Goal: Task Accomplishment & Management: Use online tool/utility

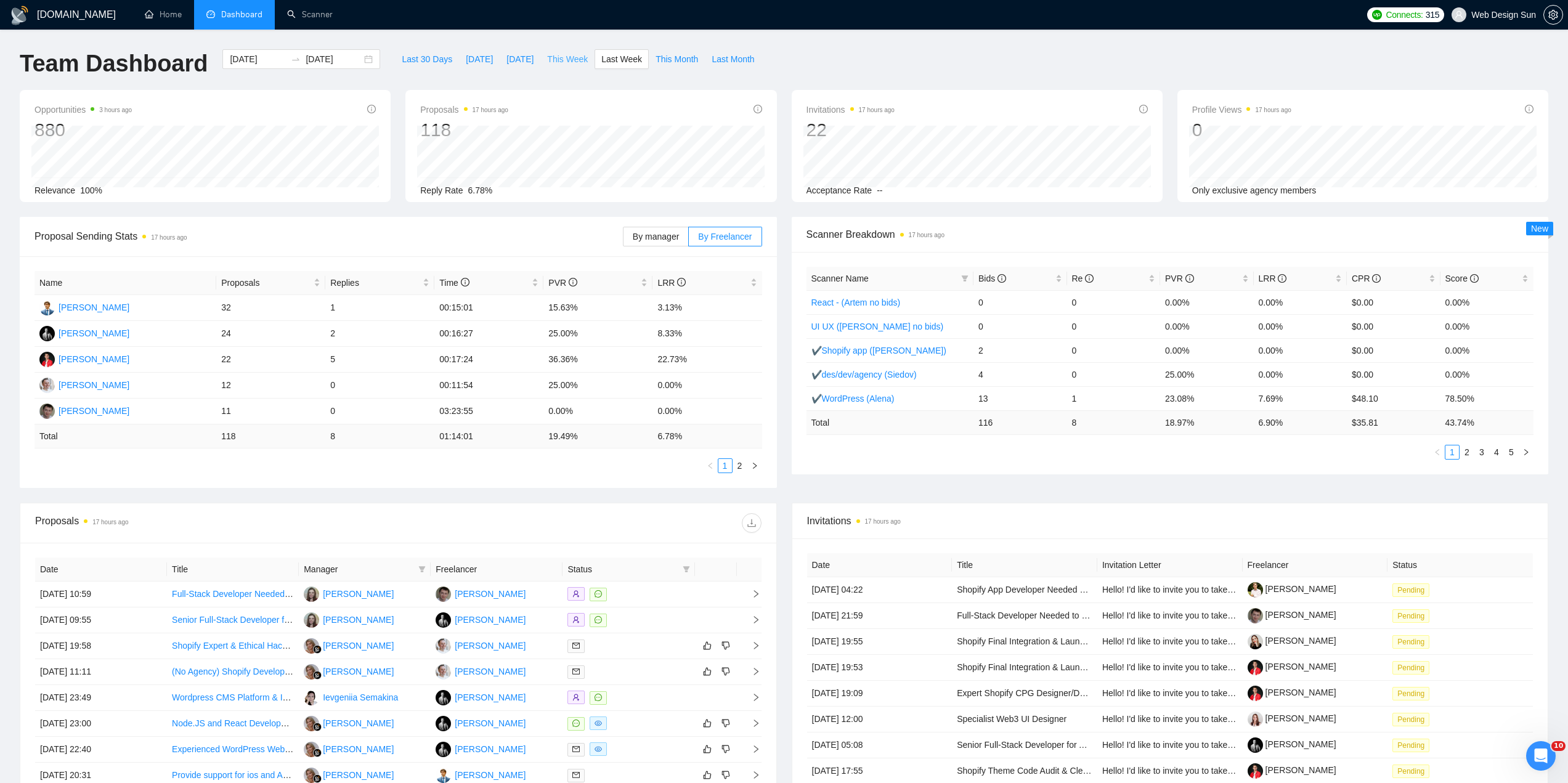
click at [566, 62] on span "This Week" at bounding box center [567, 59] width 41 height 13
type input "[DATE]"
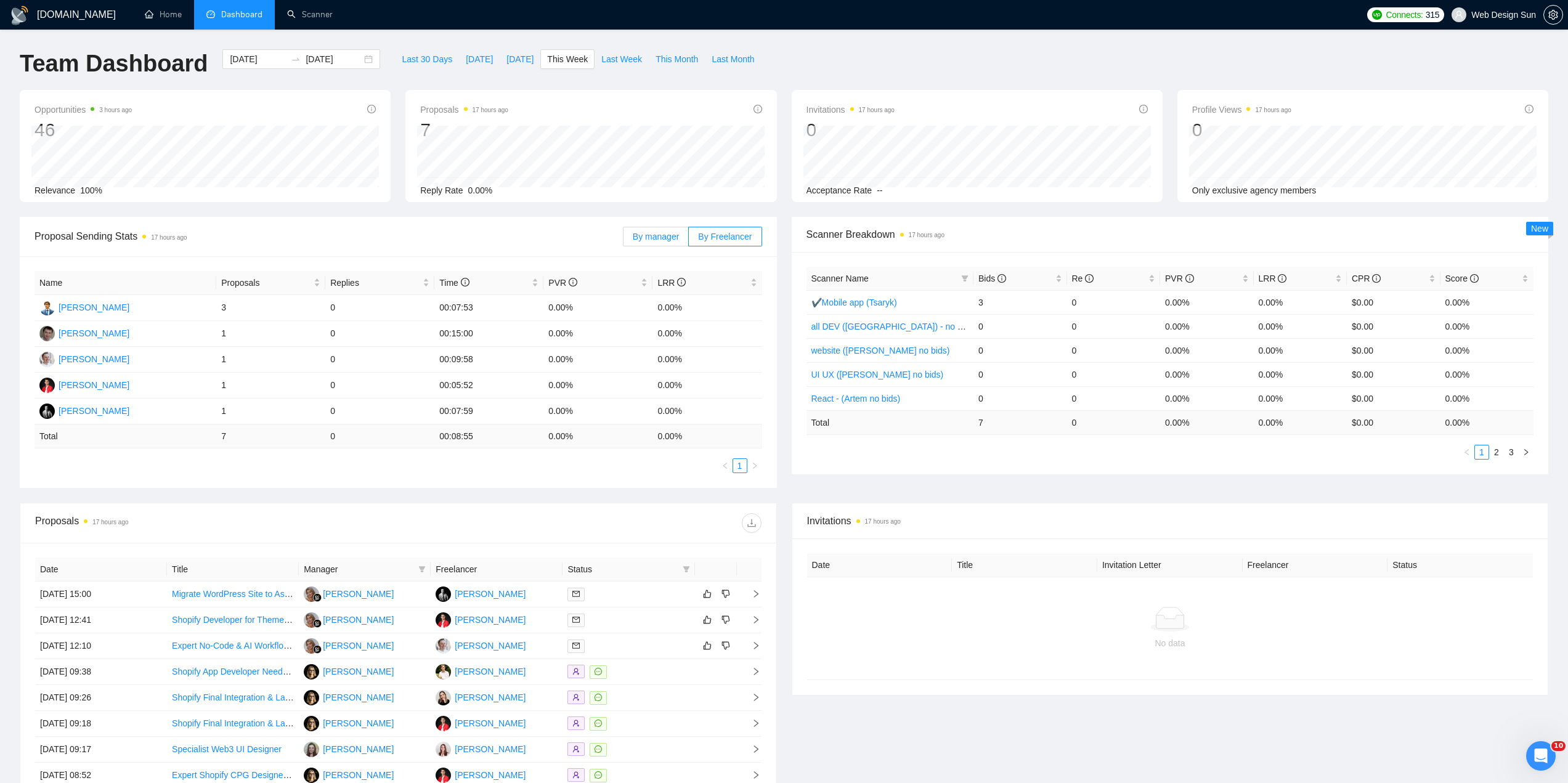
click at [670, 240] on span "By manager" at bounding box center [656, 236] width 47 height 9
click at [624, 239] on input "By manager" at bounding box center [624, 239] width 0 height 0
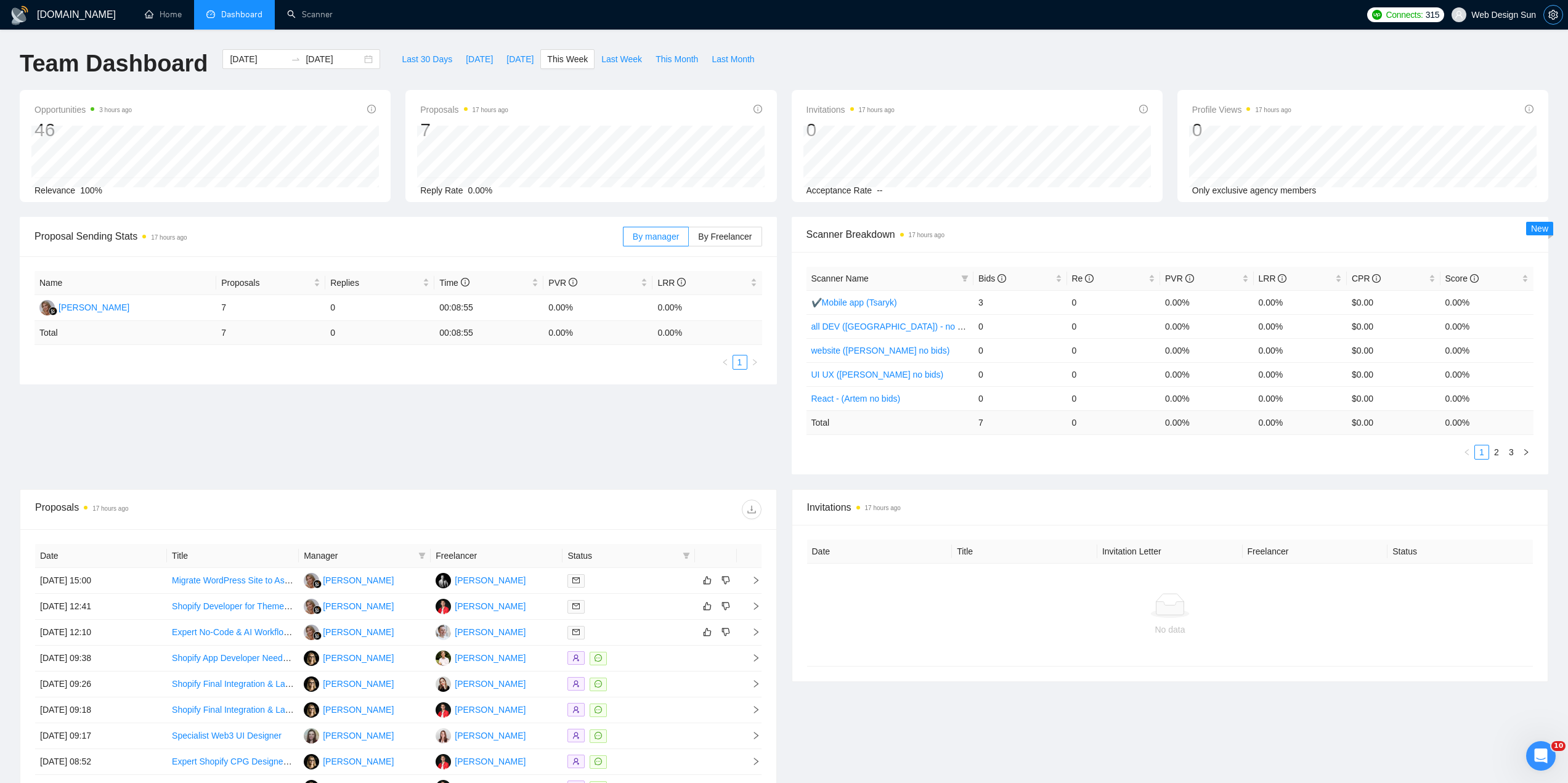
click at [1548, 13] on icon "setting" at bounding box center [1553, 14] width 9 height 9
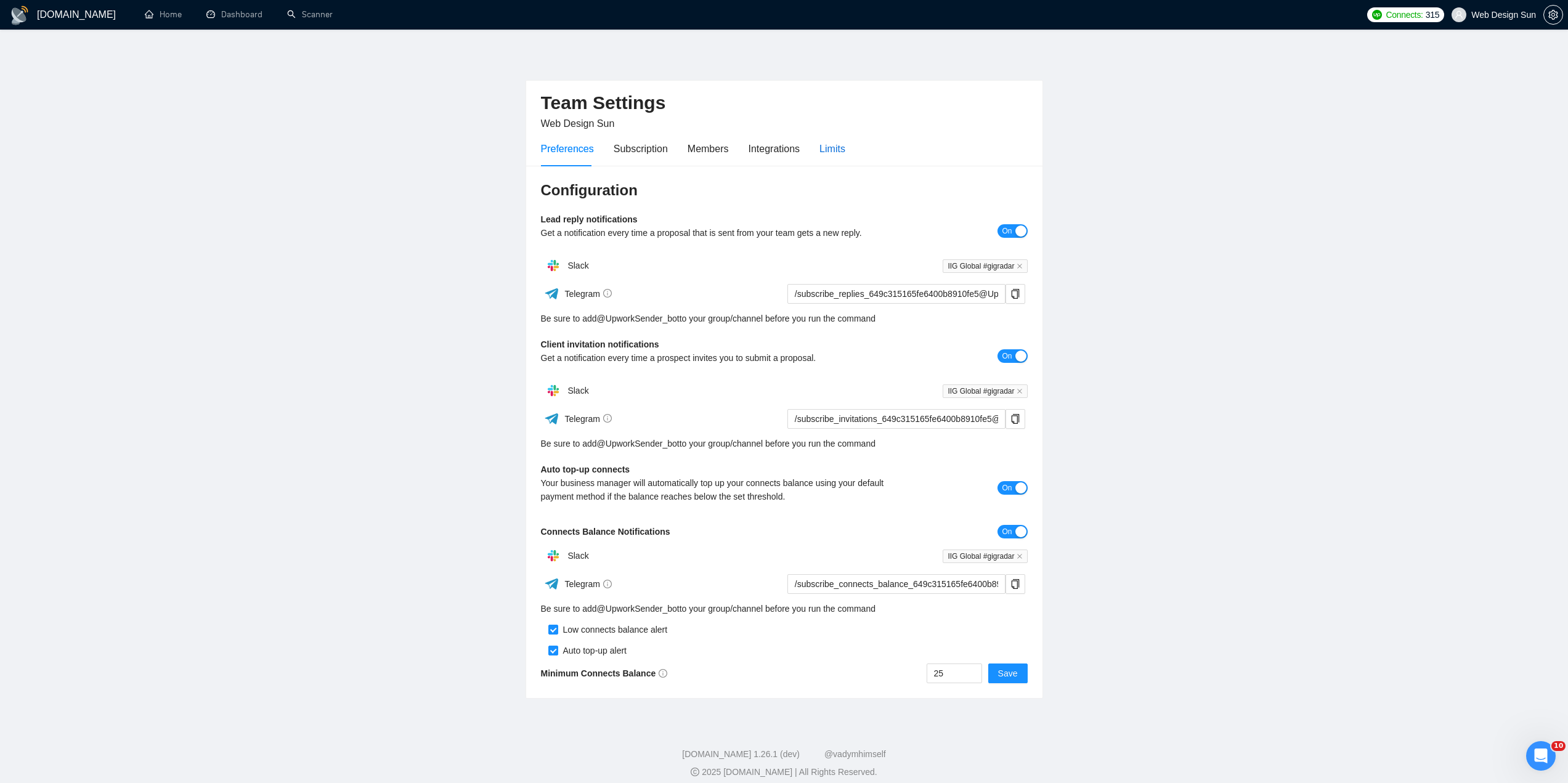
click at [831, 153] on div "Limits" at bounding box center [831, 149] width 26 height 15
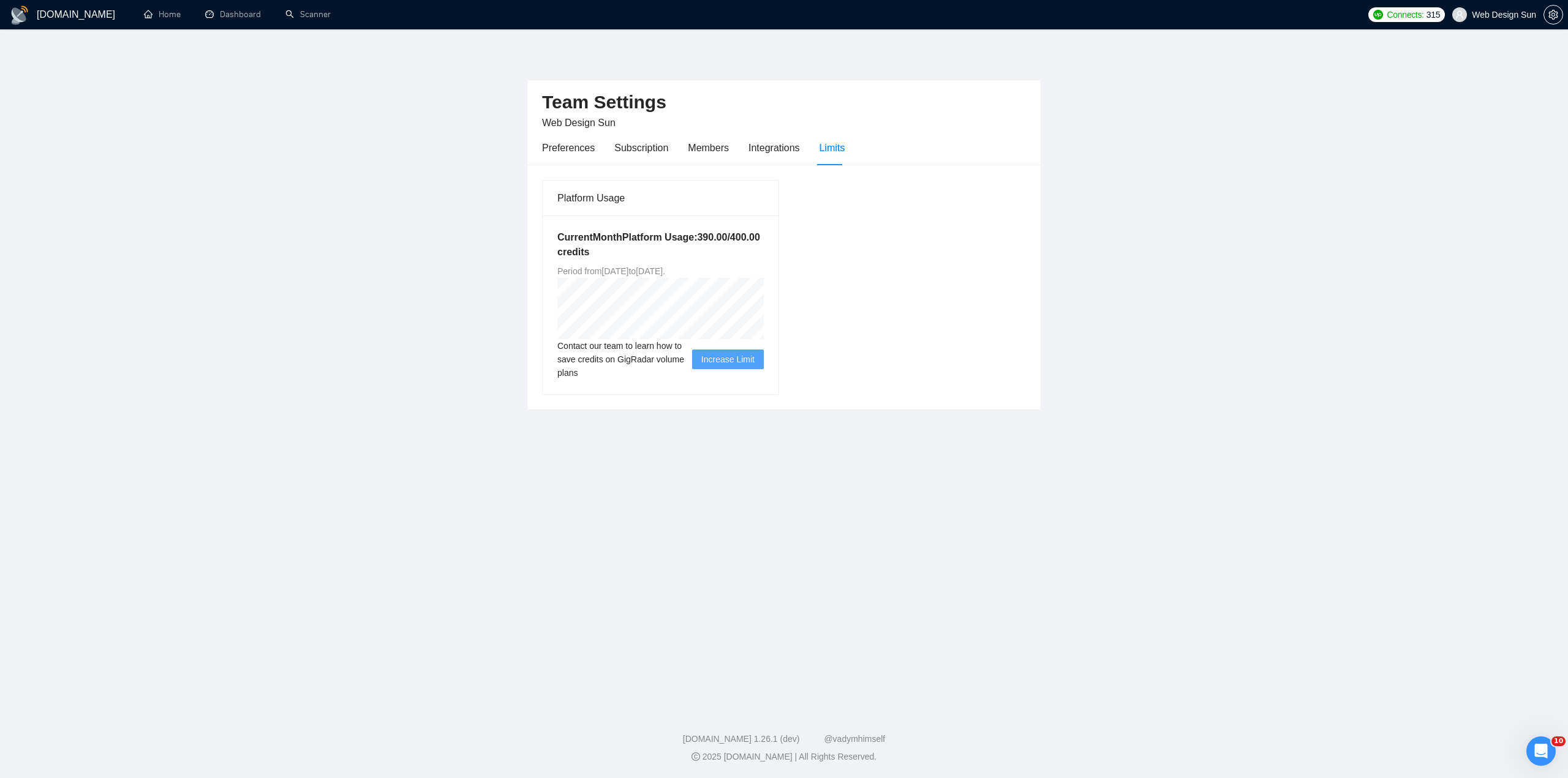
click at [1126, 315] on main "Team Settings Web Design Sun Preferences Subscription Members Integrations Limi…" at bounding box center [784, 366] width 1528 height 635
click at [261, 14] on link "Dashboard" at bounding box center [232, 14] width 56 height 10
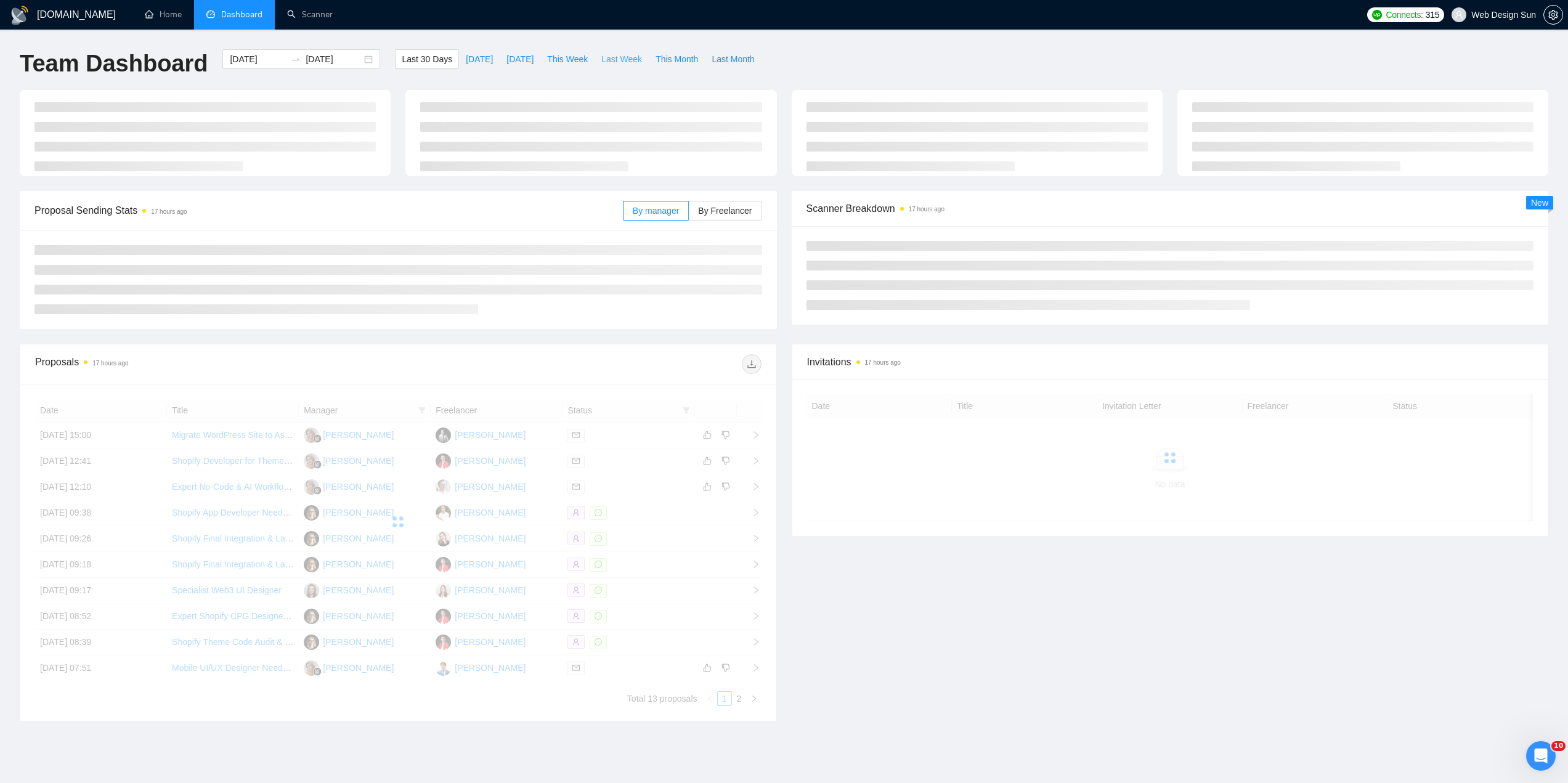
click at [607, 60] on span "Last Week" at bounding box center [621, 59] width 41 height 13
type input "[DATE]"
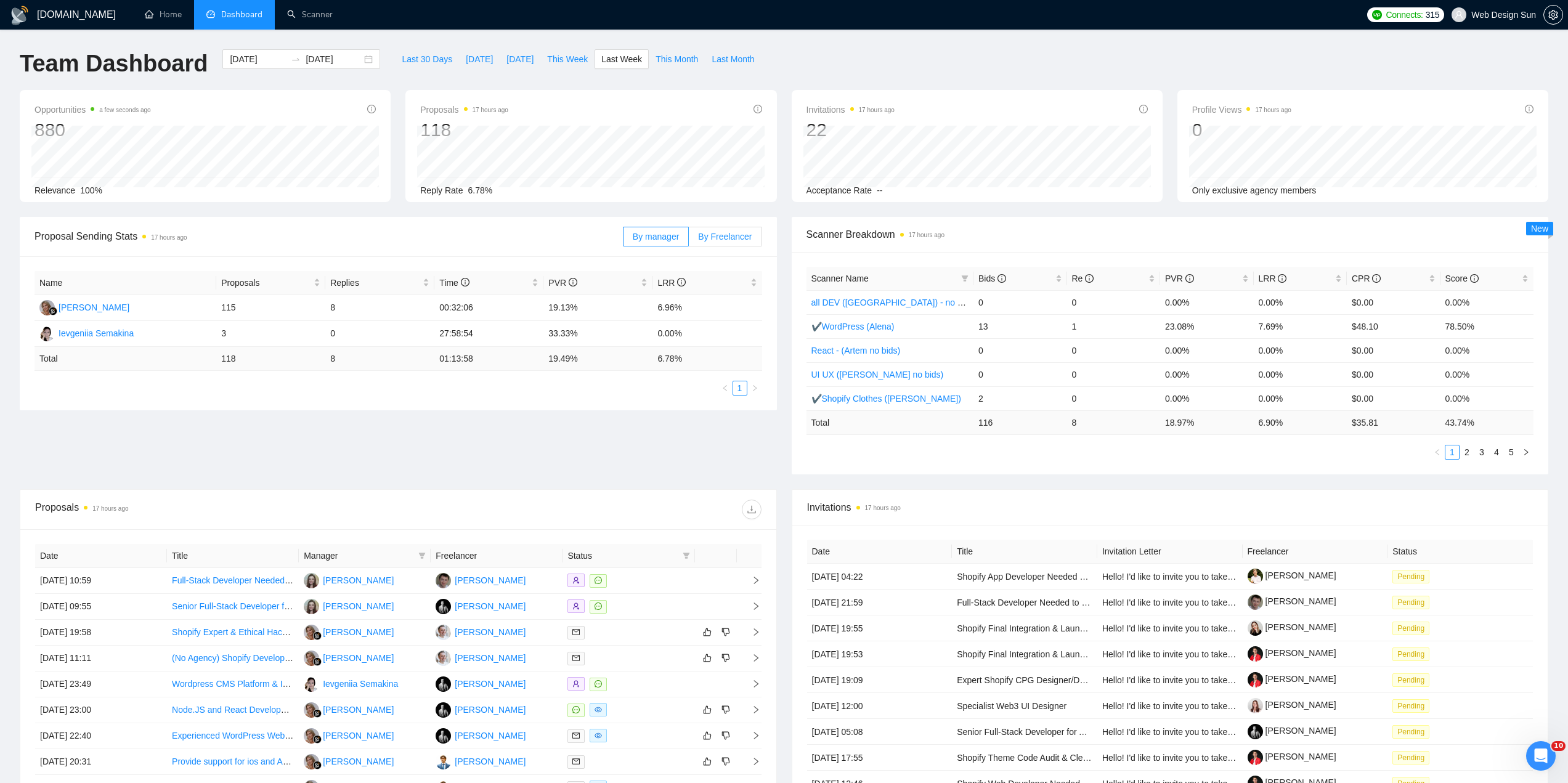
click at [712, 234] on span "By Freelancer" at bounding box center [724, 236] width 53 height 9
click at [689, 239] on input "By Freelancer" at bounding box center [689, 239] width 0 height 0
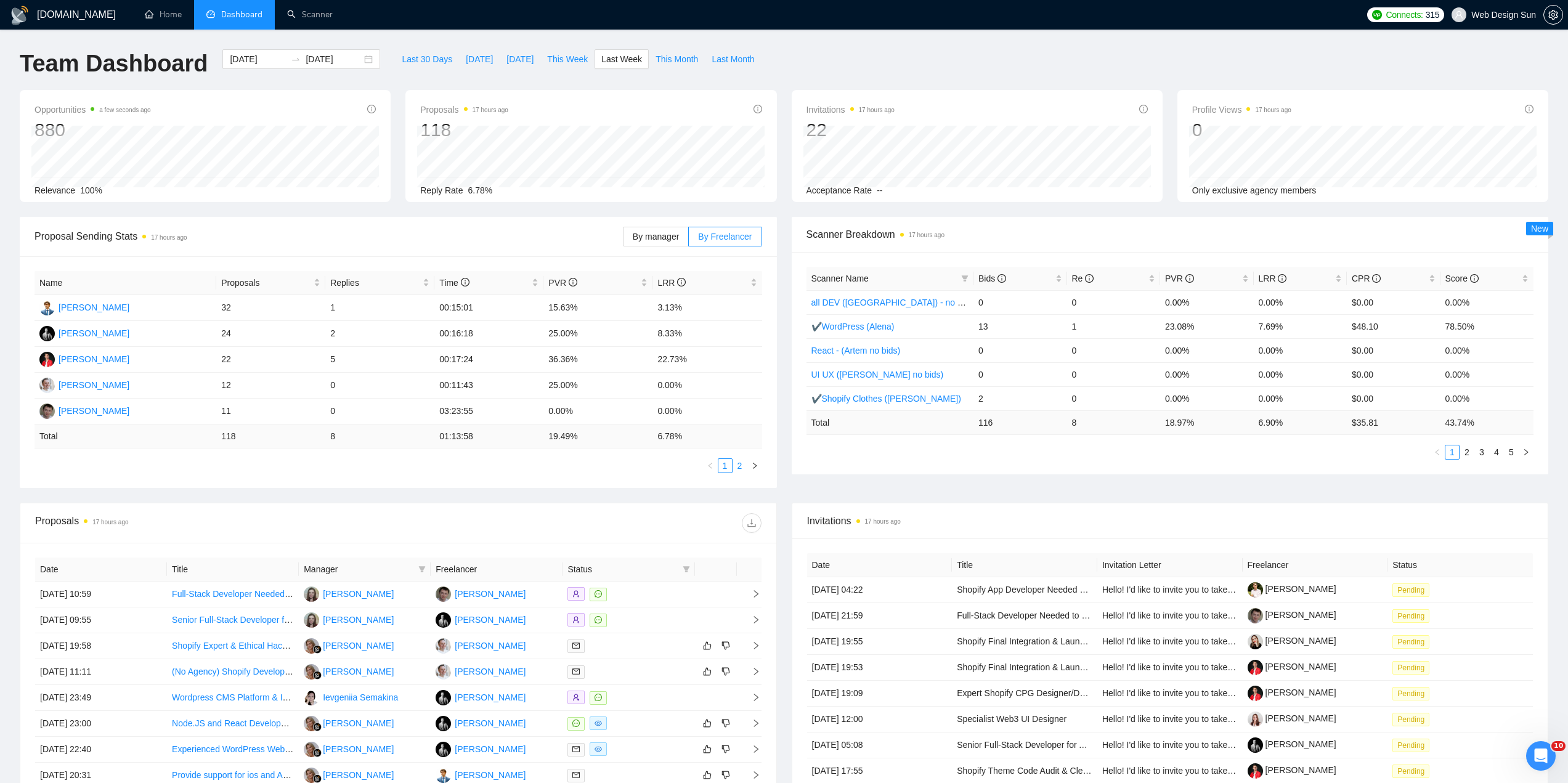
click at [740, 470] on link "2" at bounding box center [739, 466] width 13 height 13
click at [726, 467] on link "1" at bounding box center [725, 466] width 13 height 13
click at [306, 20] on link "Scanner" at bounding box center [309, 14] width 46 height 10
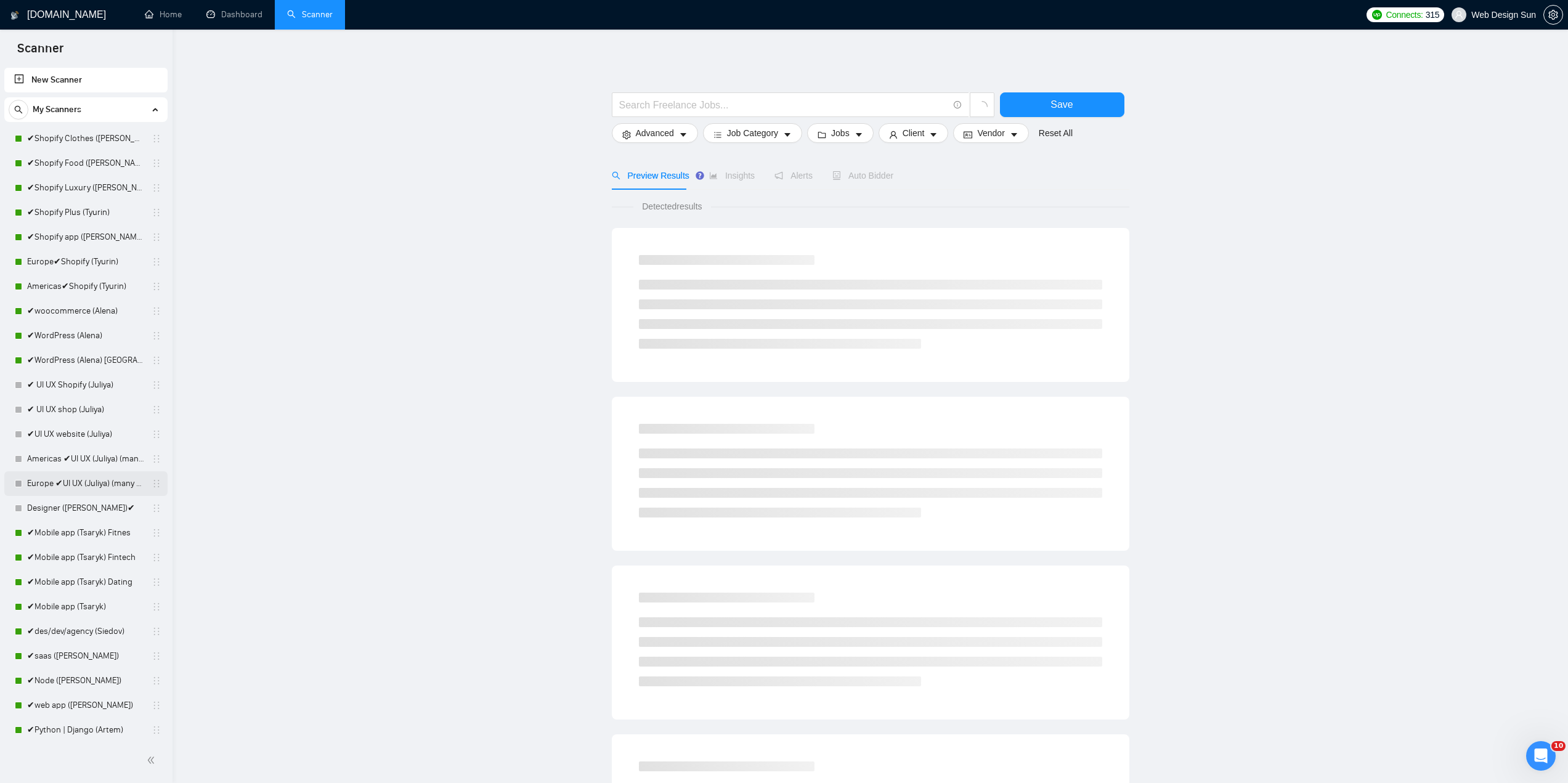
scroll to position [62, 0]
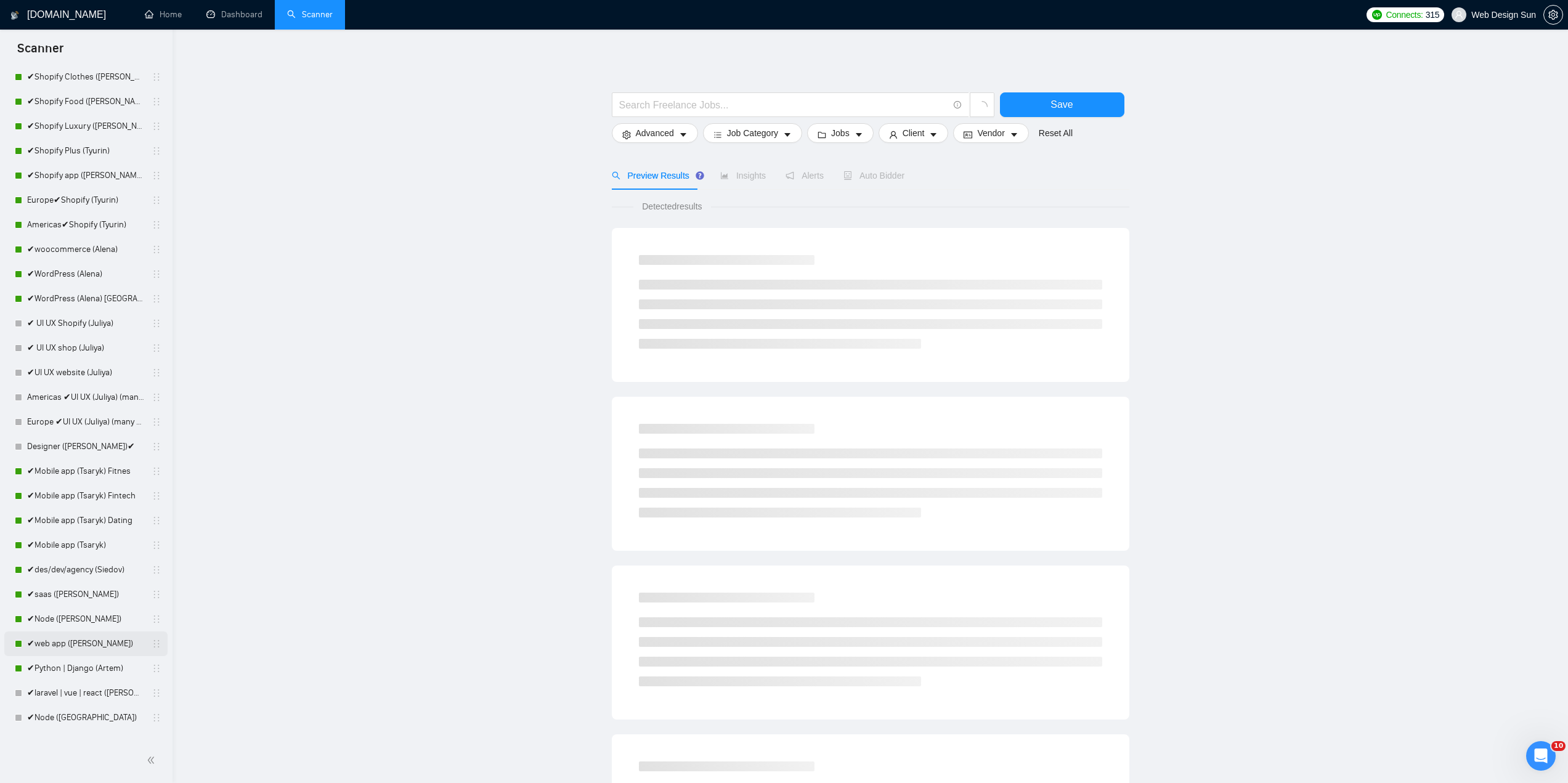
click at [89, 644] on link "✔web app ([PERSON_NAME])" at bounding box center [85, 643] width 117 height 25
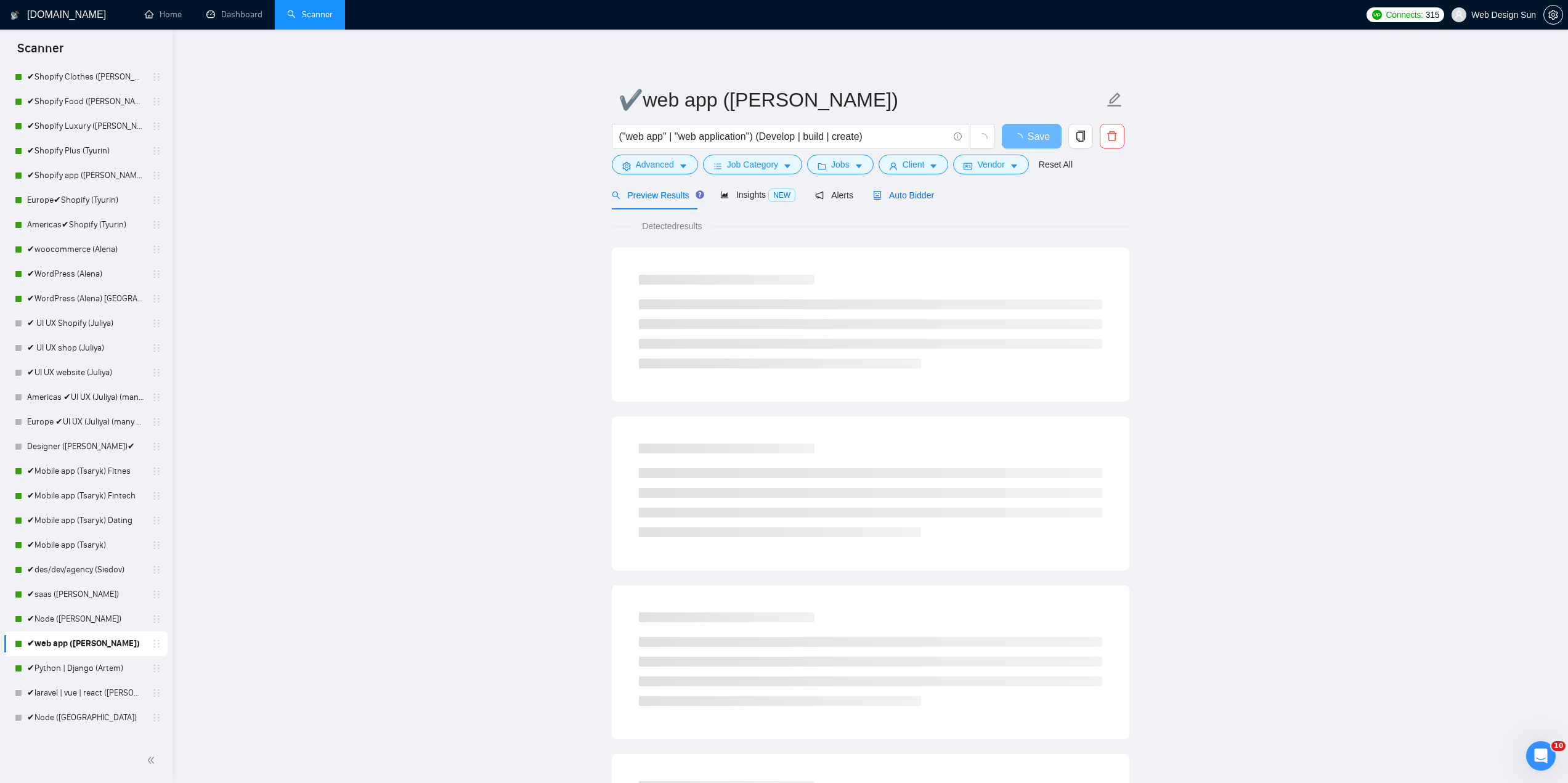
click at [882, 200] on span "Auto Bidder" at bounding box center [904, 196] width 61 height 9
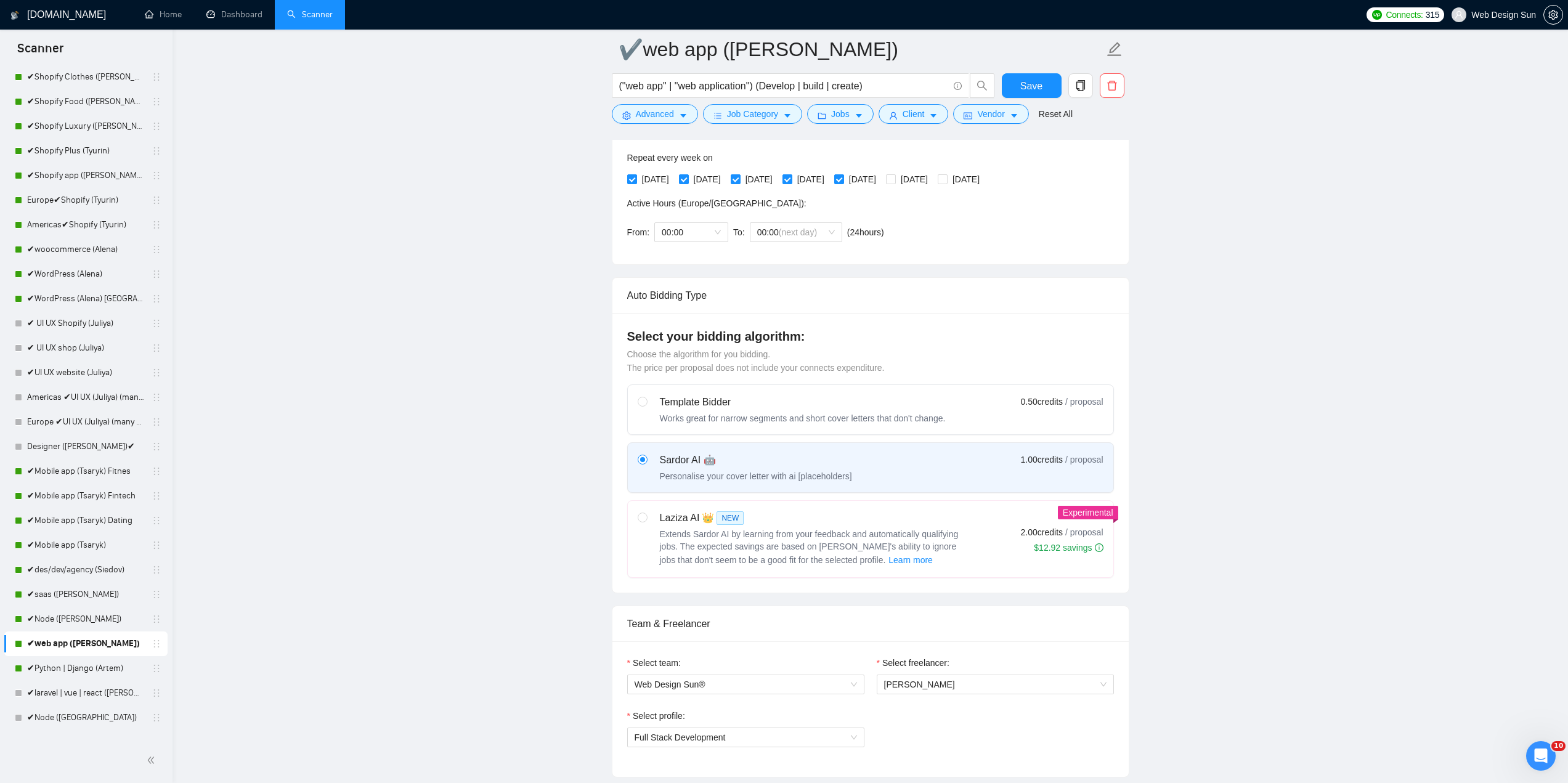
scroll to position [616, 0]
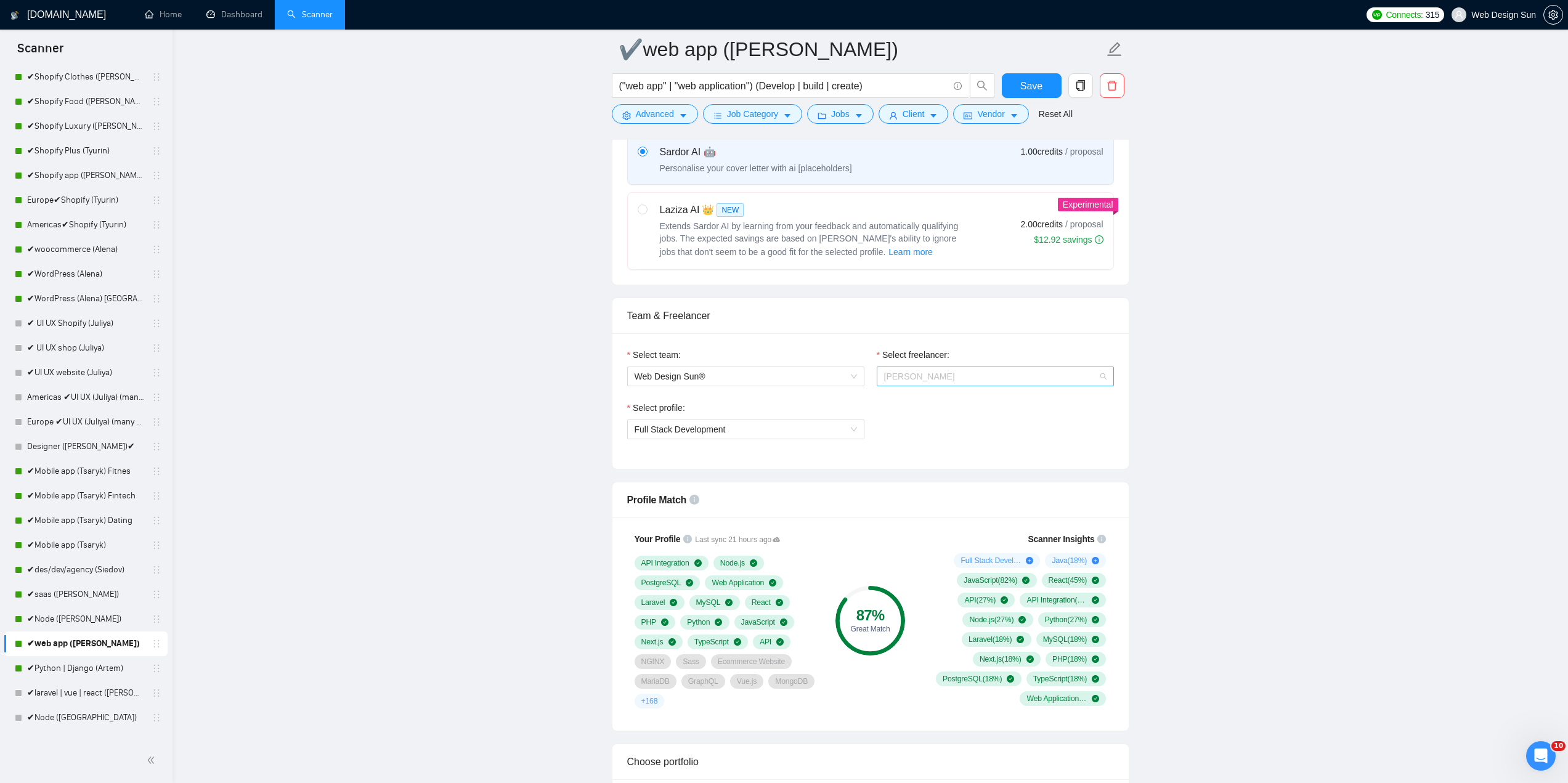
click at [952, 378] on span "[PERSON_NAME]" at bounding box center [995, 376] width 222 height 18
click at [910, 450] on span "[PERSON_NAME]" at bounding box center [919, 452] width 71 height 9
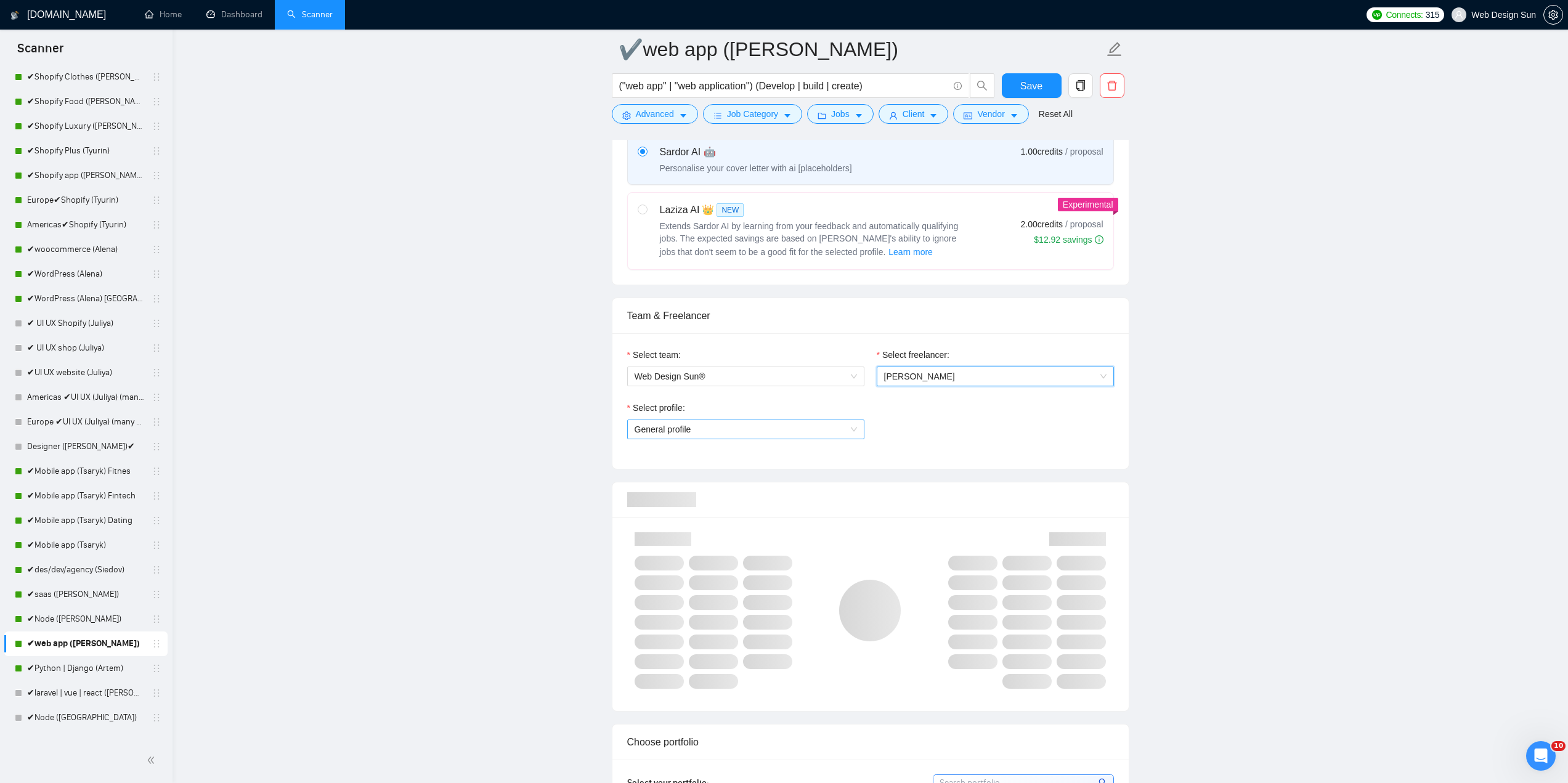
click at [777, 426] on span "General profile" at bounding box center [746, 429] width 222 height 18
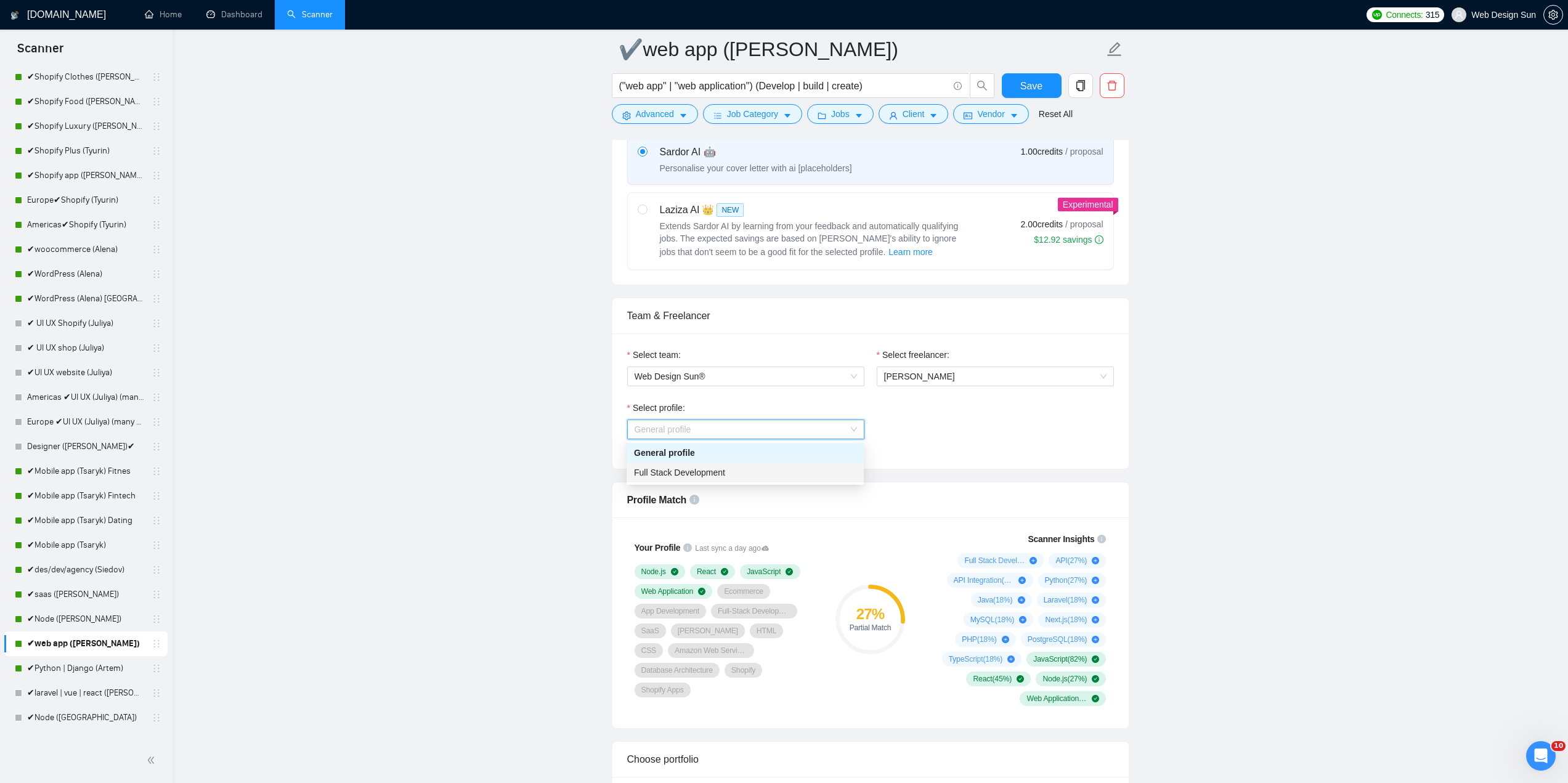
click at [755, 475] on div "Full Stack Development" at bounding box center [745, 473] width 222 height 13
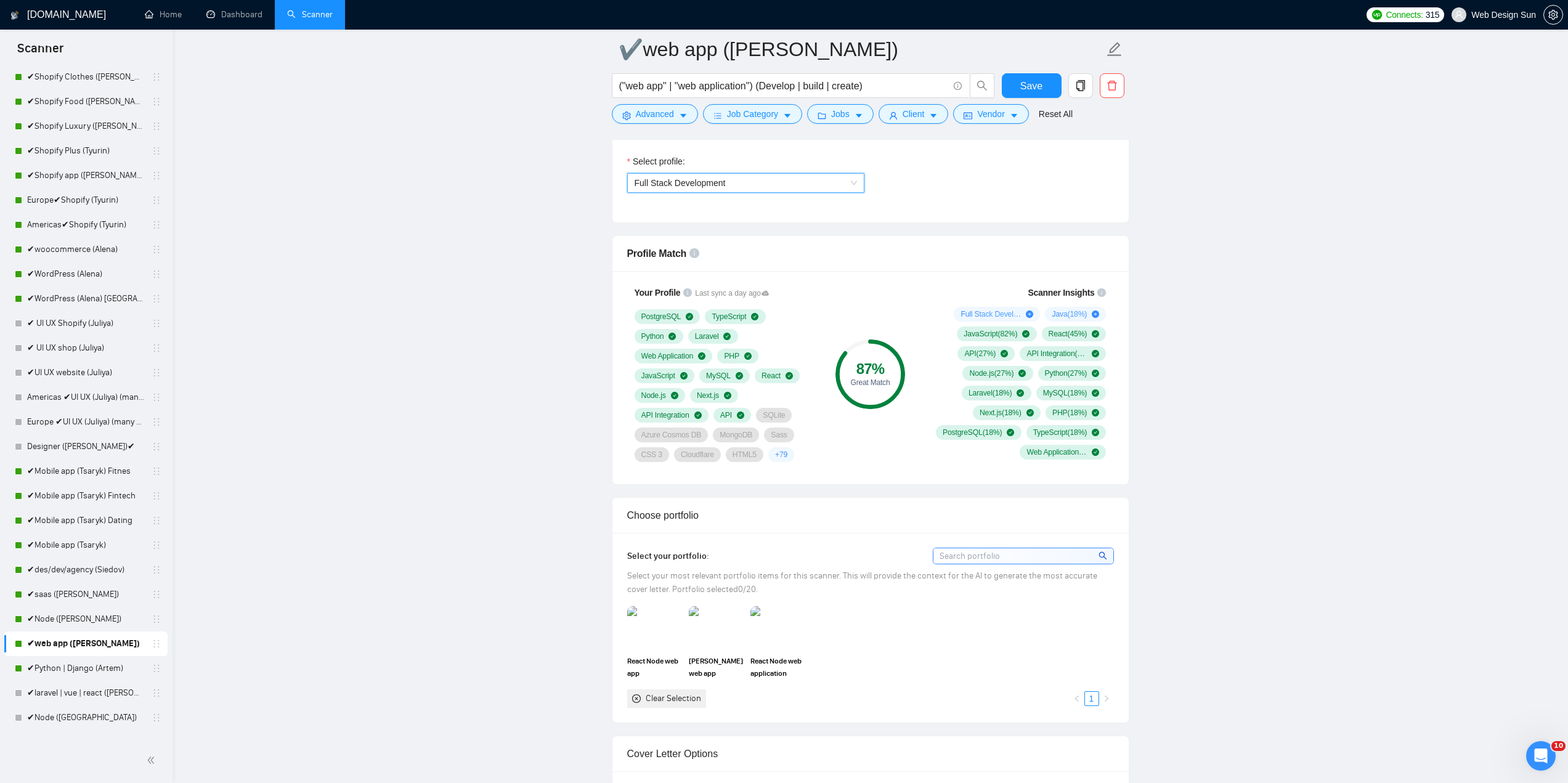
scroll to position [1047, 0]
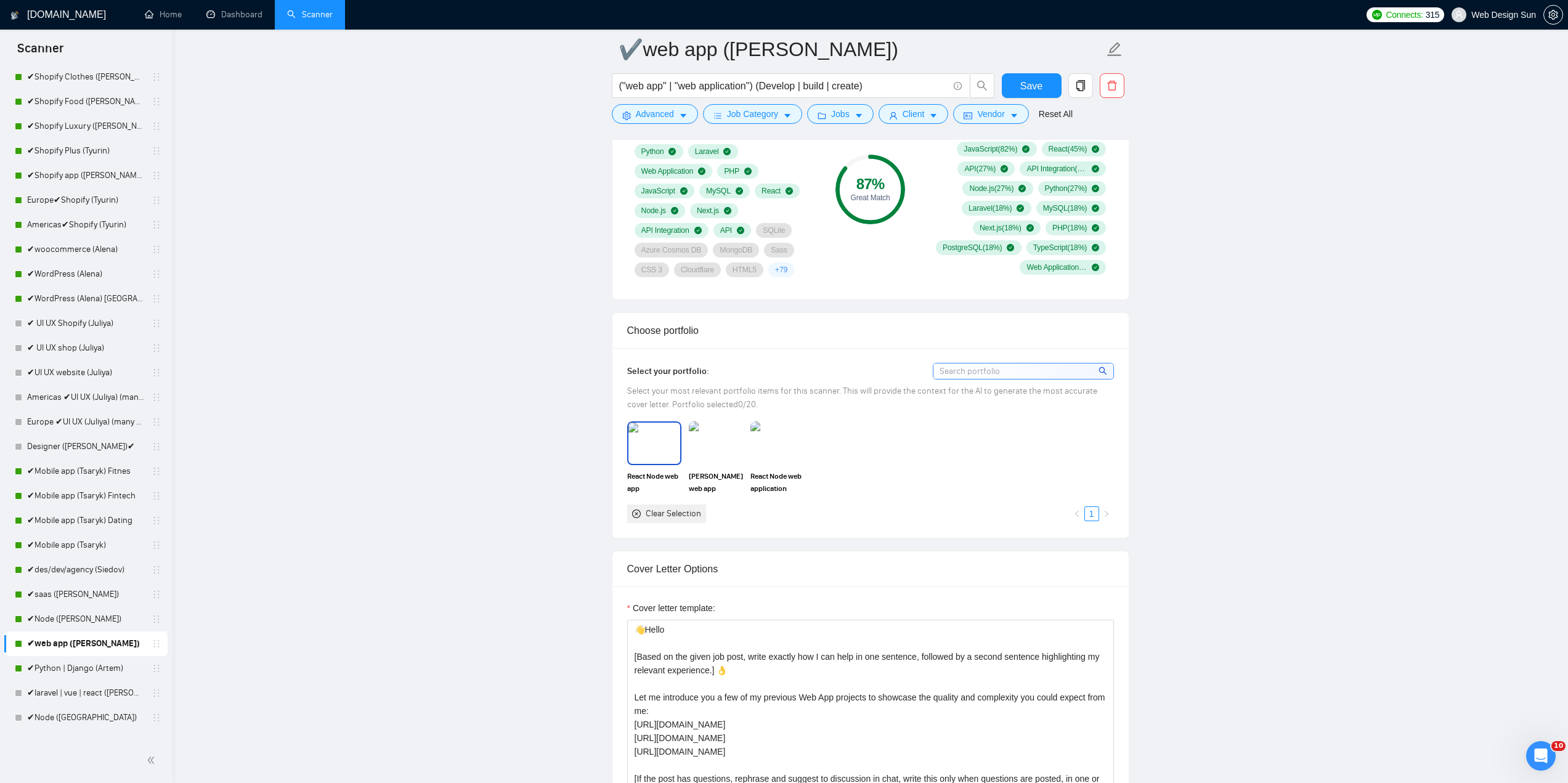
click at [660, 447] on img at bounding box center [654, 442] width 52 height 41
click at [704, 441] on img at bounding box center [716, 442] width 52 height 41
click at [789, 455] on img at bounding box center [777, 442] width 52 height 41
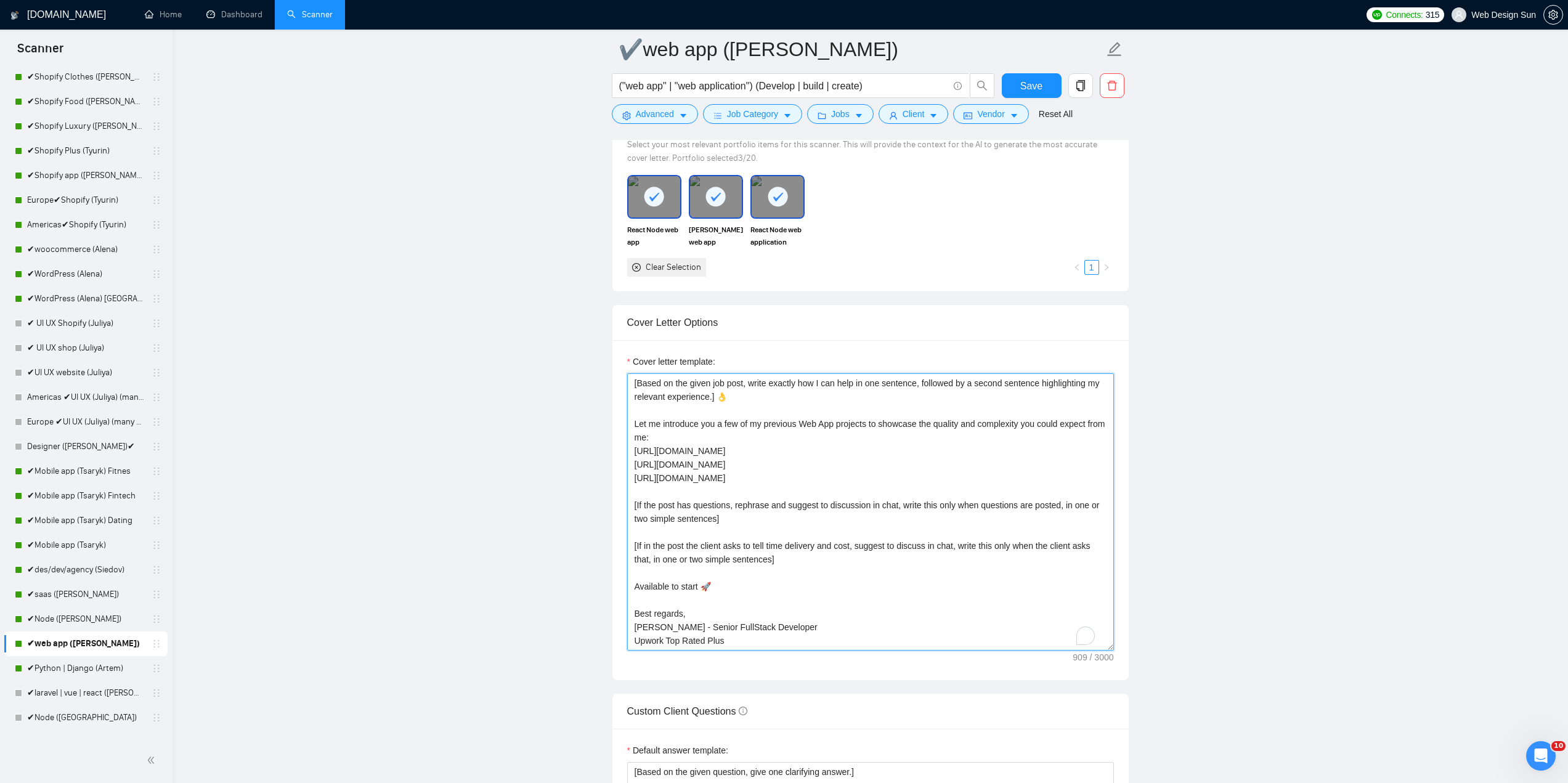
scroll to position [28, 0]
drag, startPoint x: 655, startPoint y: 627, endPoint x: 634, endPoint y: 629, distance: 21.1
click at [634, 629] on textarea "👋Hello [Based on the given job post, write exactly how I can help in one senten…" at bounding box center [870, 512] width 487 height 277
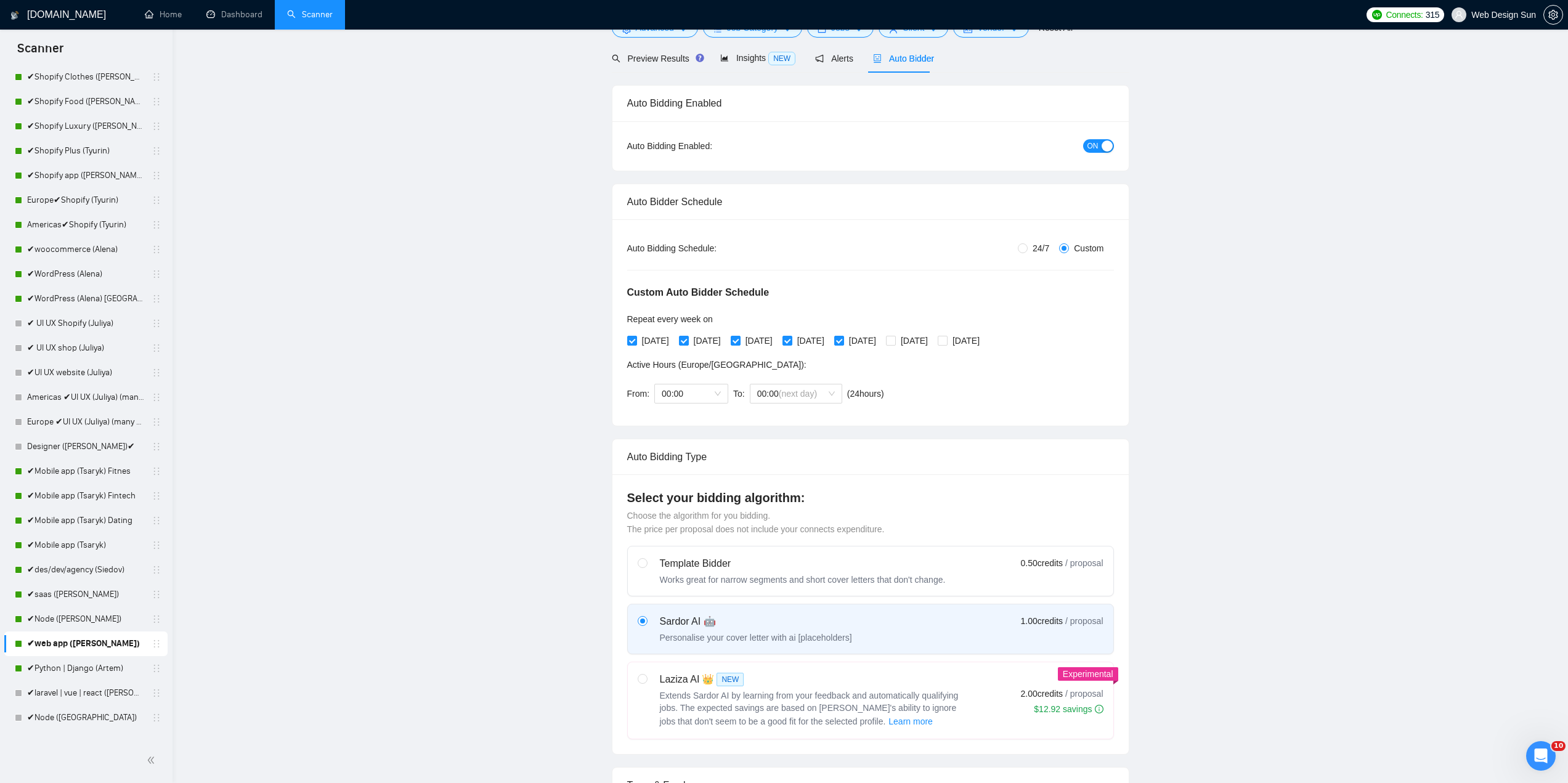
scroll to position [0, 0]
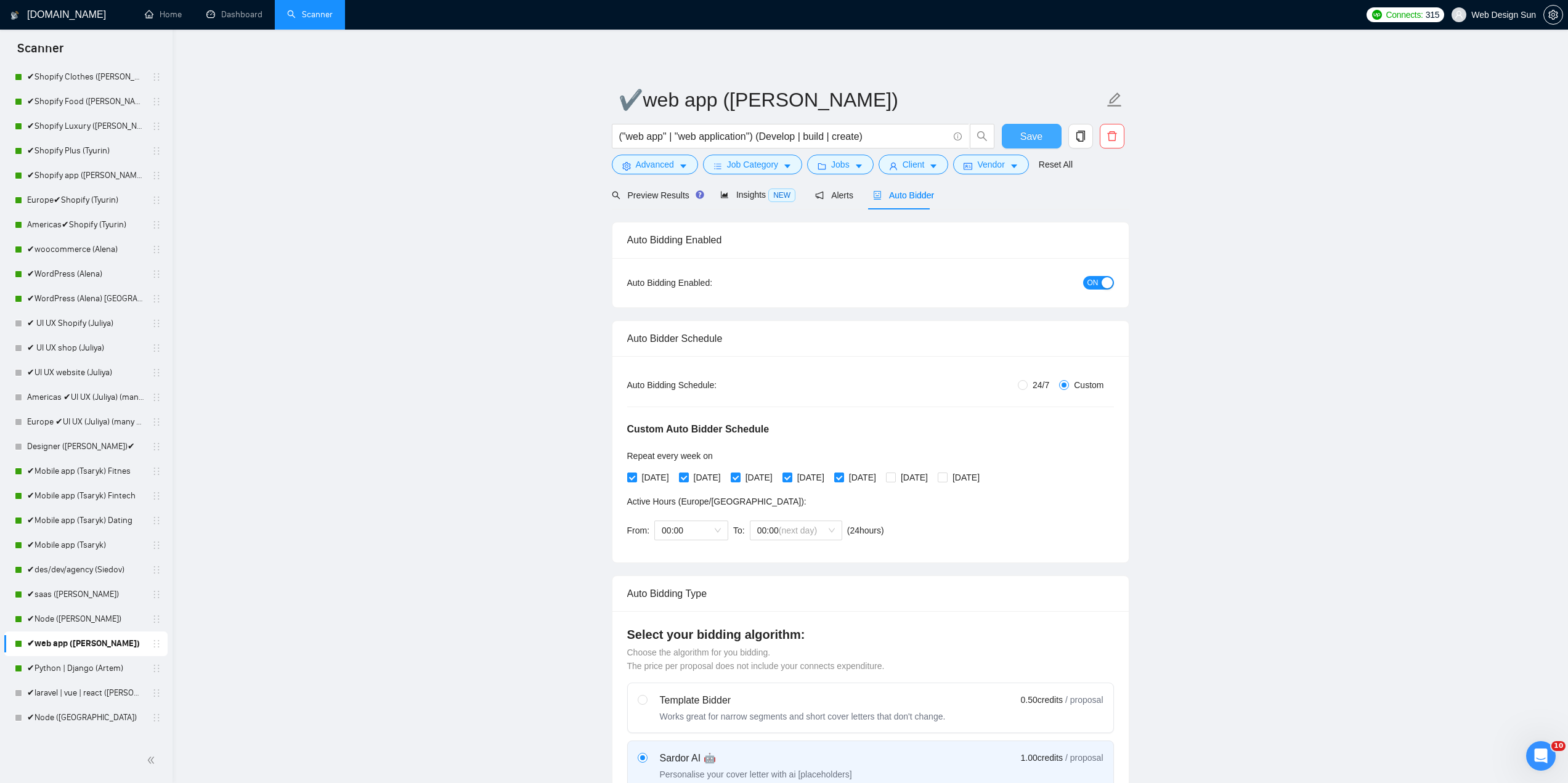
type textarea "👋Hello [Based on the given job post, write exactly how I can help in one senten…"
click at [1034, 130] on span "Save" at bounding box center [1031, 137] width 22 height 15
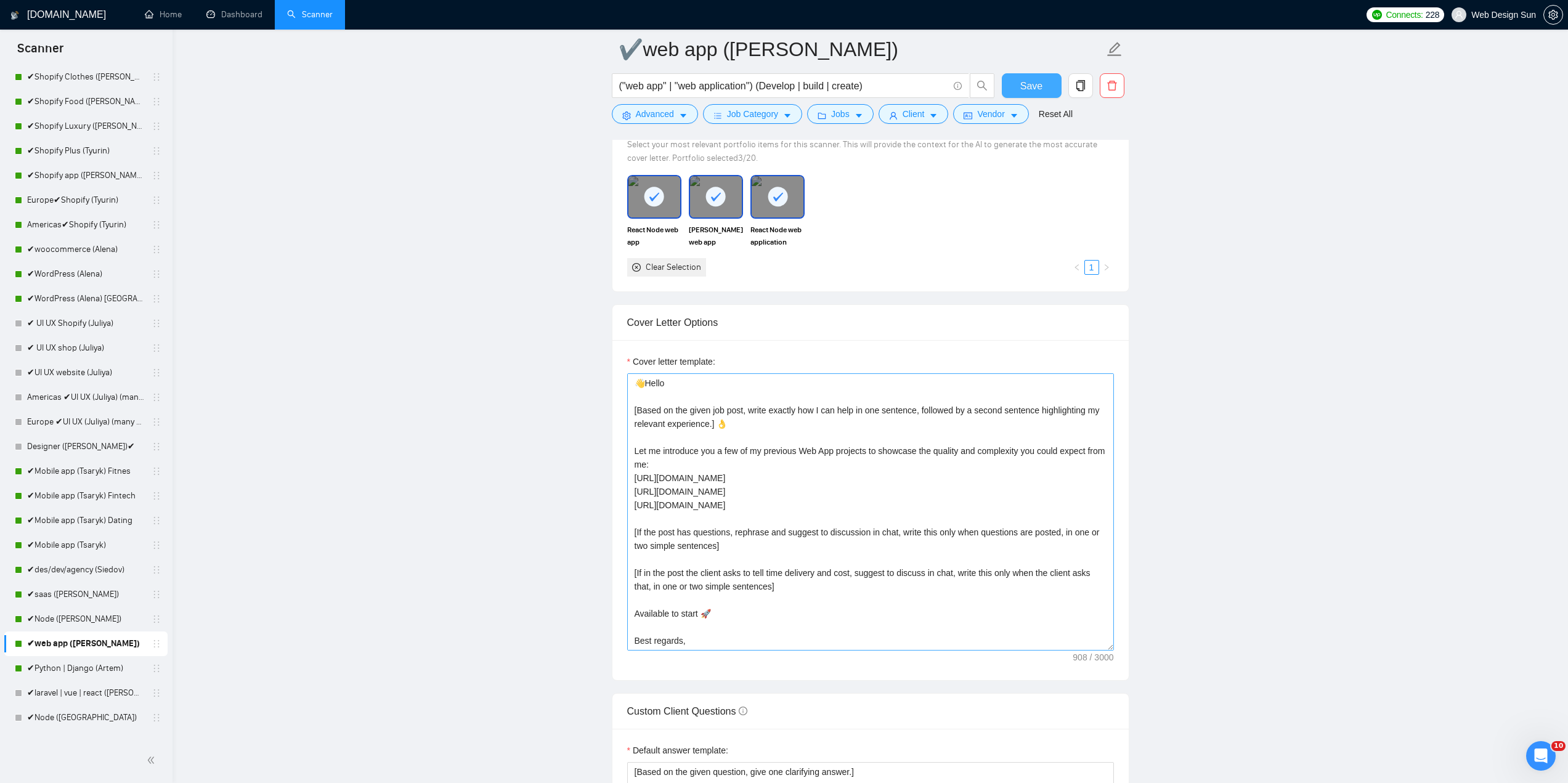
scroll to position [28, 0]
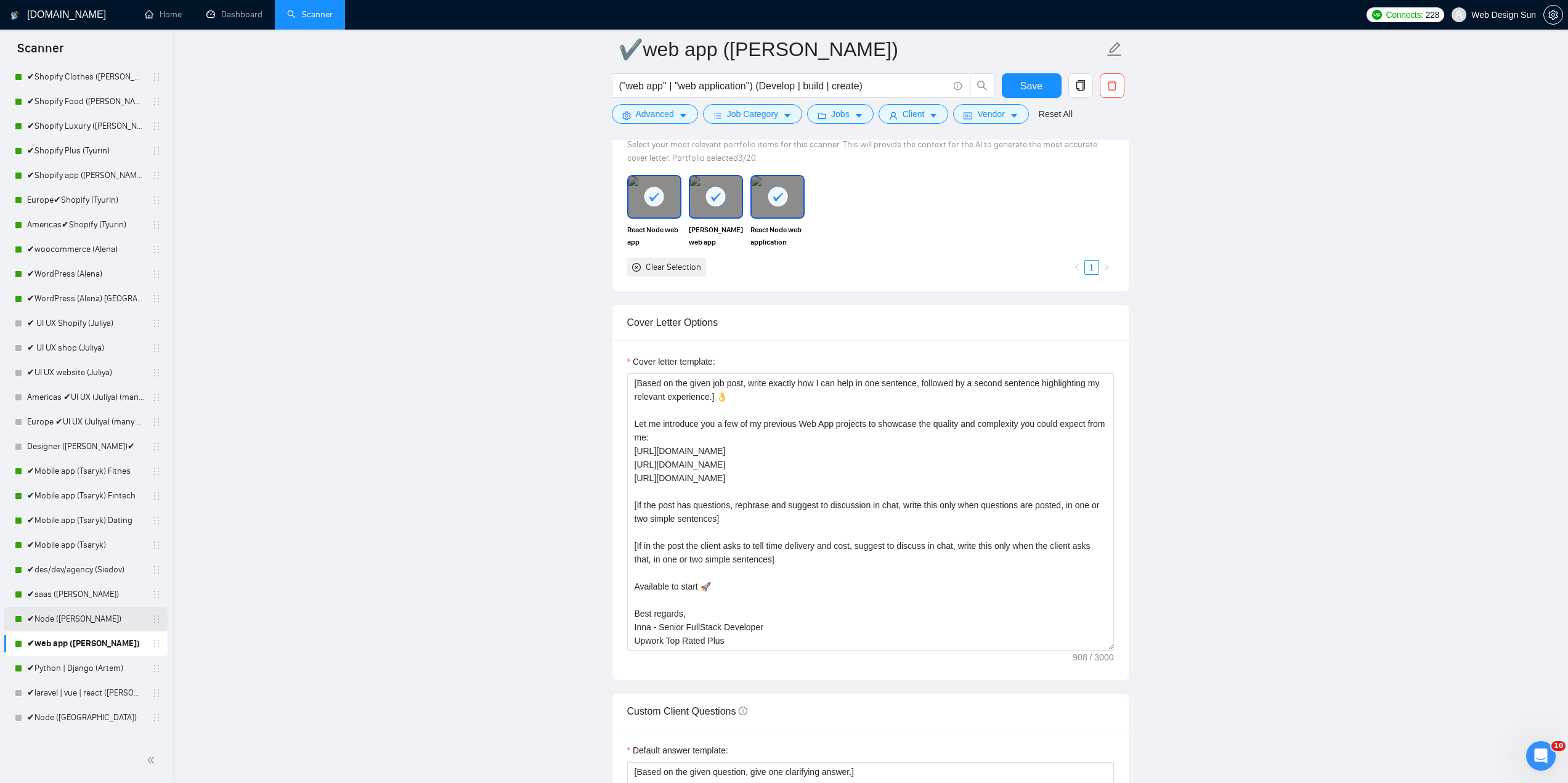
click at [93, 619] on link "✔Node ([PERSON_NAME])" at bounding box center [85, 619] width 117 height 25
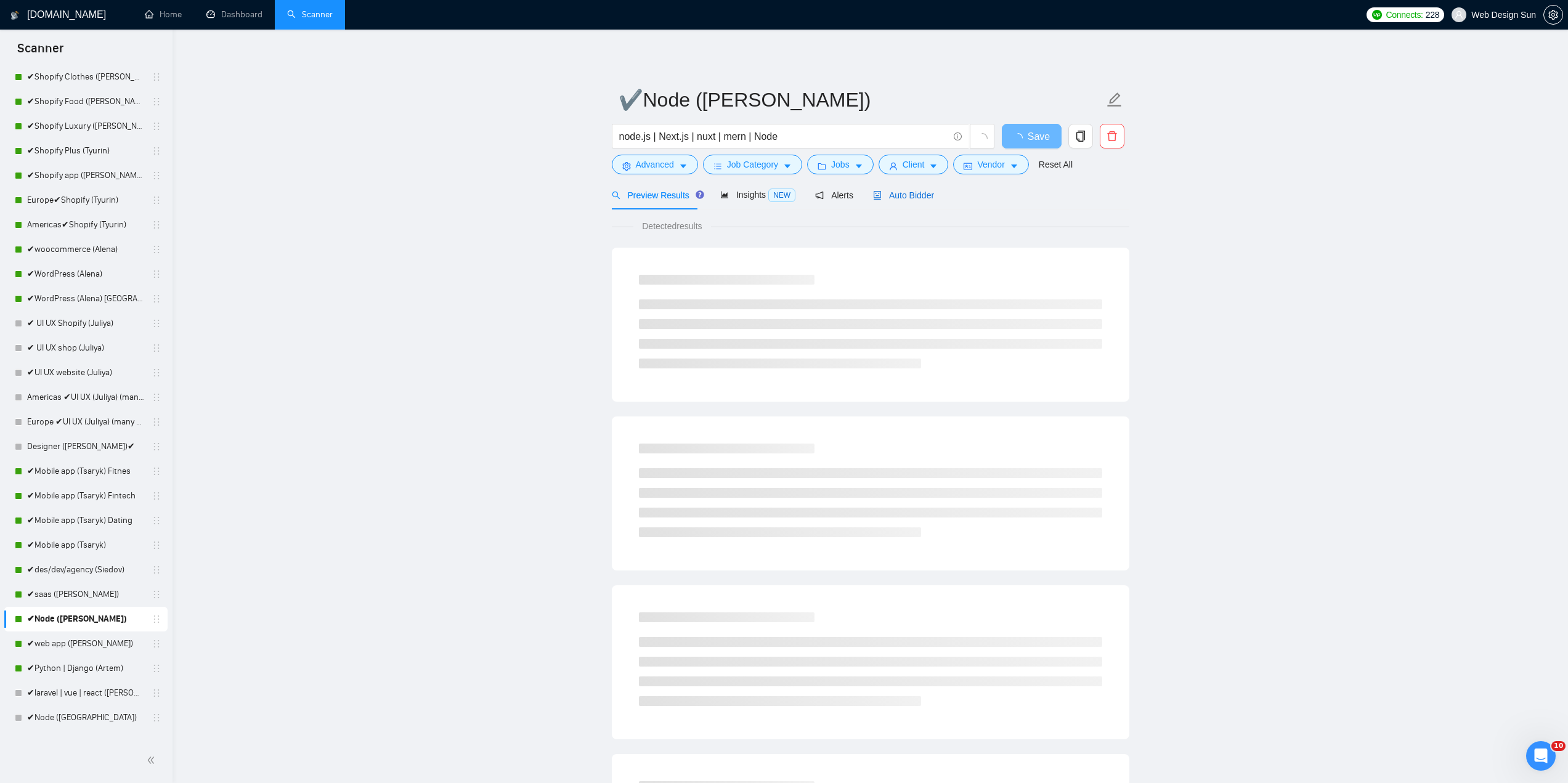
click at [890, 196] on span "Auto Bidder" at bounding box center [904, 196] width 61 height 9
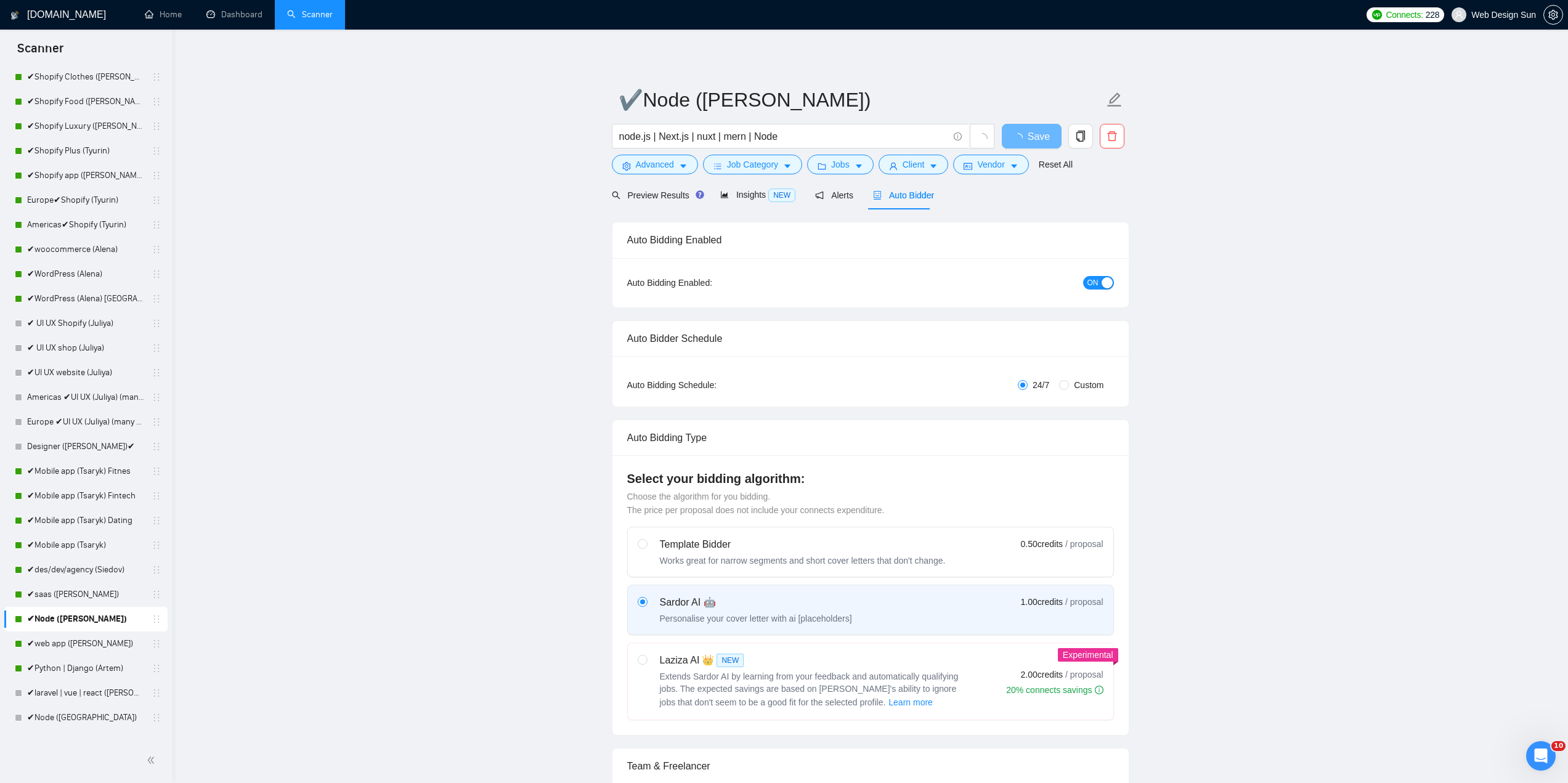
radio input "false"
radio input "true"
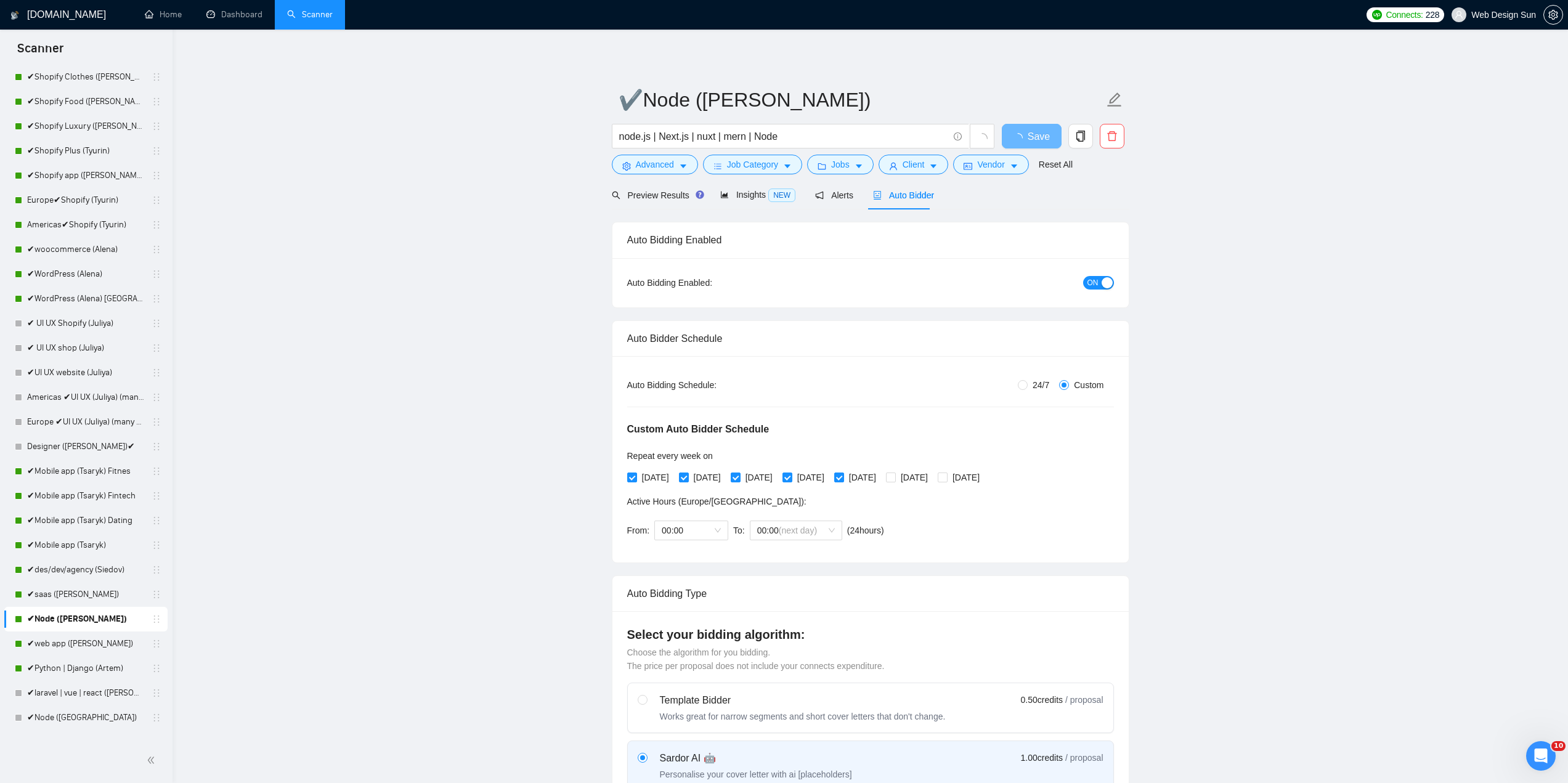
scroll to position [369, 0]
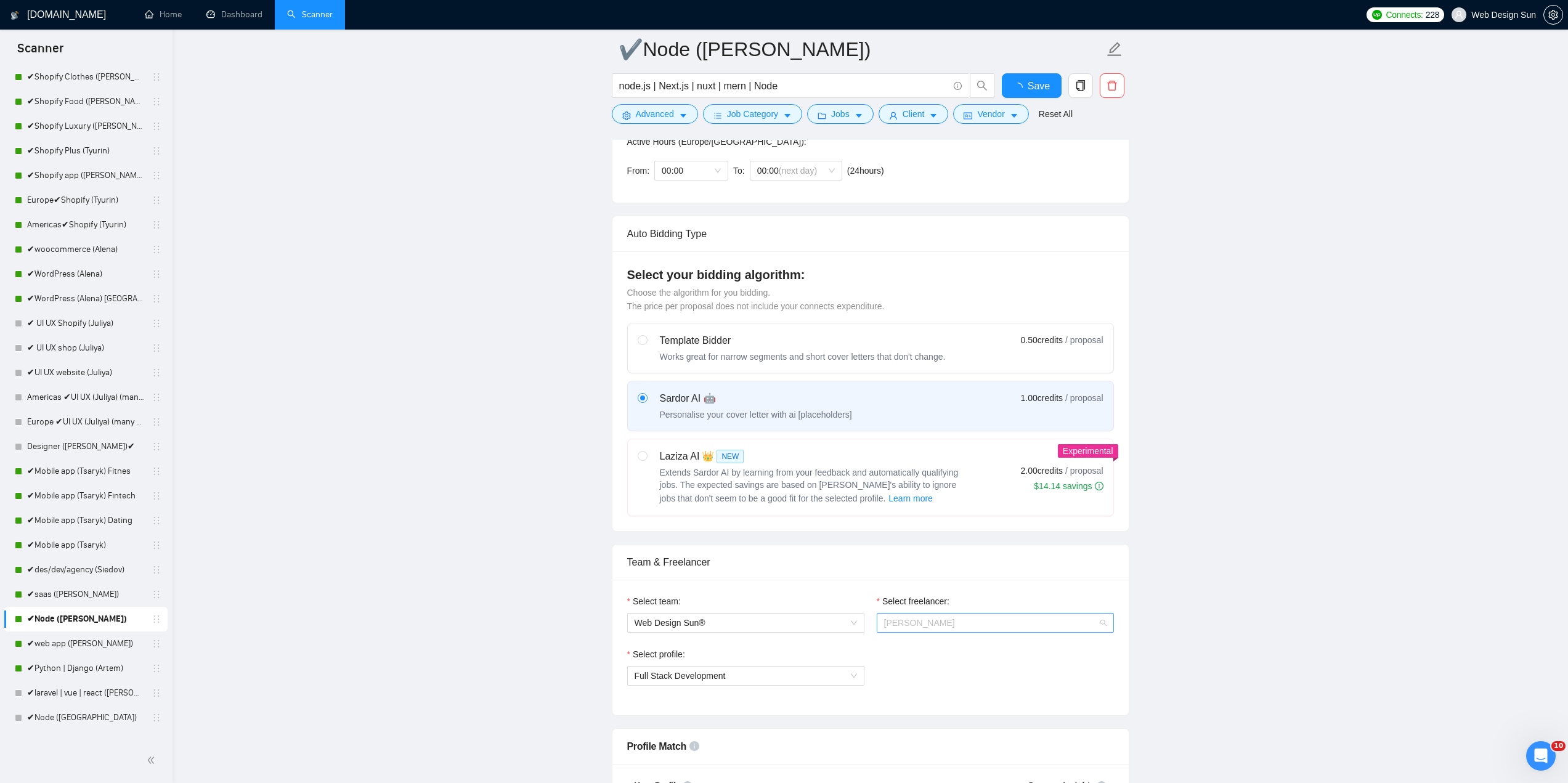
click at [950, 623] on span "[PERSON_NAME]" at bounding box center [995, 622] width 222 height 18
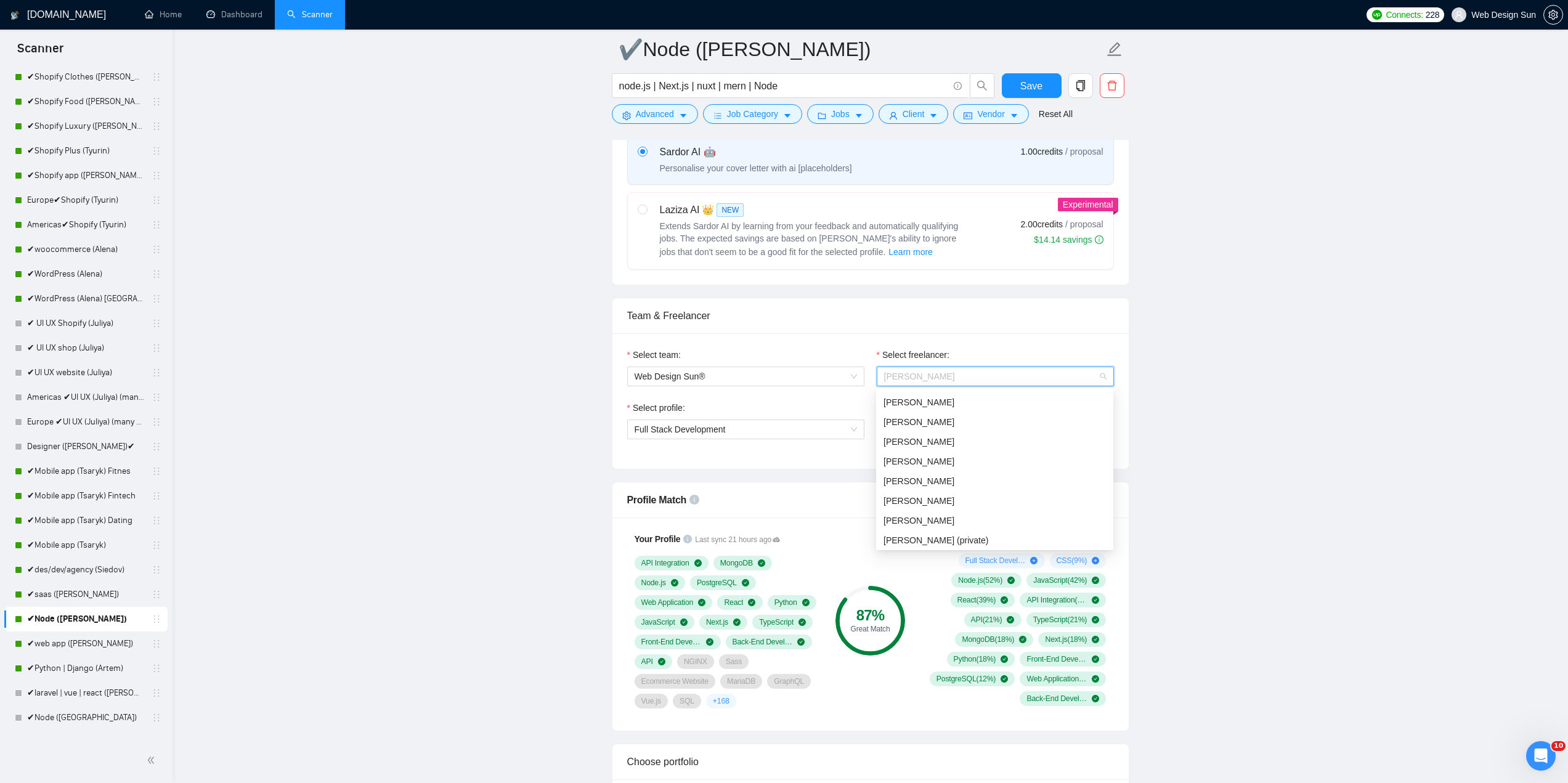
scroll to position [153, 0]
click at [942, 426] on div "[PERSON_NAME]" at bounding box center [995, 424] width 222 height 13
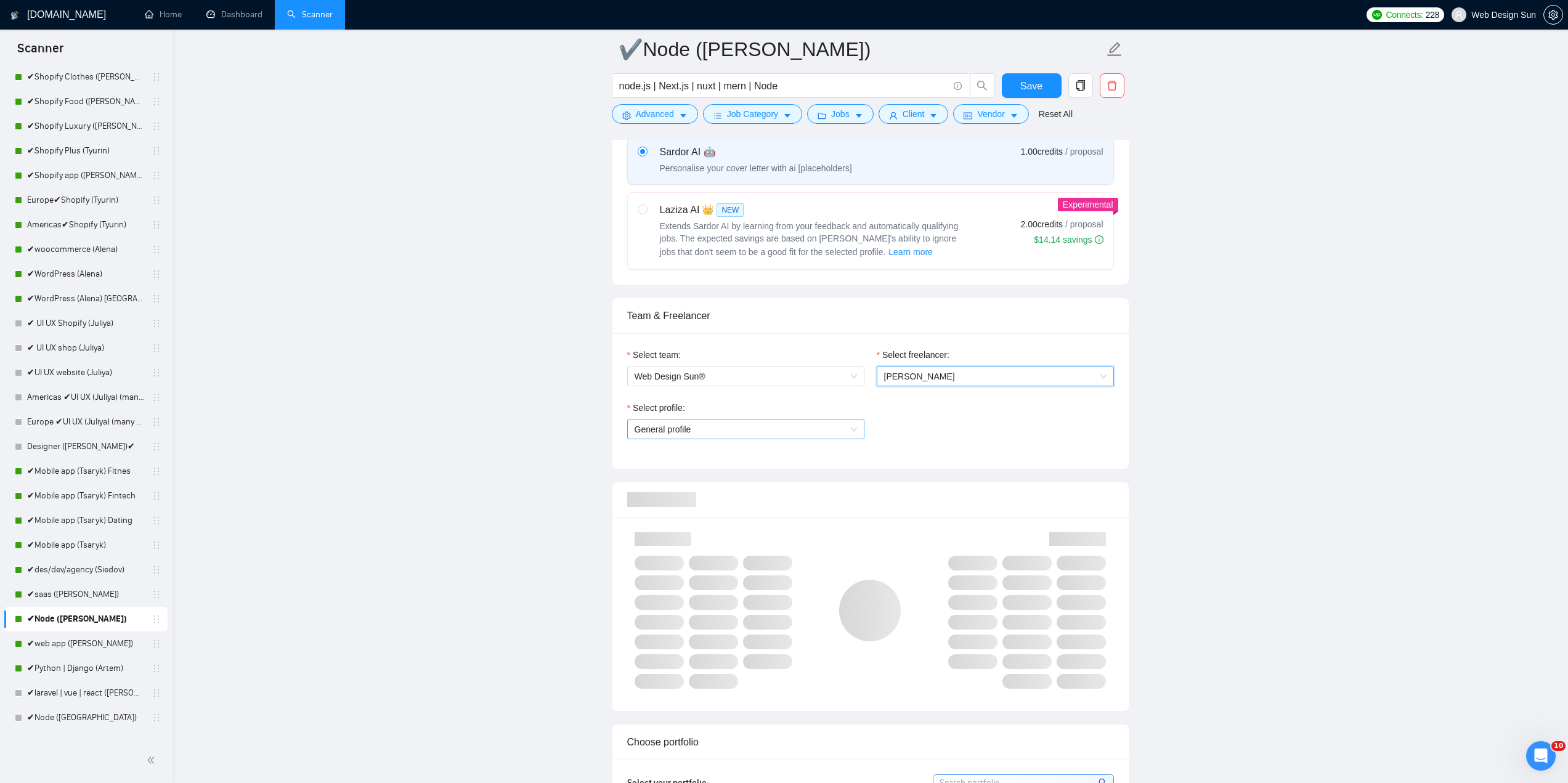
click at [773, 430] on span "General profile" at bounding box center [746, 429] width 222 height 18
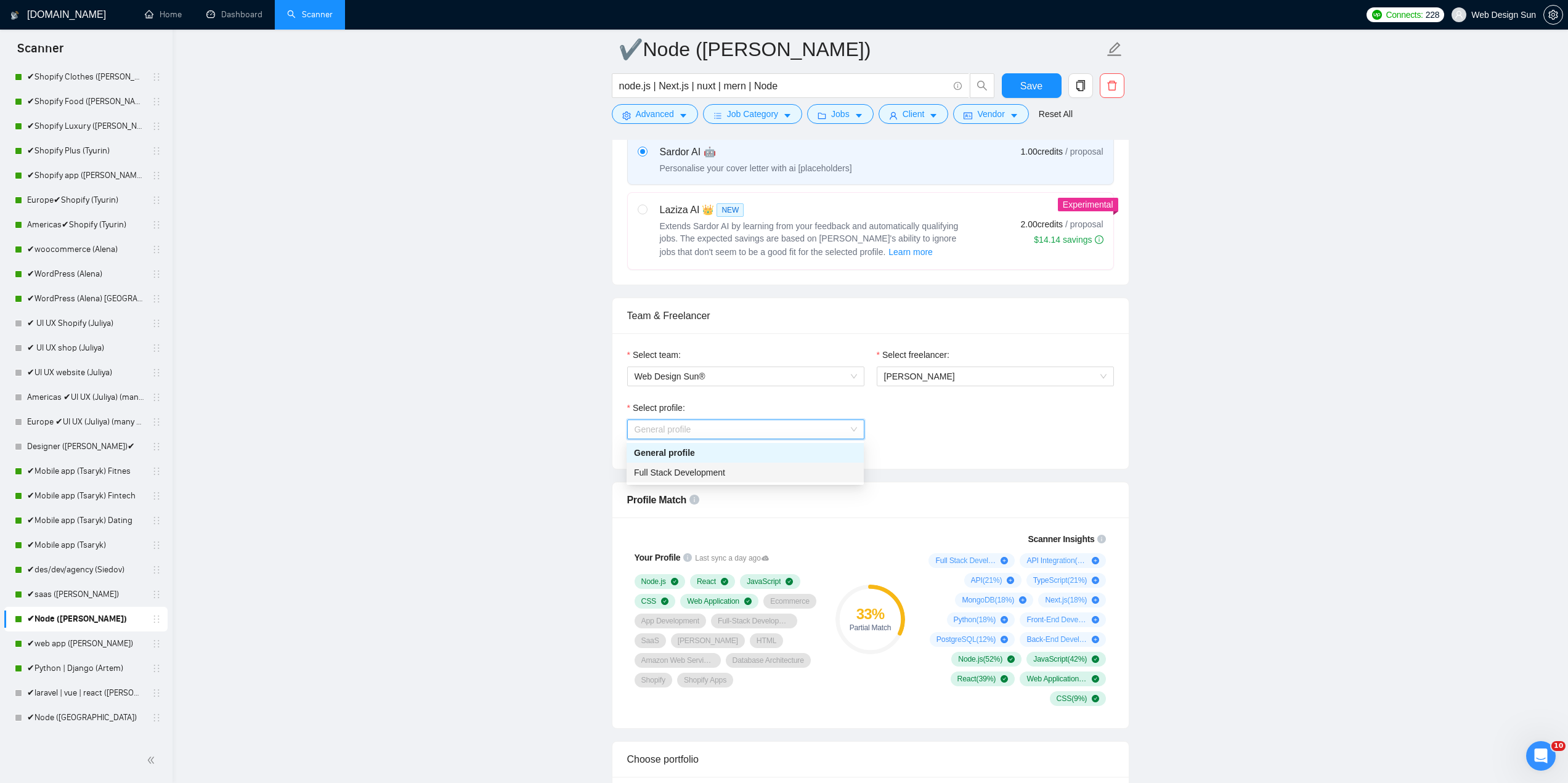
click at [737, 473] on div "Full Stack Development" at bounding box center [745, 473] width 222 height 13
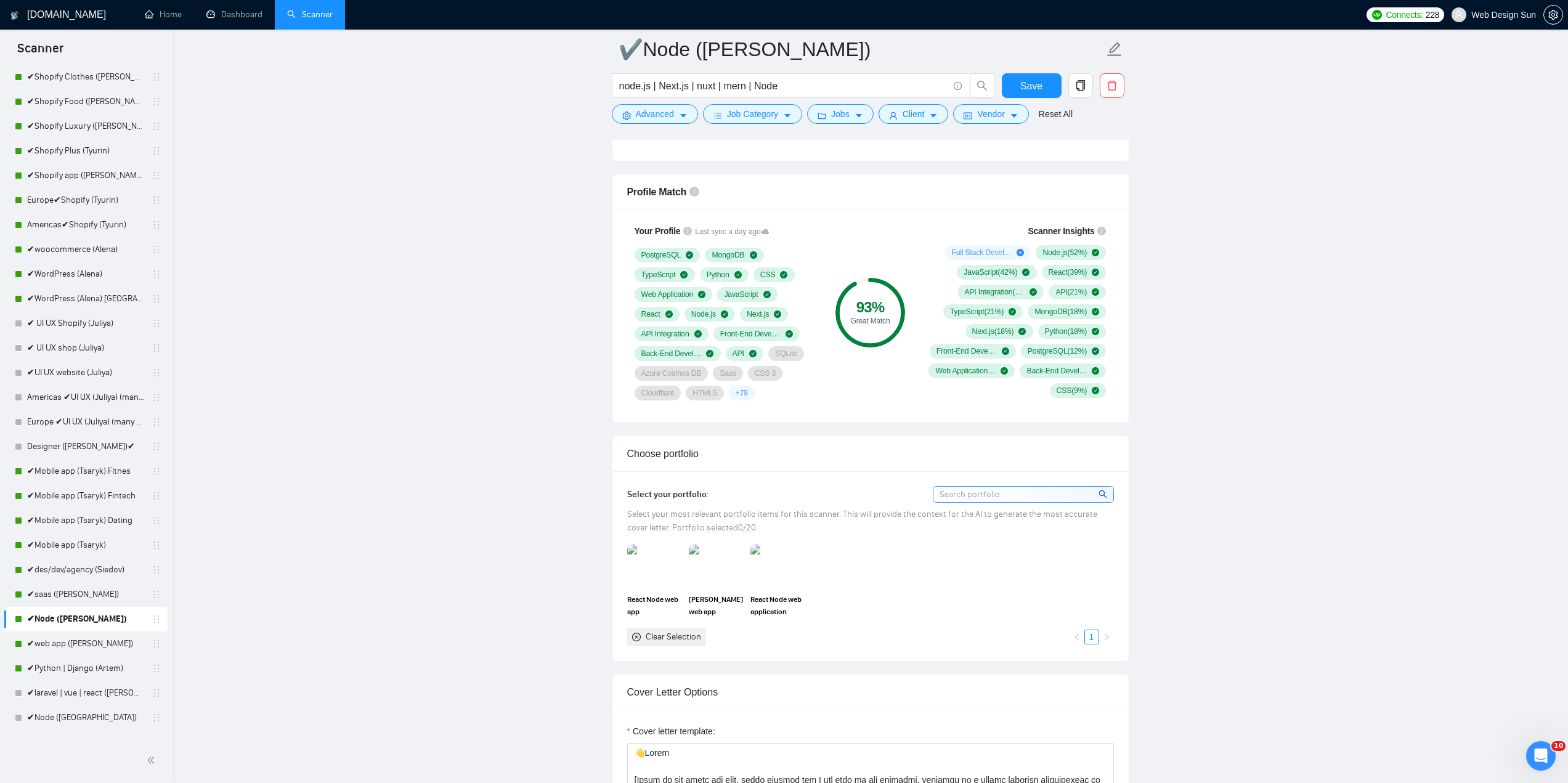
scroll to position [1170, 0]
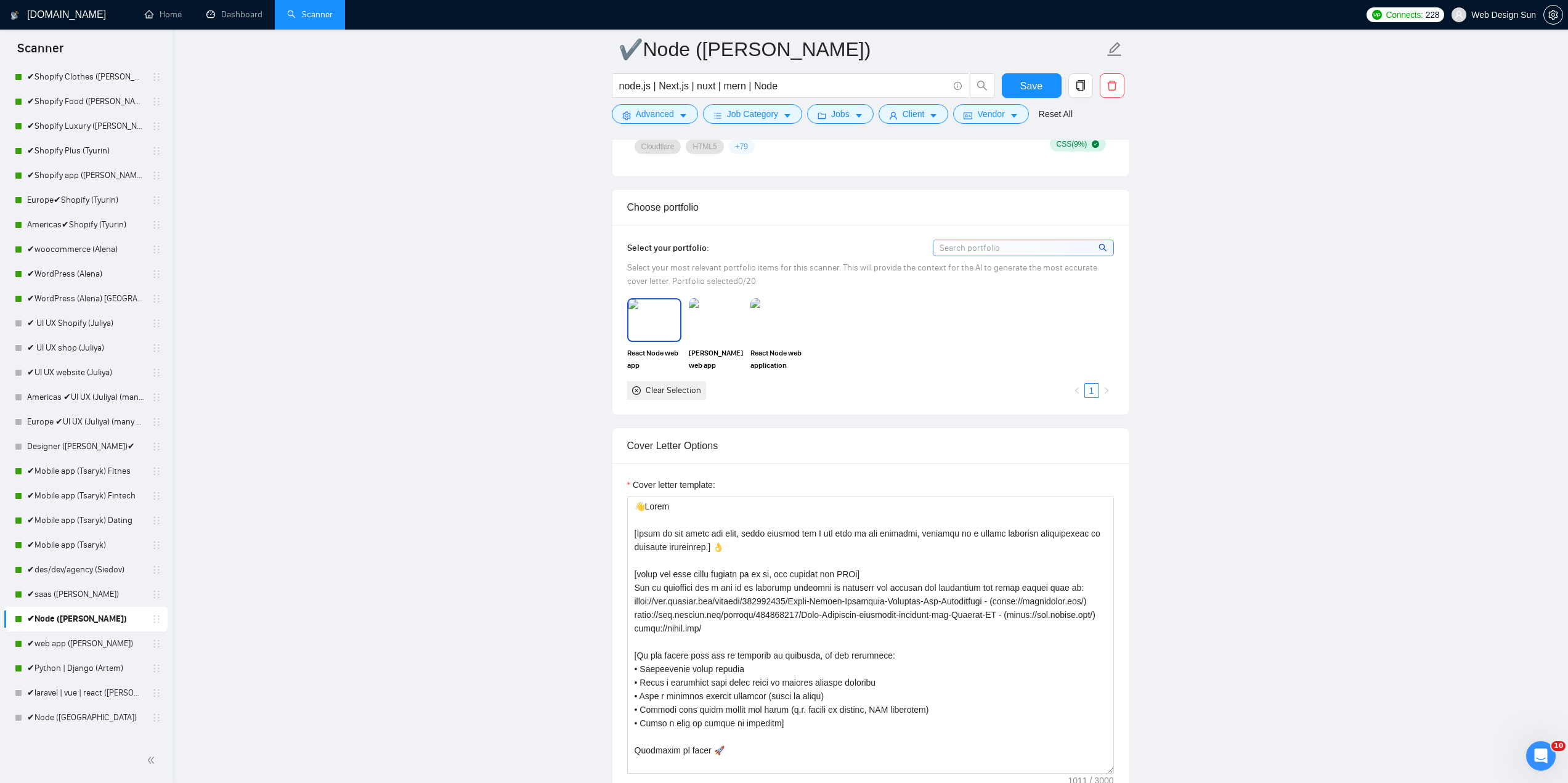
click at [637, 326] on img at bounding box center [654, 319] width 52 height 41
click at [702, 324] on img at bounding box center [716, 319] width 52 height 41
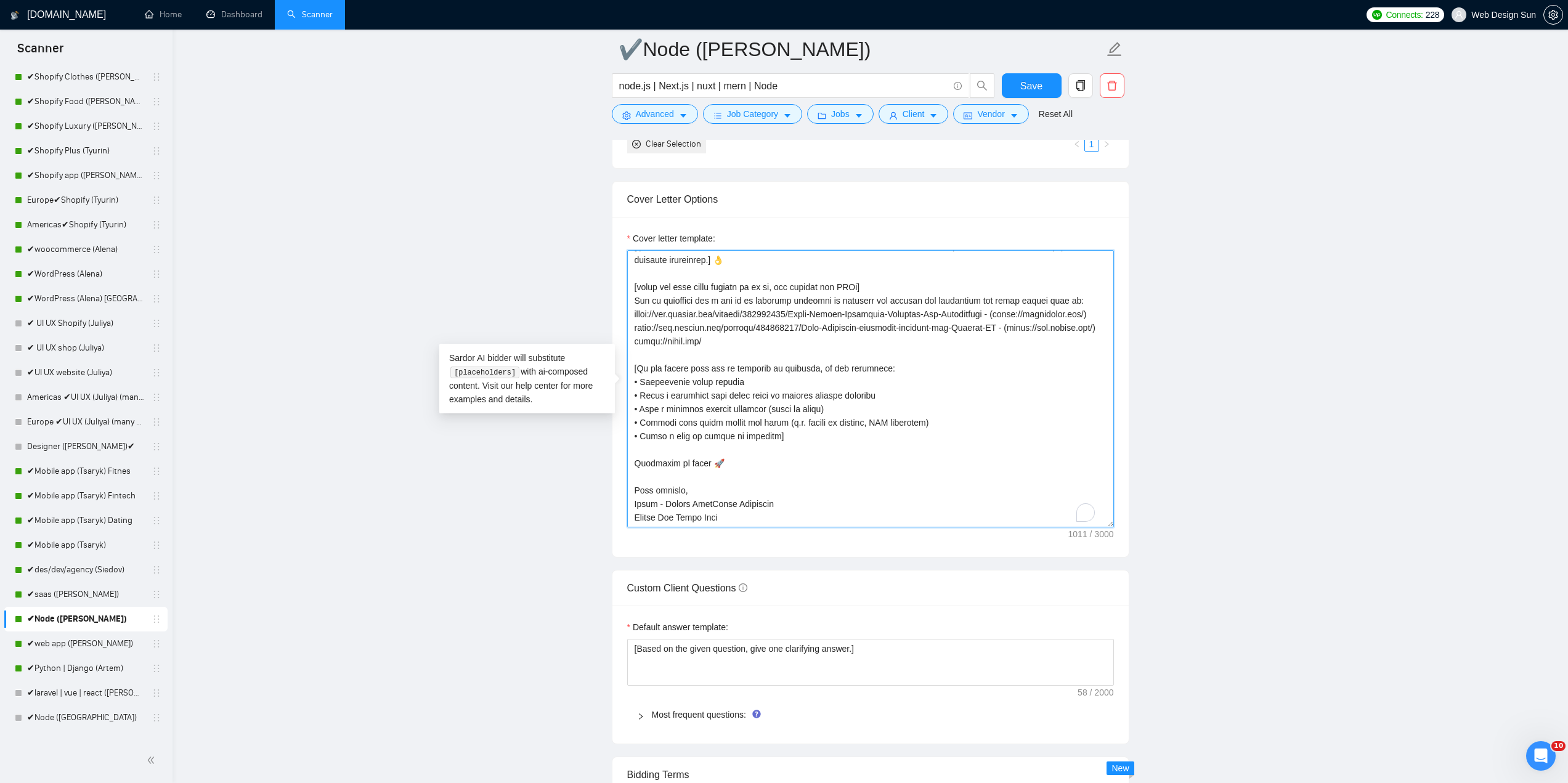
scroll to position [67, 0]
drag, startPoint x: 655, startPoint y: 505, endPoint x: 630, endPoint y: 505, distance: 25.0
click at [633, 508] on textarea "Cover letter template:" at bounding box center [870, 389] width 487 height 277
type textarea "👋Lorem [Ipsum do sit ametc adi elit, seddo eiusmod tem I utl etdo ma ali enimad…"
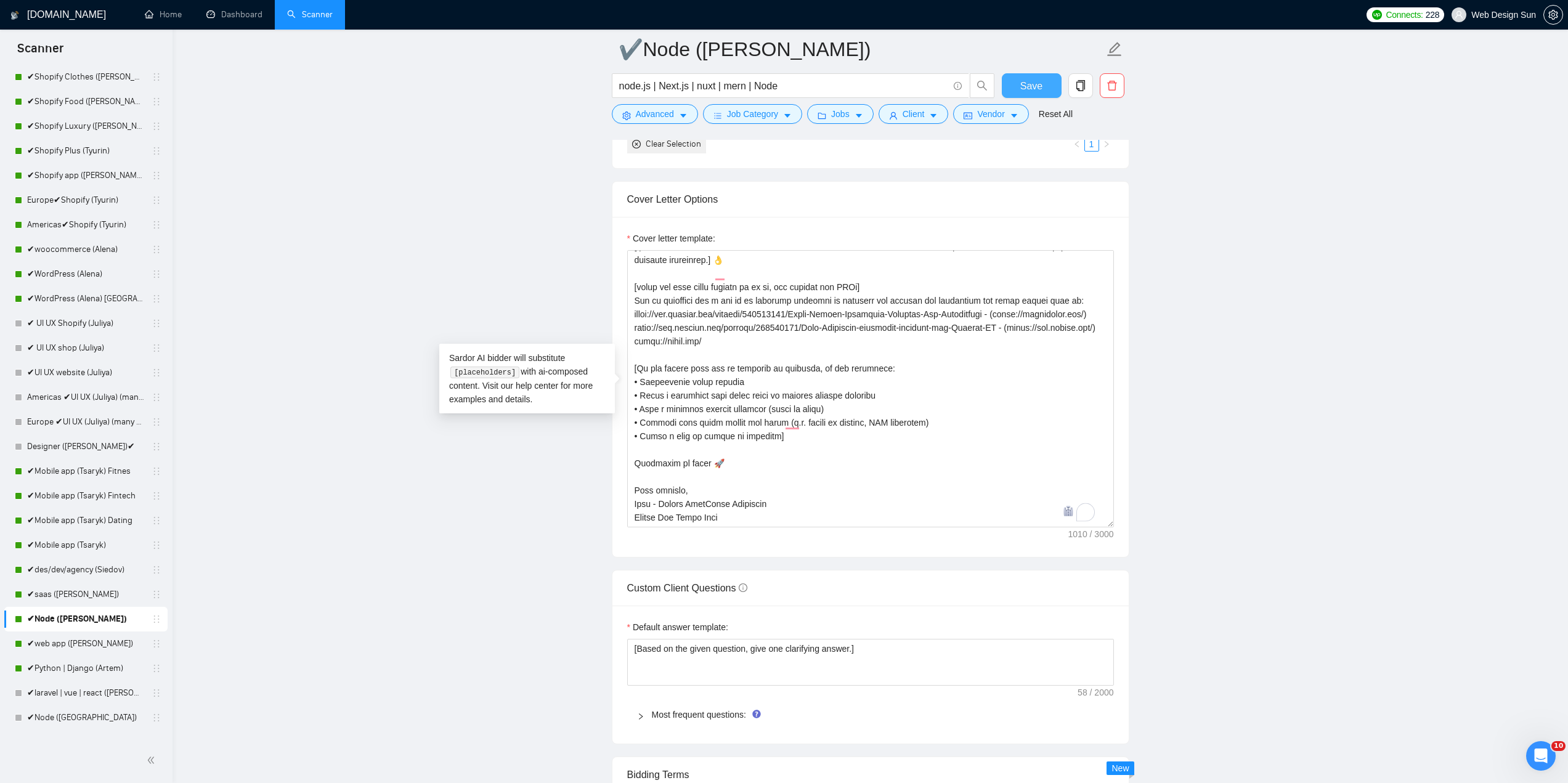
click at [1027, 87] on span "Save" at bounding box center [1031, 85] width 22 height 15
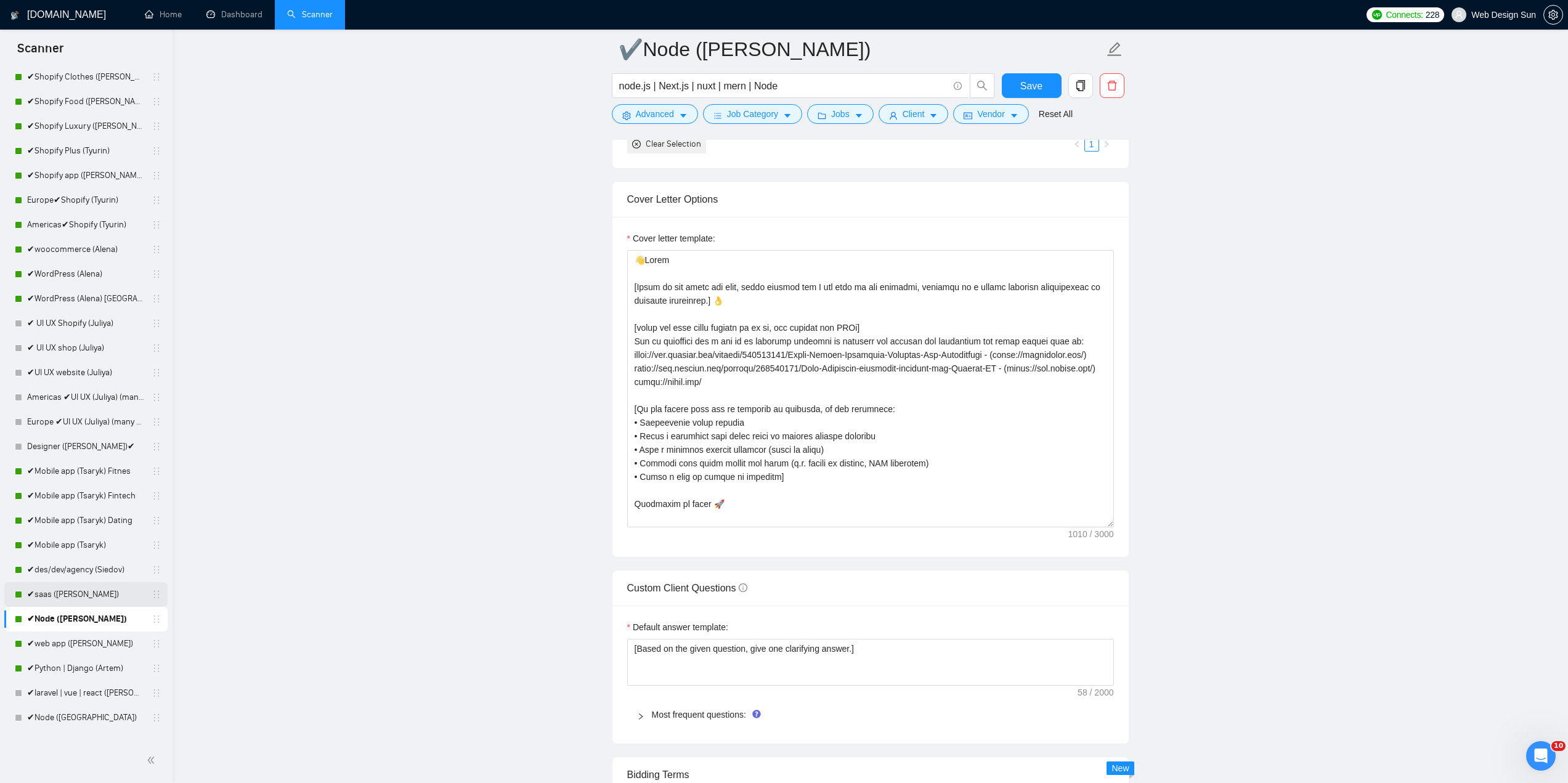
click at [46, 595] on link "✔saas ([PERSON_NAME])" at bounding box center [85, 594] width 117 height 25
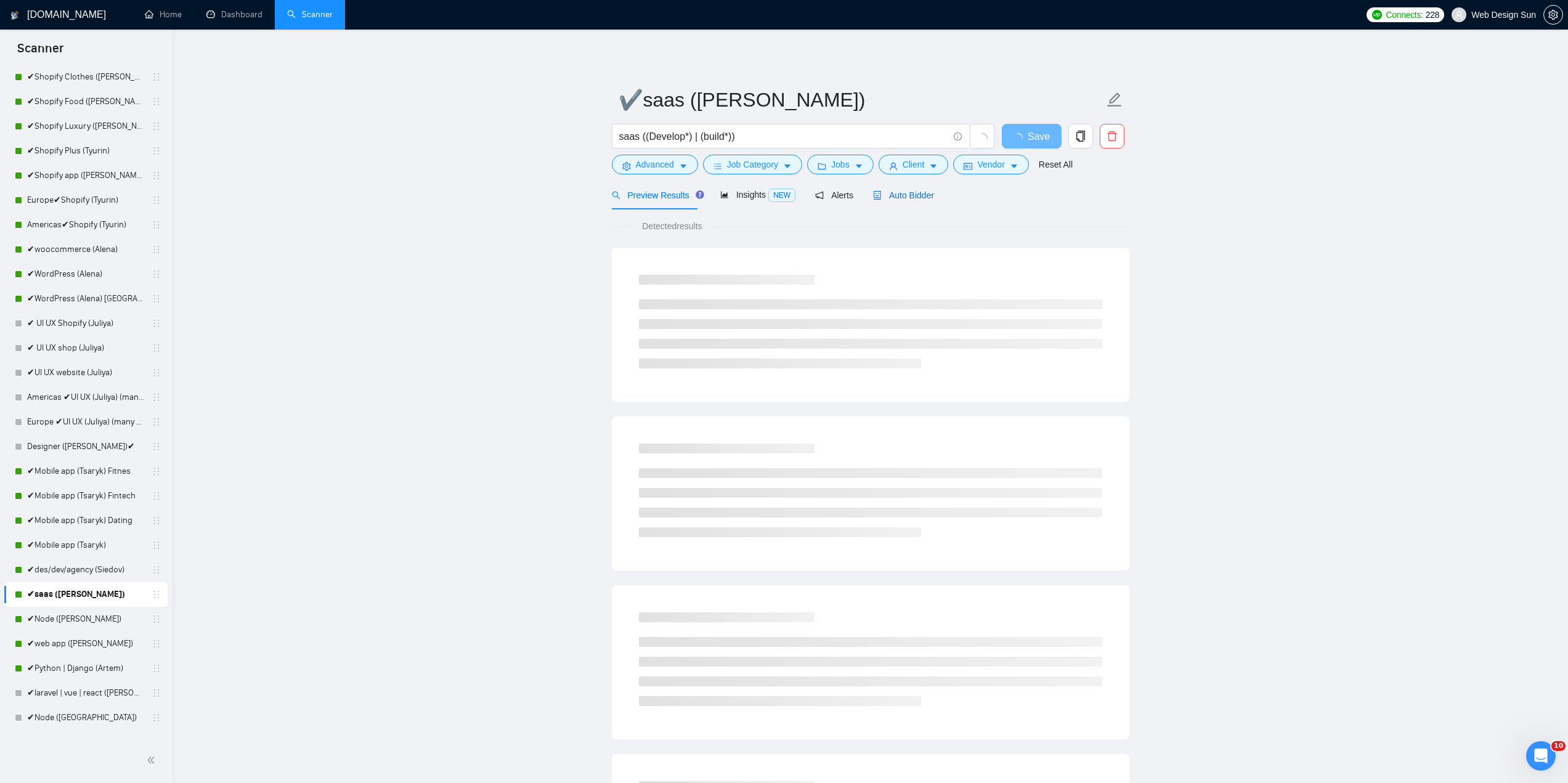
click at [885, 196] on span "Auto Bidder" at bounding box center [904, 196] width 61 height 9
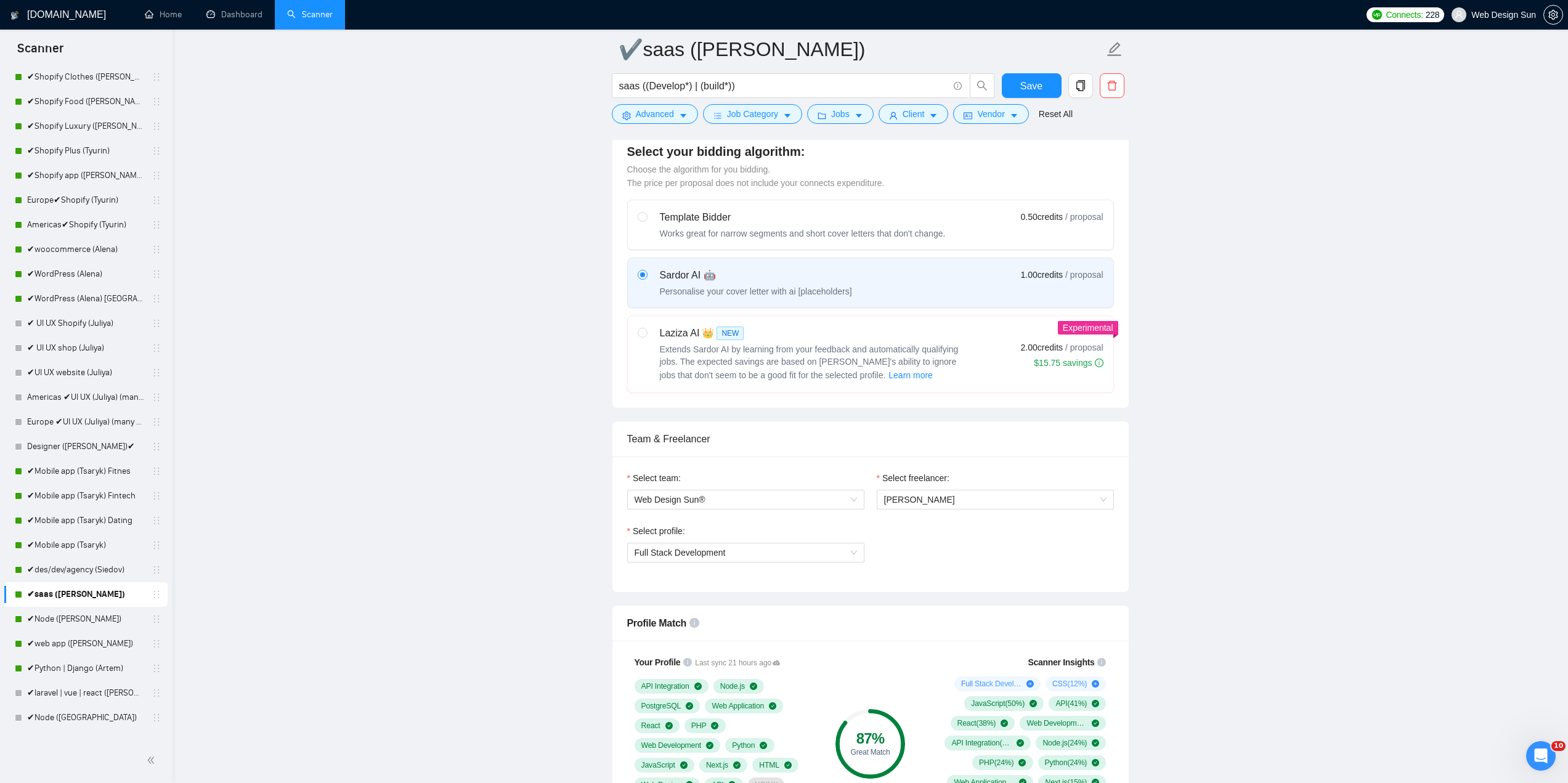
scroll to position [554, 0]
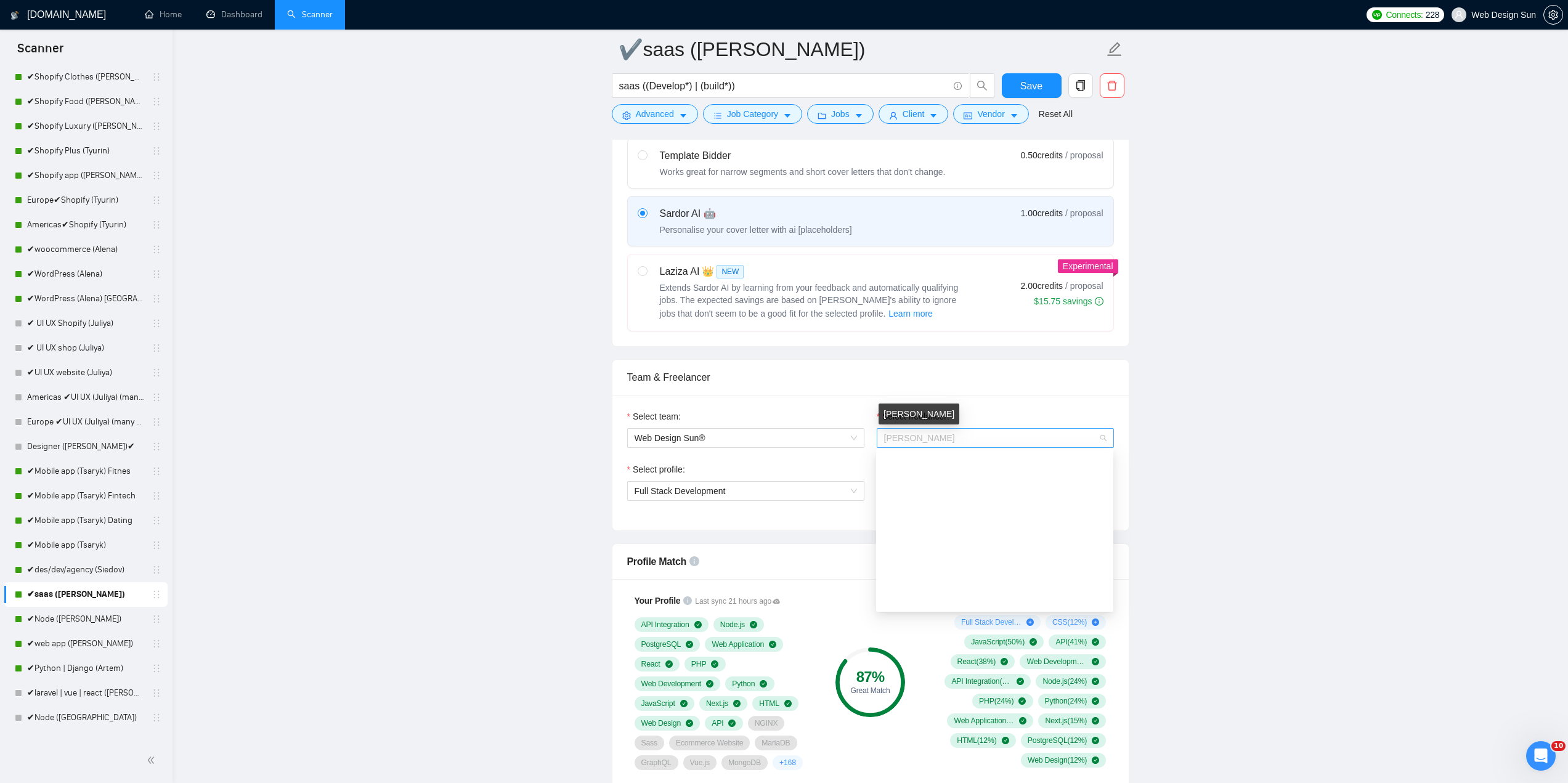
click at [919, 440] on span "[PERSON_NAME]" at bounding box center [919, 438] width 71 height 9
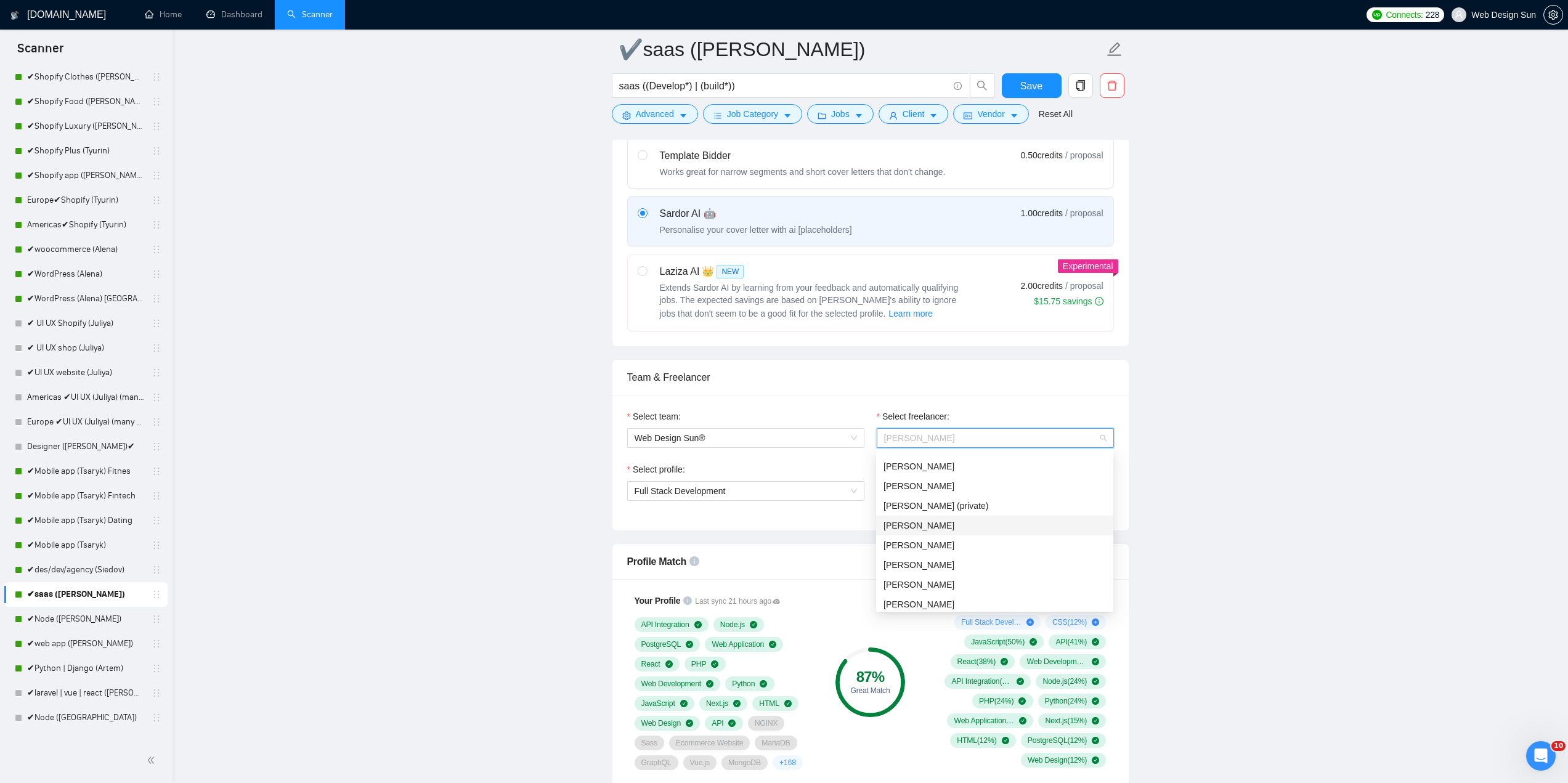
scroll to position [91, 0]
click at [972, 548] on div "[PERSON_NAME]" at bounding box center [995, 548] width 222 height 13
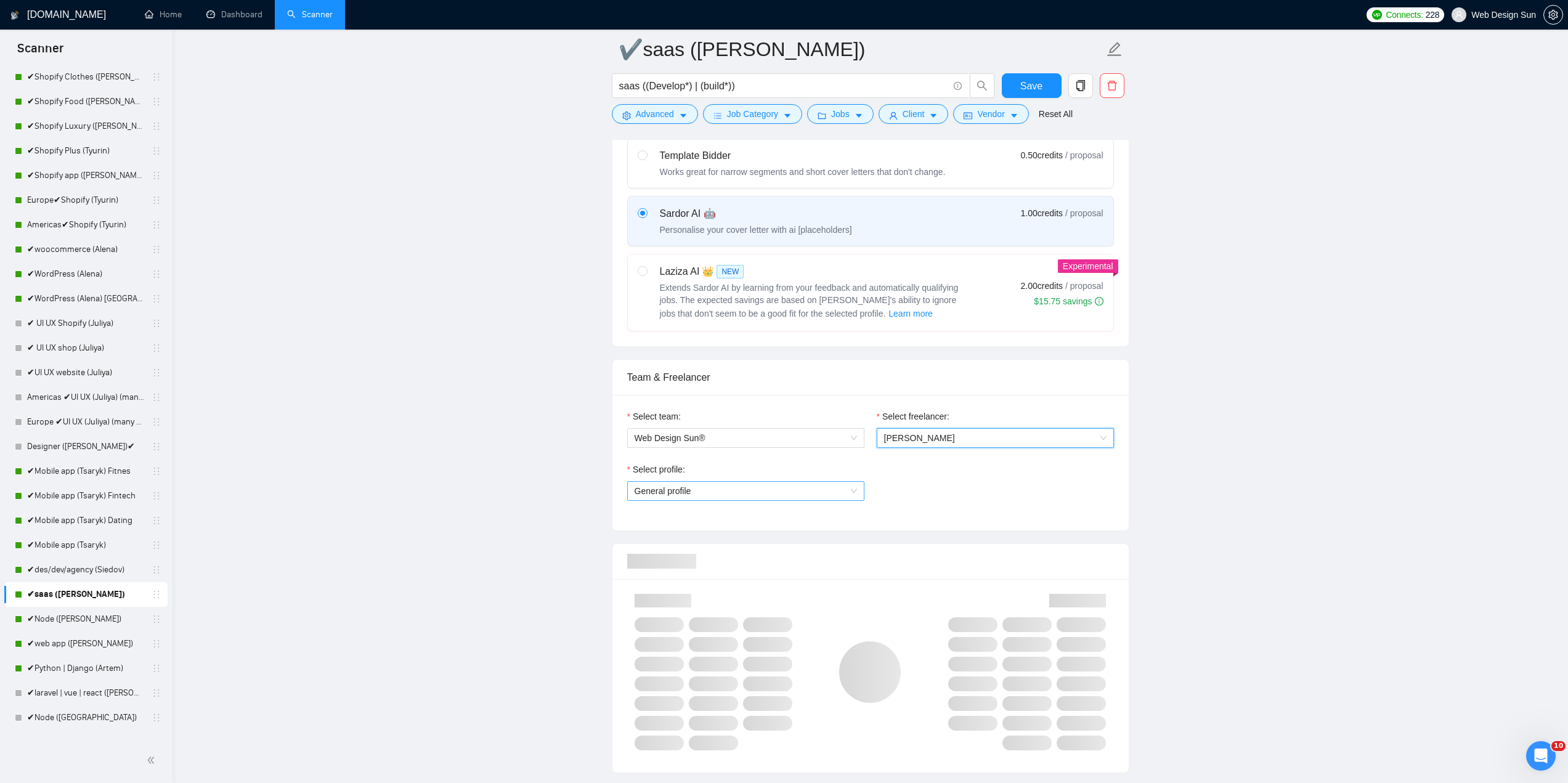
click at [753, 491] on span "General profile" at bounding box center [746, 491] width 222 height 18
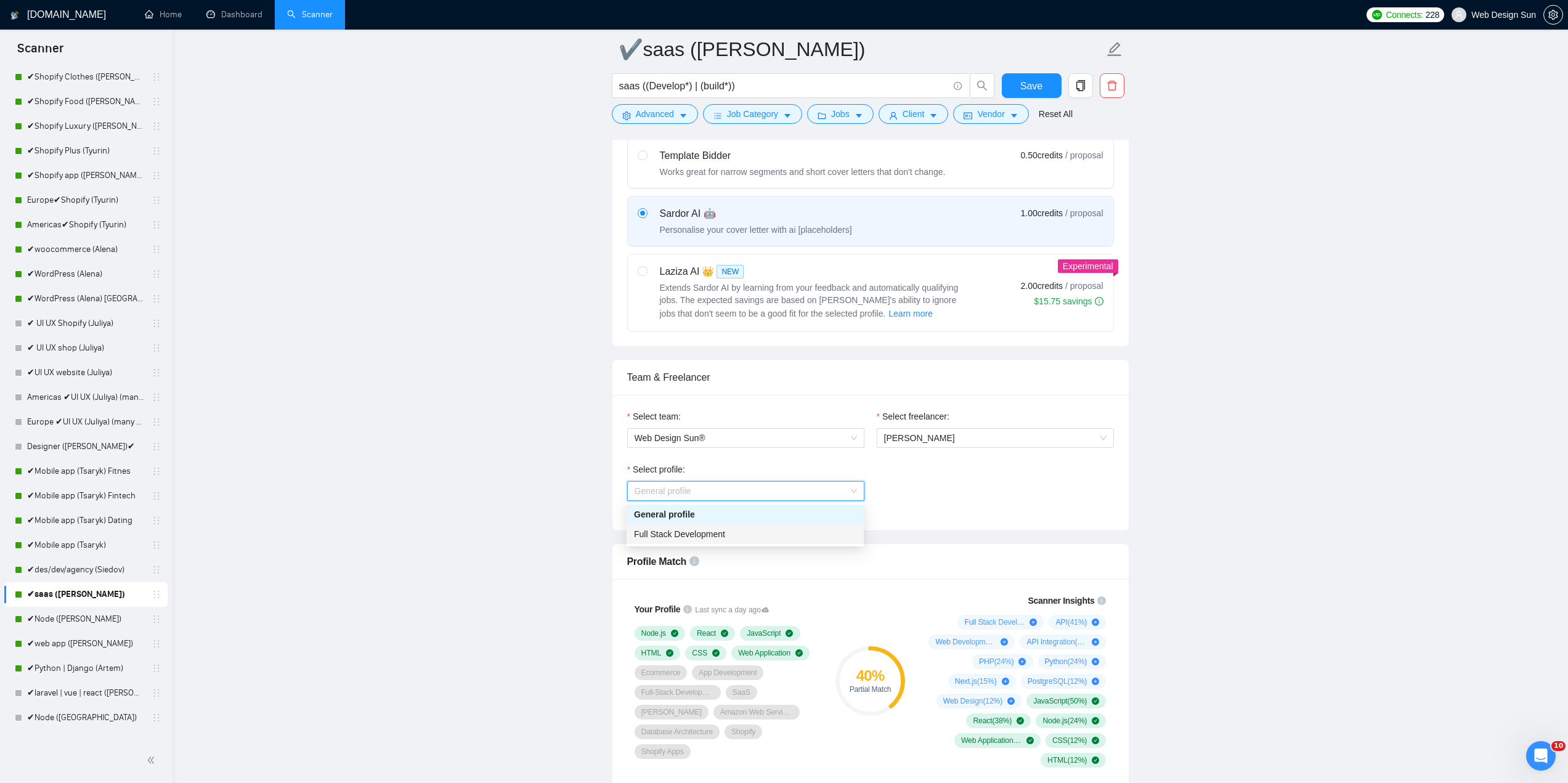
click at [746, 535] on div "Full Stack Development" at bounding box center [745, 534] width 222 height 13
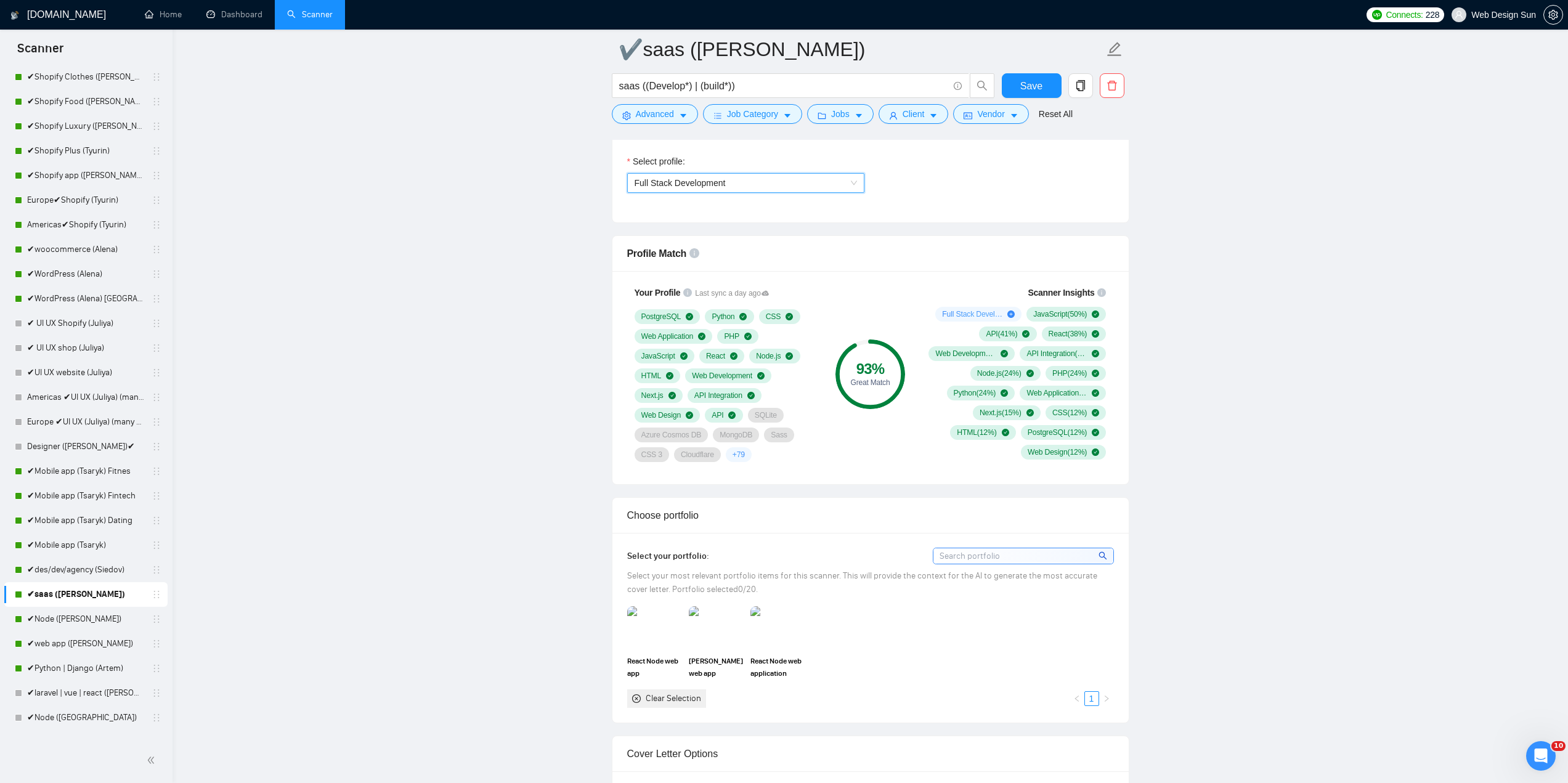
scroll to position [1109, 0]
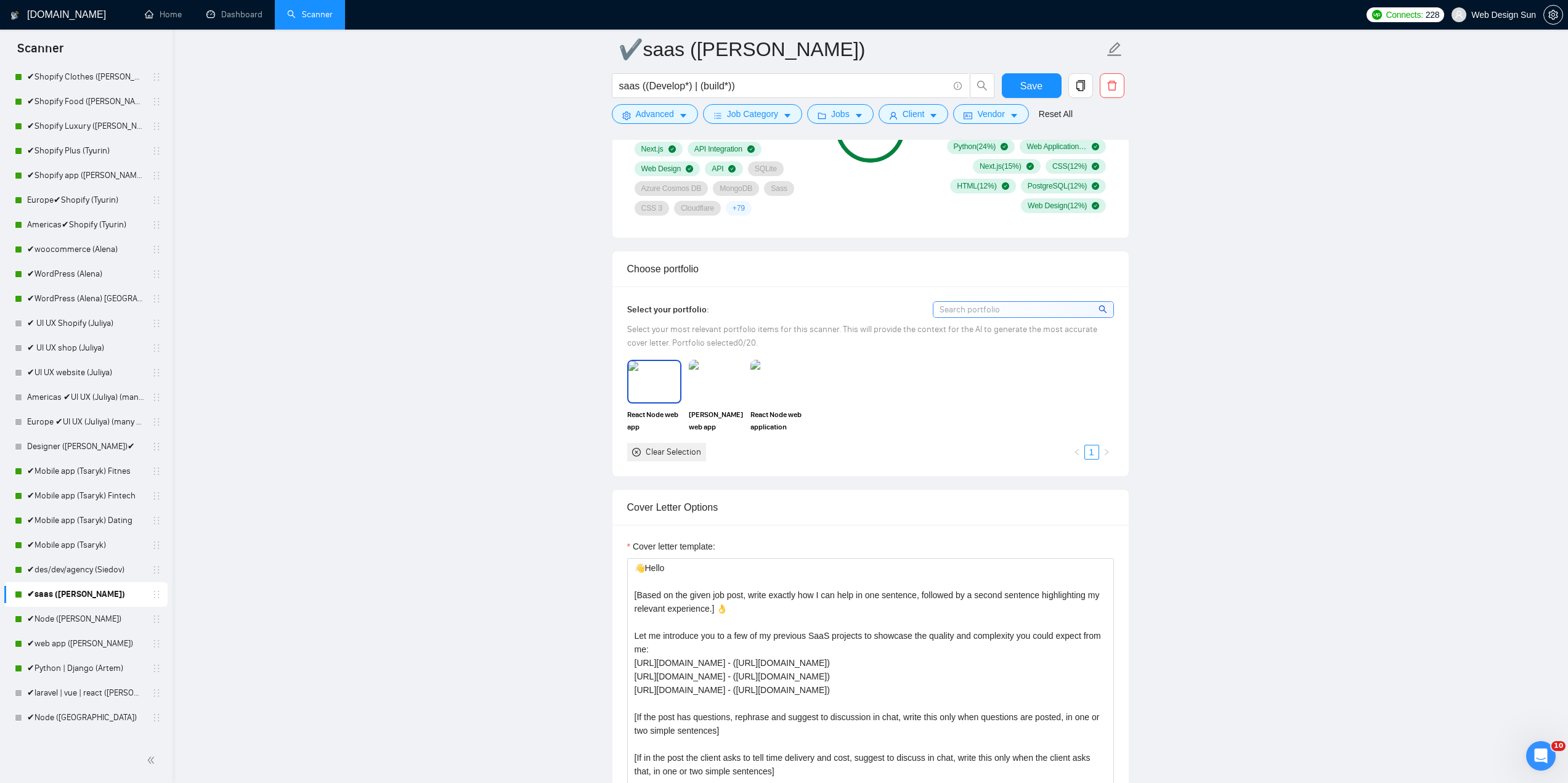
click at [663, 380] on img at bounding box center [654, 381] width 52 height 41
click at [714, 388] on img at bounding box center [716, 381] width 52 height 41
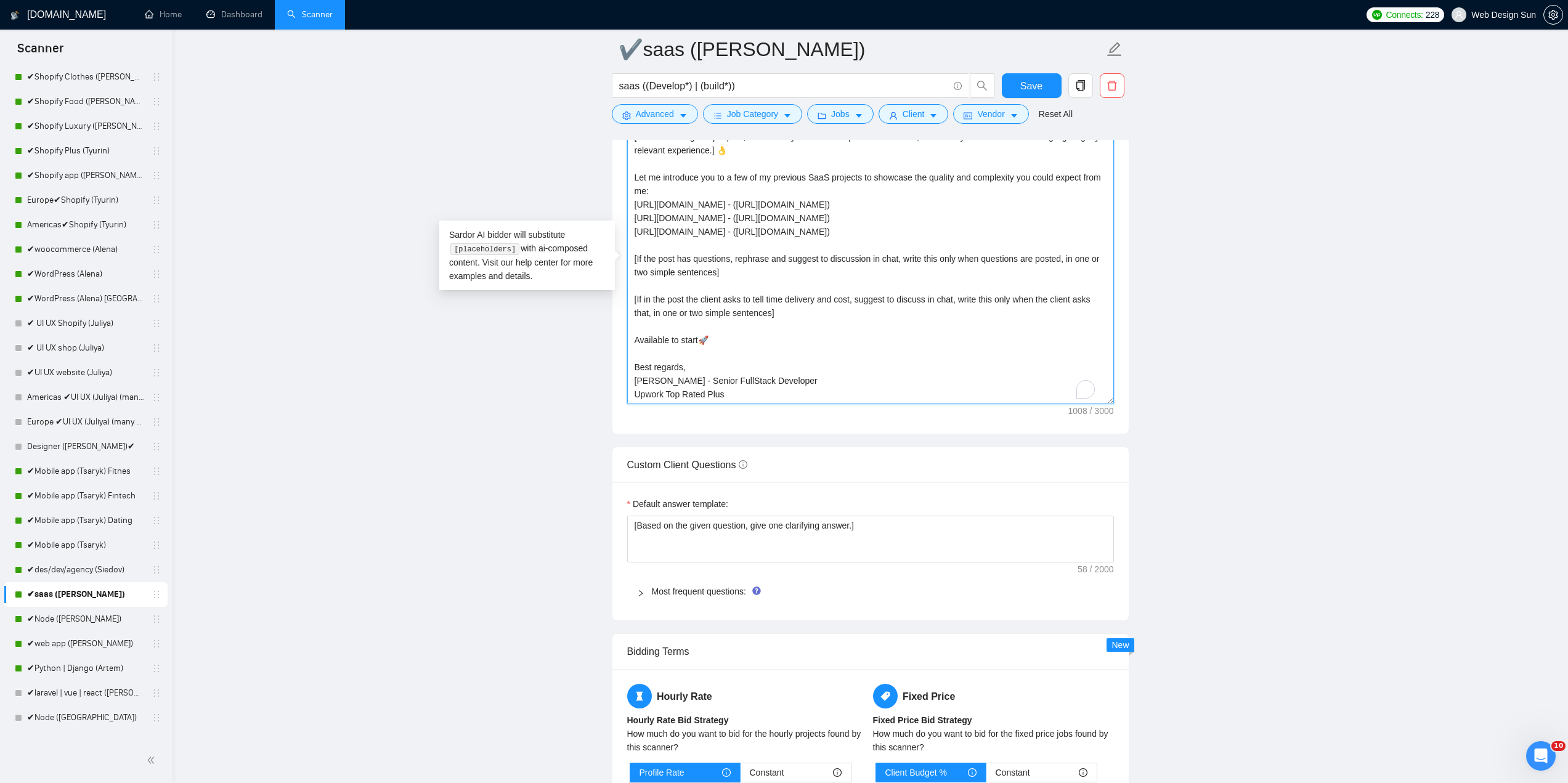
scroll to position [54, 0]
drag, startPoint x: 654, startPoint y: 379, endPoint x: 638, endPoint y: 373, distance: 17.1
click at [631, 383] on textarea "👋Hello [Based on the given job post, write exactly how I can help in one senten…" at bounding box center [870, 266] width 487 height 277
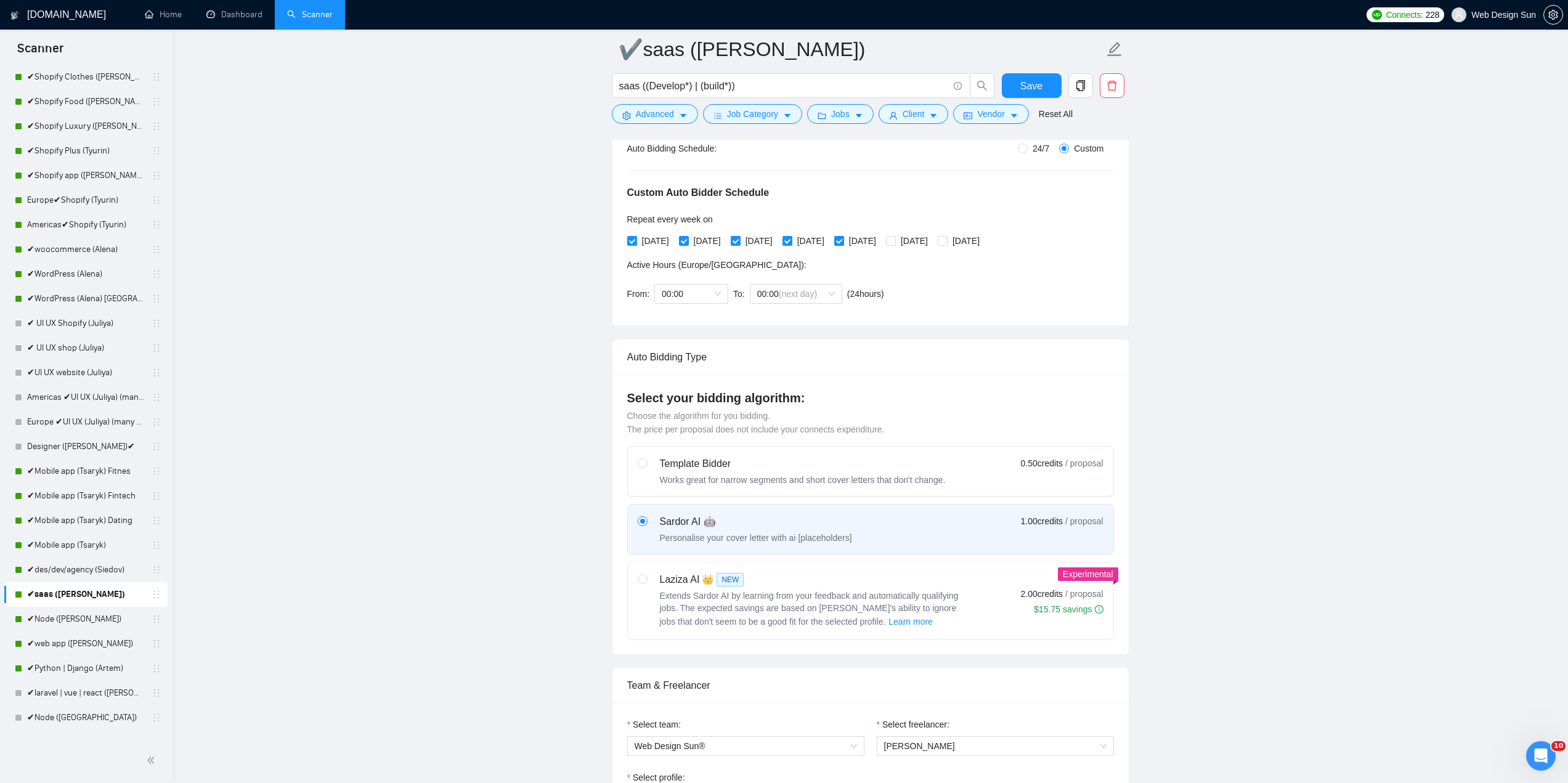
scroll to position [0, 0]
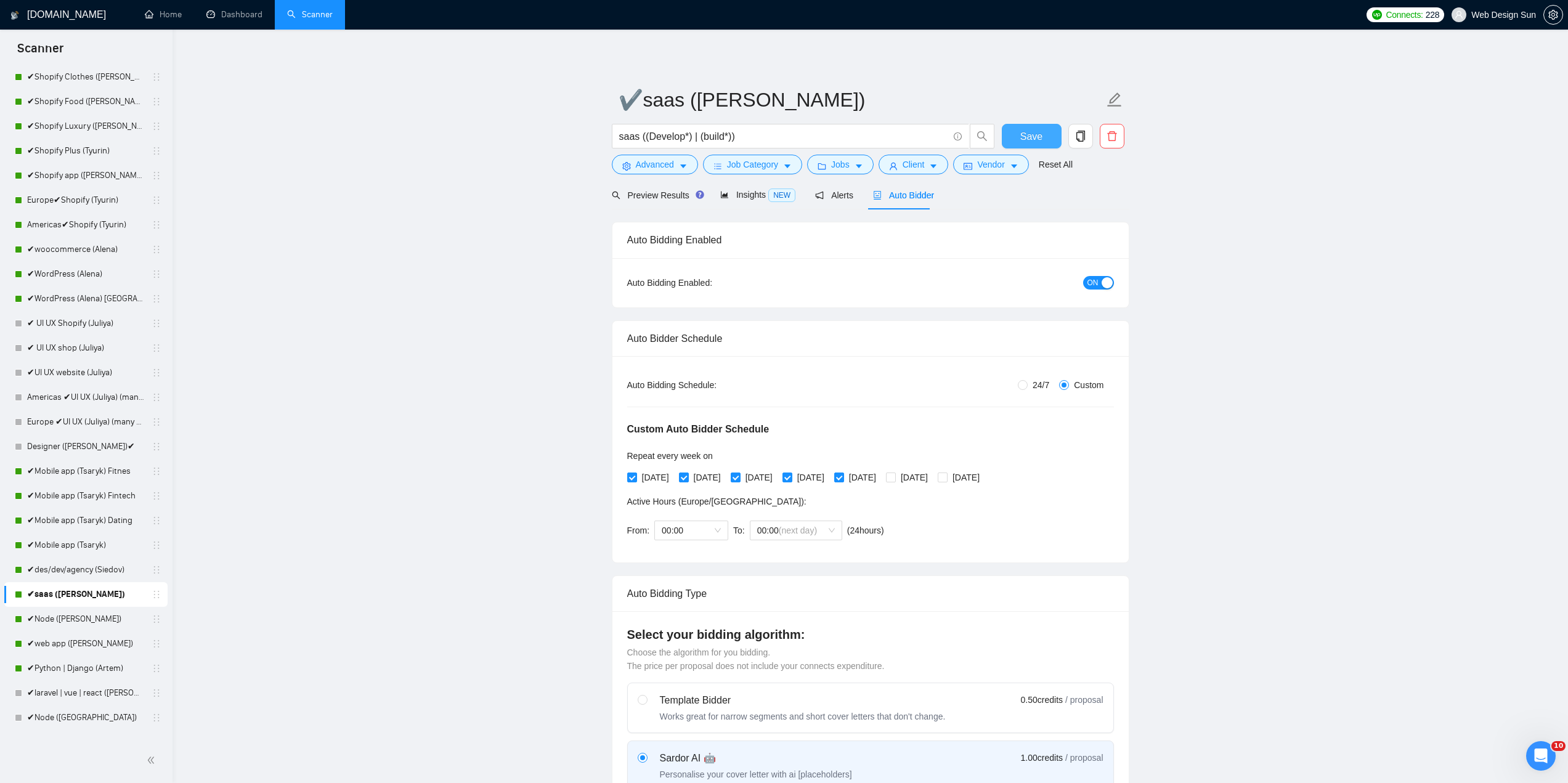
type textarea "👋Hello [Based on the given job post, write exactly how I can help in one senten…"
click at [1025, 142] on span "Save" at bounding box center [1031, 137] width 22 height 15
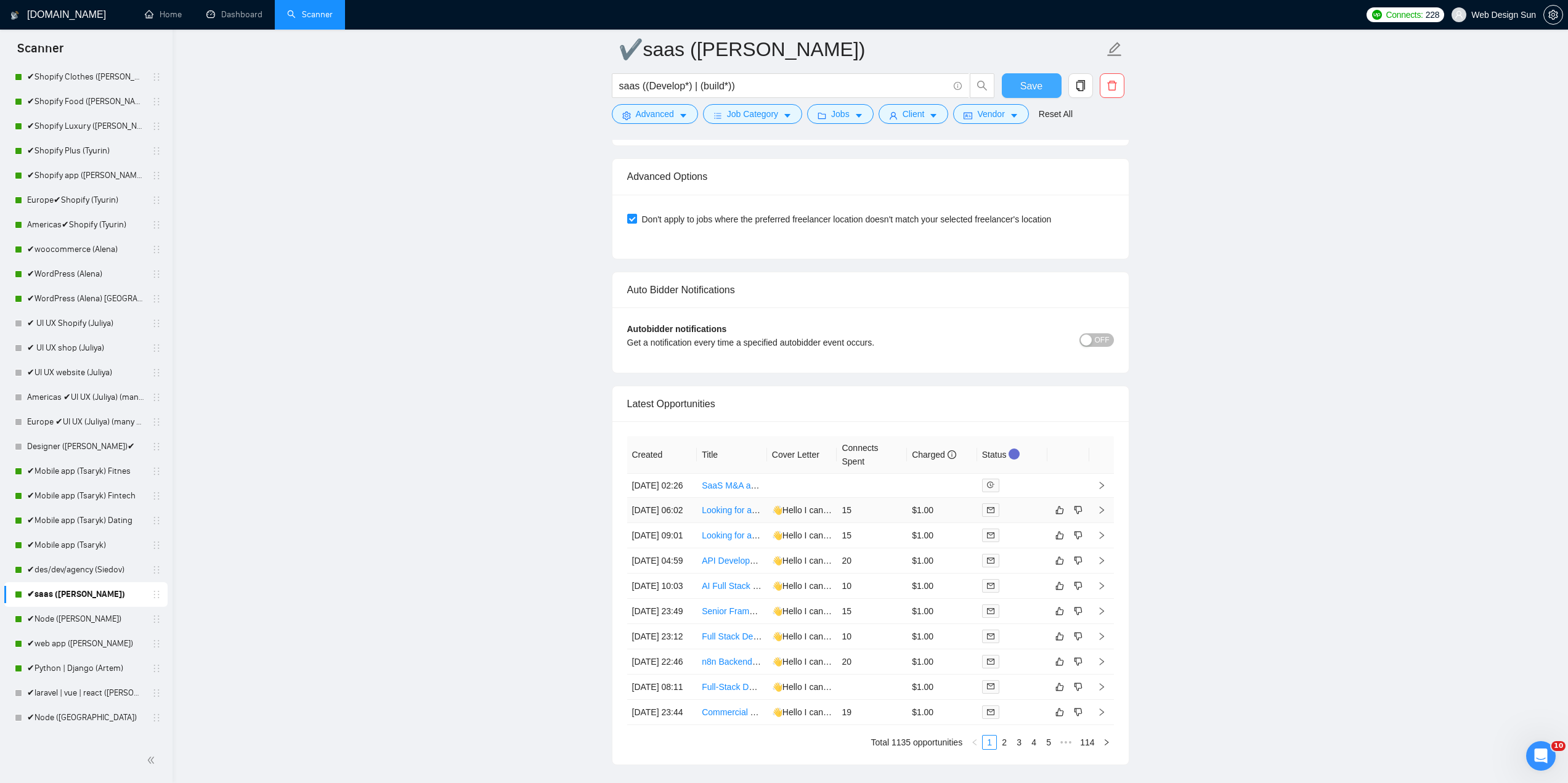
scroll to position [3018, 0]
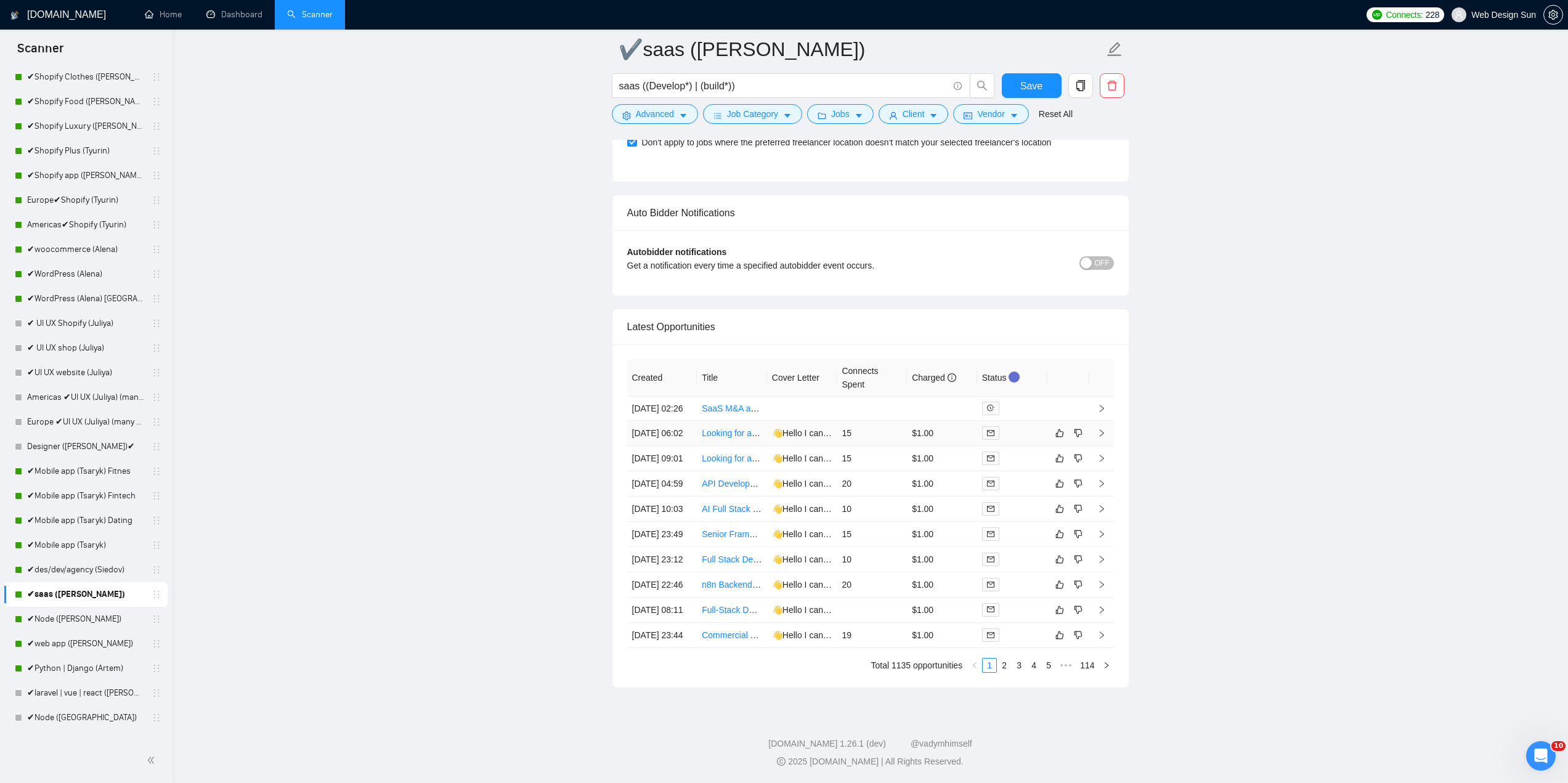
click at [881, 420] on td "15" at bounding box center [871, 433] width 70 height 26
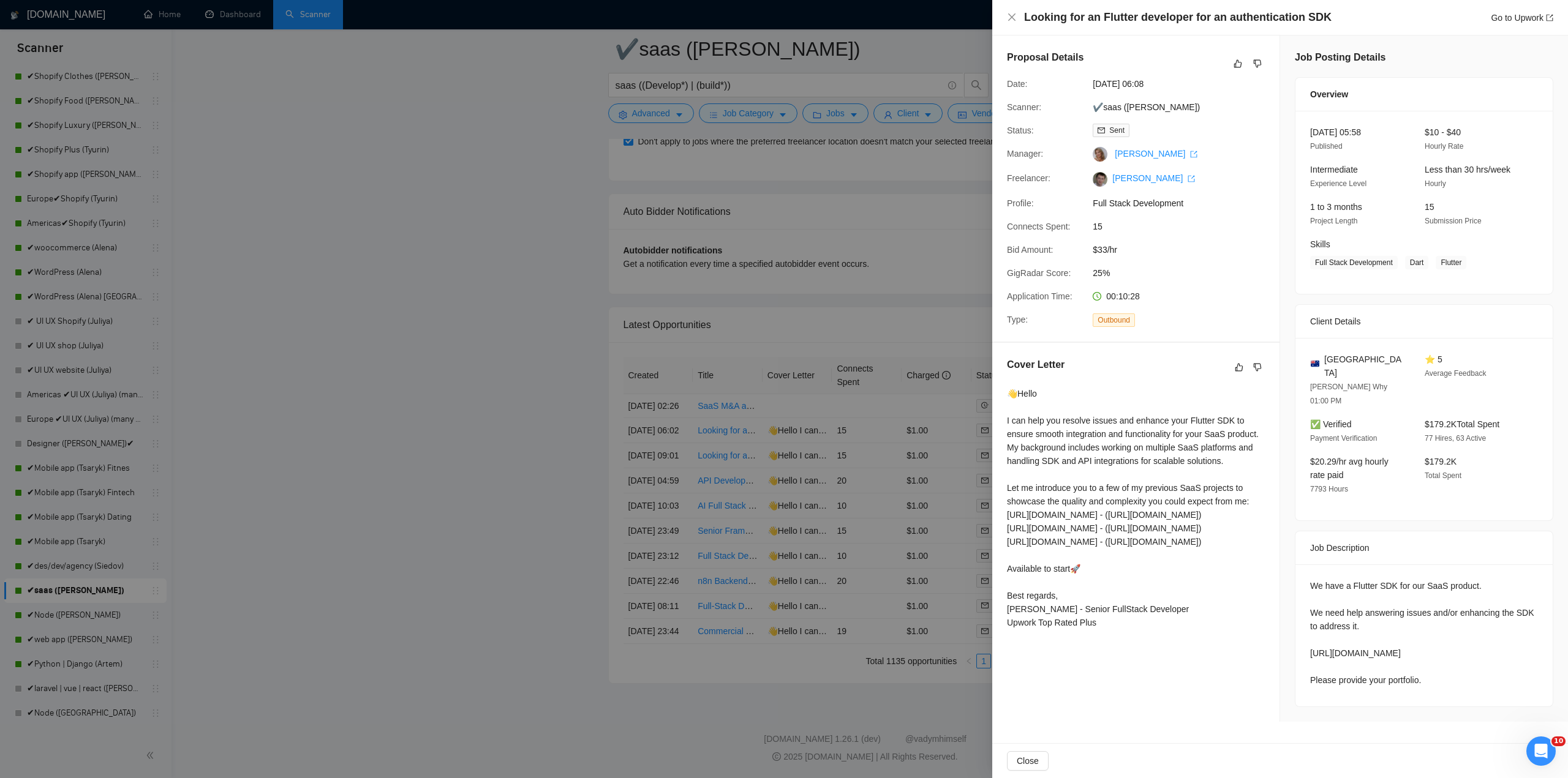
click at [475, 500] on div at bounding box center [784, 389] width 1568 height 778
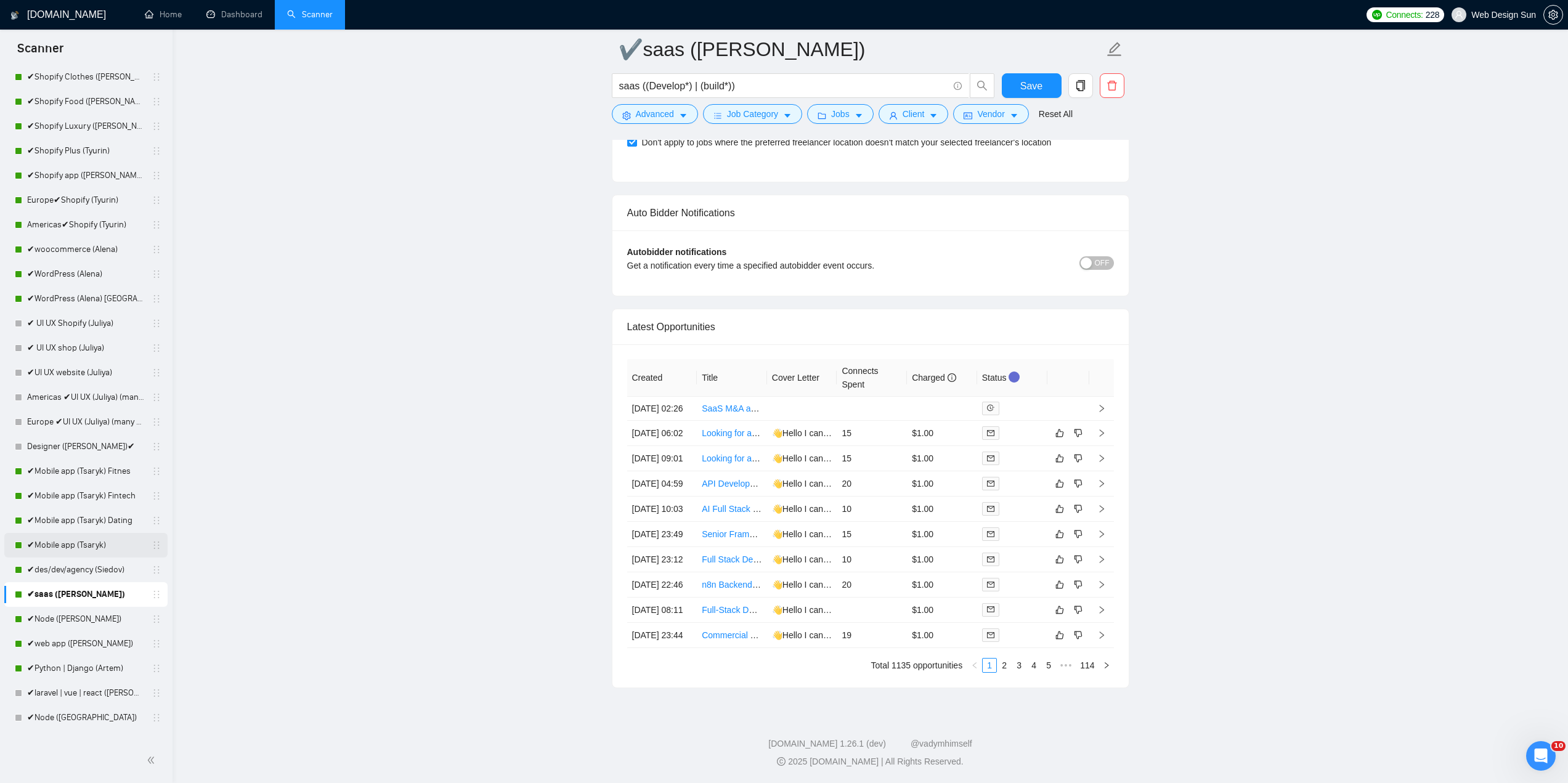
click at [94, 541] on link "✔Mobile app (Tsaryk)" at bounding box center [85, 545] width 117 height 25
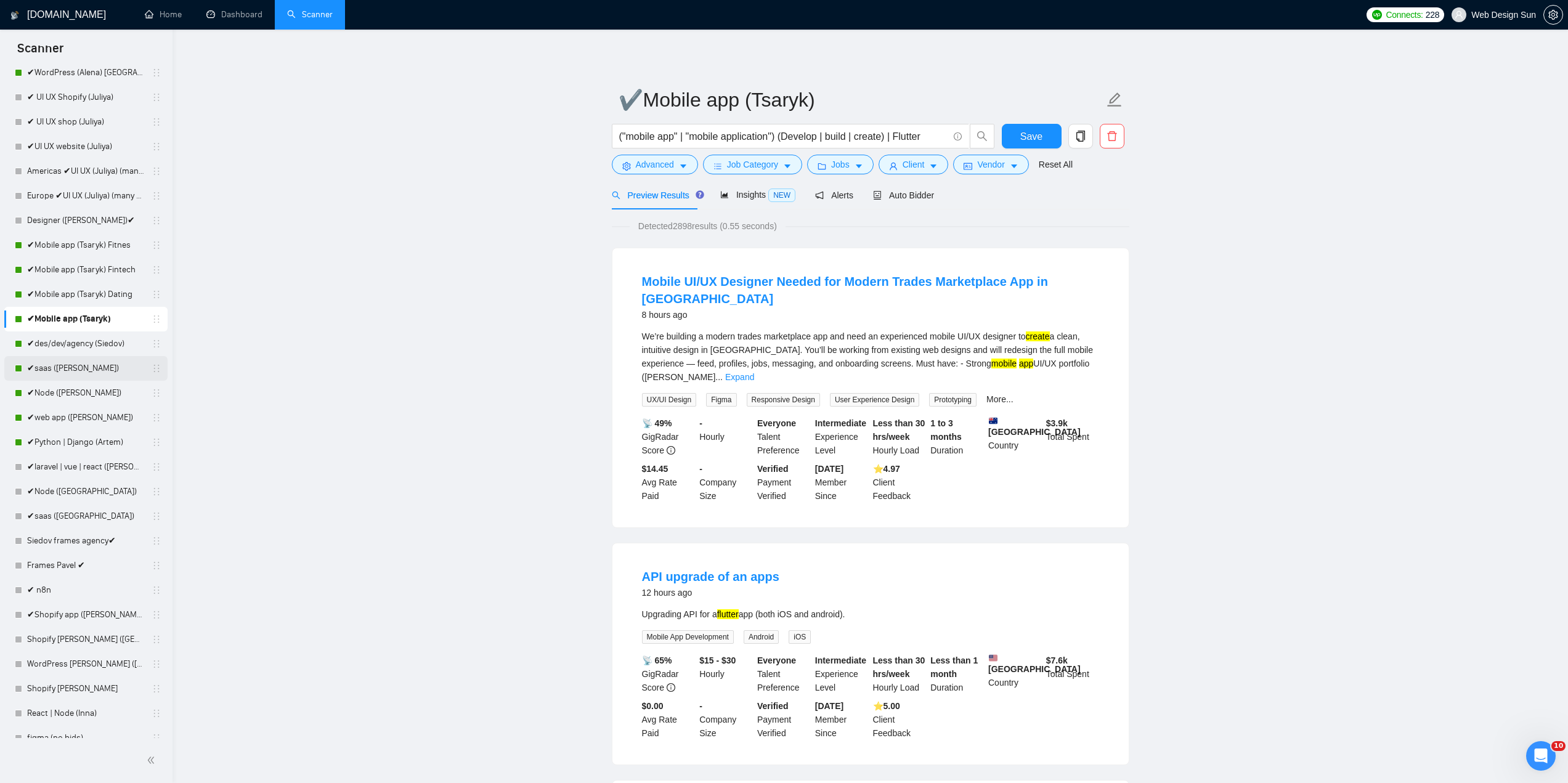
scroll to position [103, 0]
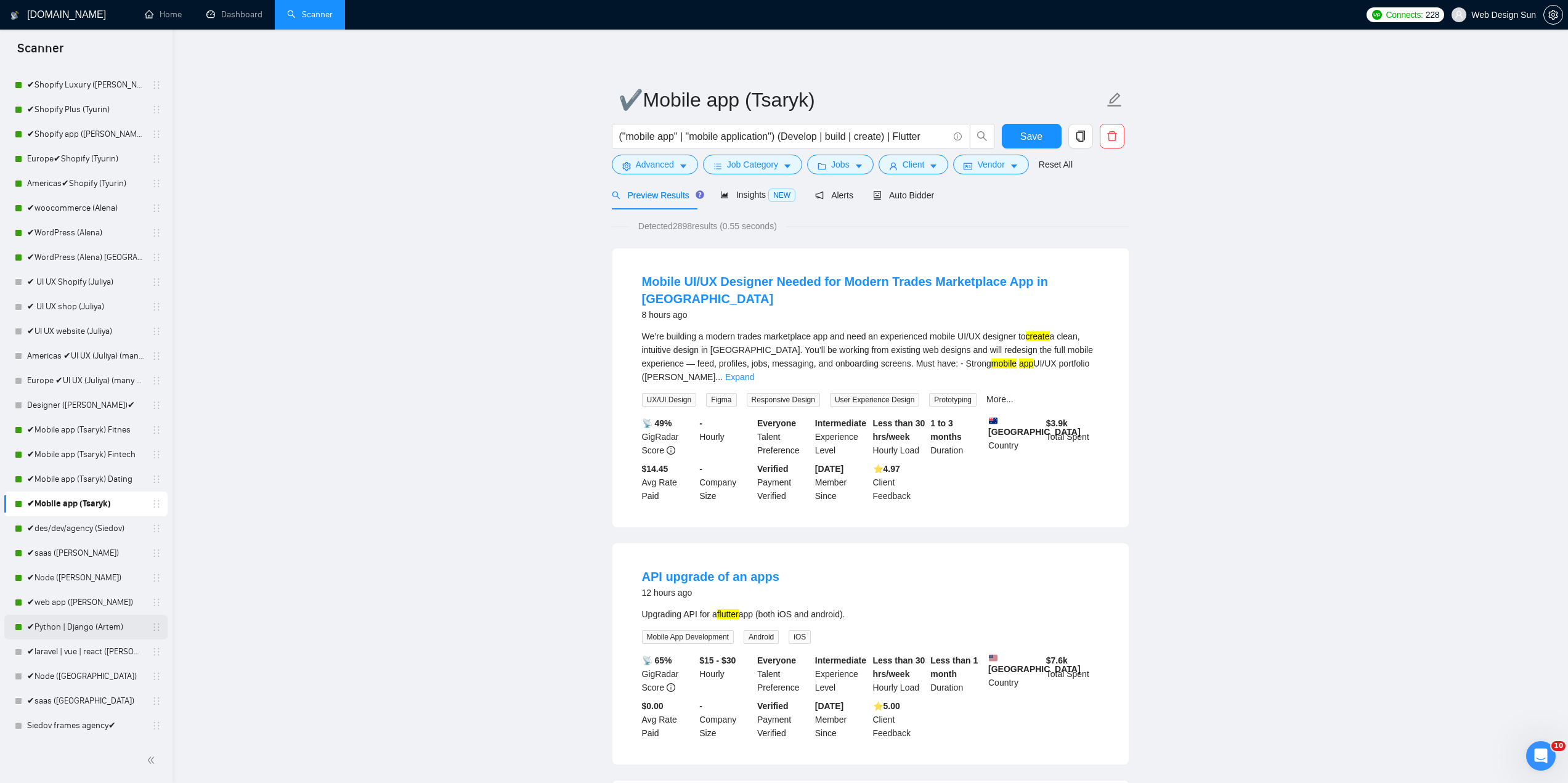
click at [98, 633] on link "✔Python | Django (Artem)" at bounding box center [85, 627] width 117 height 25
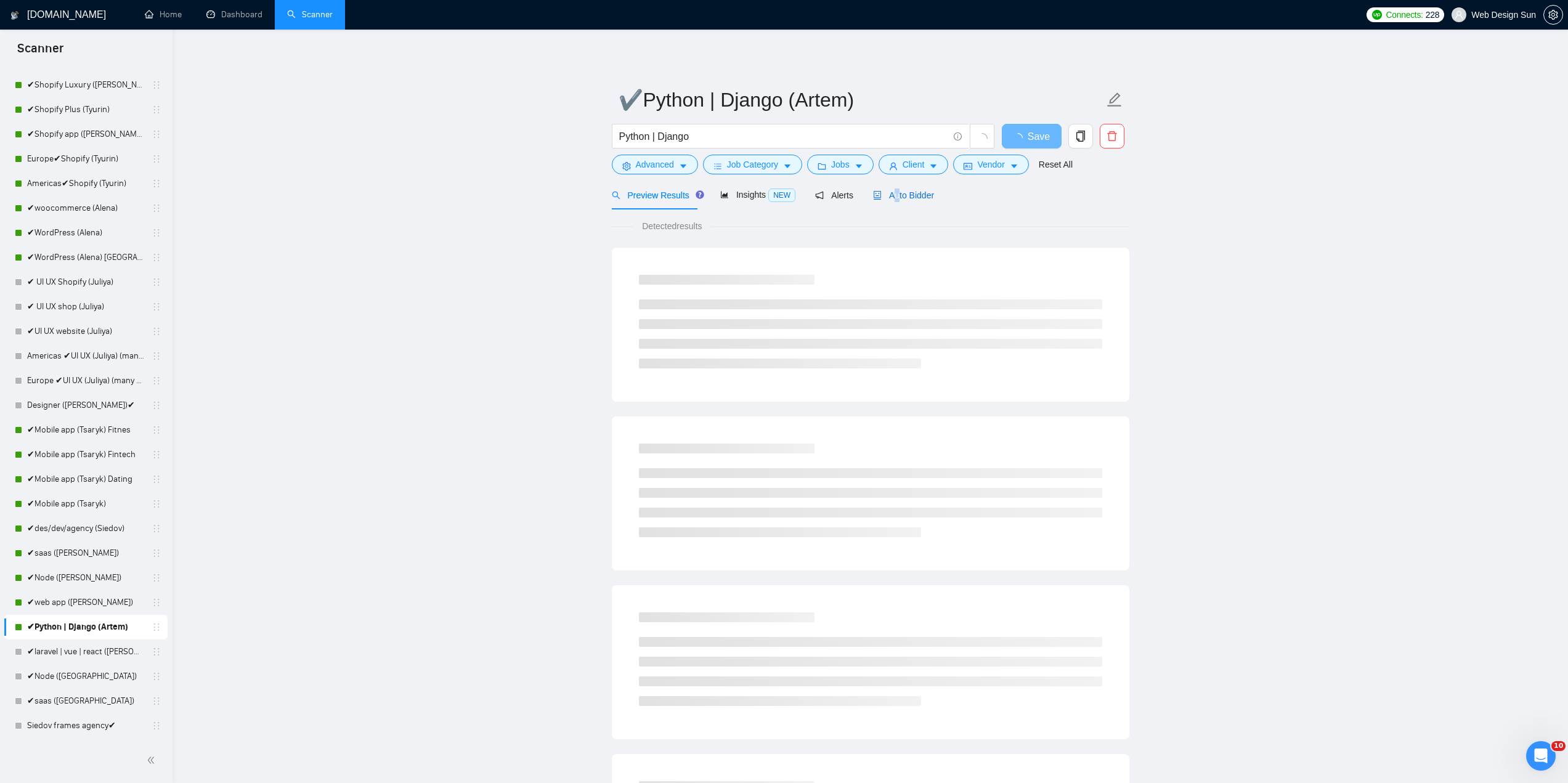
click at [892, 197] on span "Auto Bidder" at bounding box center [904, 196] width 61 height 9
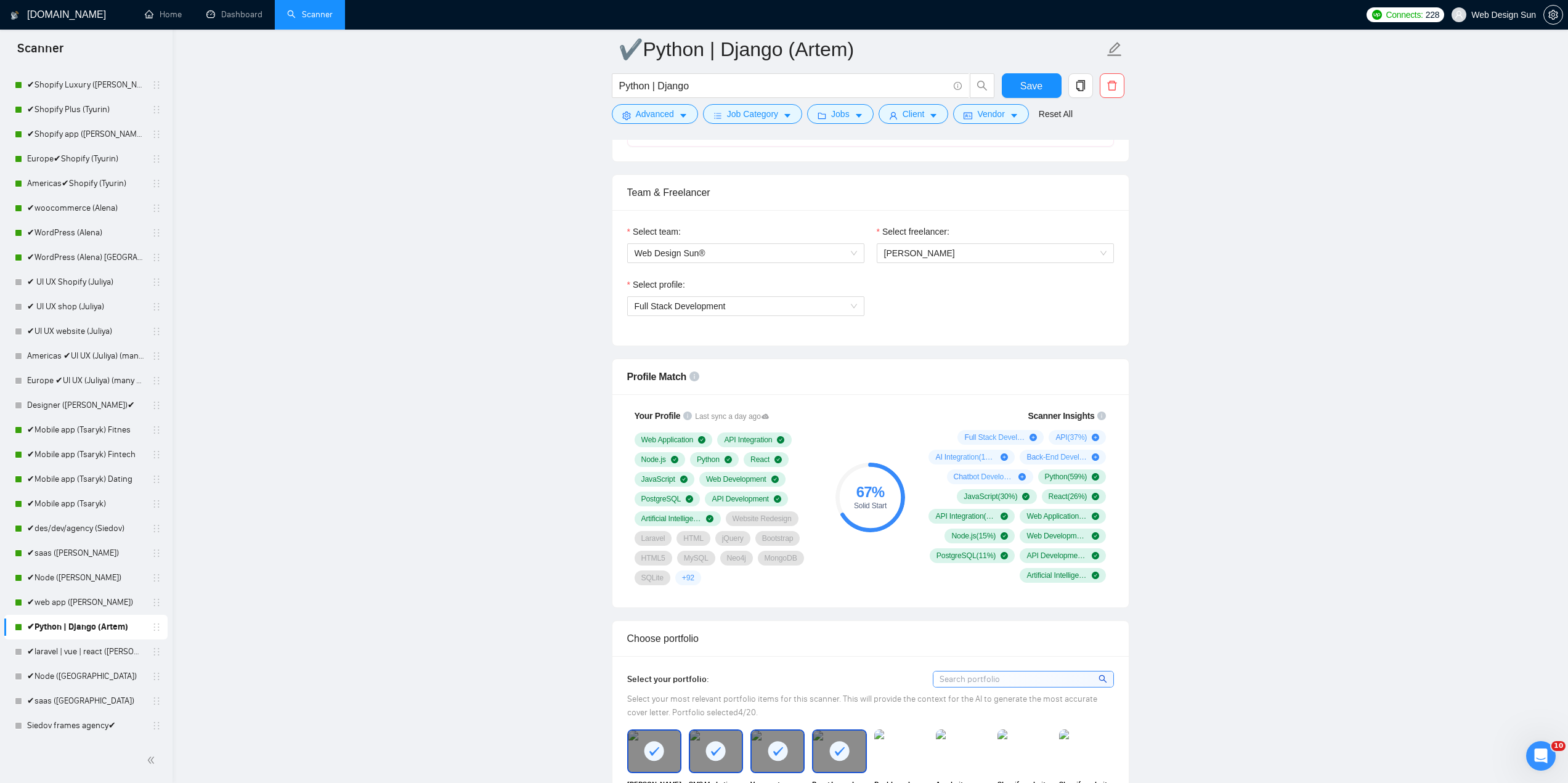
scroll to position [616, 0]
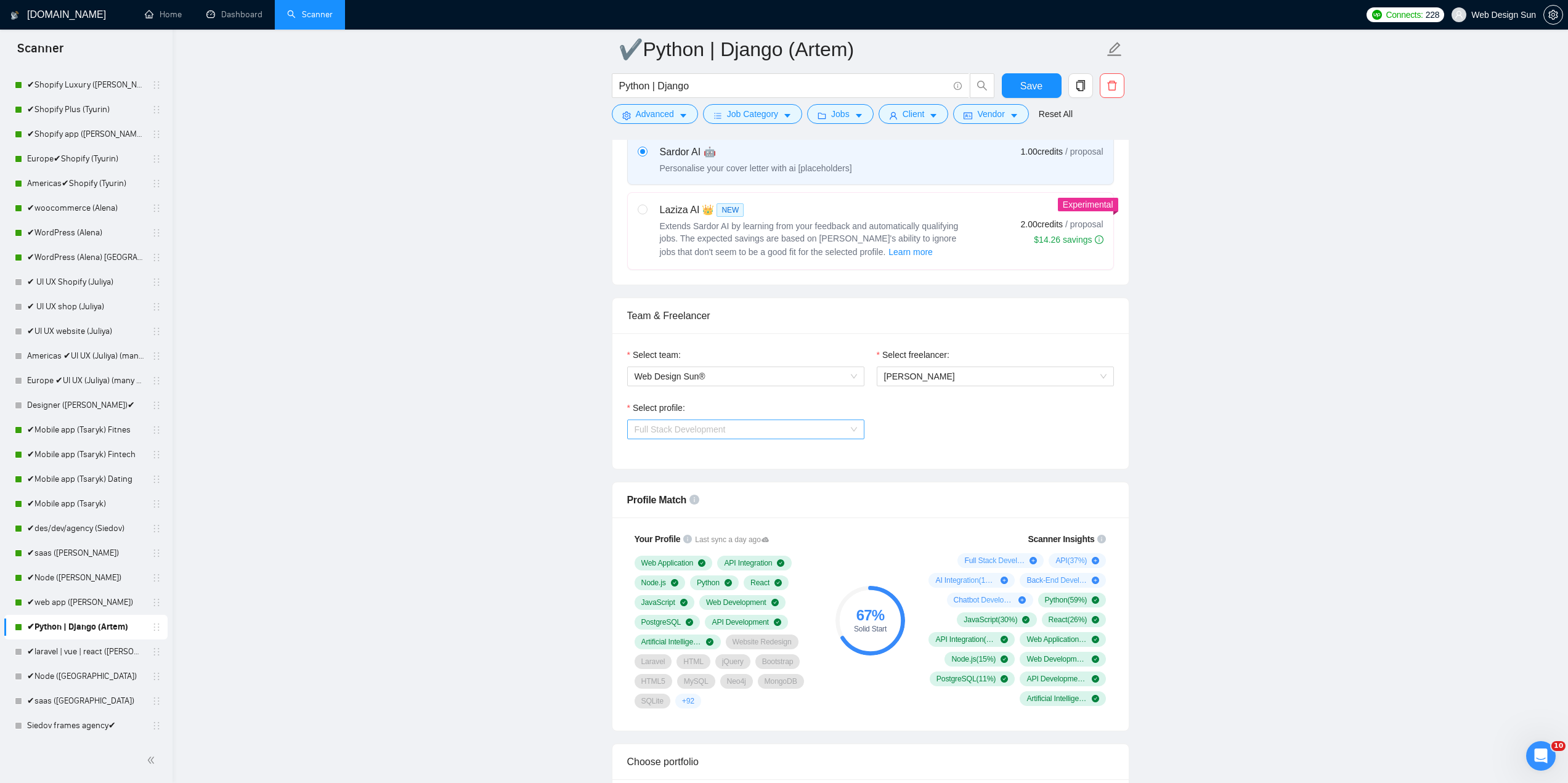
click at [743, 422] on span "Full Stack Development" at bounding box center [746, 429] width 222 height 18
click at [744, 422] on span "Full Stack Development" at bounding box center [746, 429] width 222 height 18
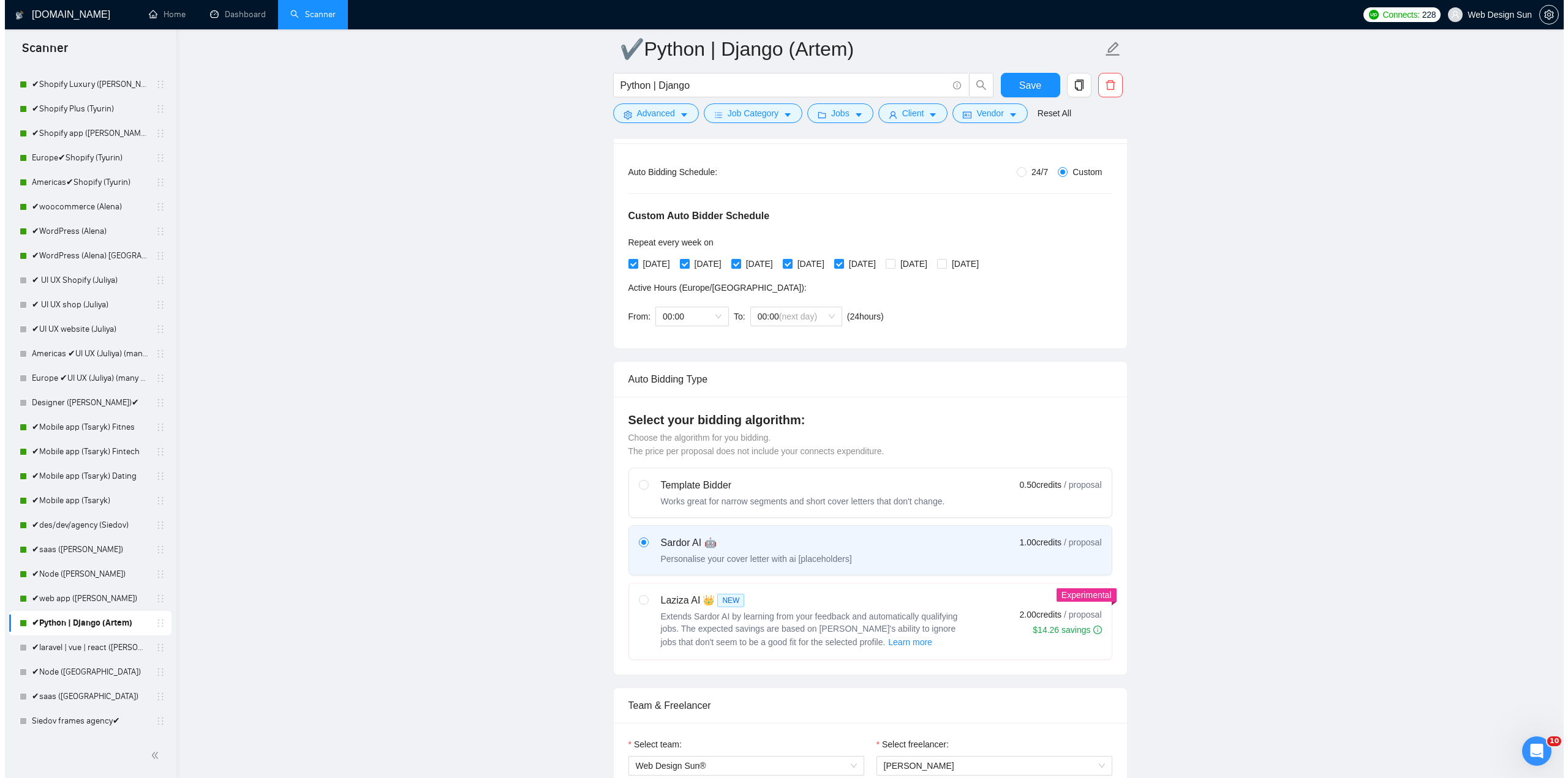
scroll to position [0, 0]
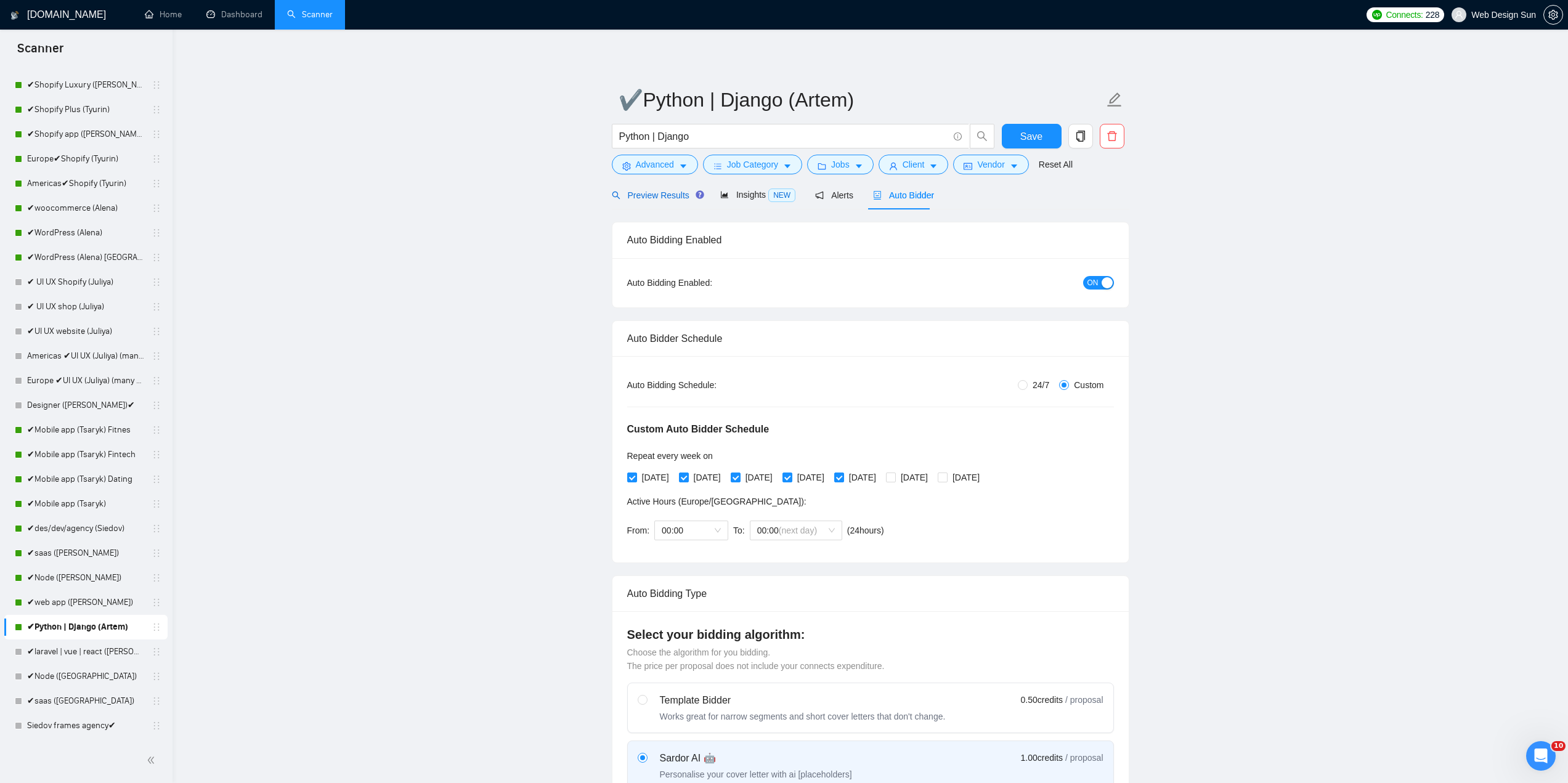
click at [638, 197] on span "Preview Results" at bounding box center [656, 196] width 88 height 9
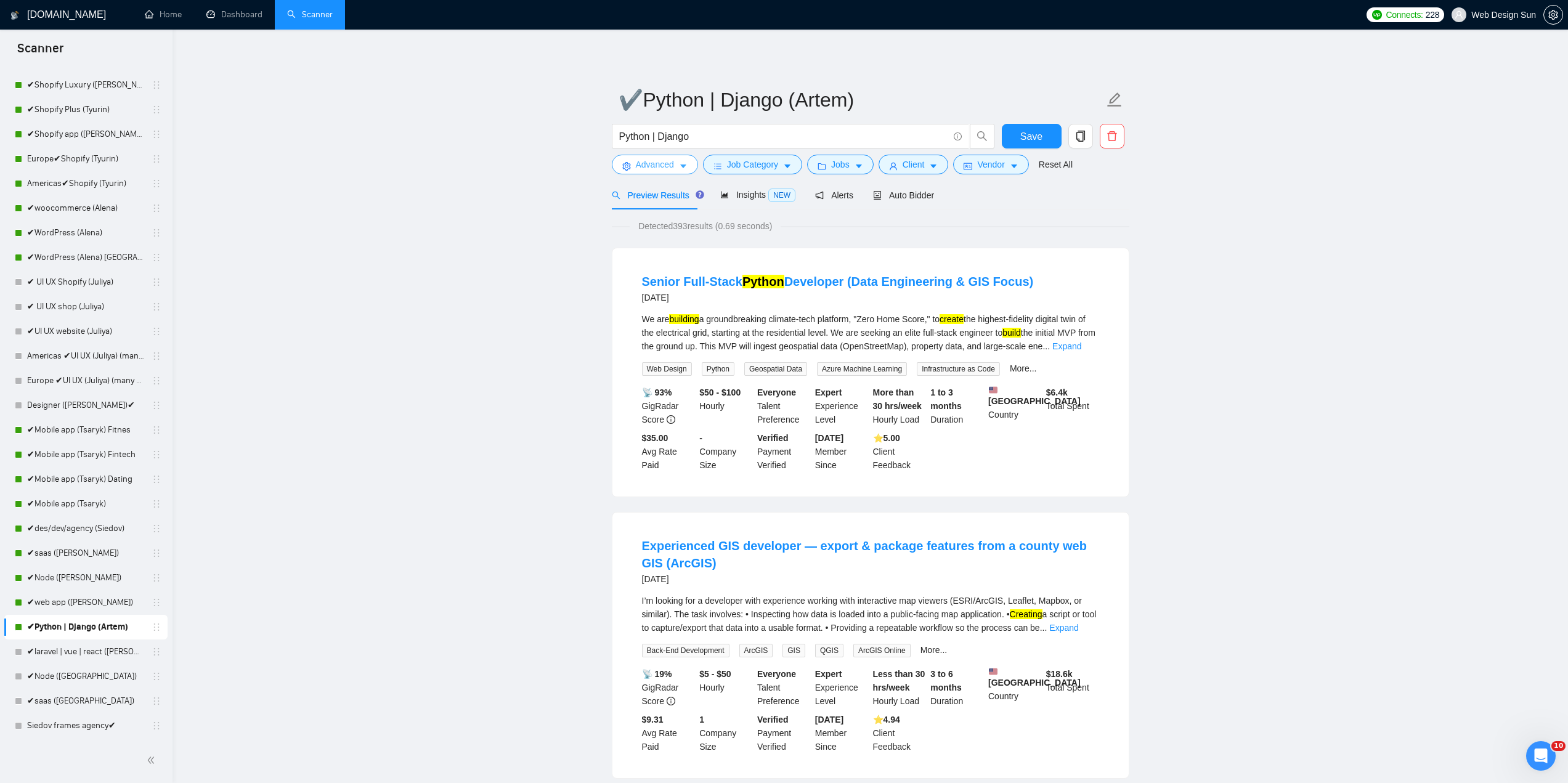
click at [671, 166] on span "Advanced" at bounding box center [655, 164] width 38 height 13
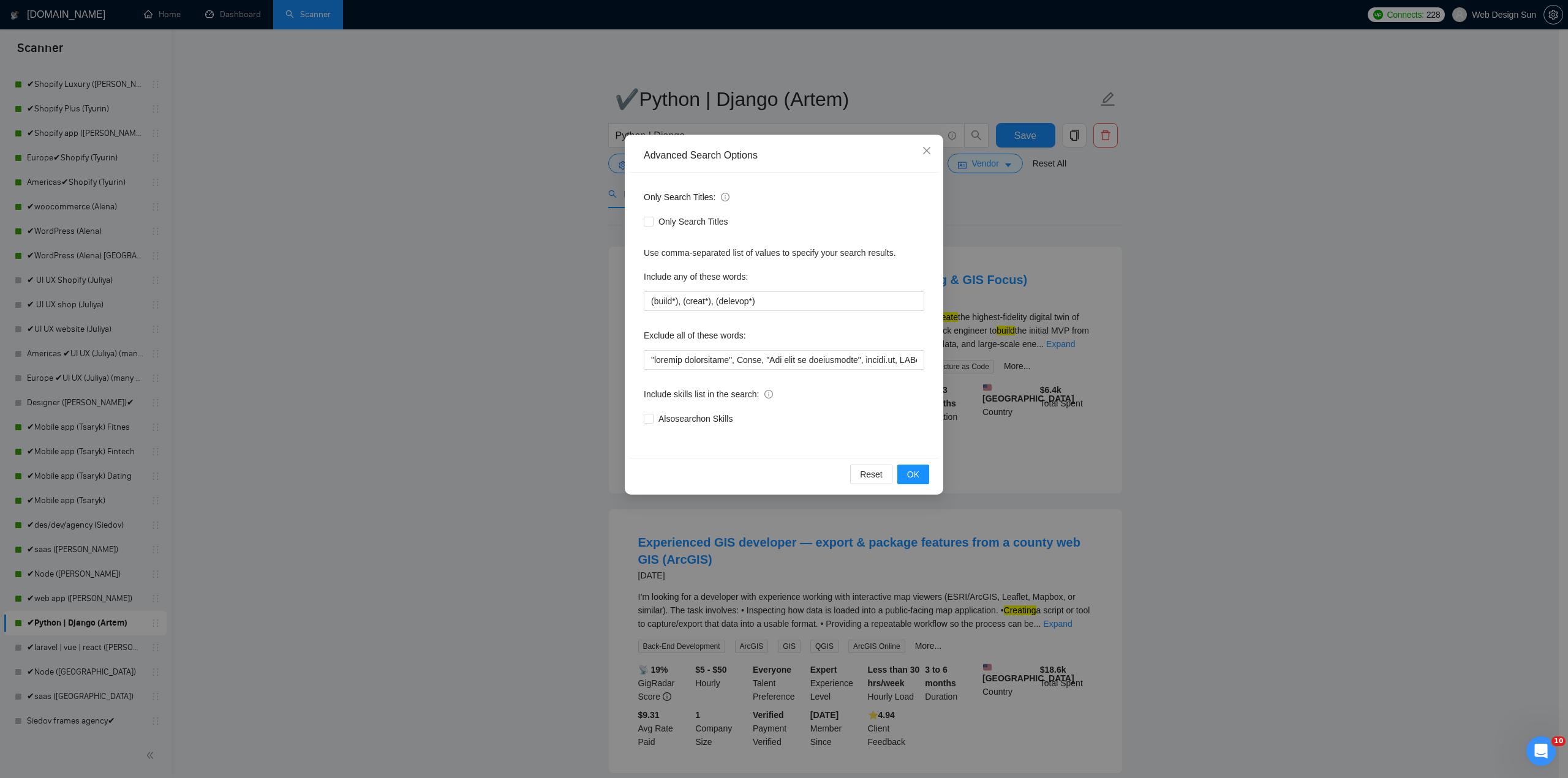
click at [503, 245] on div "Advanced Search Options Only Search Titles: Only Search Titles Use comma-separa…" at bounding box center [784, 389] width 1568 height 778
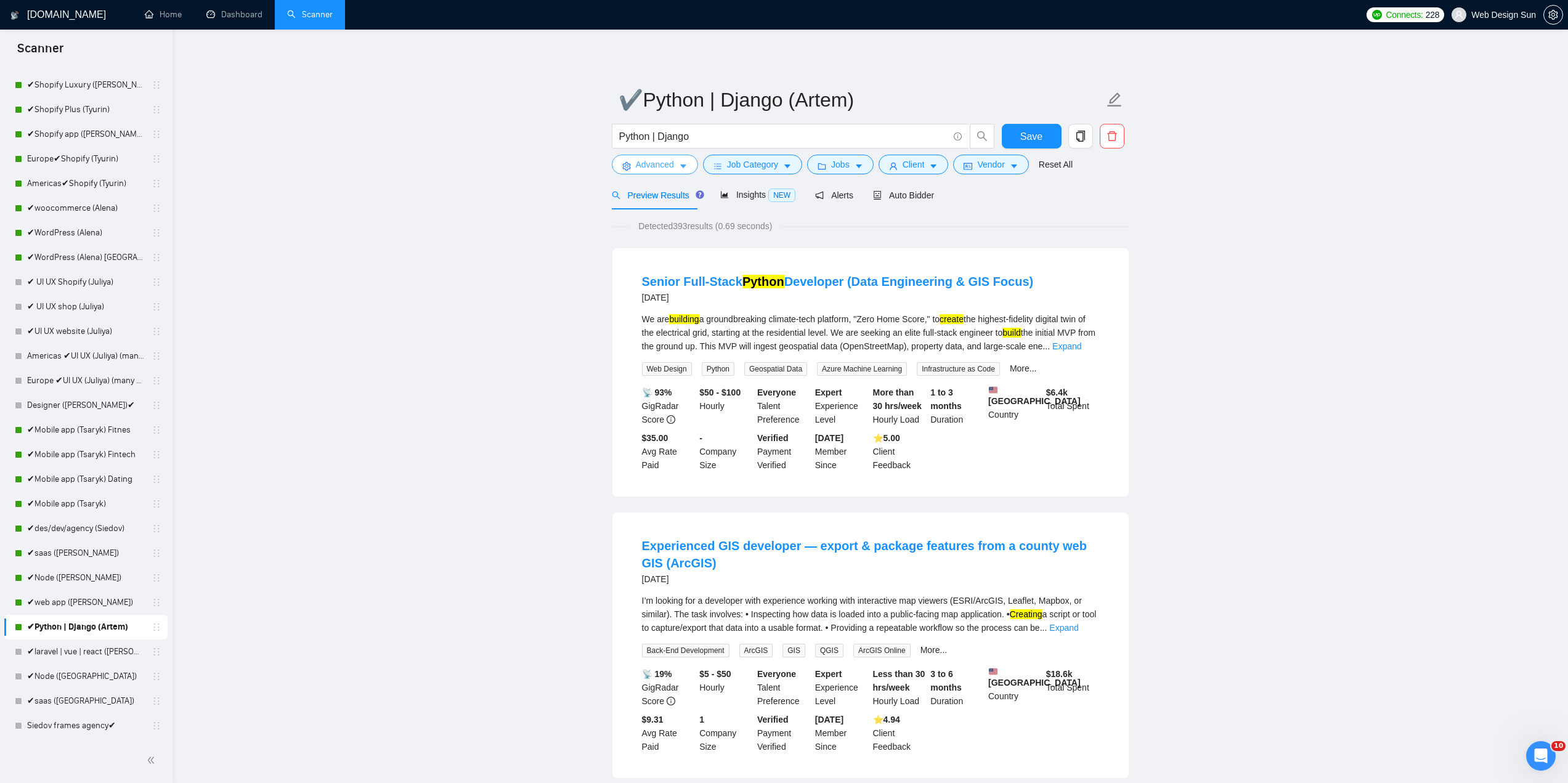
click at [641, 163] on span "Advanced" at bounding box center [655, 164] width 38 height 13
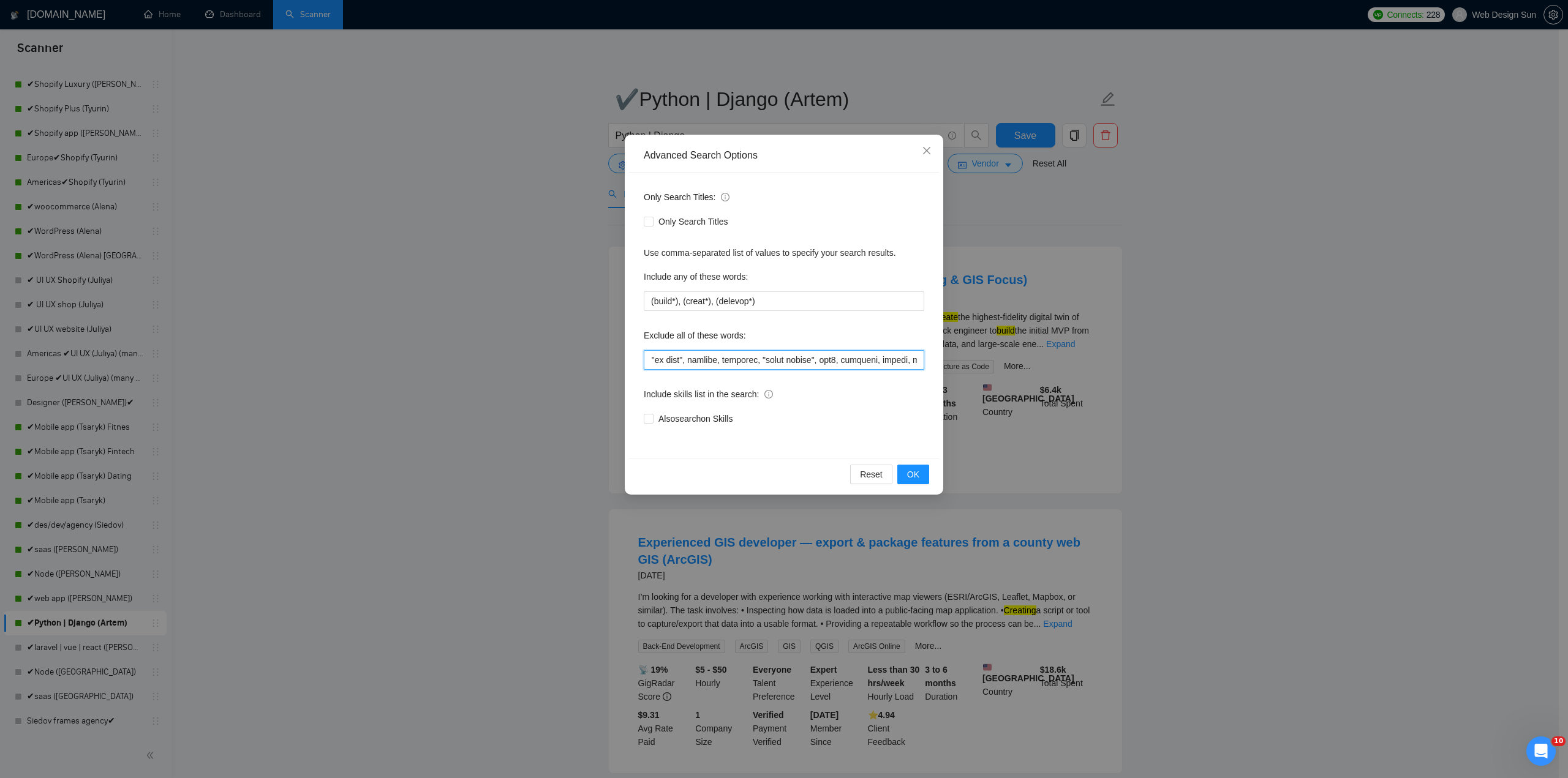
scroll to position [0, 3923]
drag, startPoint x: 645, startPoint y: 357, endPoint x: 1023, endPoint y: 348, distance: 378.1
click at [1023, 348] on div "Advanced Search Options Only Search Titles: Only Search Titles Use comma-separa…" at bounding box center [784, 389] width 1568 height 778
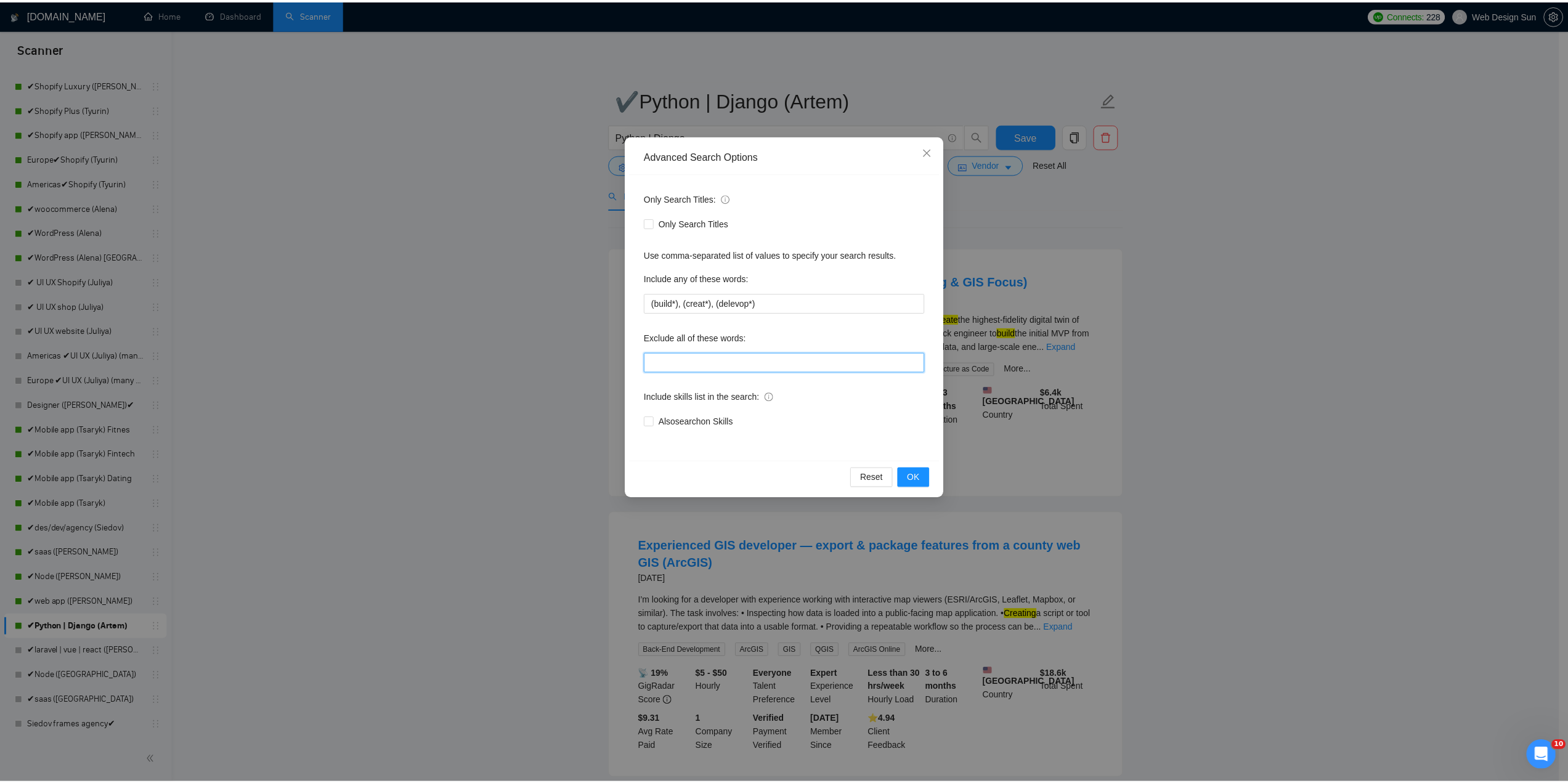
scroll to position [0, 0]
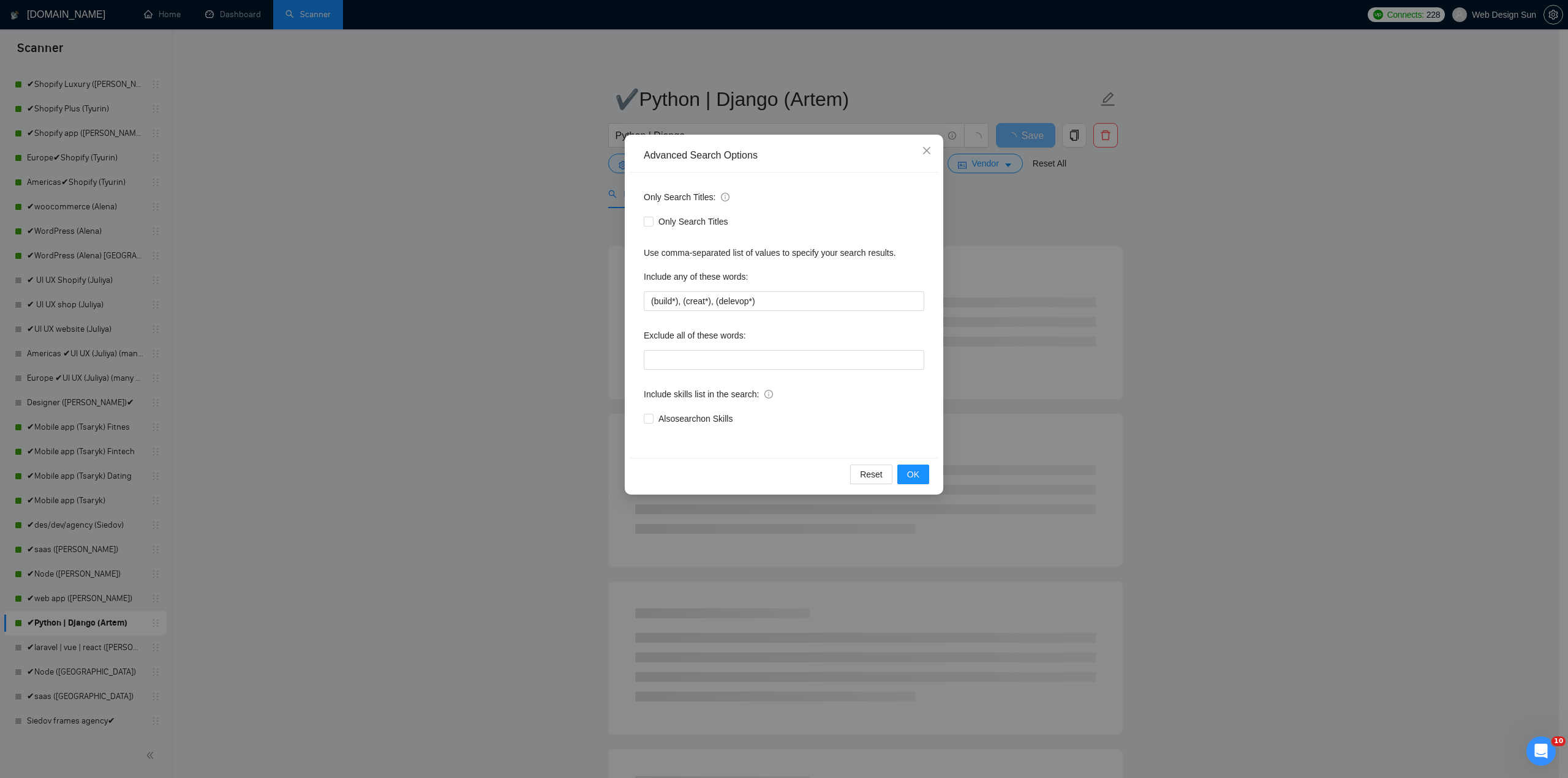
drag, startPoint x: 831, startPoint y: 155, endPoint x: 888, endPoint y: 238, distance: 100.7
click at [835, 157] on div "Advanced Search Options" at bounding box center [783, 156] width 280 height 13
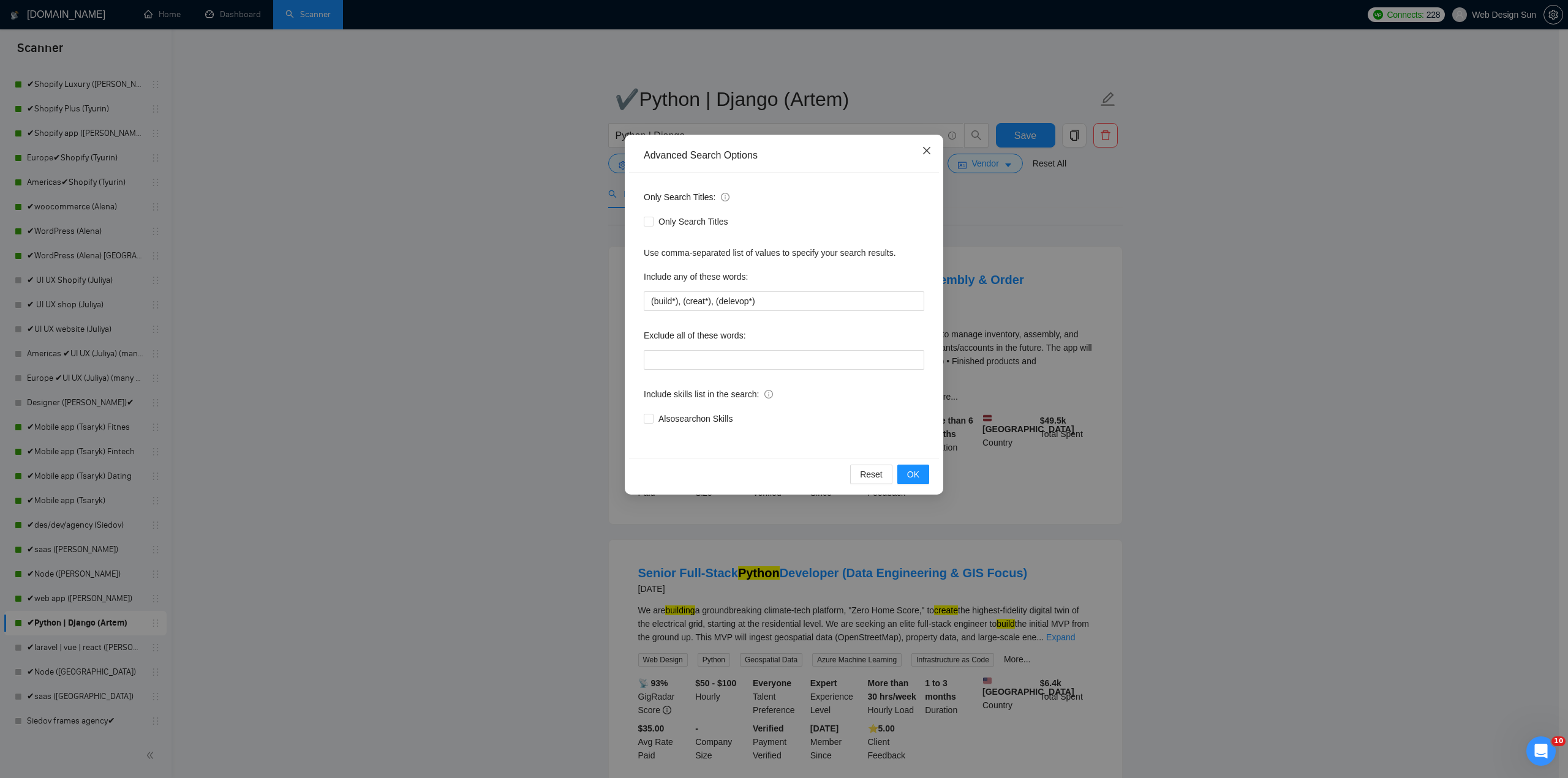
click at [926, 149] on icon "close" at bounding box center [926, 150] width 9 height 9
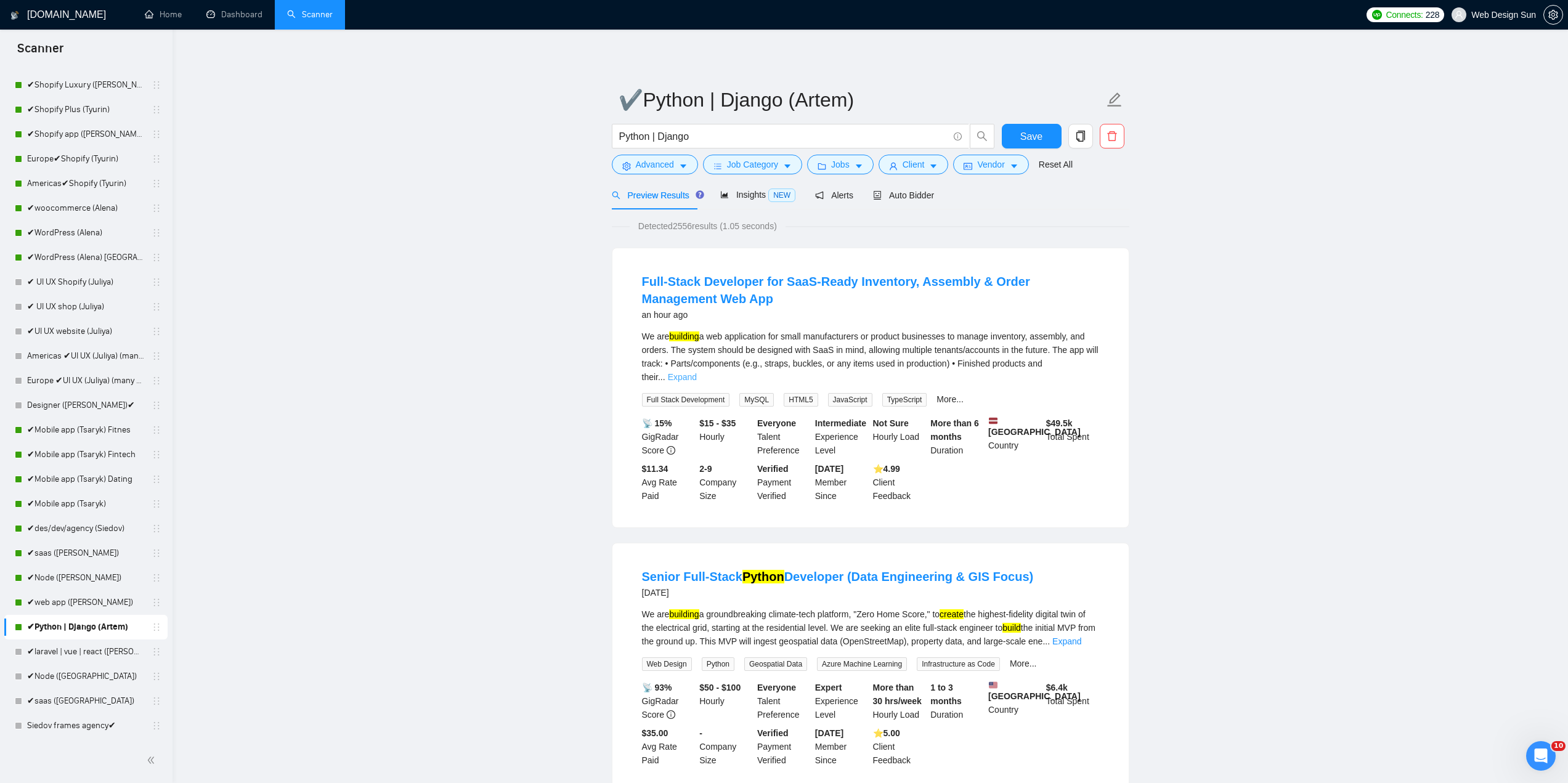
click at [697, 372] on link "Expand" at bounding box center [682, 377] width 29 height 9
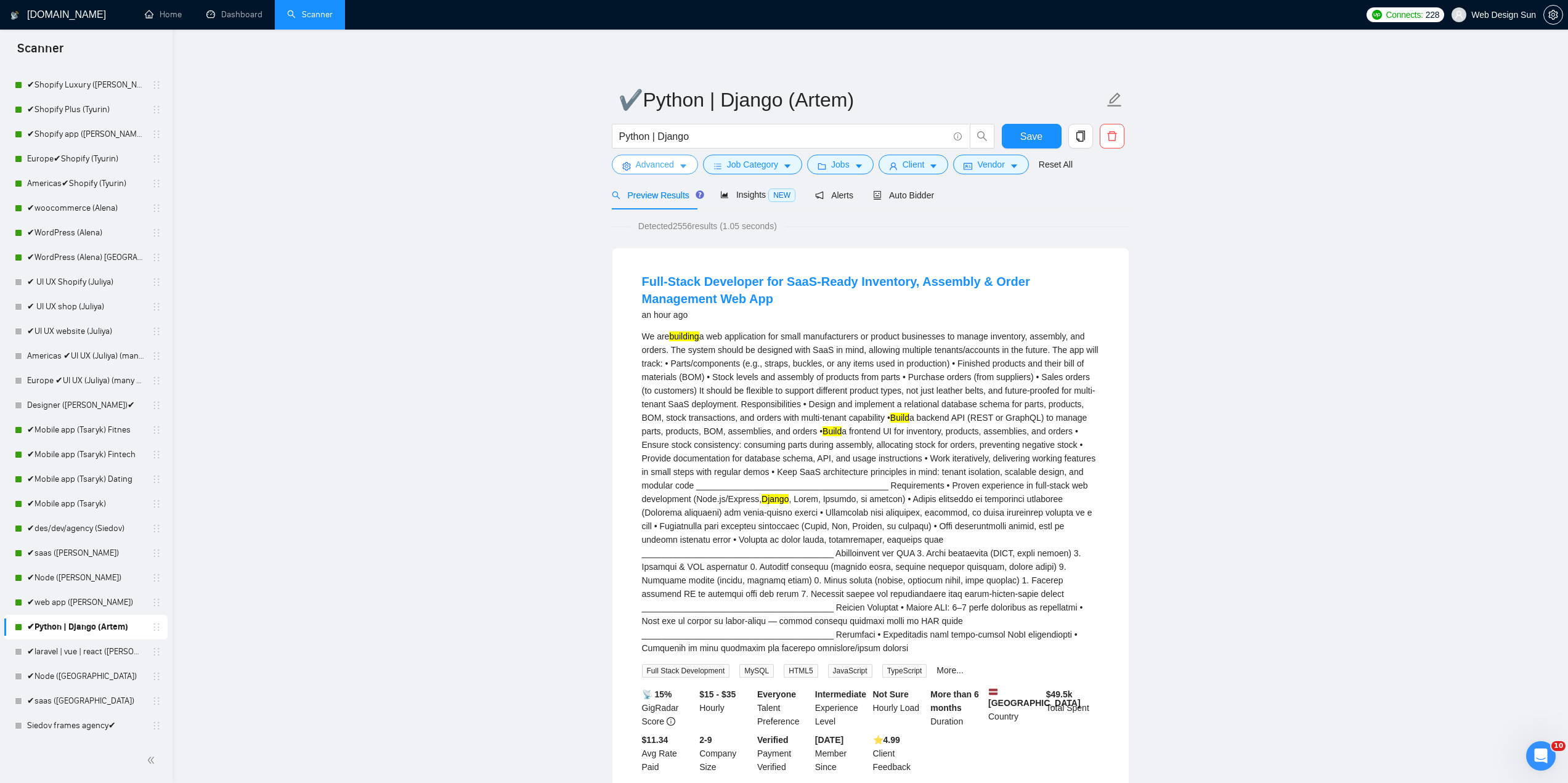
click at [663, 169] on span "Advanced" at bounding box center [655, 164] width 38 height 13
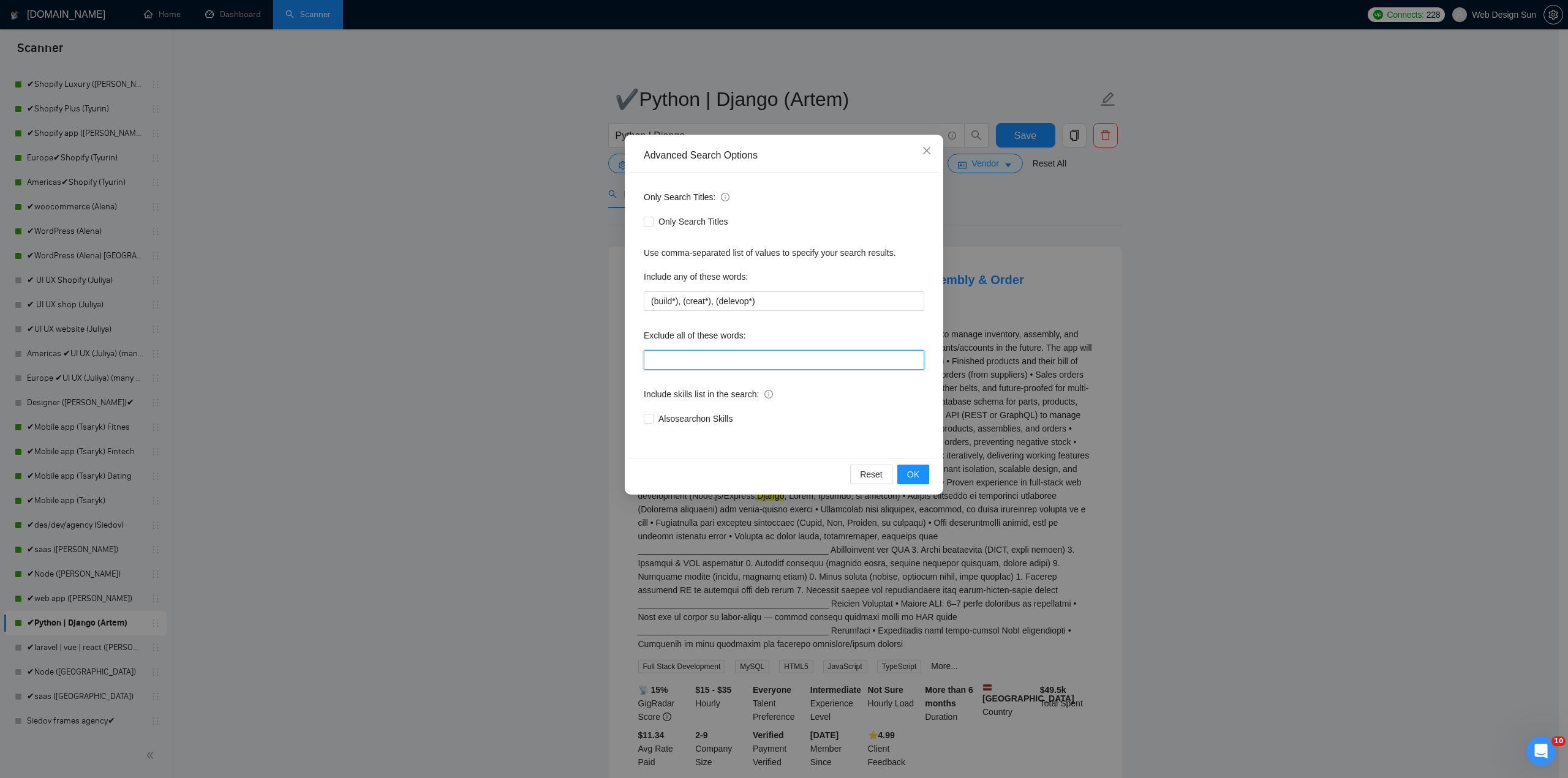
click at [679, 361] on input "text" at bounding box center [783, 359] width 280 height 20
paste input ""reverse engineering", Coach, "You will be interviewed", [DOMAIN_NAME], ESPhome…"
click at [711, 357] on input "text" at bounding box center [783, 359] width 280 height 20
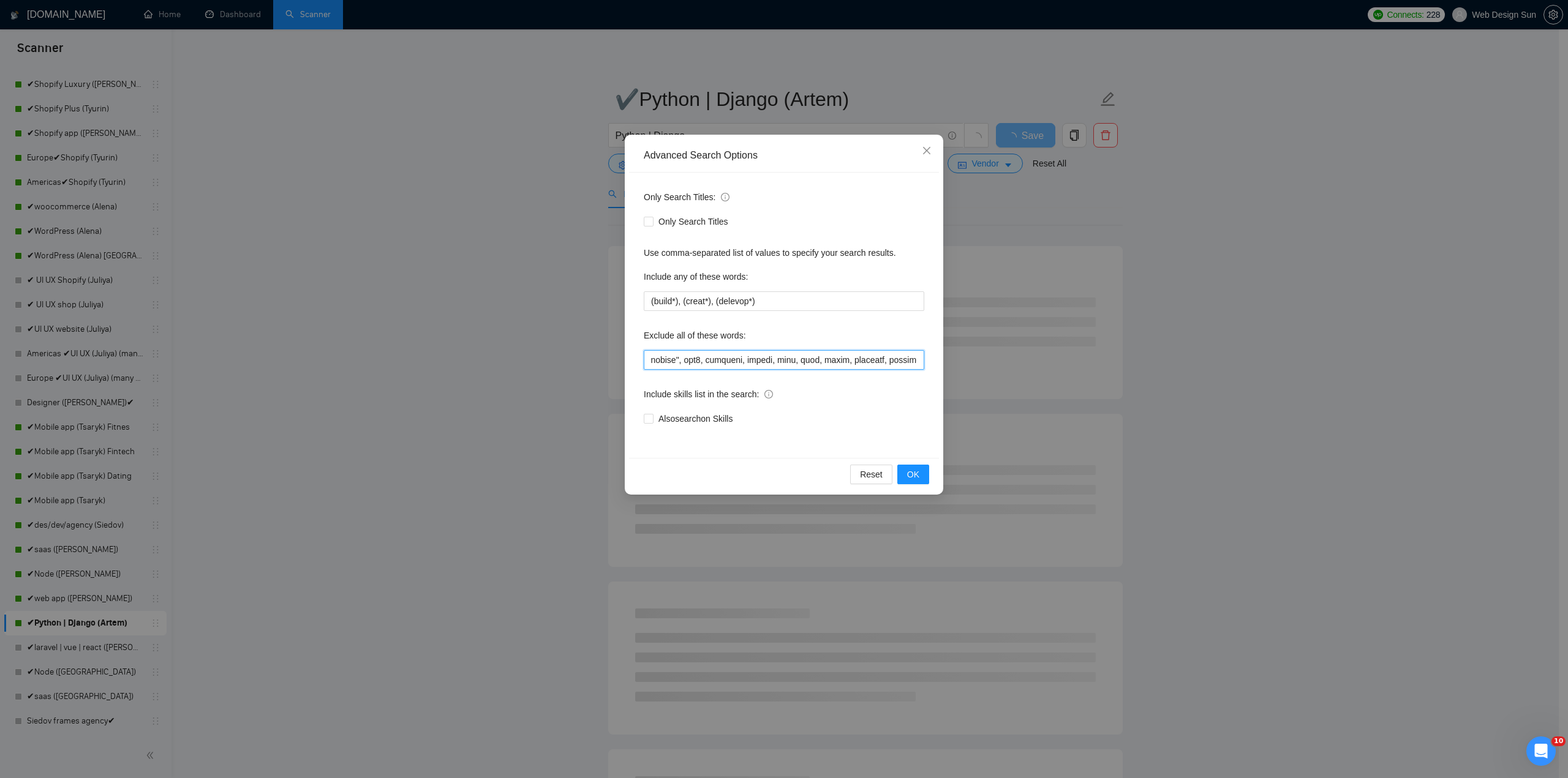
type input ""reverse engineering", Coach, "You will be interviewed", [DOMAIN_NAME], ESPhome…"
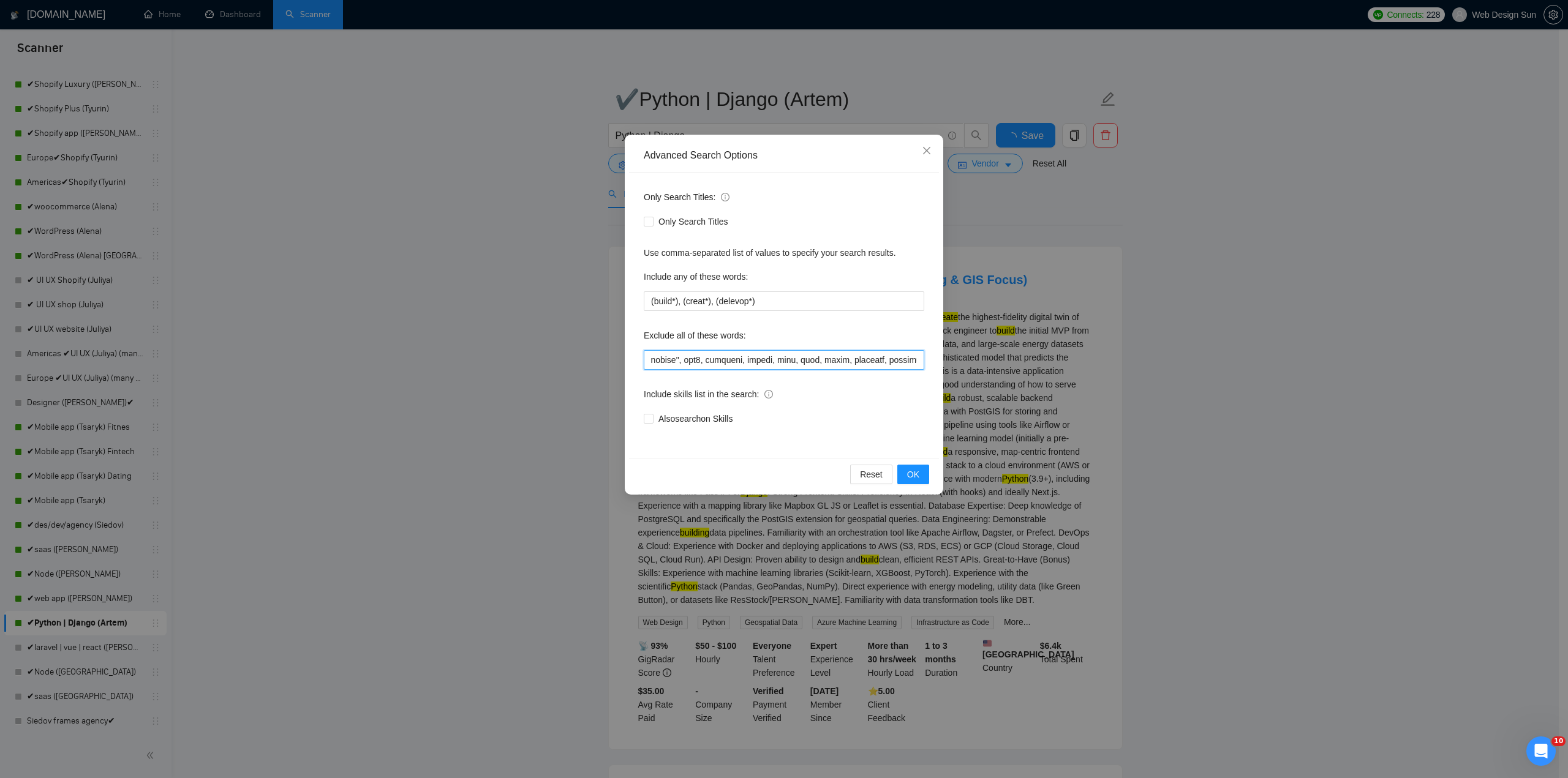
scroll to position [0, 0]
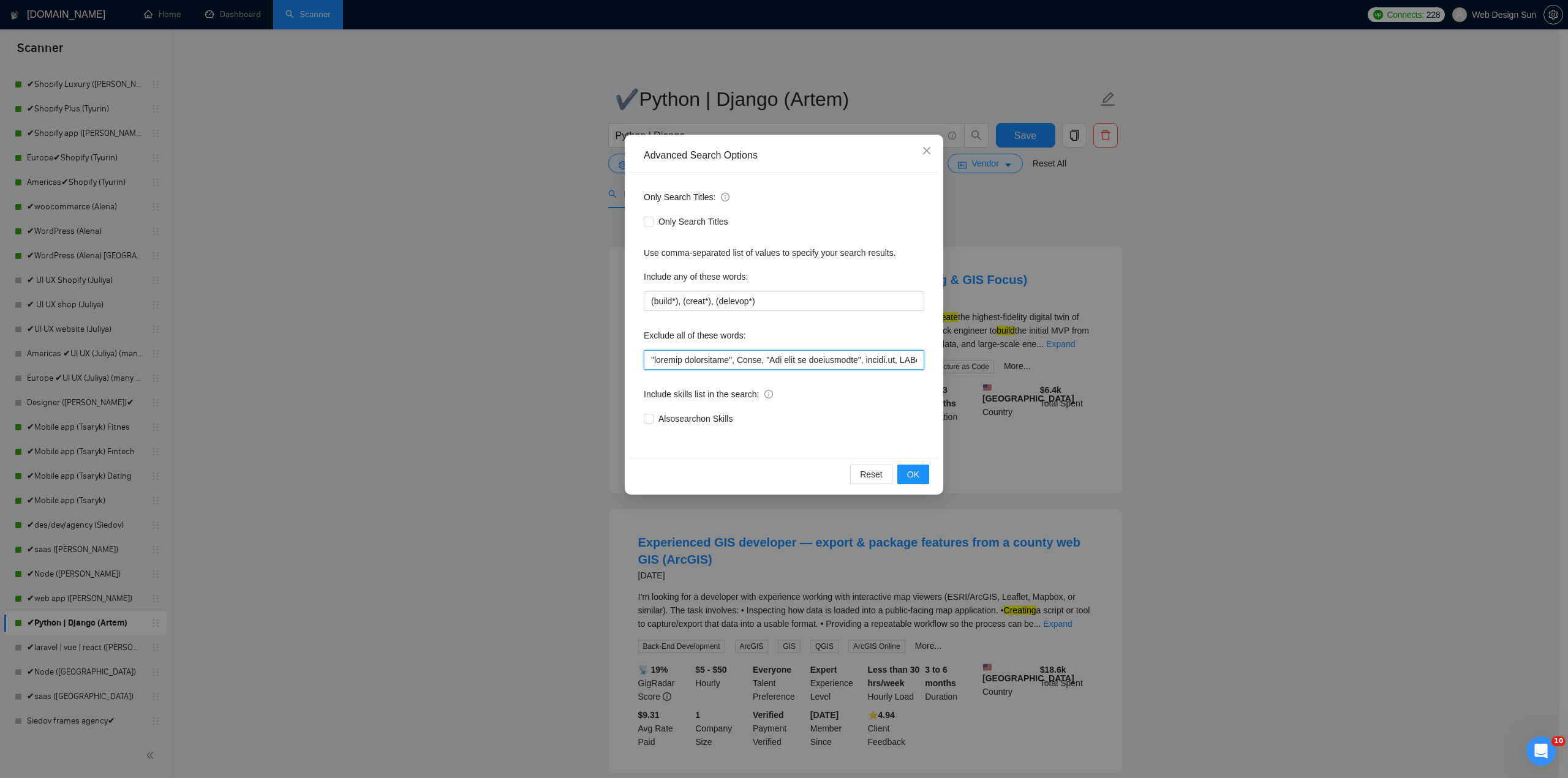
drag, startPoint x: 781, startPoint y: 360, endPoint x: 884, endPoint y: 368, distance: 103.3
click at [884, 368] on input "text" at bounding box center [783, 359] width 280 height 20
click at [837, 361] on input "text" at bounding box center [783, 359] width 280 height 20
drag, startPoint x: 837, startPoint y: 362, endPoint x: 923, endPoint y: 359, distance: 86.1
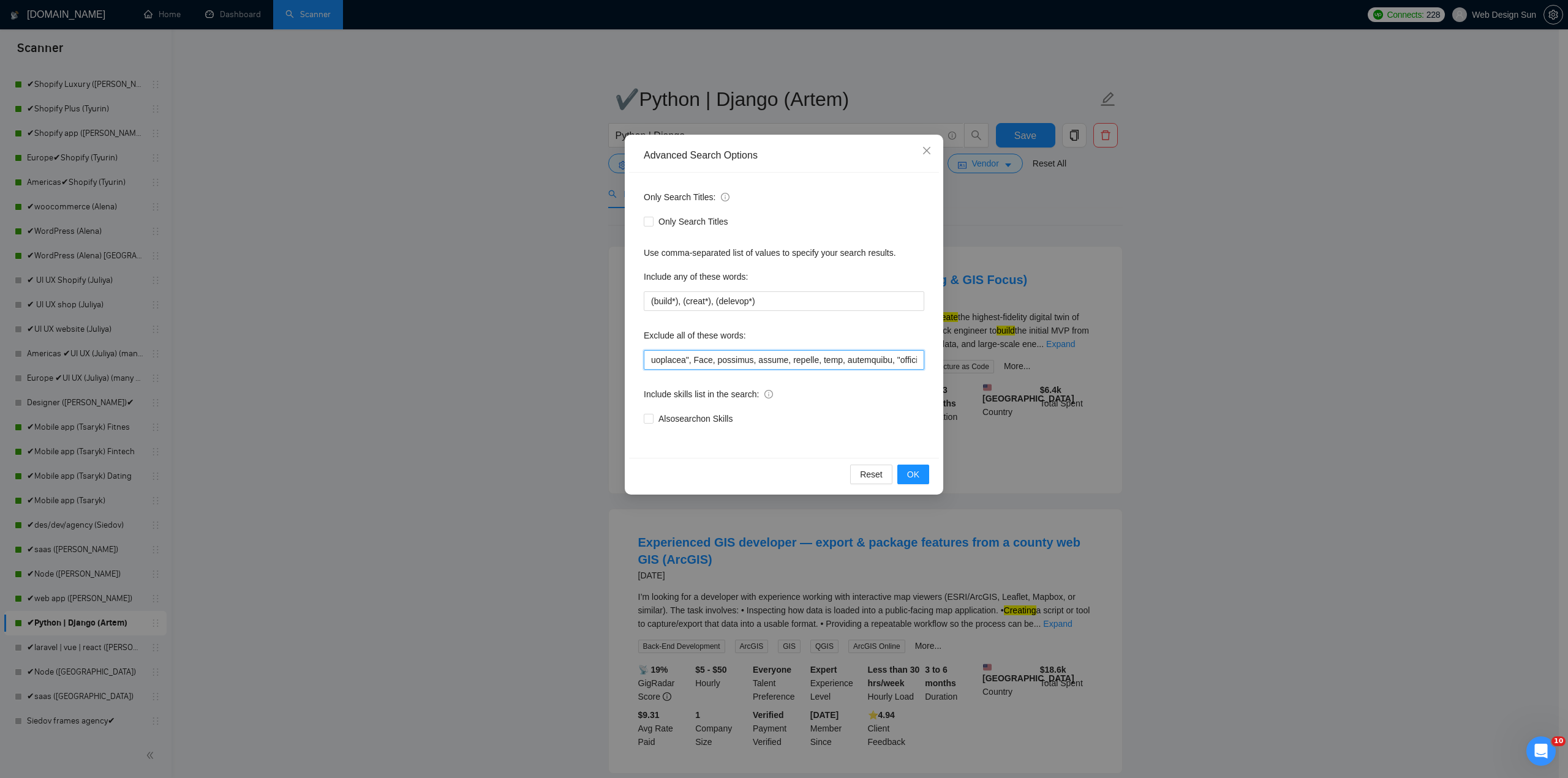
click at [925, 358] on div "Only Search Titles: Only Search Titles Use comma-separated list of values to sp…" at bounding box center [784, 315] width 309 height 285
click at [911, 459] on div "Advanced Search Options Only Search Titles: Only Search Titles Use comma-separa…" at bounding box center [784, 315] width 319 height 360
click at [915, 471] on span "OK" at bounding box center [912, 474] width 12 height 13
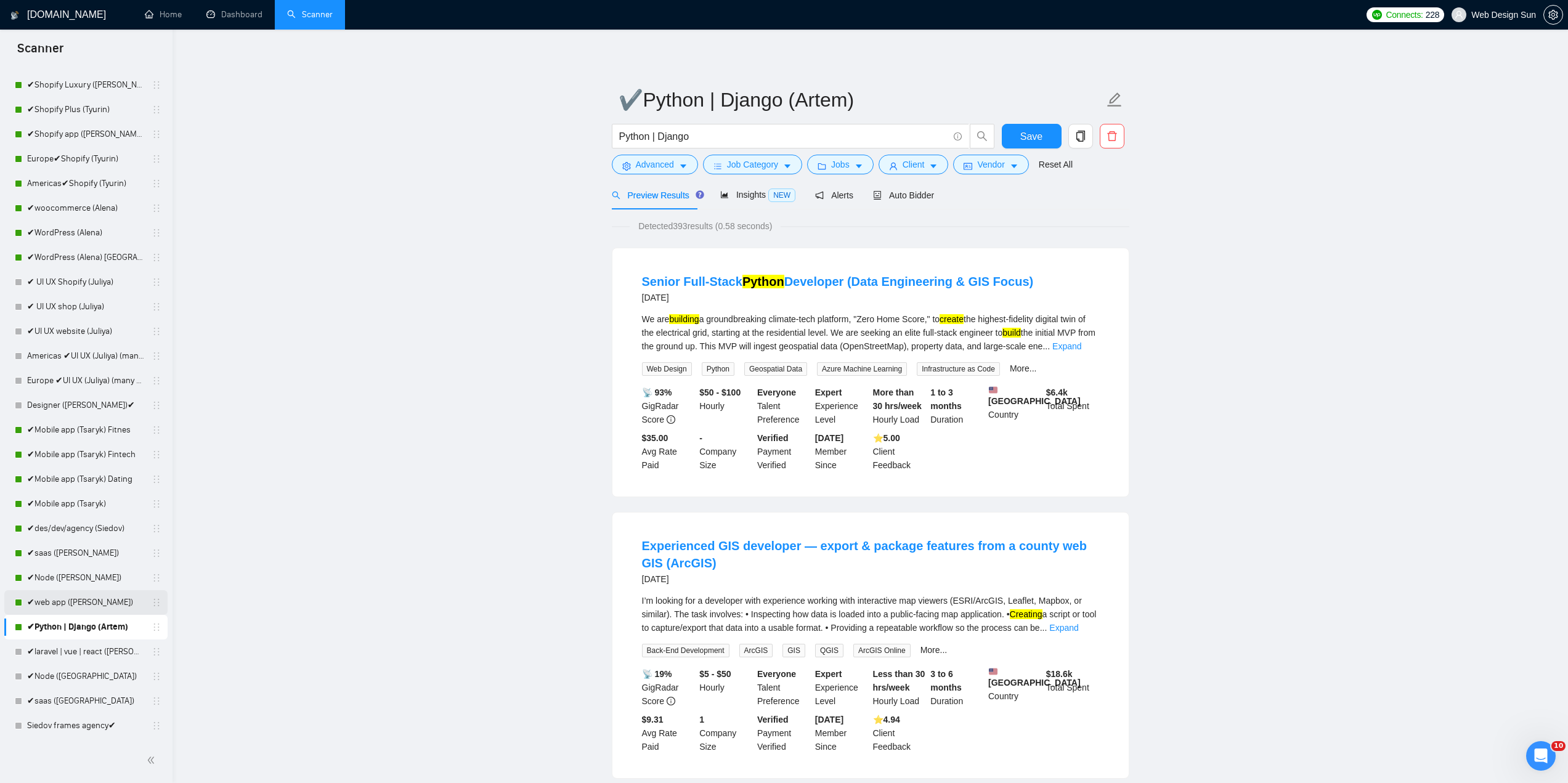
click at [74, 601] on link "✔web app ([PERSON_NAME])" at bounding box center [85, 603] width 117 height 25
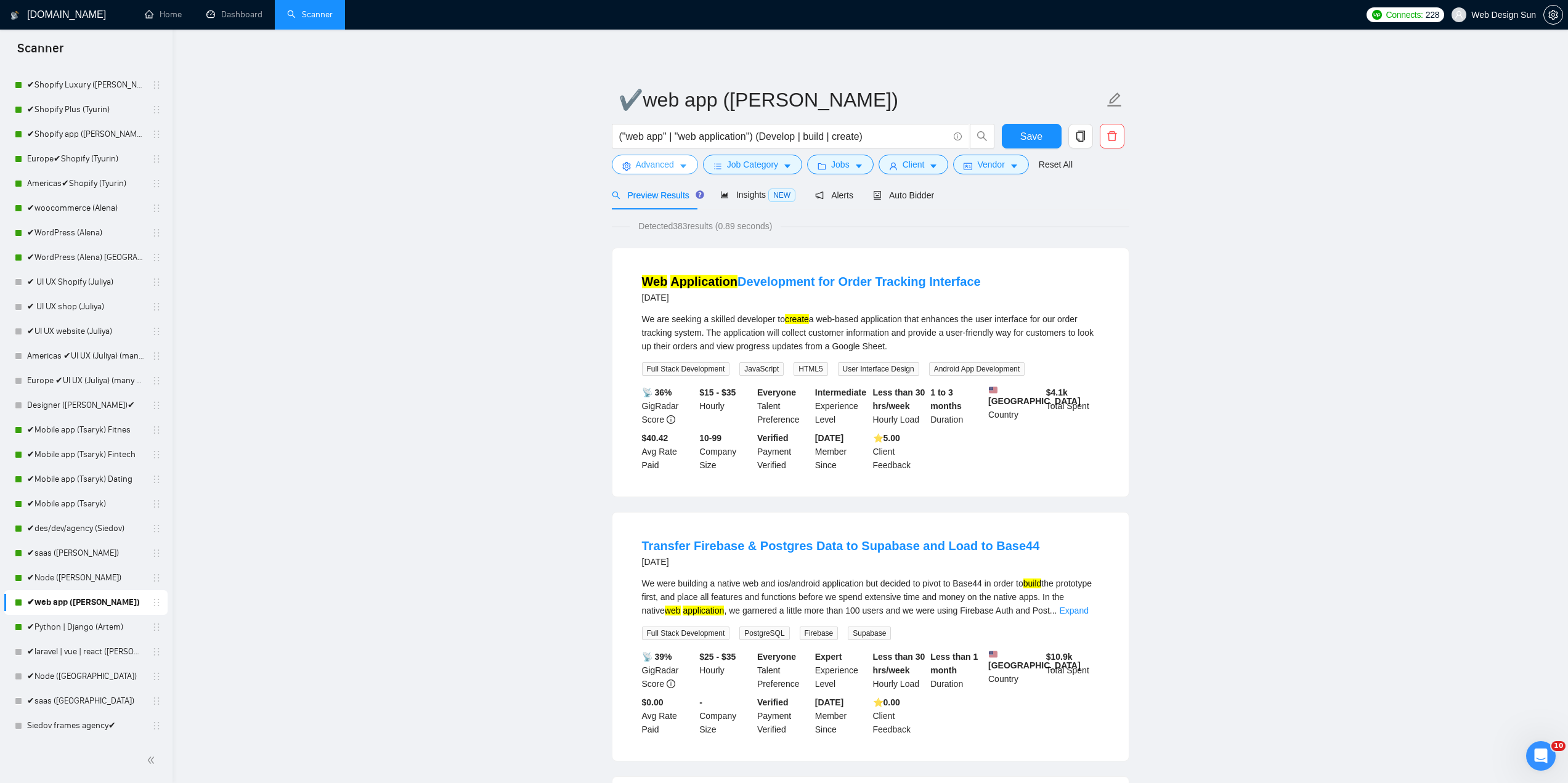
click at [673, 166] on button "Advanced" at bounding box center [655, 164] width 86 height 20
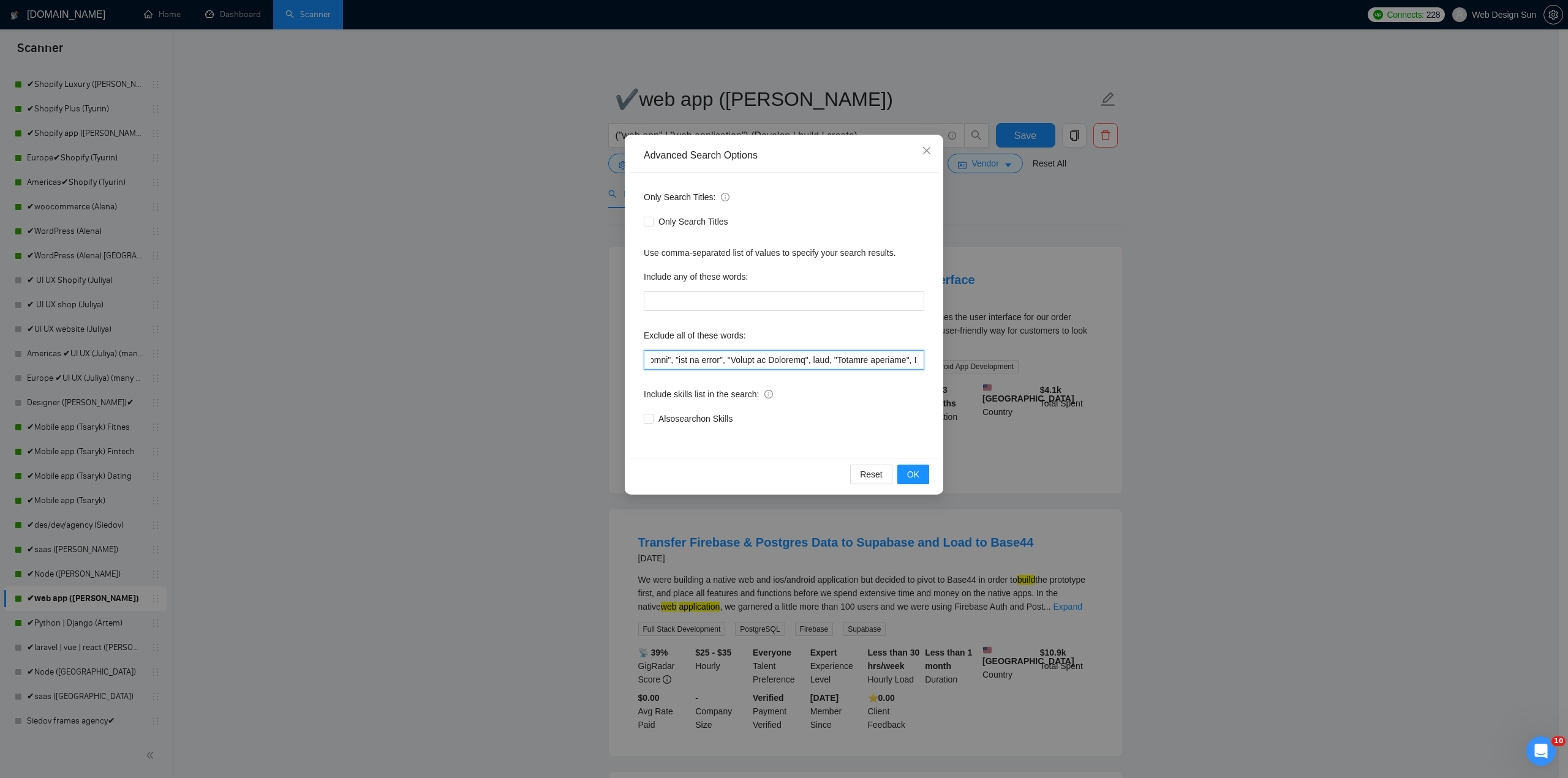
scroll to position [0, 6164]
drag, startPoint x: 654, startPoint y: 358, endPoint x: 935, endPoint y: 353, distance: 281.0
click at [935, 353] on div "Only Search Titles: Only Search Titles Use comma-separated list of values to sp…" at bounding box center [784, 315] width 309 height 285
click at [753, 357] on input "text" at bounding box center [783, 359] width 280 height 20
click at [759, 356] on input "text" at bounding box center [783, 359] width 280 height 20
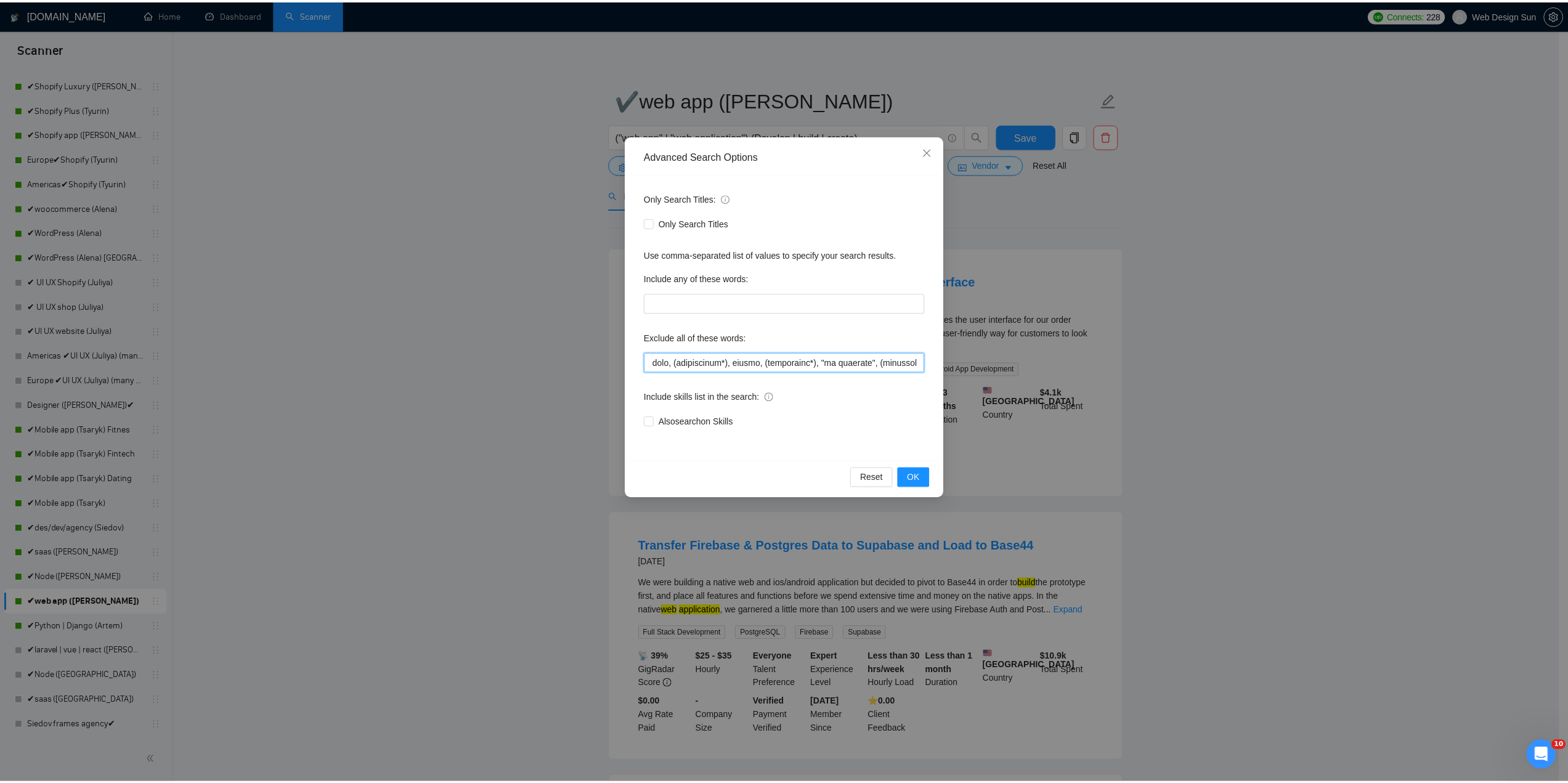
scroll to position [0, 0]
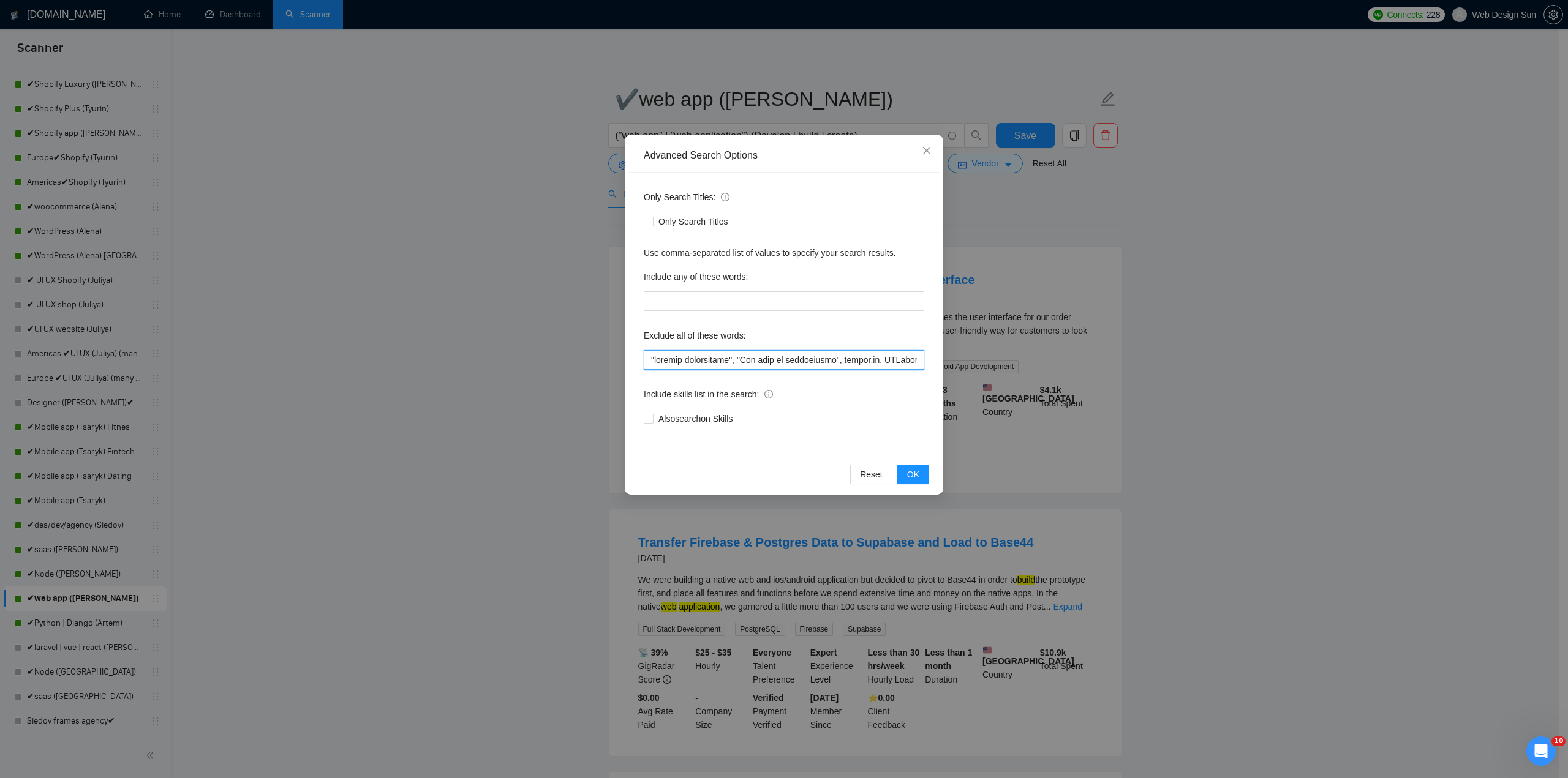
drag, startPoint x: 919, startPoint y: 359, endPoint x: 481, endPoint y: 368, distance: 438.1
click at [481, 368] on div "Advanced Search Options Only Search Titles: Only Search Titles Use comma-separa…" at bounding box center [784, 389] width 1568 height 778
click at [924, 153] on icon "close" at bounding box center [926, 150] width 9 height 9
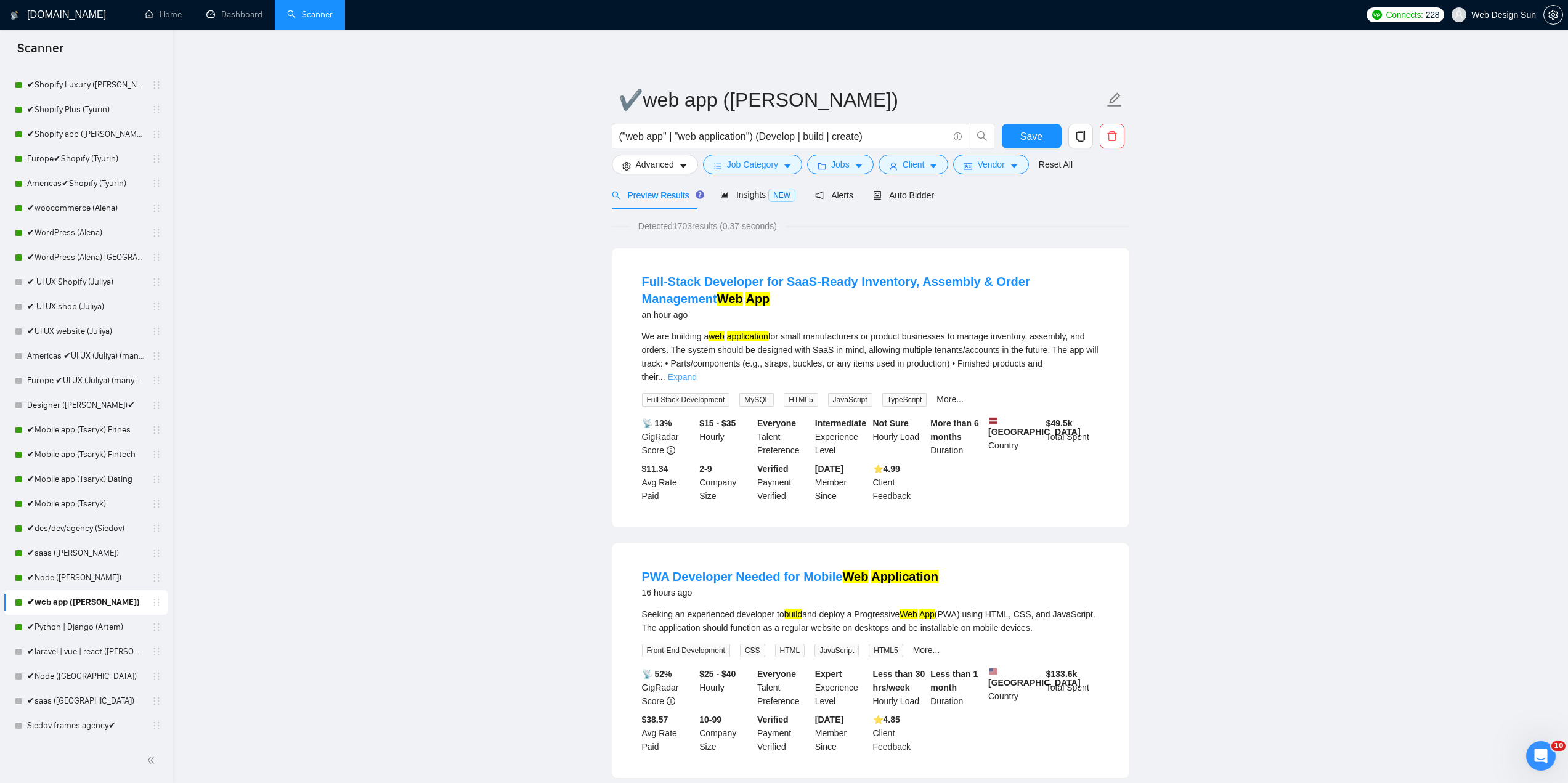
click at [697, 372] on link "Expand" at bounding box center [682, 377] width 29 height 9
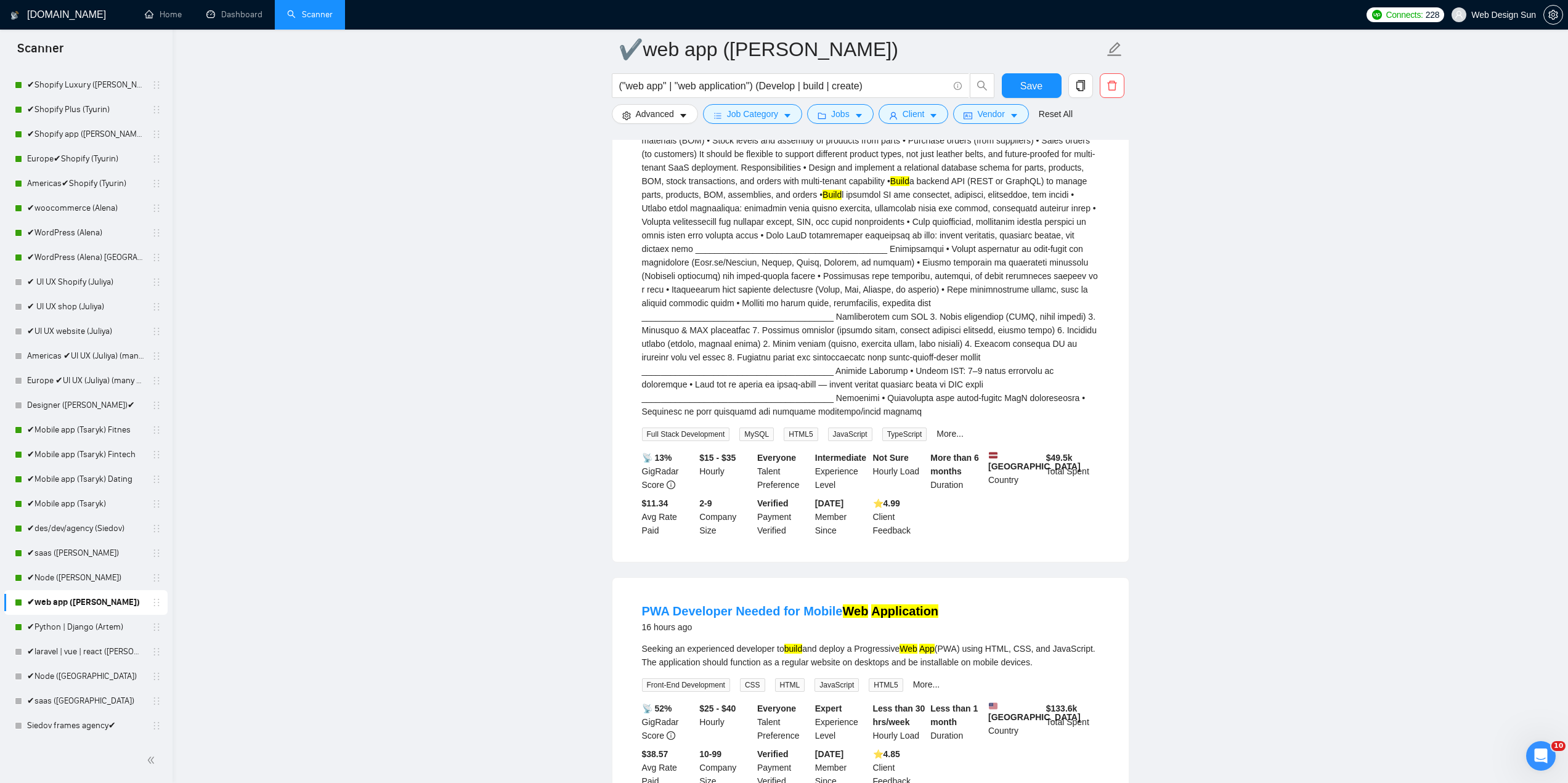
scroll to position [369, 0]
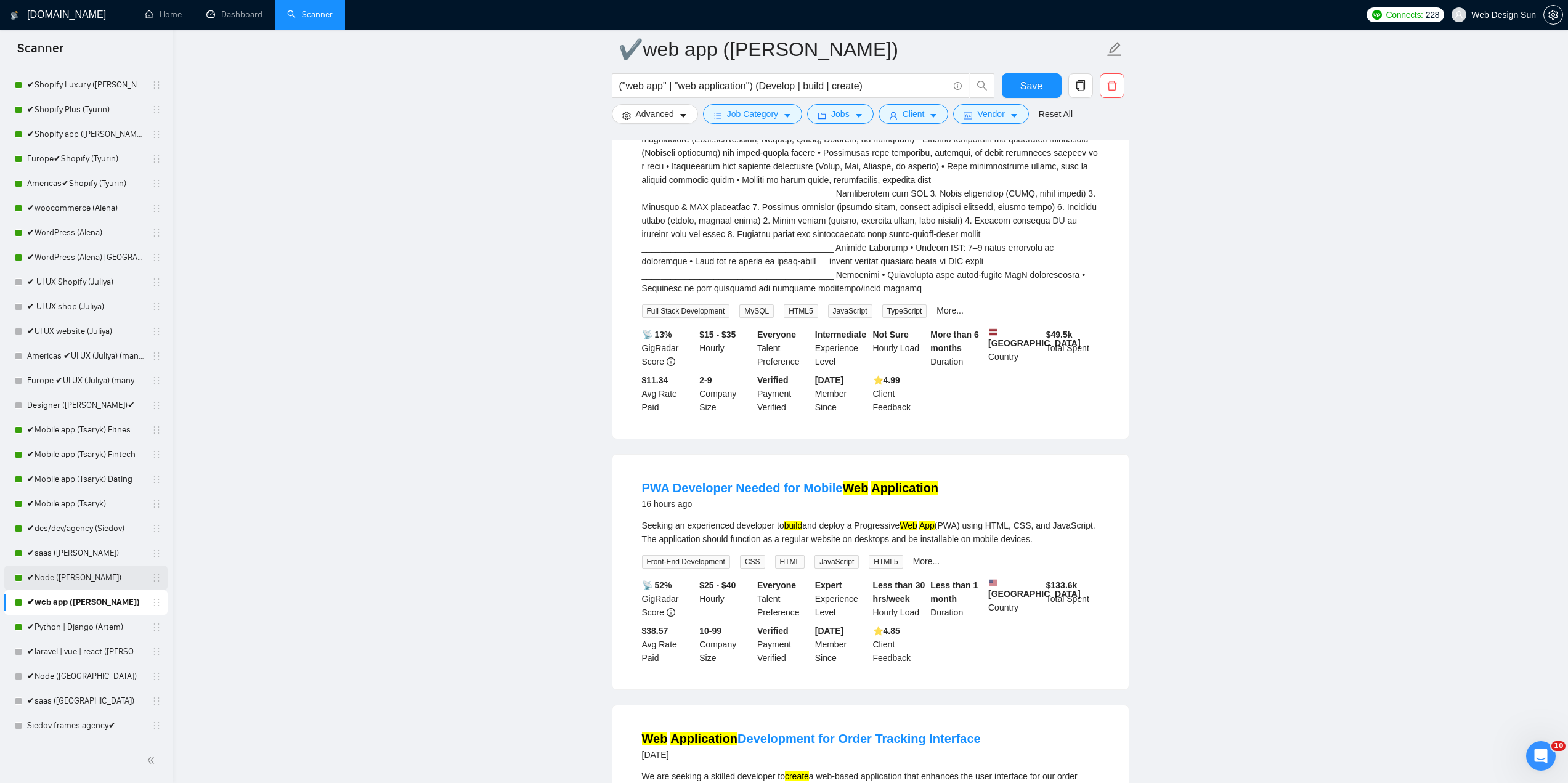
click at [83, 575] on link "✔Node ([PERSON_NAME])" at bounding box center [85, 578] width 117 height 25
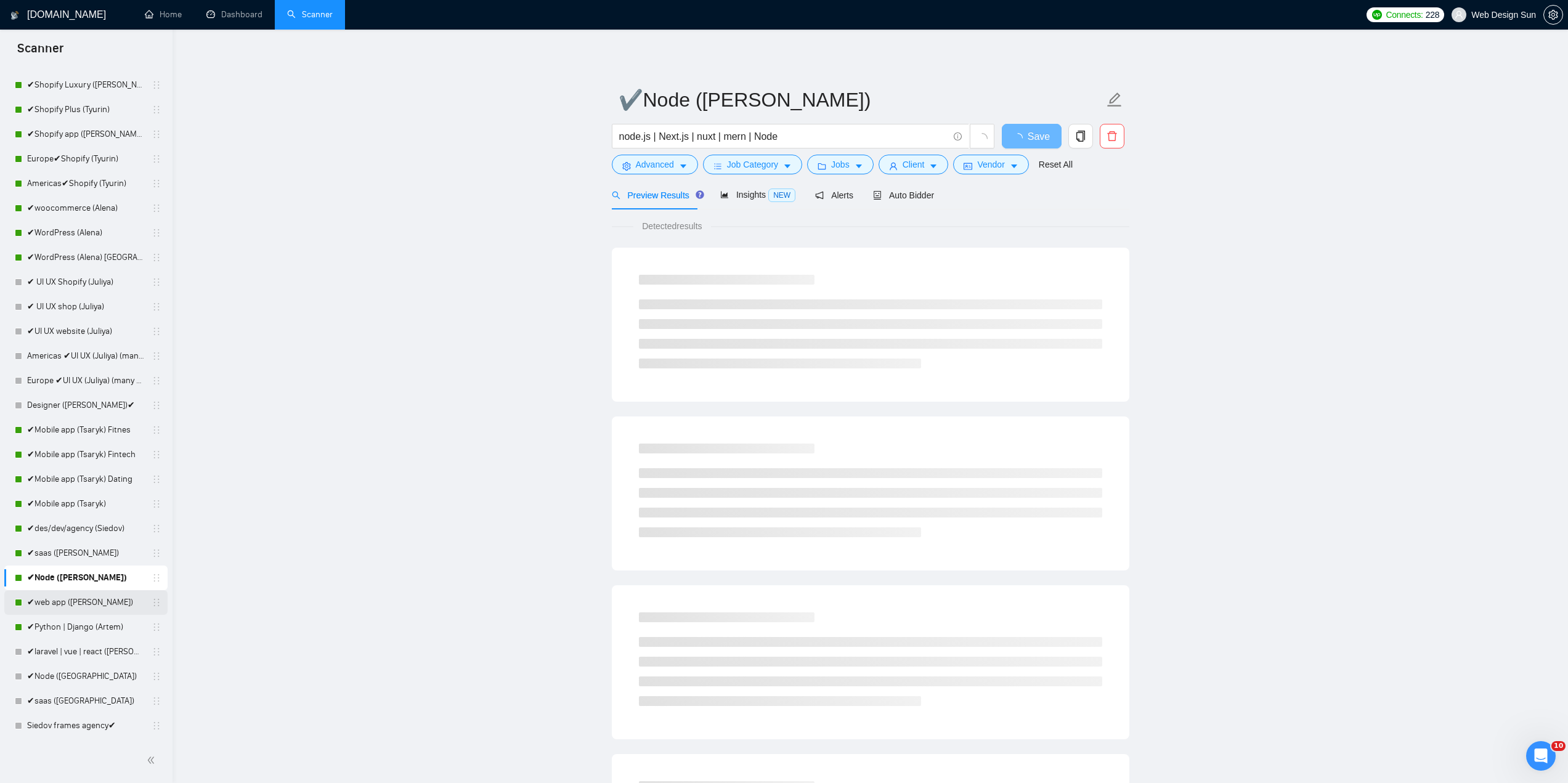
click at [59, 601] on link "✔web app ([PERSON_NAME])" at bounding box center [85, 603] width 117 height 25
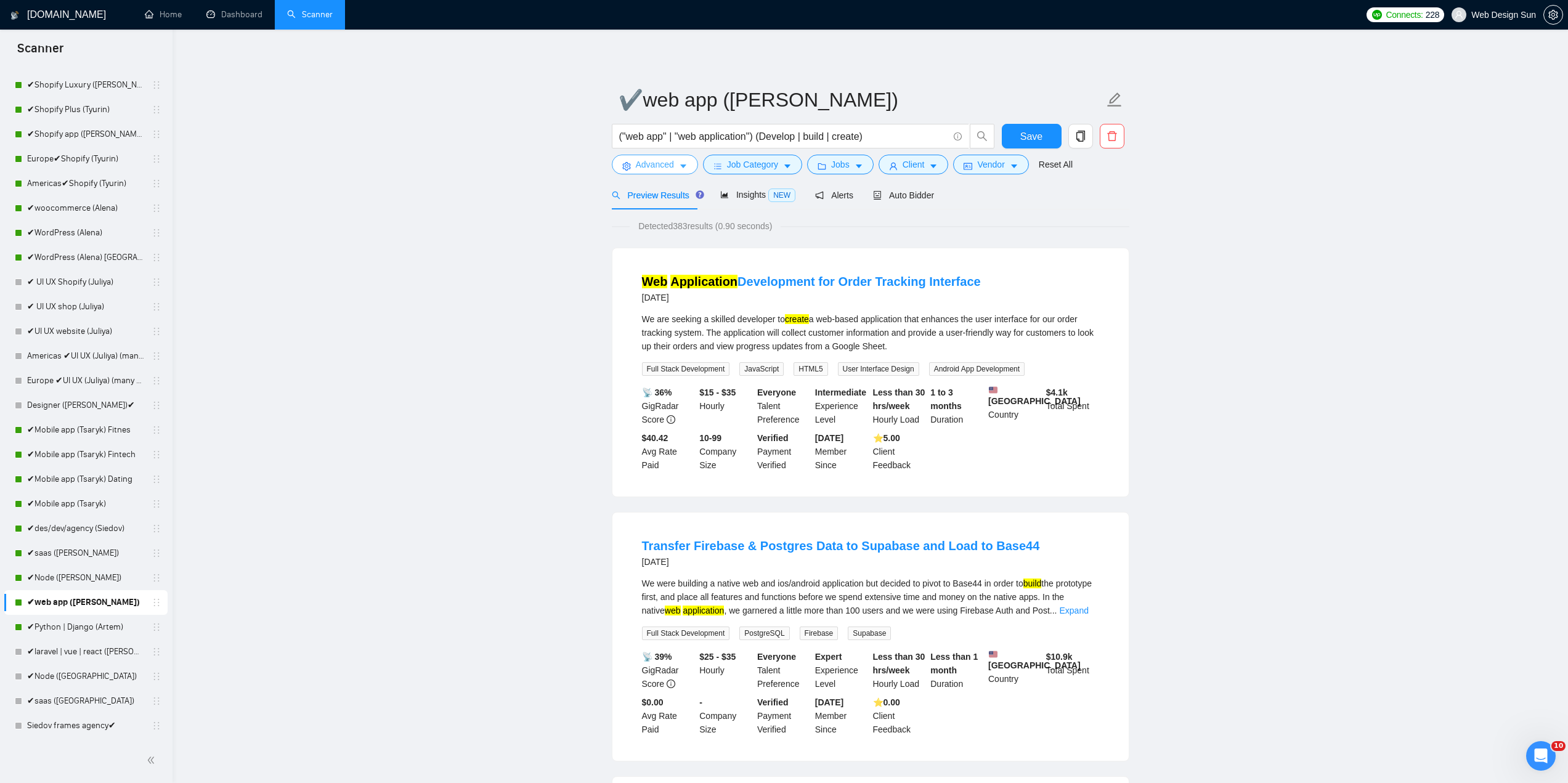
click at [663, 164] on span "Advanced" at bounding box center [655, 164] width 38 height 13
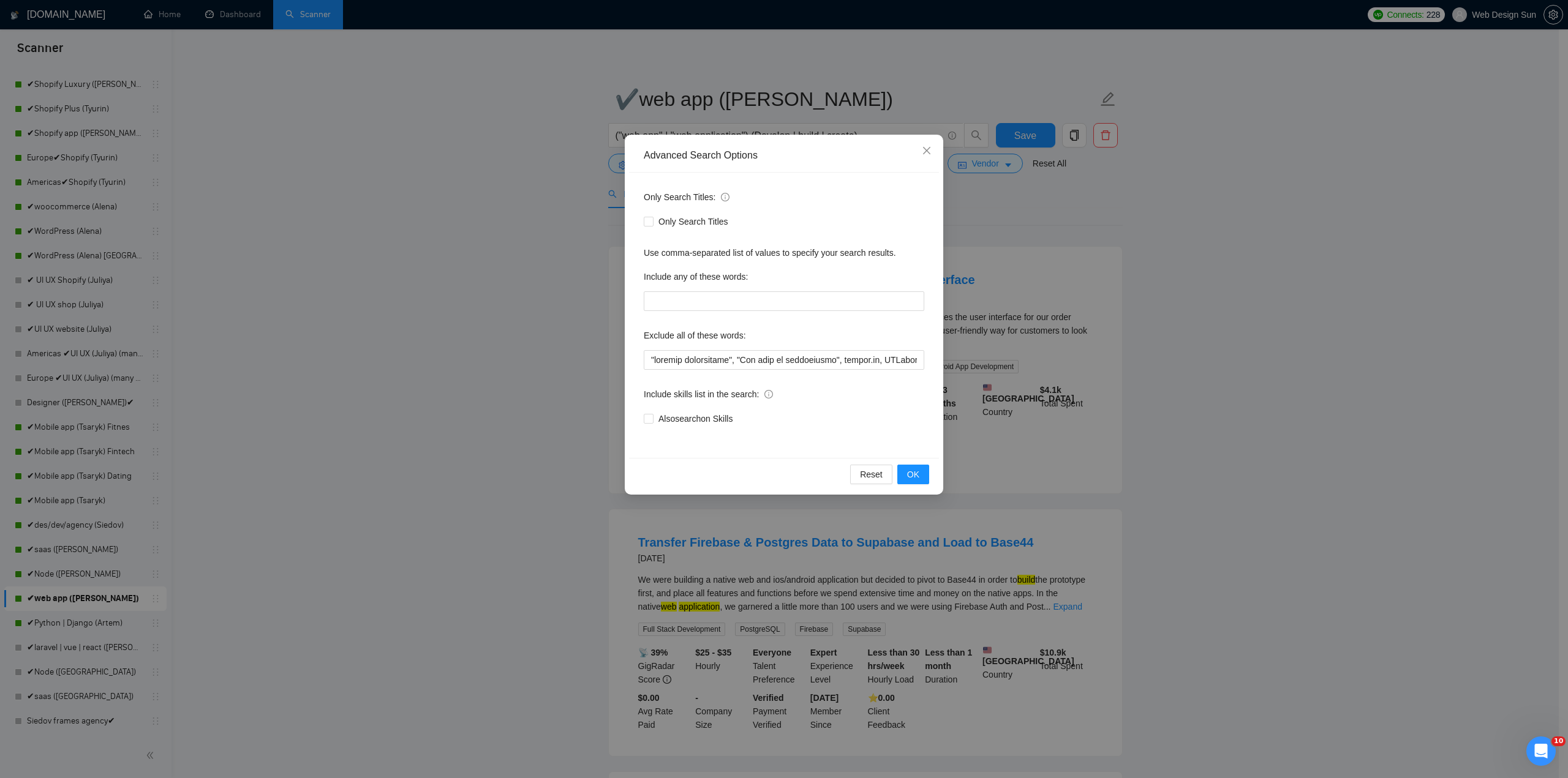
drag, startPoint x: 646, startPoint y: 361, endPoint x: 851, endPoint y: 346, distance: 205.5
click at [853, 346] on div "Only Search Titles: Only Search Titles Use comma-separated list of values to sp…" at bounding box center [784, 315] width 309 height 285
drag, startPoint x: 650, startPoint y: 359, endPoint x: 1084, endPoint y: 350, distance: 434.1
click at [1084, 350] on div "Advanced Search Options Only Search Titles: Only Search Titles Use comma-separa…" at bounding box center [784, 389] width 1568 height 778
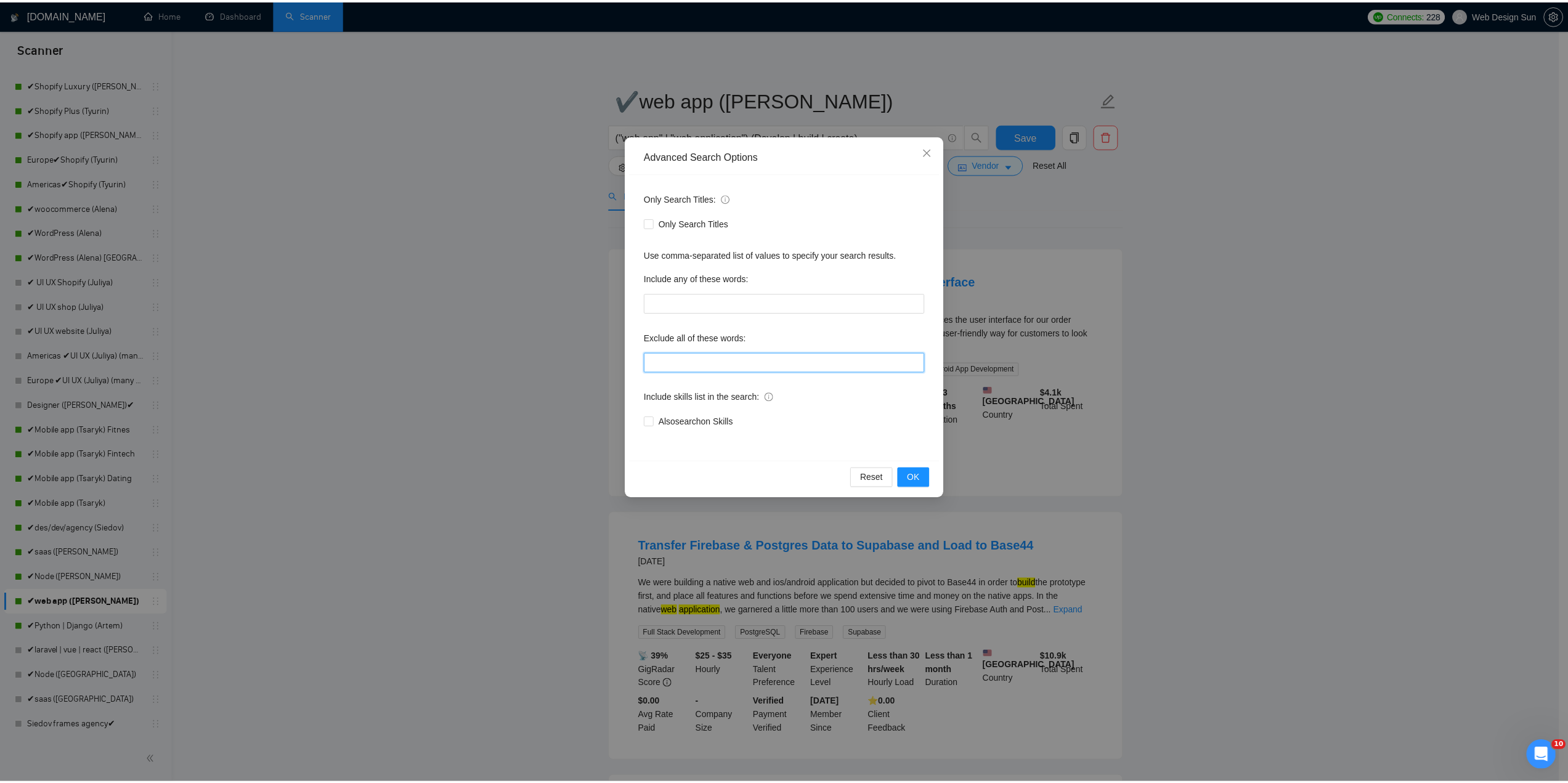
scroll to position [0, 0]
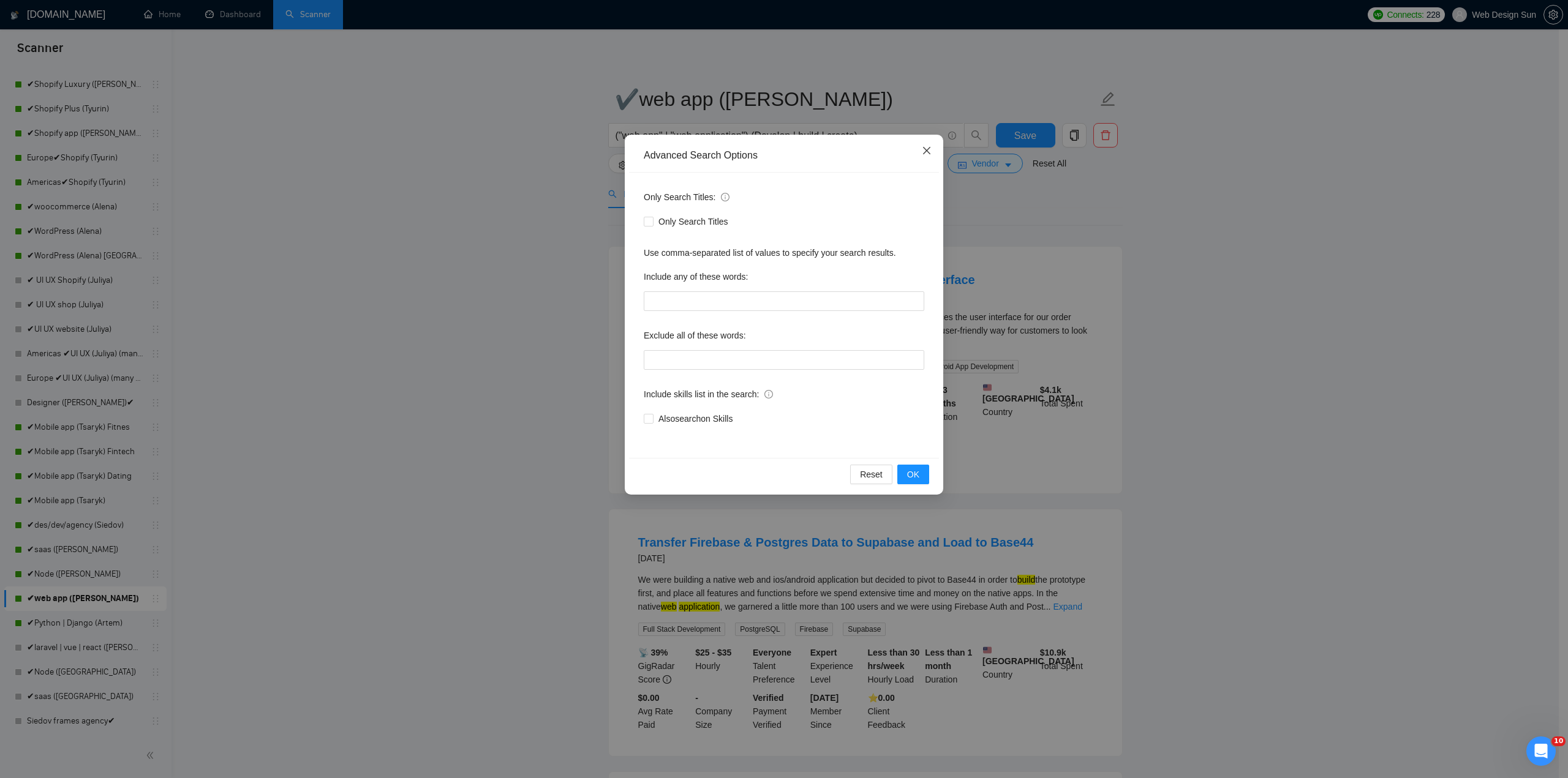
click at [927, 153] on icon "close" at bounding box center [926, 151] width 8 height 8
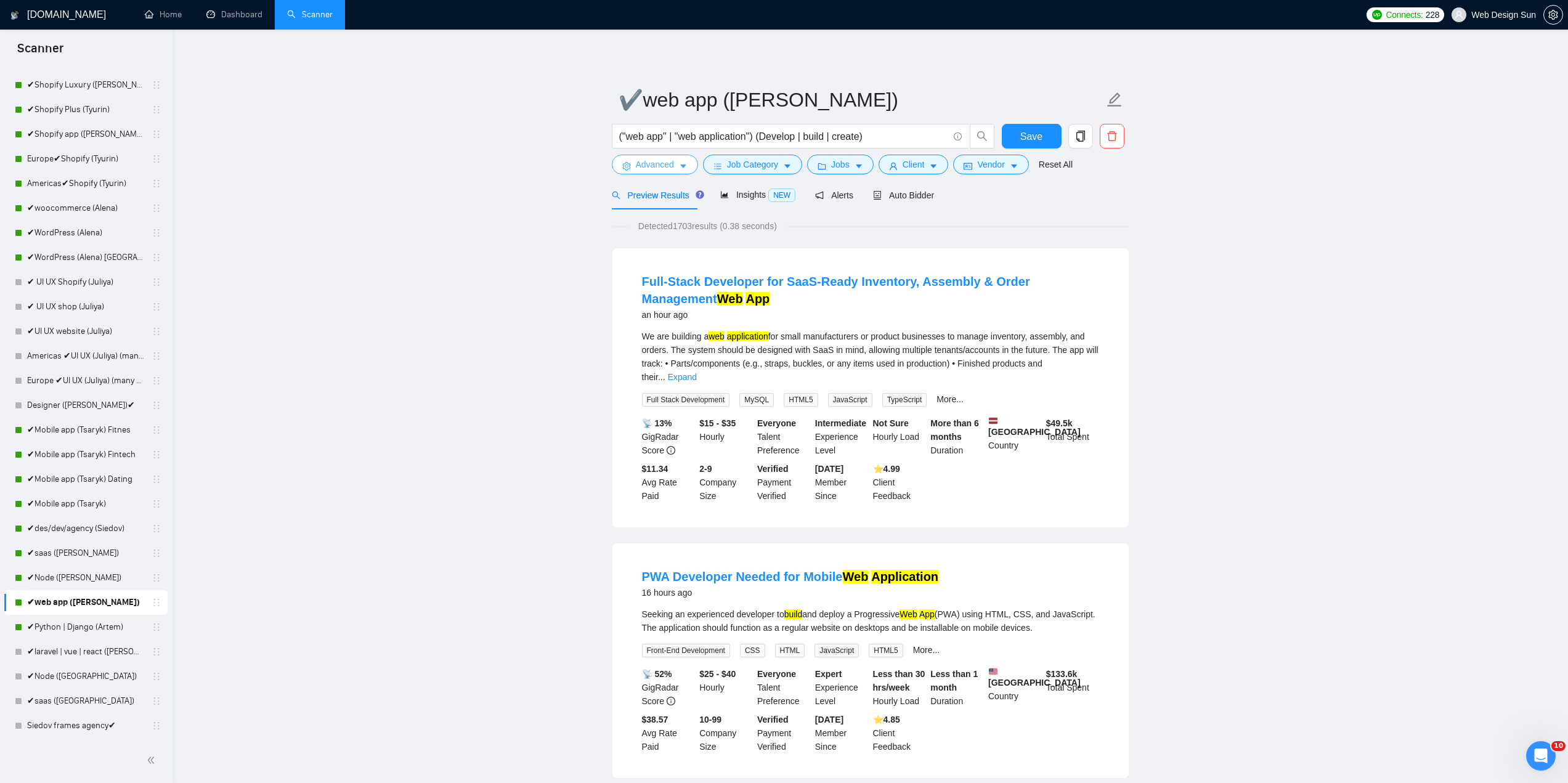
click at [663, 167] on span "Advanced" at bounding box center [655, 164] width 38 height 13
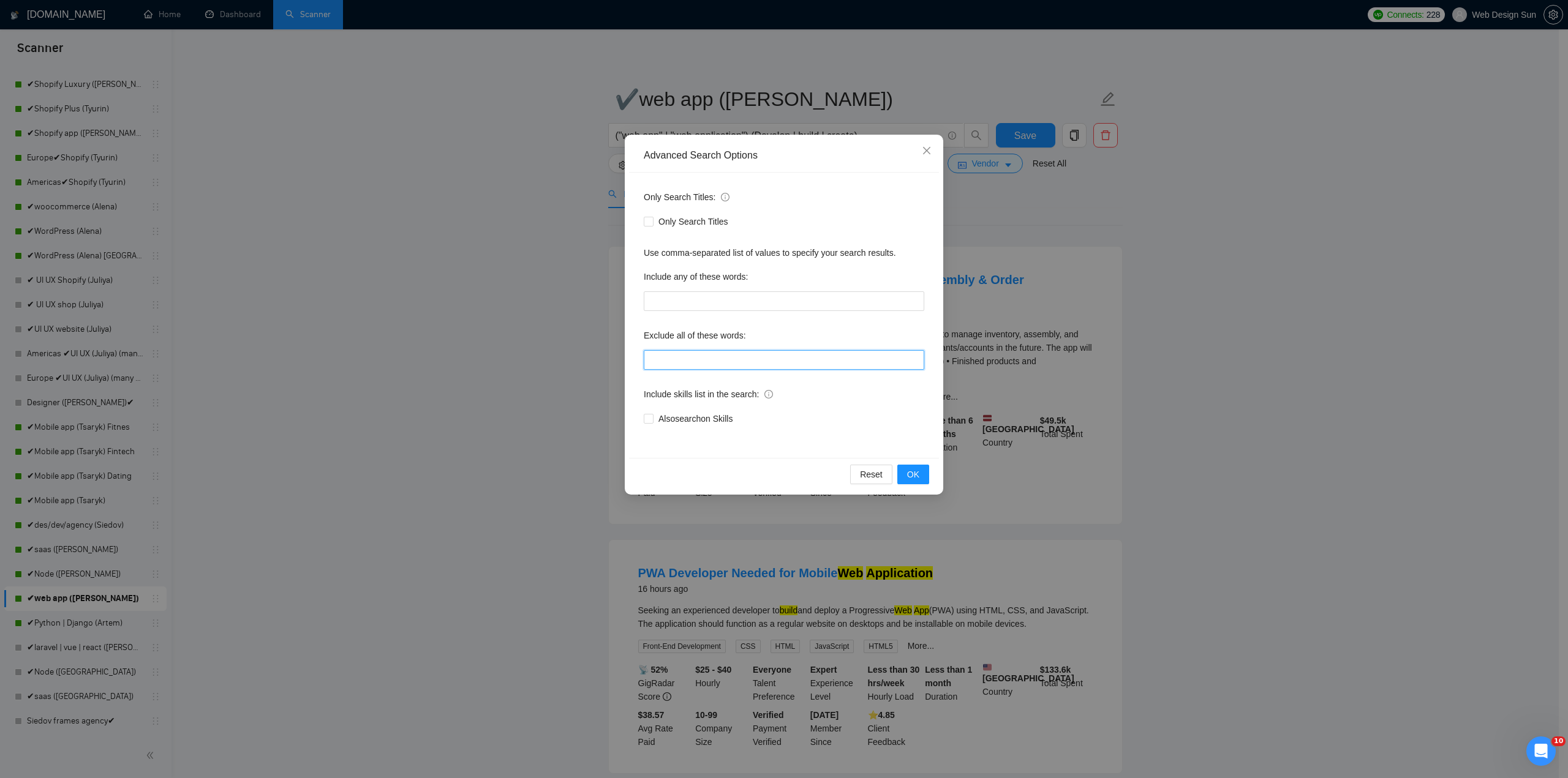
click at [702, 356] on input "text" at bounding box center [783, 359] width 280 height 20
paste input ""reverse engineering", "You will be interviewed", [DOMAIN_NAME], ESPhome, ESP32…"
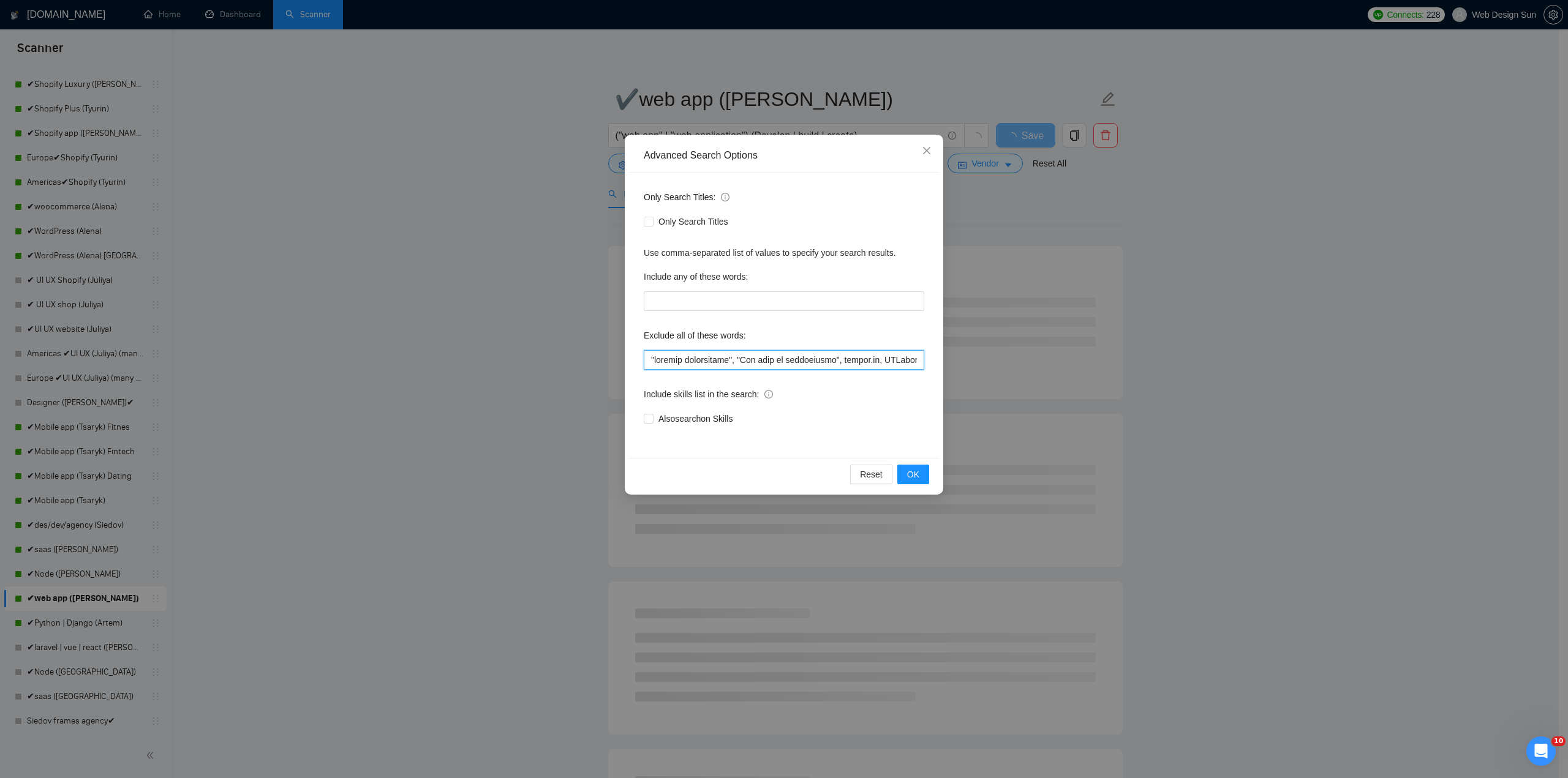
drag, startPoint x: 704, startPoint y: 362, endPoint x: 624, endPoint y: 359, distance: 80.1
click at [620, 359] on div "Advanced Search Options Only Search Titles: Only Search Titles Use comma-separa…" at bounding box center [784, 389] width 1568 height 778
click at [741, 358] on input "text" at bounding box center [783, 359] width 280 height 20
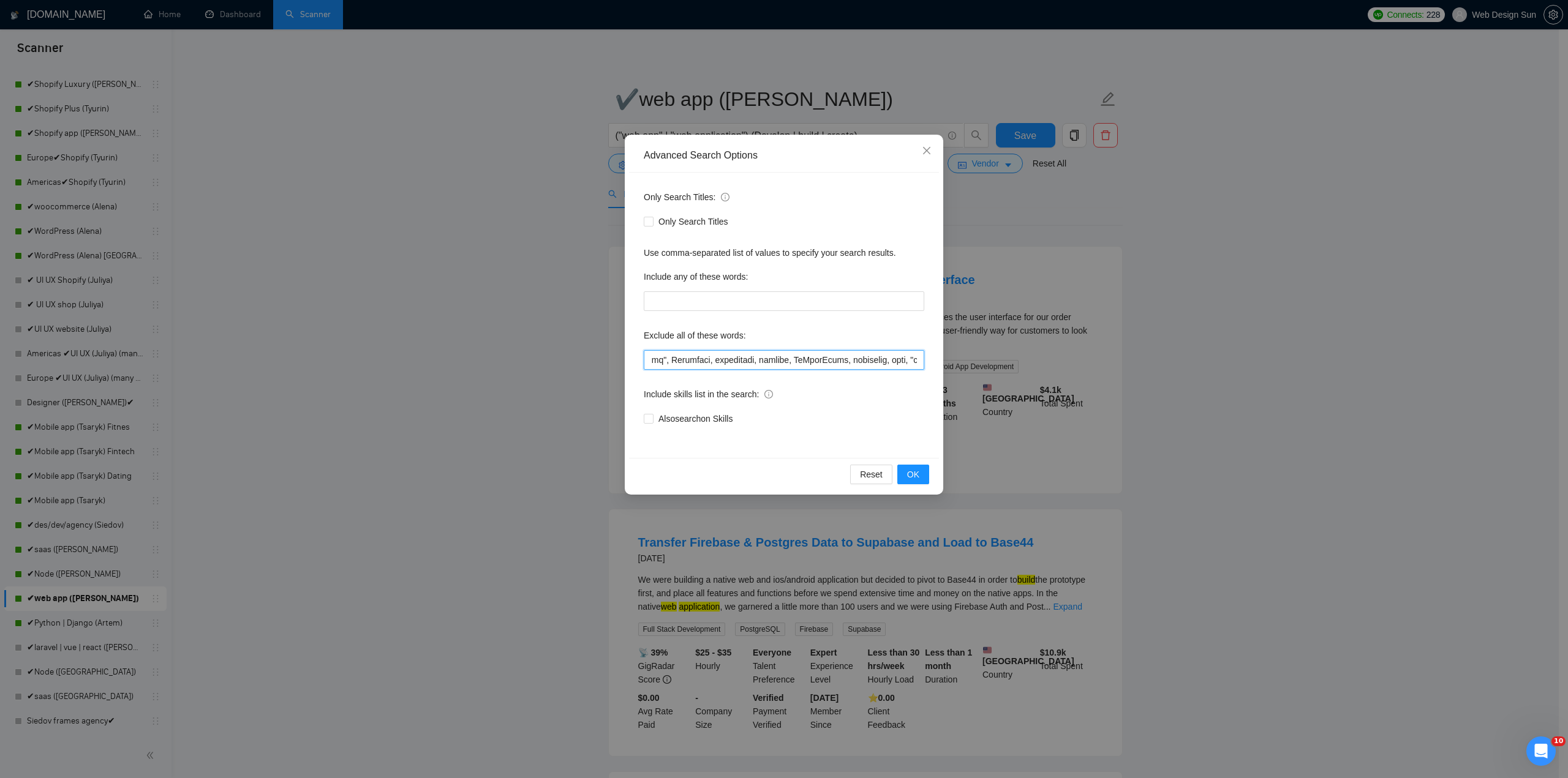
scroll to position [0, 3831]
drag, startPoint x: 719, startPoint y: 360, endPoint x: 910, endPoint y: 371, distance: 191.3
click at [909, 372] on div "Only Search Titles: Only Search Titles Use comma-separated list of values to sp…" at bounding box center [784, 315] width 309 height 285
type input ""reverse engineering", "You will be interviewed", [DOMAIN_NAME], ESPhome, ESP32…"
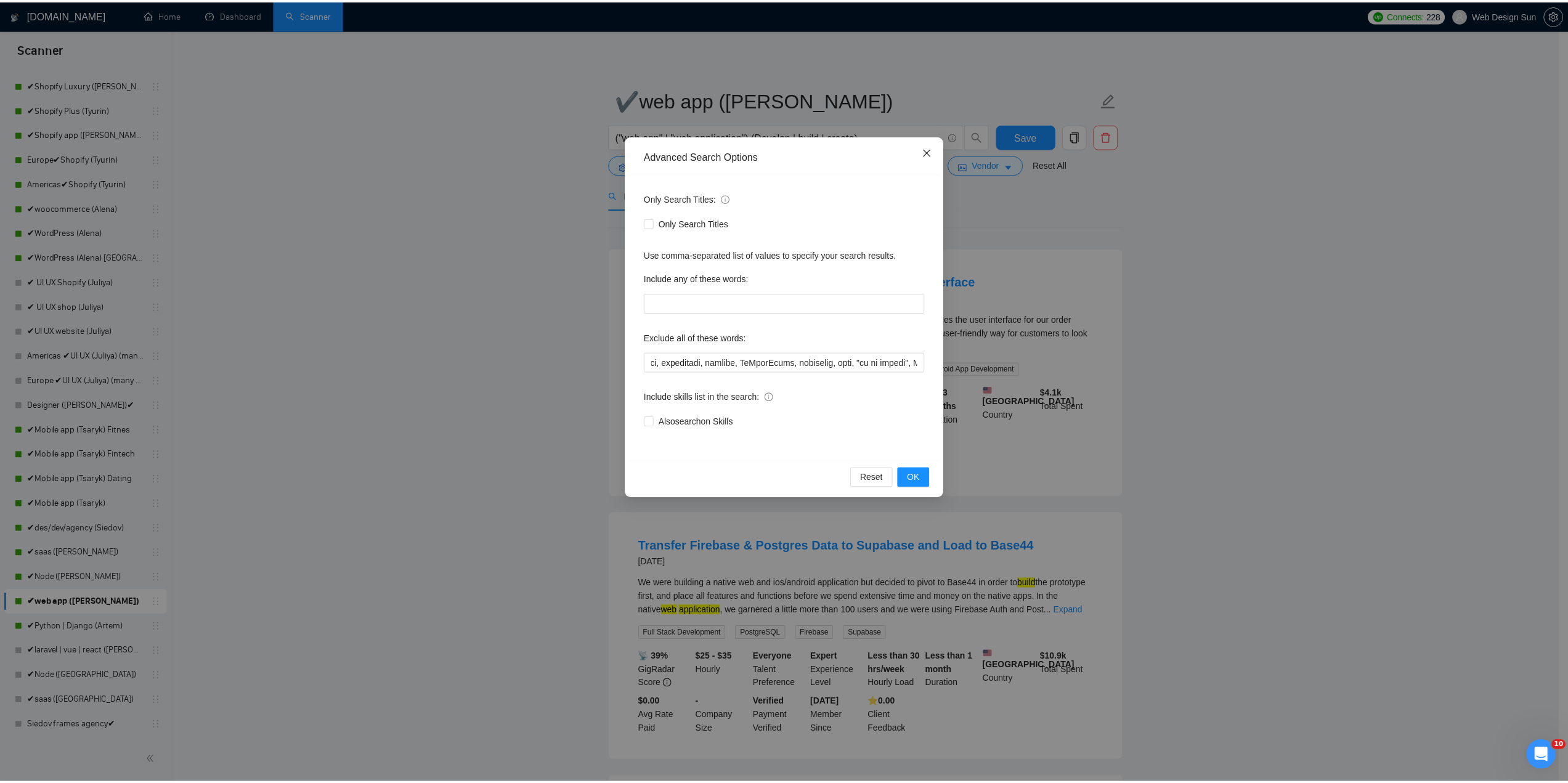
scroll to position [0, 0]
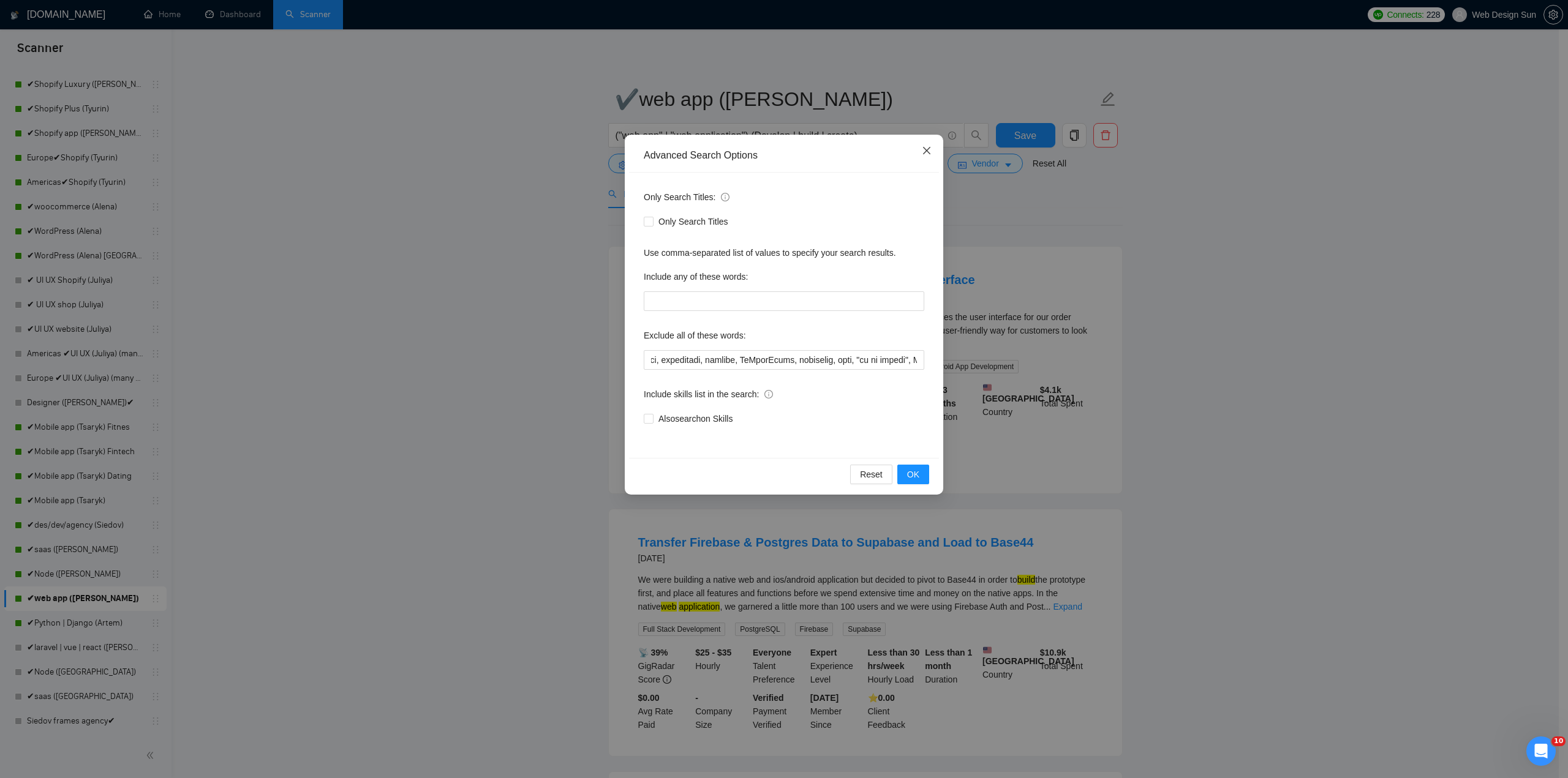
click at [925, 151] on icon "close" at bounding box center [926, 150] width 9 height 9
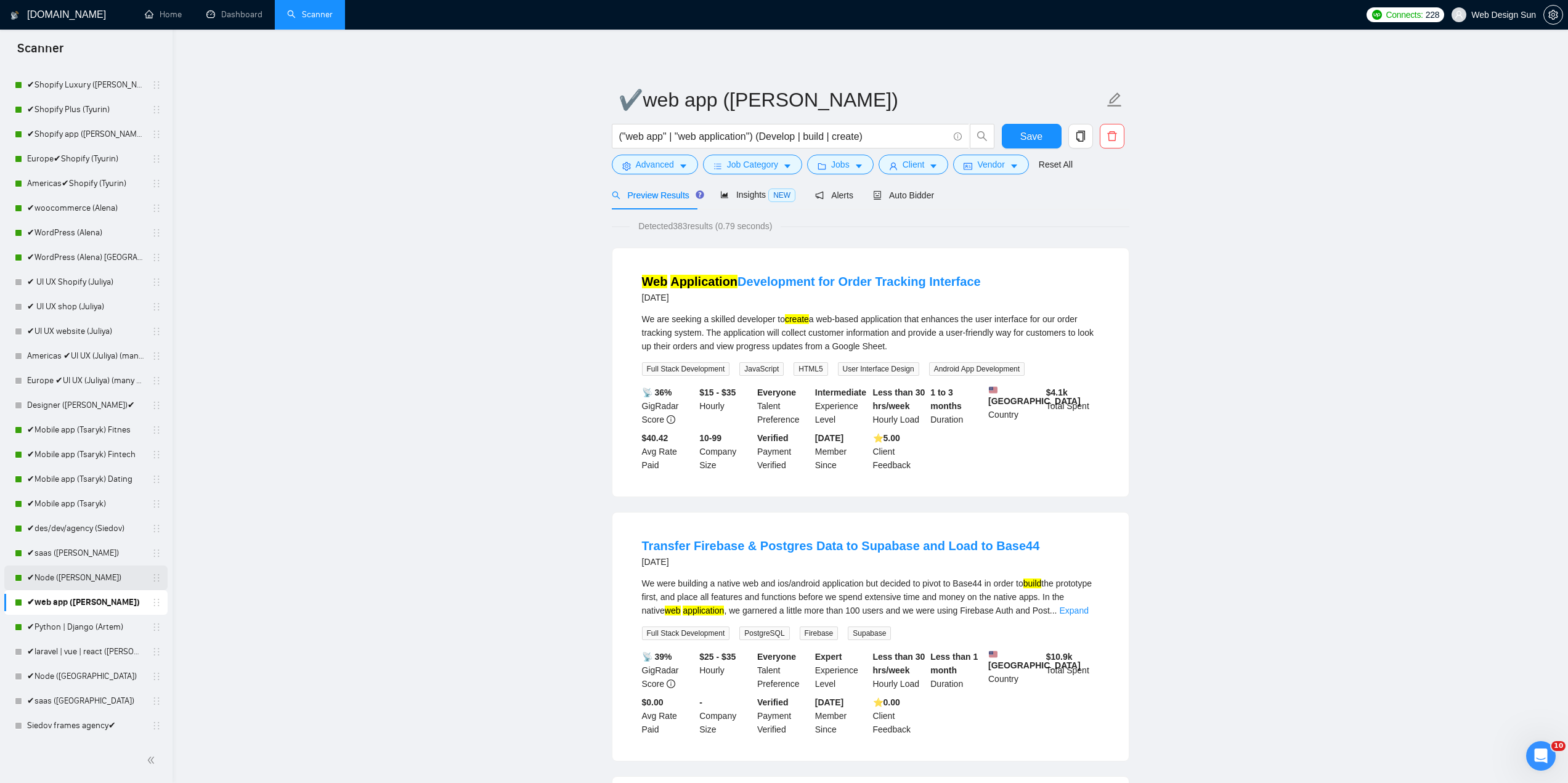
drag, startPoint x: 65, startPoint y: 577, endPoint x: 794, endPoint y: 106, distance: 867.9
click at [65, 577] on link "✔Node ([PERSON_NAME])" at bounding box center [85, 578] width 117 height 25
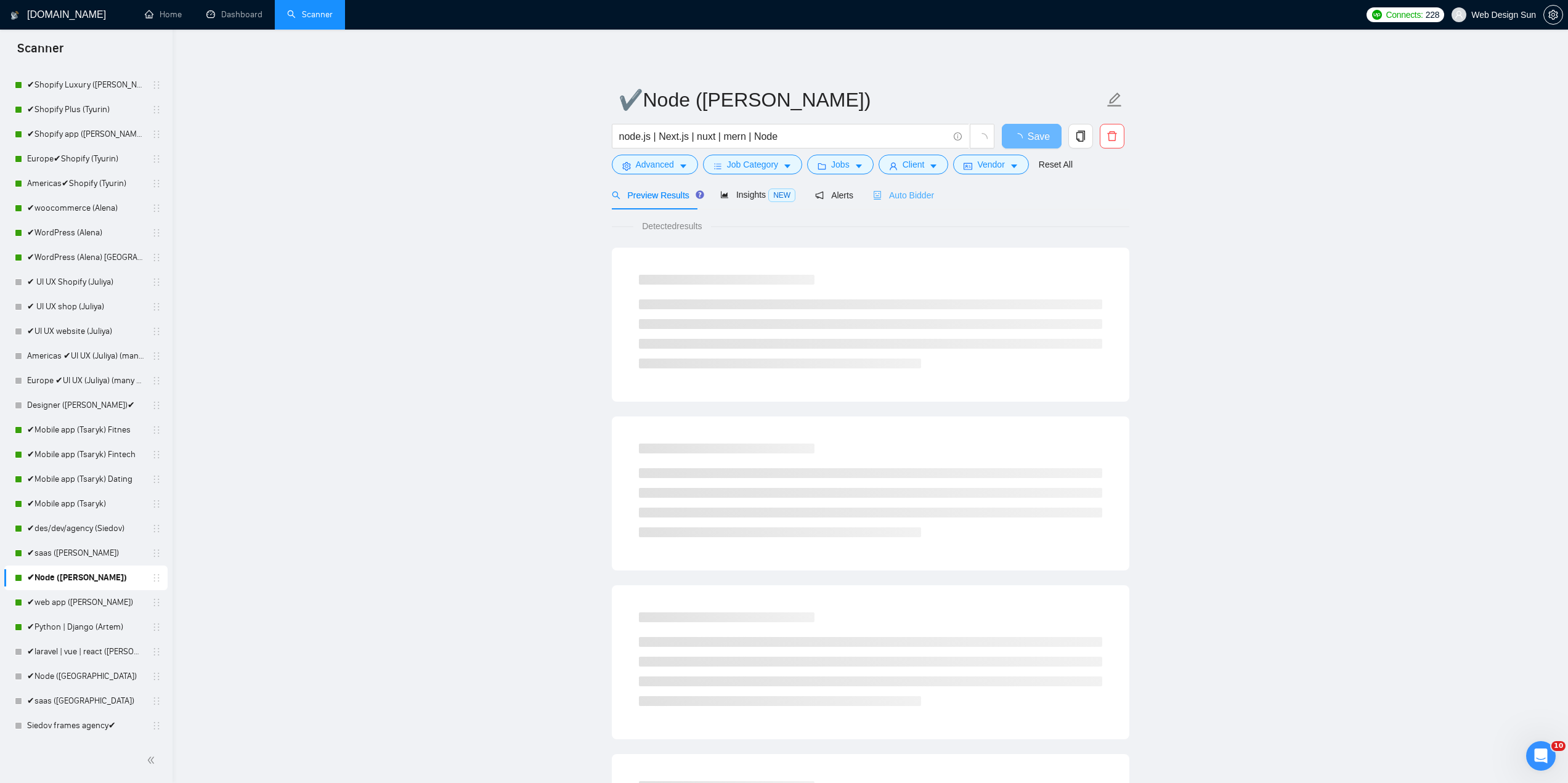
click at [915, 202] on div "Auto Bidder" at bounding box center [904, 195] width 61 height 29
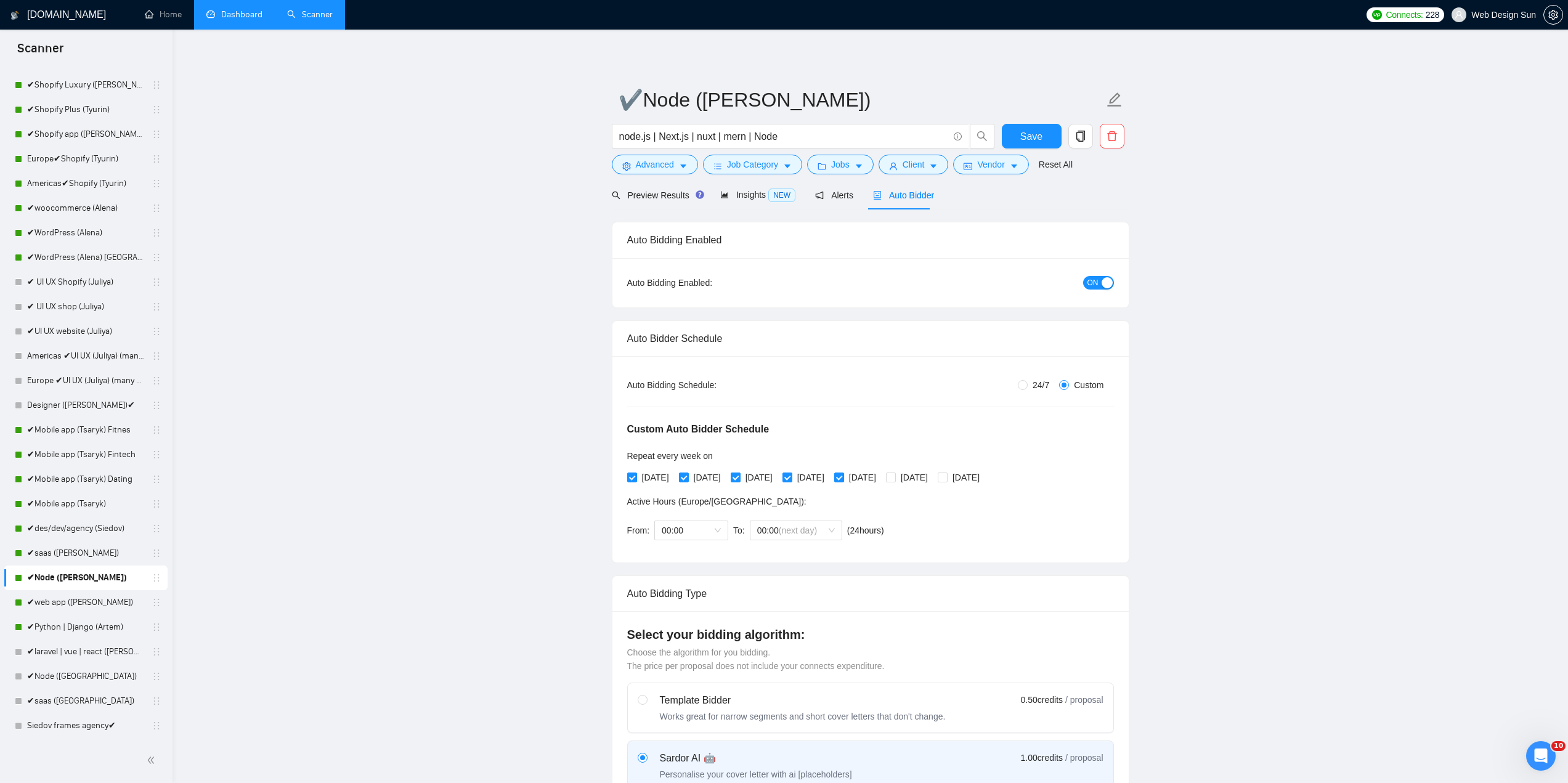
click at [237, 11] on link "Dashboard" at bounding box center [233, 14] width 56 height 10
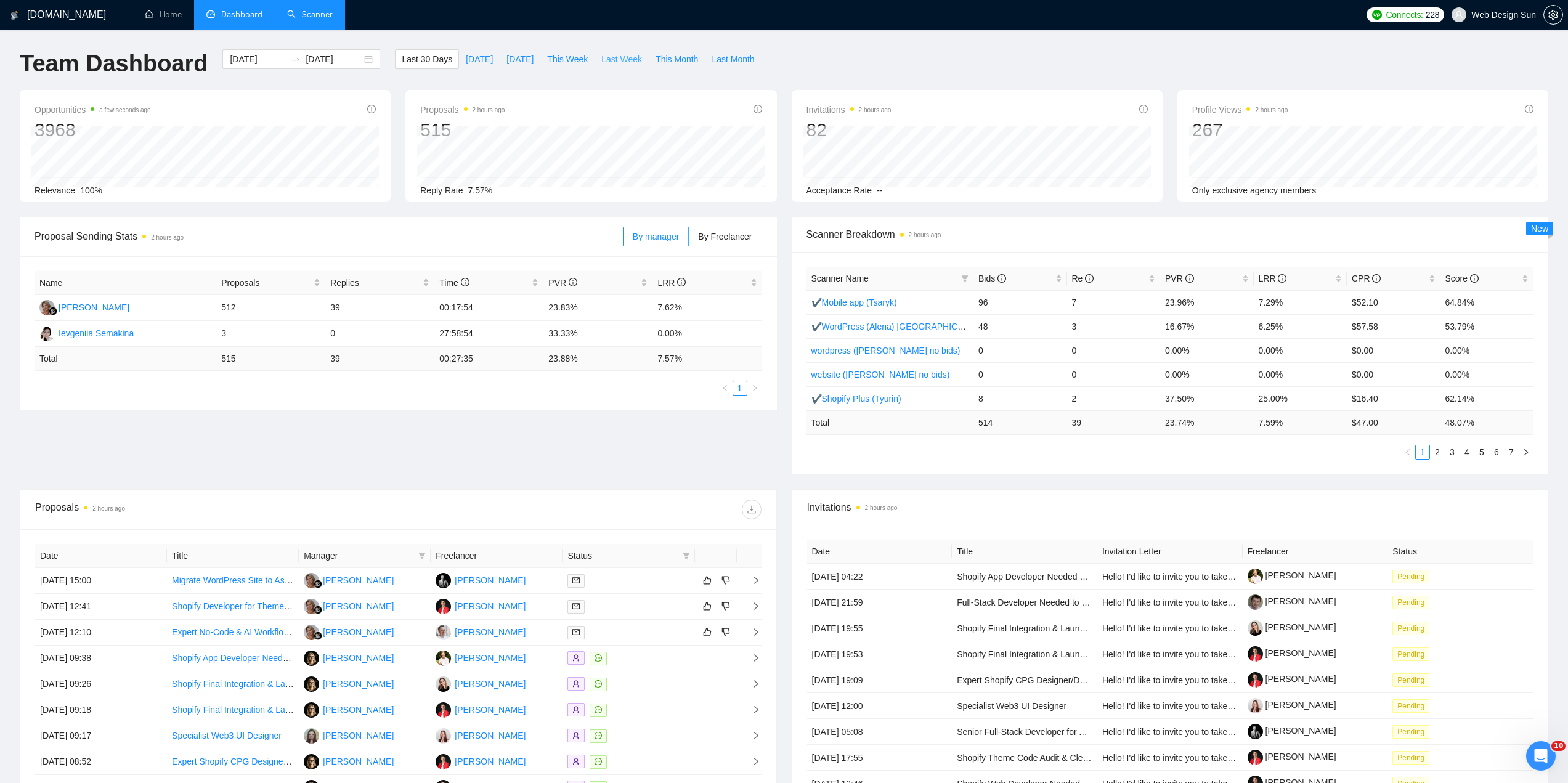
click at [605, 59] on span "Last Week" at bounding box center [621, 59] width 41 height 13
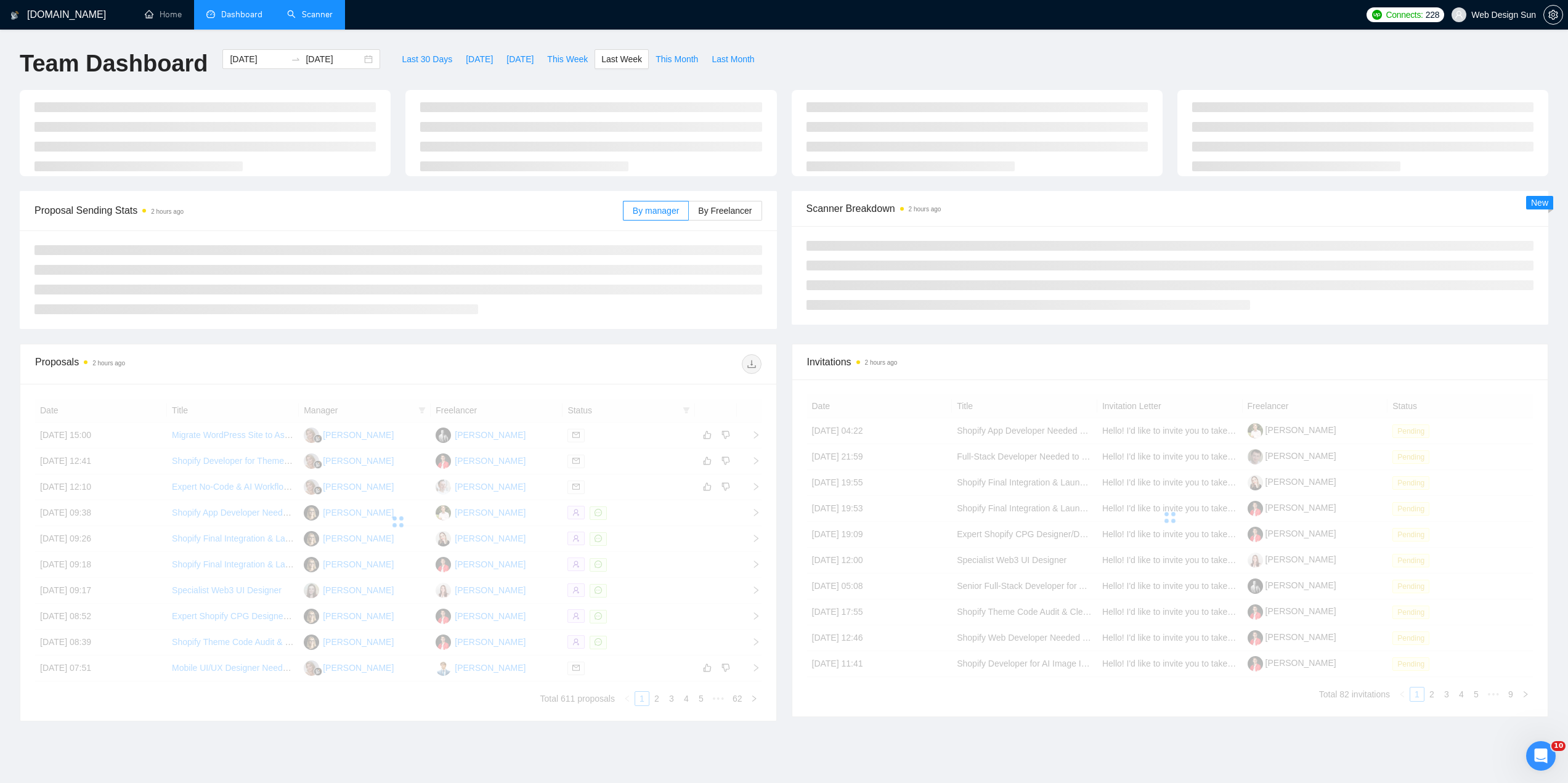
type input "[DATE]"
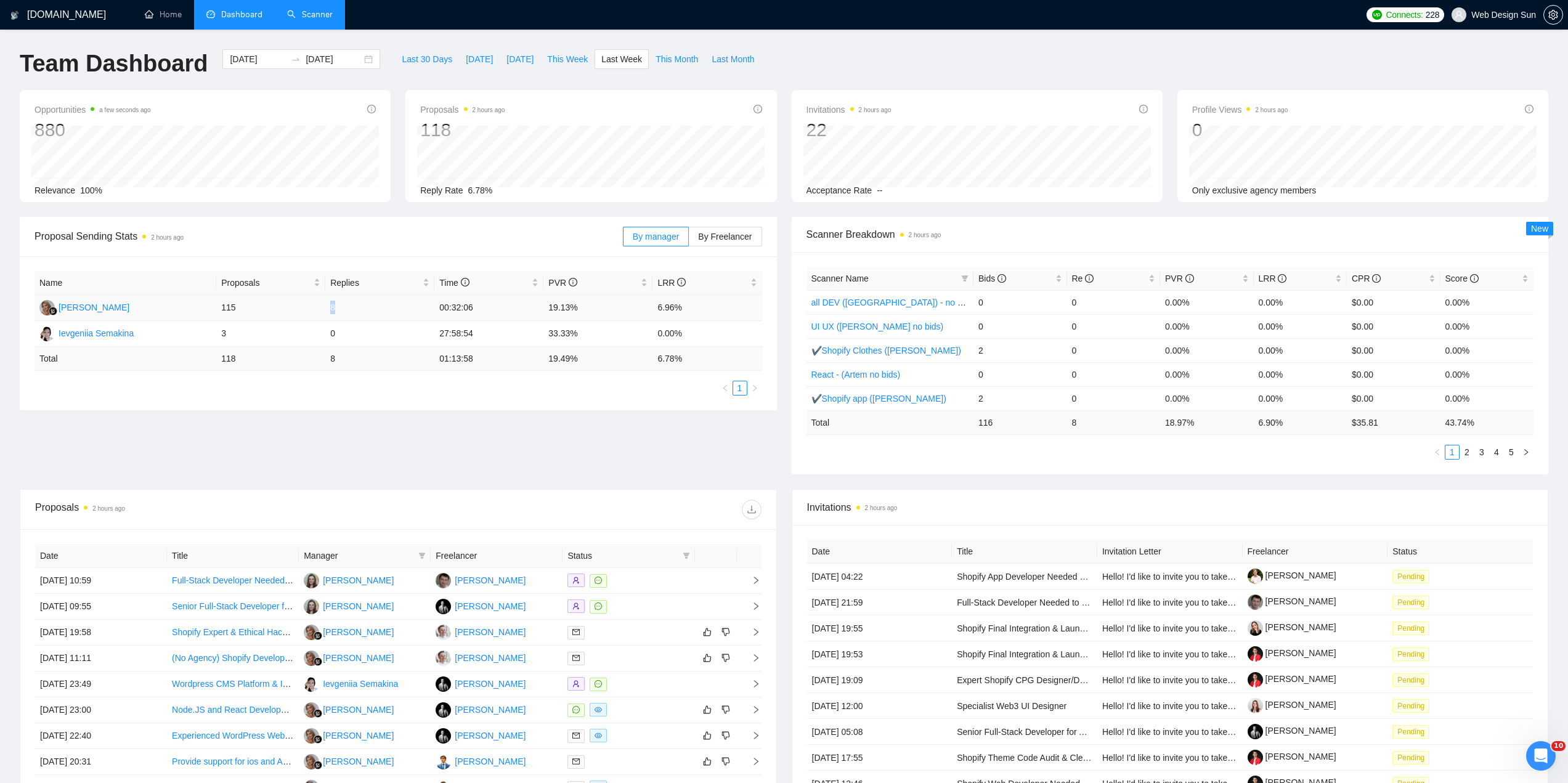
drag, startPoint x: 329, startPoint y: 307, endPoint x: 352, endPoint y: 305, distance: 23.1
click at [344, 303] on td "8" at bounding box center [380, 308] width 109 height 26
drag, startPoint x: 656, startPoint y: 303, endPoint x: 670, endPoint y: 307, distance: 14.6
click at [673, 305] on td "6.96%" at bounding box center [706, 308] width 109 height 26
click at [666, 309] on td "6.96%" at bounding box center [706, 308] width 109 height 26
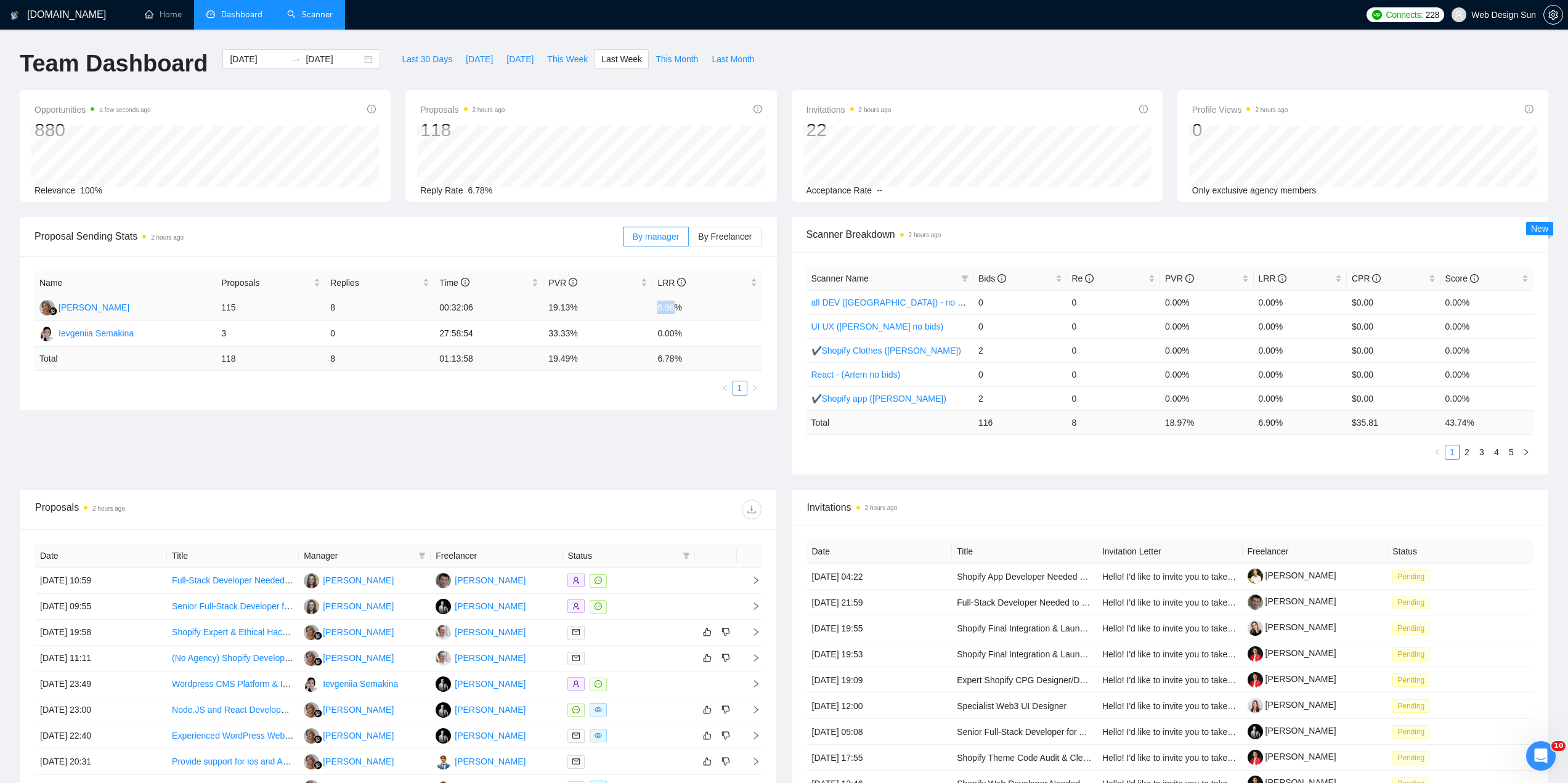
click at [658, 309] on td "6.96%" at bounding box center [706, 308] width 109 height 26
click at [660, 309] on td "6.96%" at bounding box center [706, 308] width 109 height 26
click at [664, 307] on td "6.96%" at bounding box center [706, 308] width 109 height 26
click at [655, 308] on td "6.96%" at bounding box center [706, 308] width 109 height 26
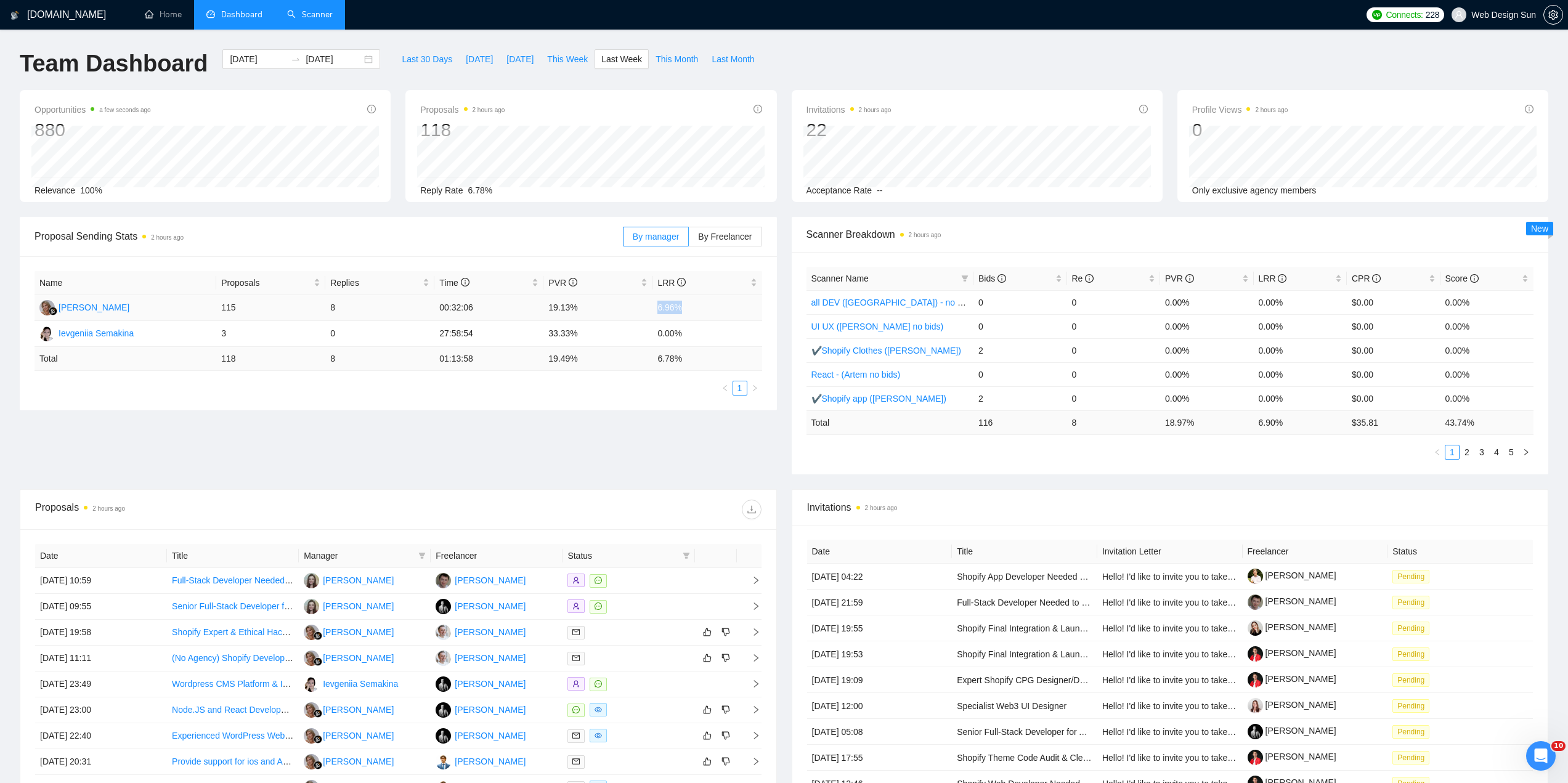
drag, startPoint x: 670, startPoint y: 309, endPoint x: 687, endPoint y: 308, distance: 17.0
click at [683, 311] on td "6.96%" at bounding box center [706, 308] width 109 height 26
click at [671, 307] on td "6.96%" at bounding box center [706, 308] width 109 height 26
click at [664, 308] on td "6.96%" at bounding box center [706, 308] width 109 height 26
click at [663, 311] on td "6.96%" at bounding box center [706, 308] width 109 height 26
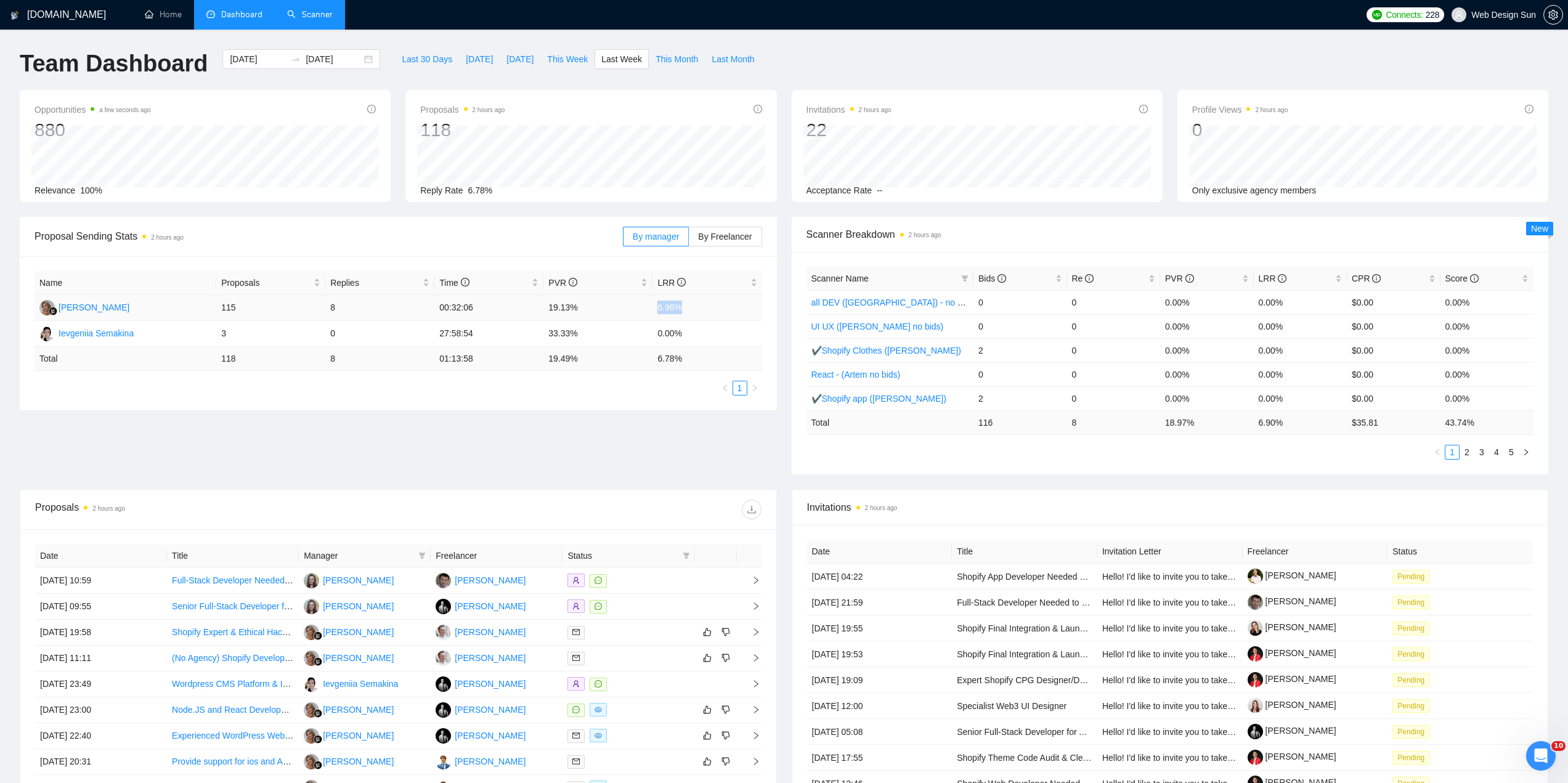
click at [663, 312] on td "6.96%" at bounding box center [706, 308] width 109 height 26
click at [666, 301] on td "6.96%" at bounding box center [706, 308] width 109 height 26
click at [666, 306] on td "6.96%" at bounding box center [706, 308] width 109 height 26
click at [249, 65] on input "[DATE]" at bounding box center [257, 59] width 56 height 13
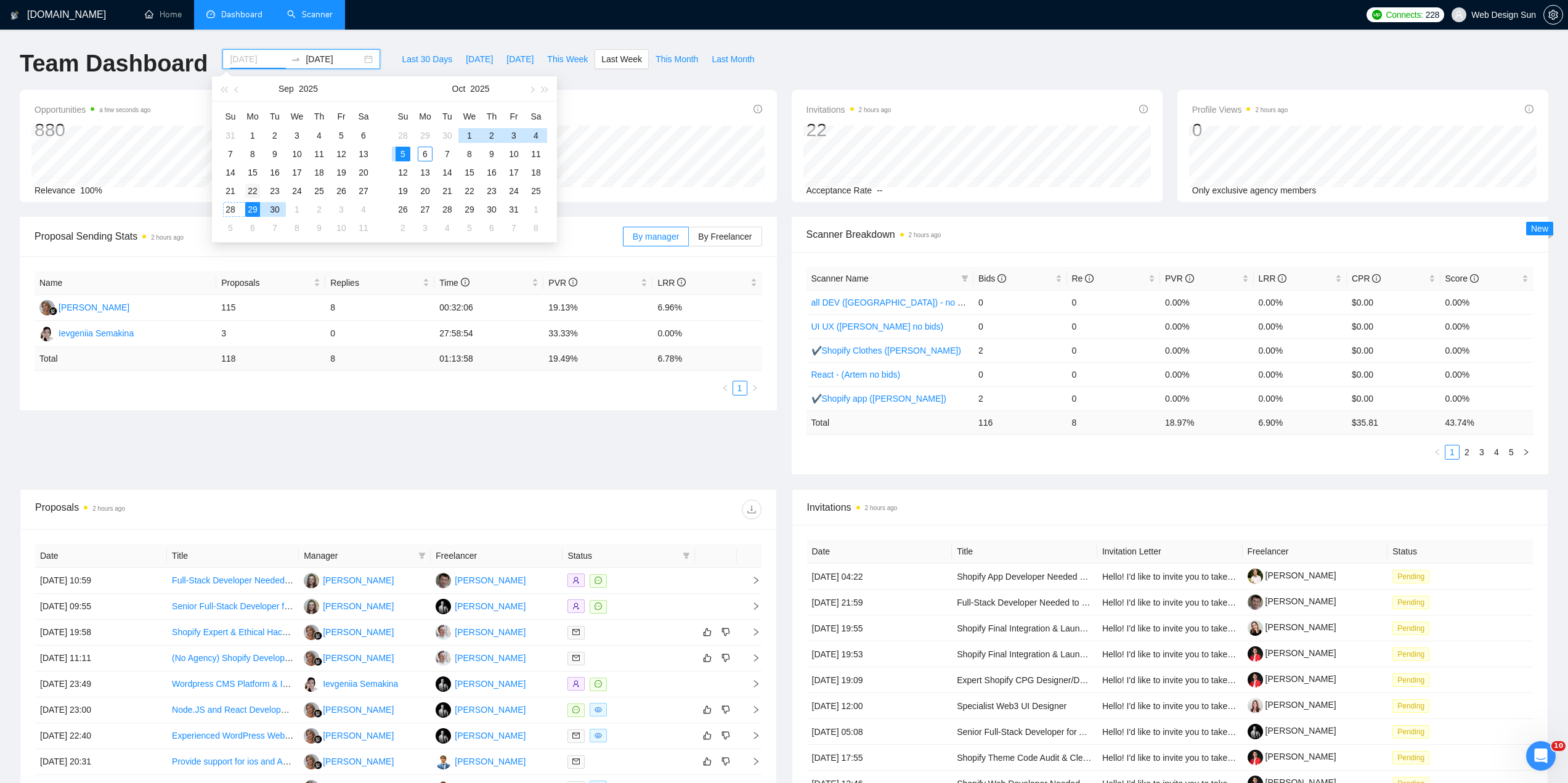
type input "[DATE]"
click at [252, 189] on div "22" at bounding box center [252, 191] width 15 height 15
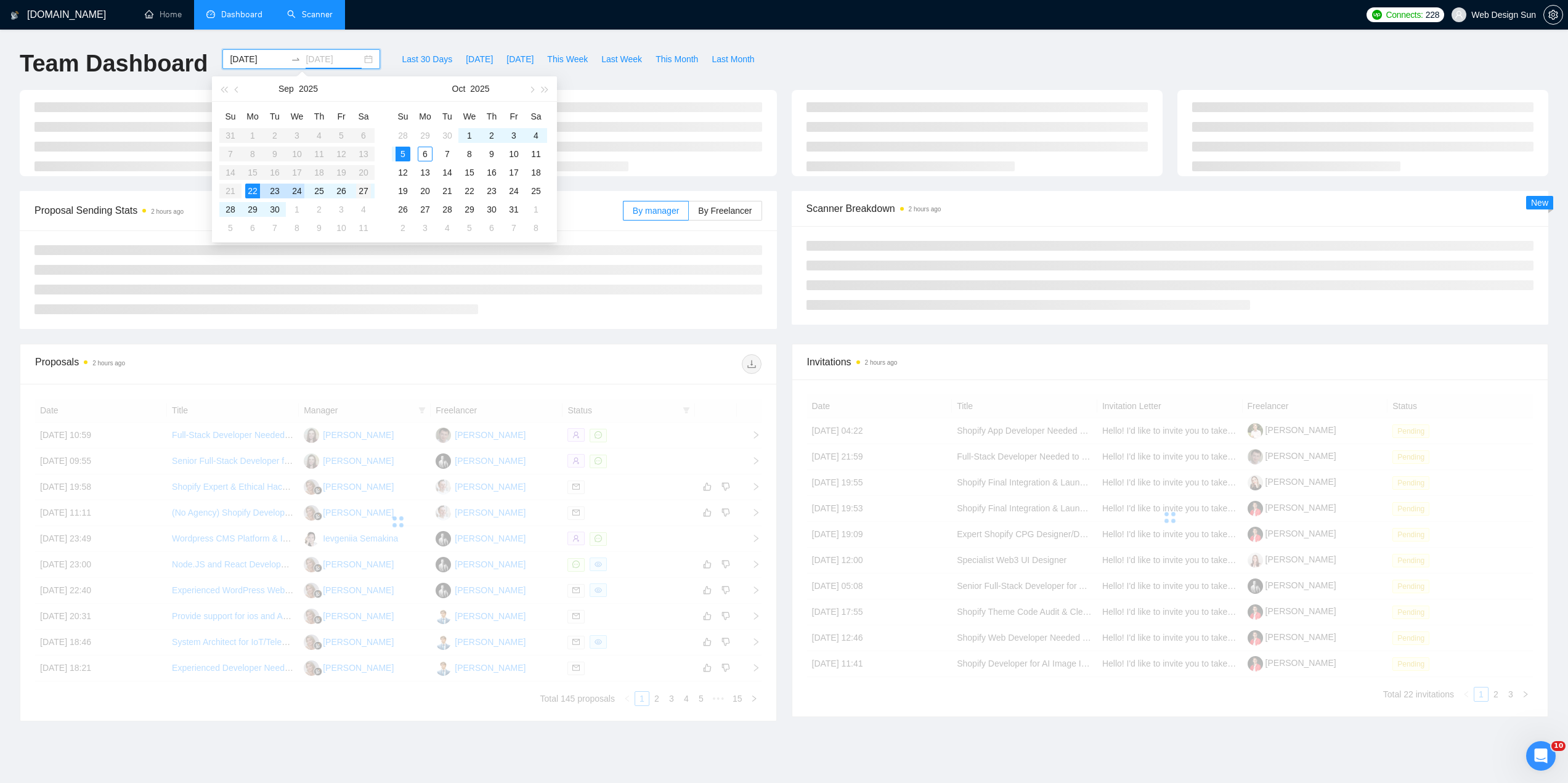
type input "[DATE]"
click at [361, 189] on div "27" at bounding box center [364, 191] width 15 height 15
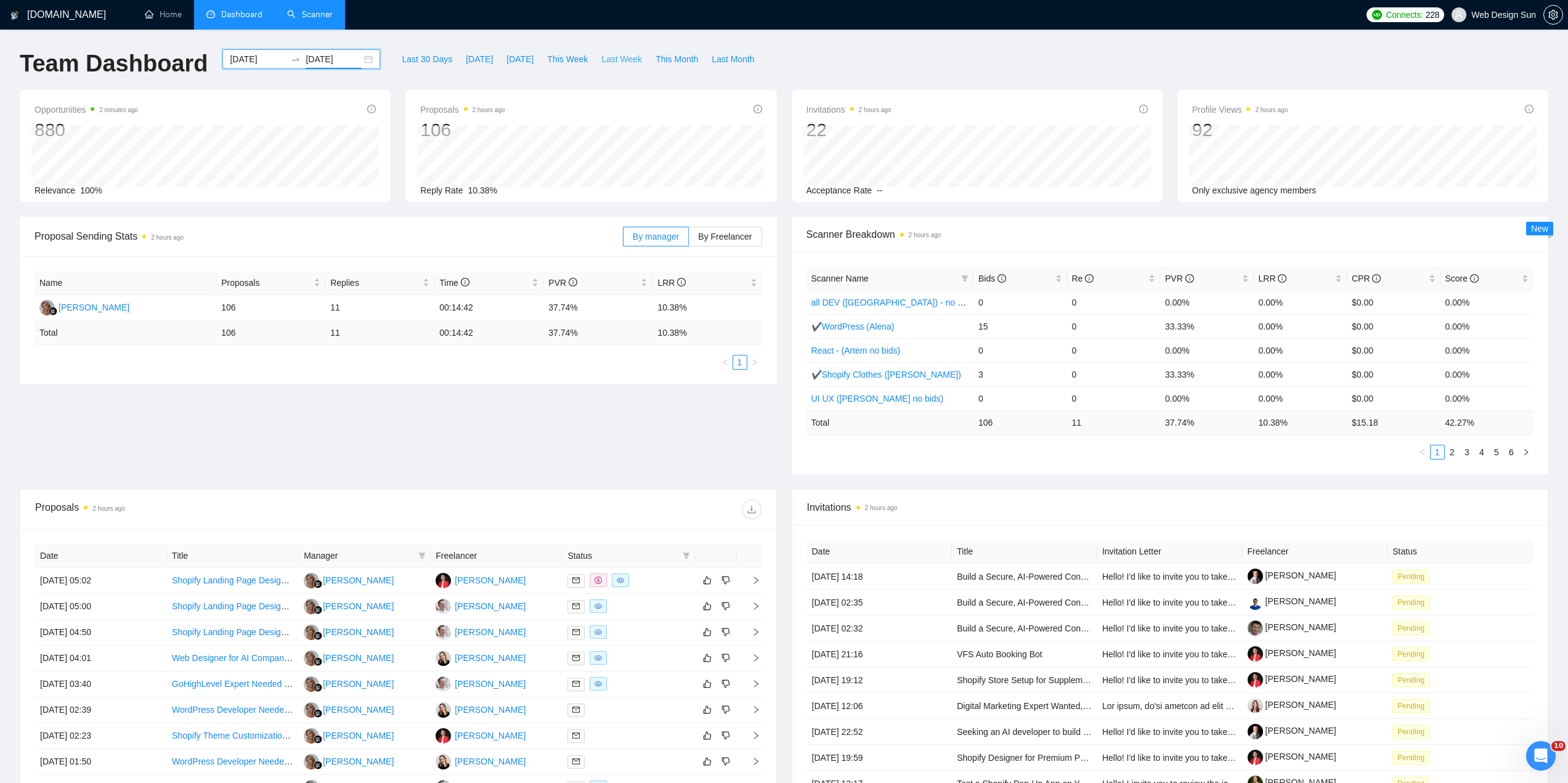
click at [612, 63] on span "Last Week" at bounding box center [621, 59] width 41 height 13
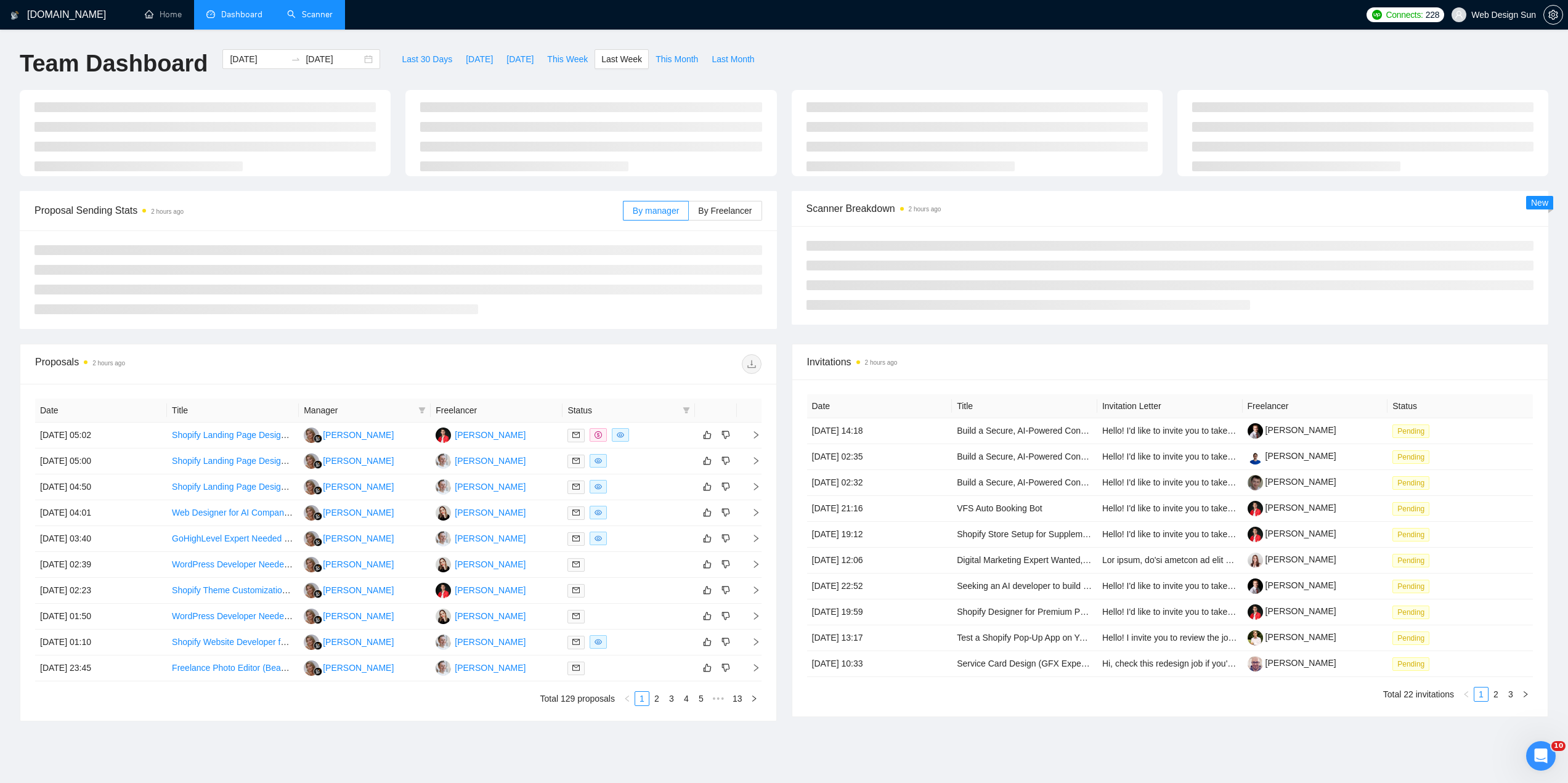
type input "[DATE]"
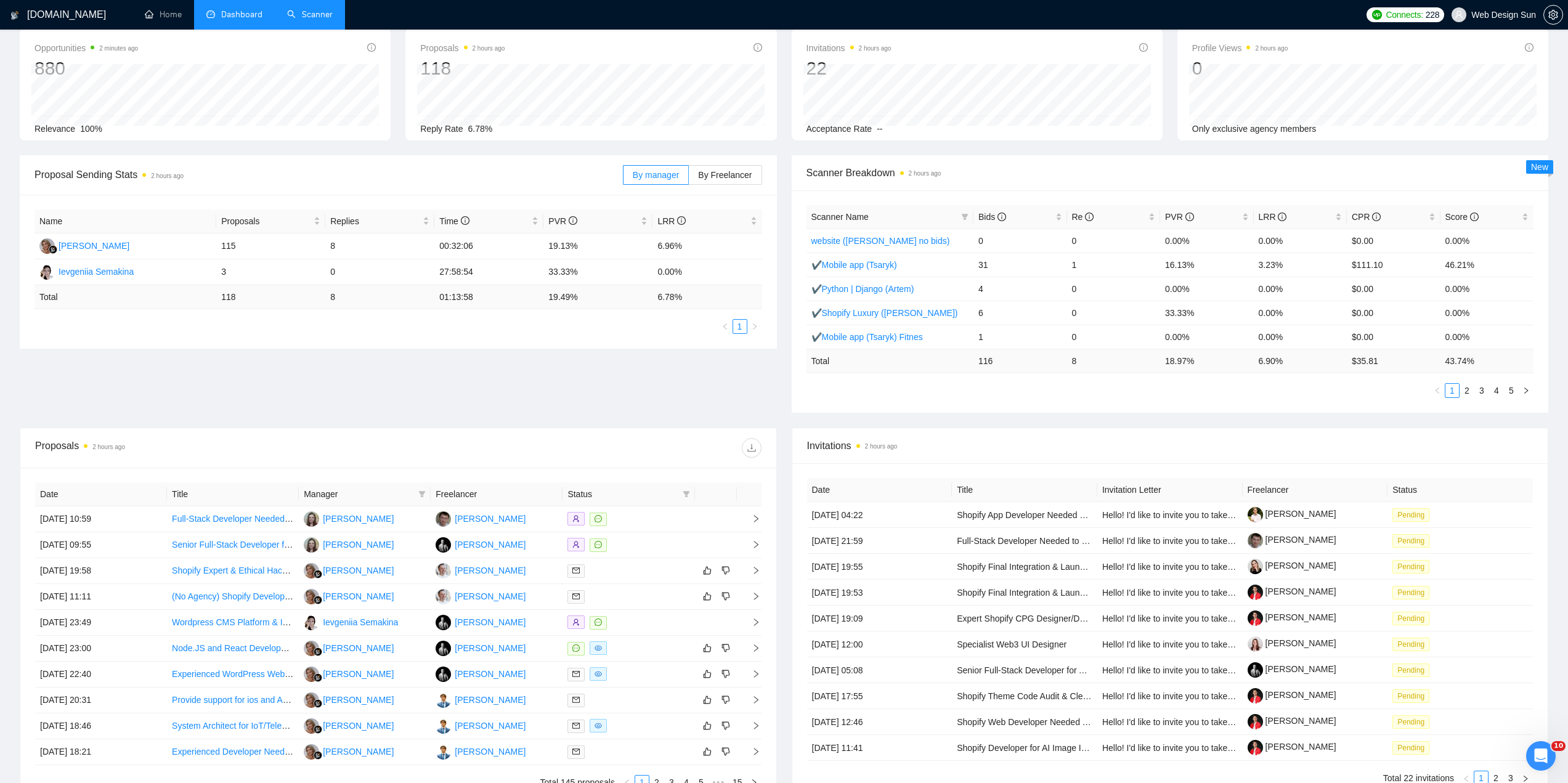
scroll to position [123, 0]
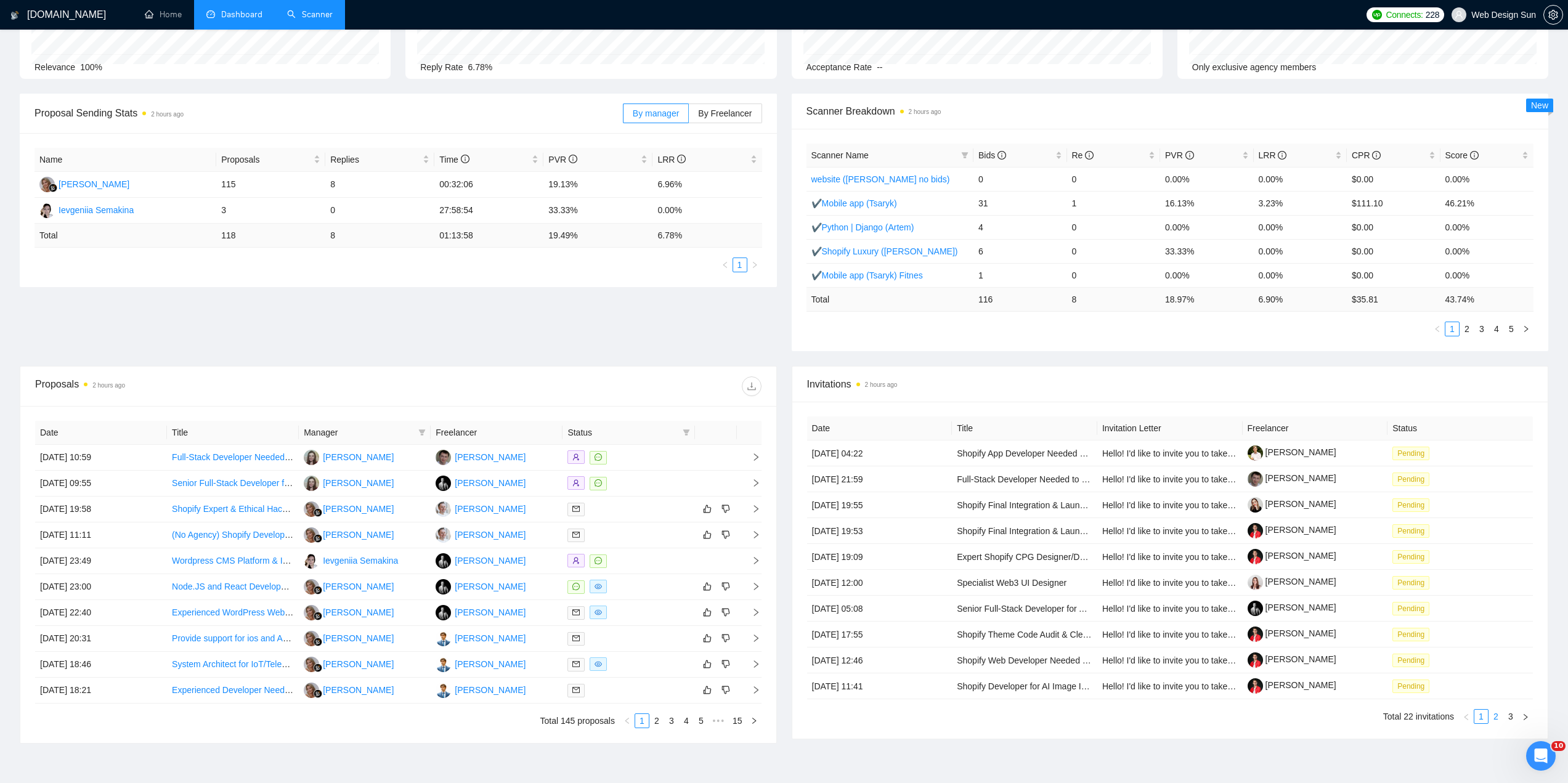
click at [1499, 721] on link "2" at bounding box center [1496, 717] width 13 height 13
click at [1509, 718] on link "3" at bounding box center [1510, 717] width 13 height 13
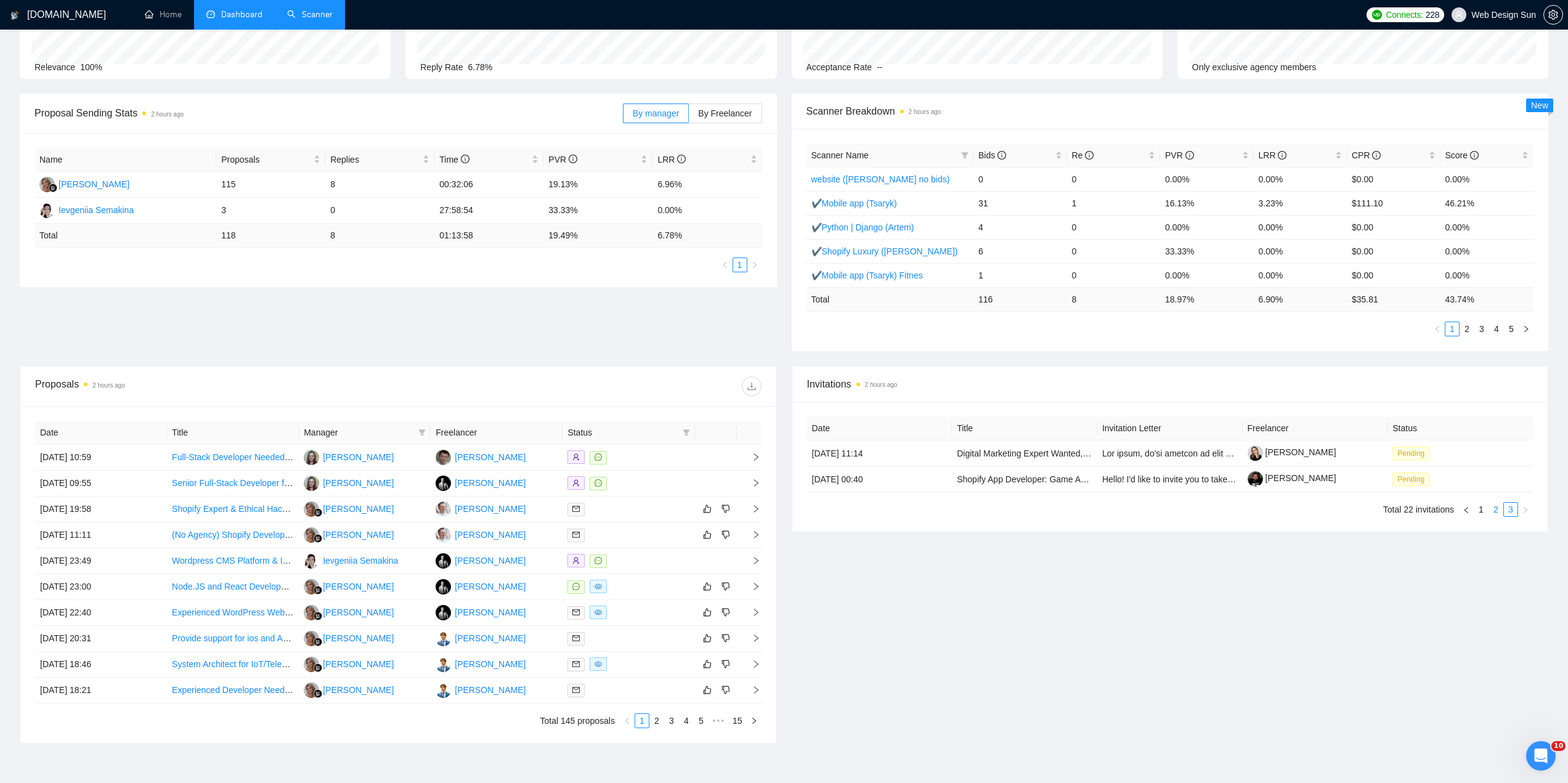
click at [1491, 512] on link "2" at bounding box center [1496, 510] width 13 height 13
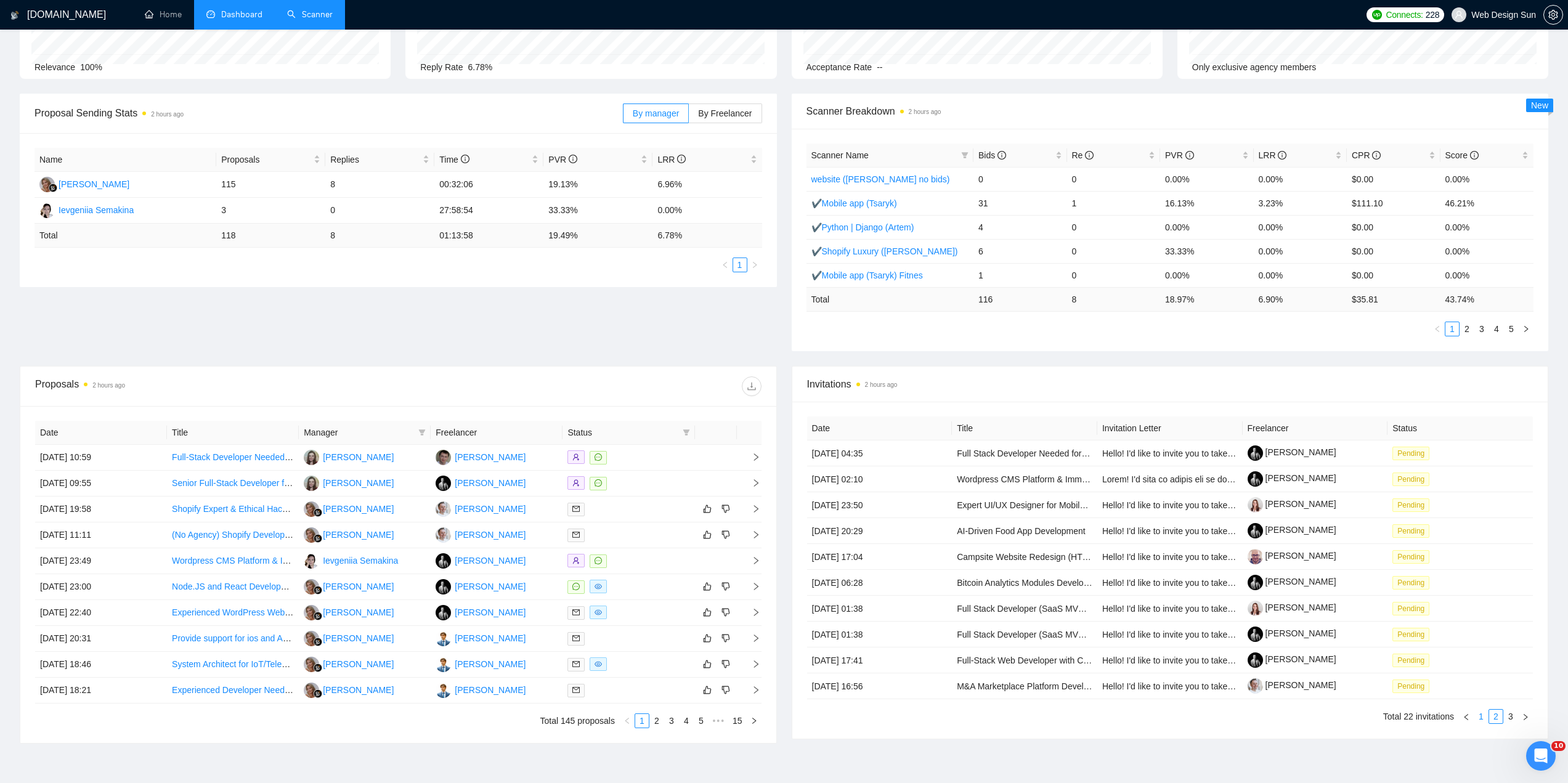
click at [1482, 715] on link "1" at bounding box center [1481, 717] width 13 height 13
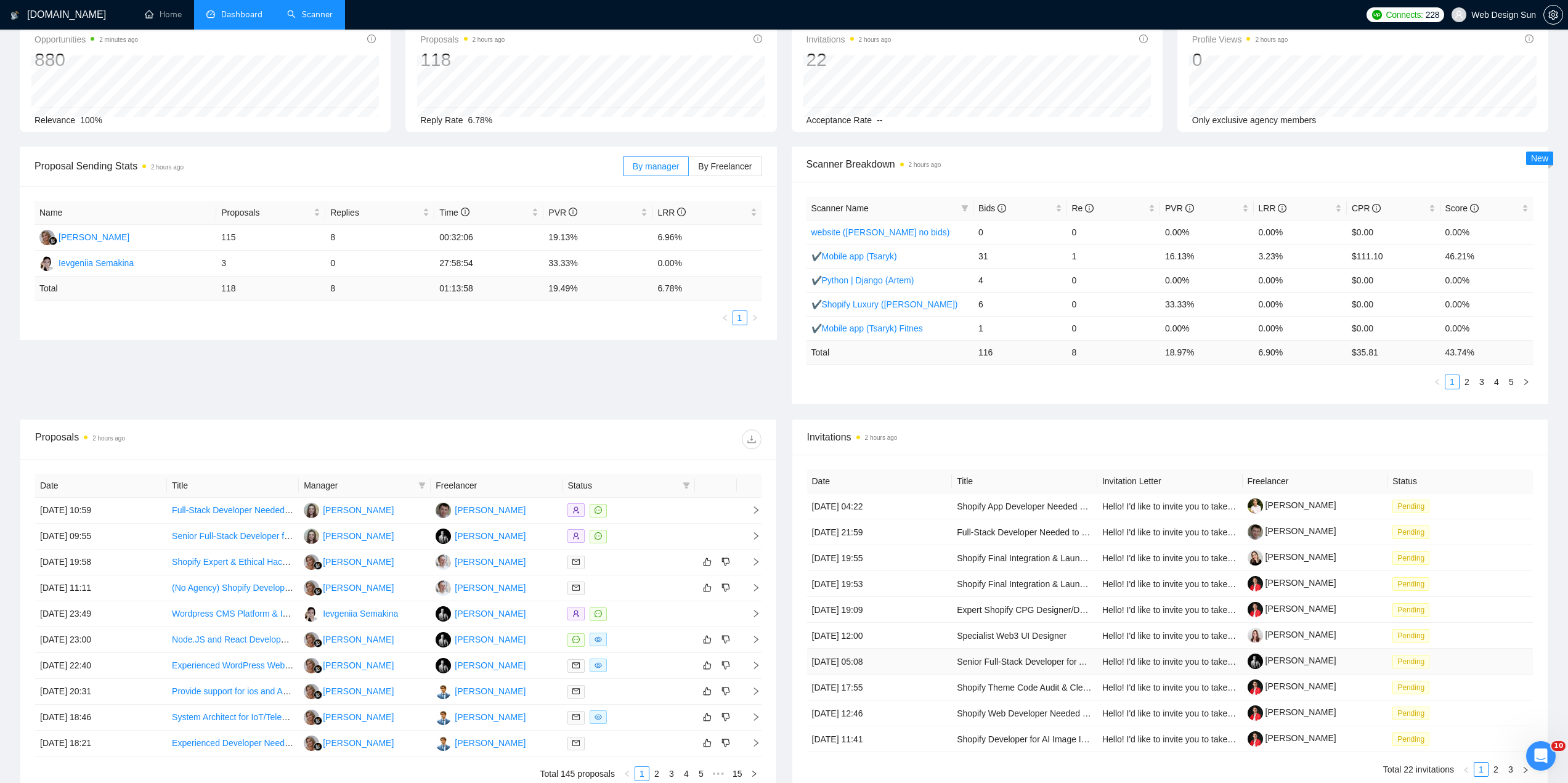
scroll to position [0, 0]
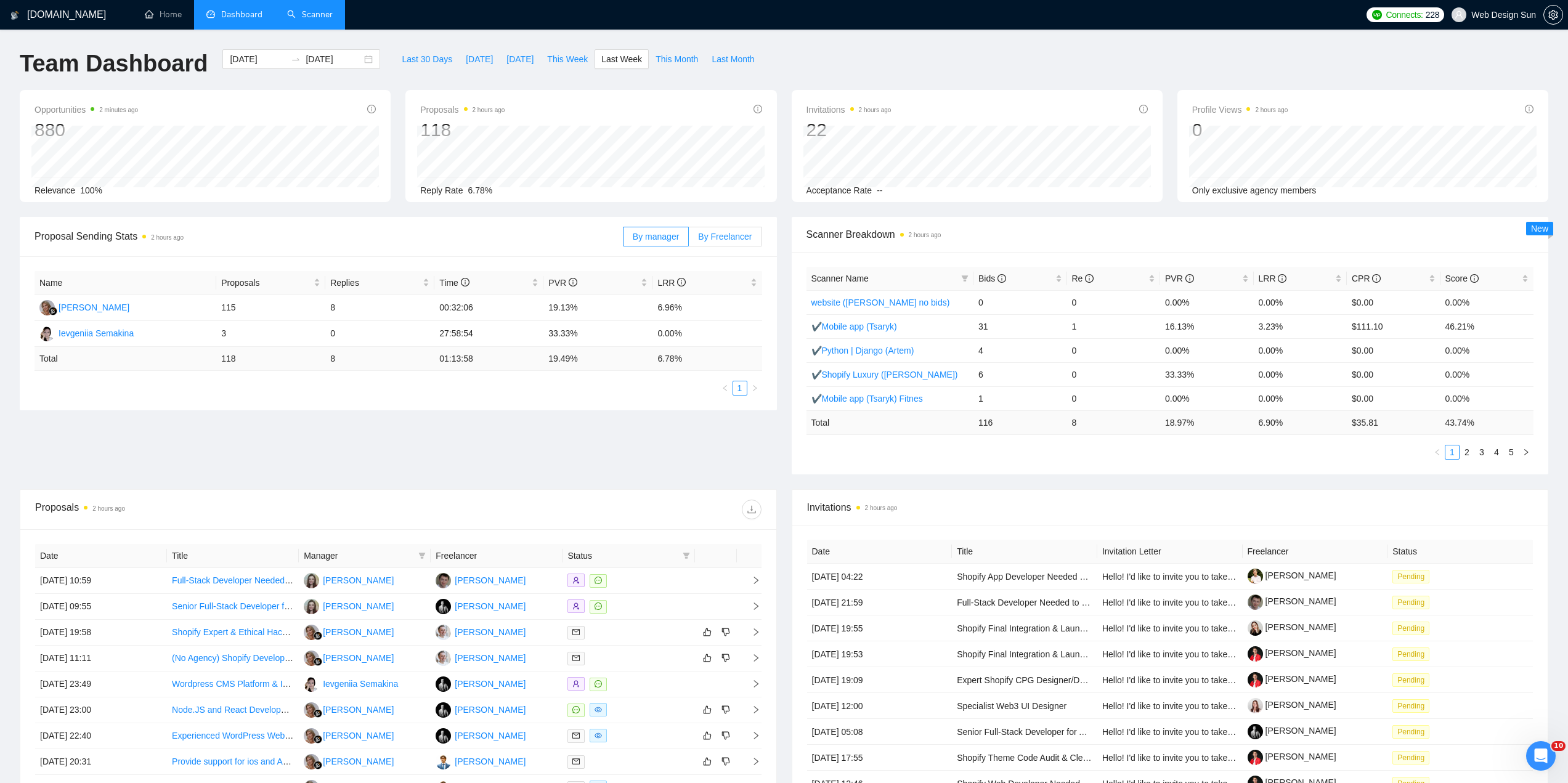
click at [724, 229] on label "By Freelancer" at bounding box center [725, 236] width 73 height 20
click at [689, 239] on input "By Freelancer" at bounding box center [689, 239] width 0 height 0
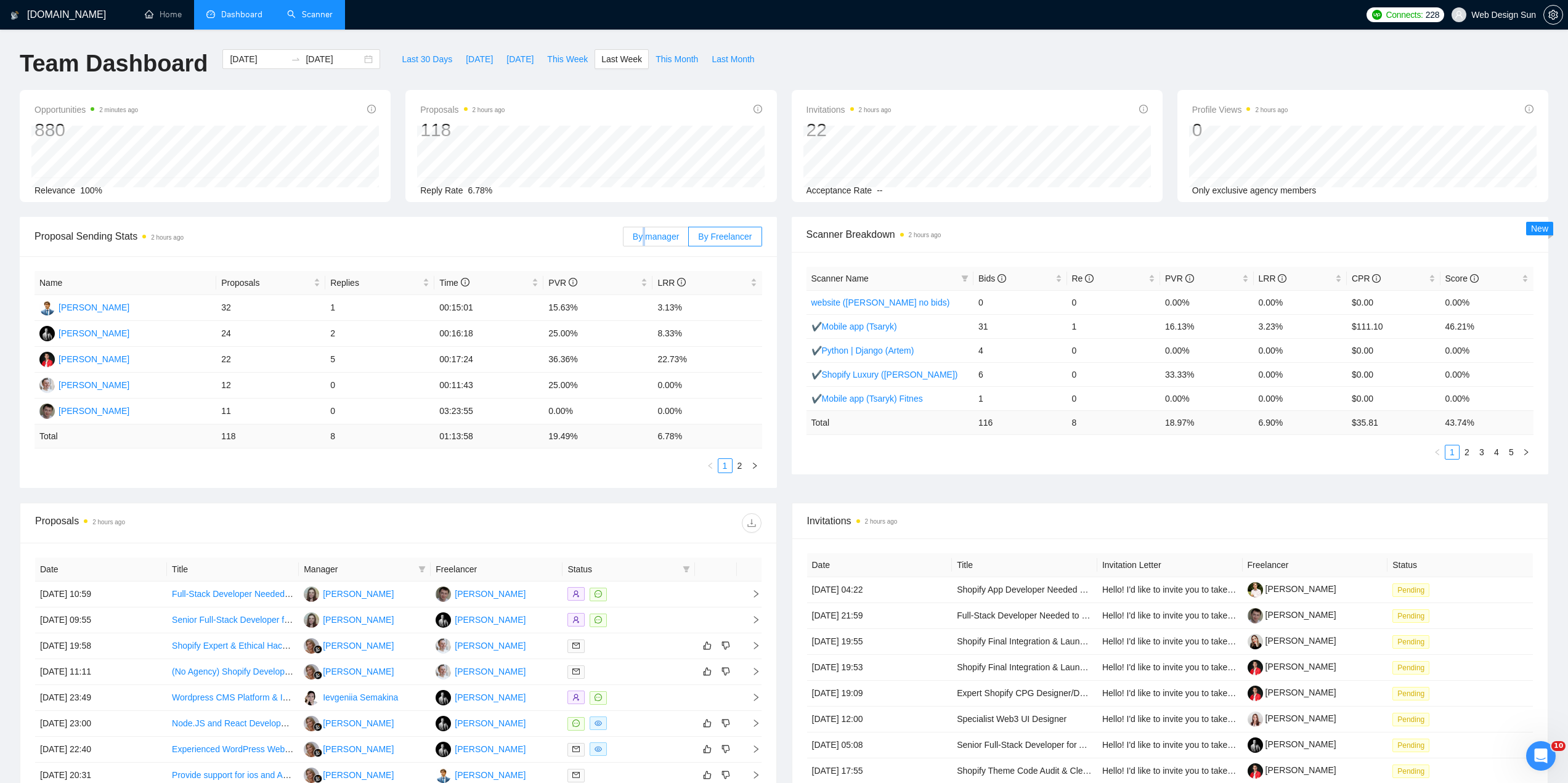
click at [649, 234] on span "By manager" at bounding box center [656, 236] width 47 height 9
click at [319, 20] on link "Scanner" at bounding box center [309, 14] width 46 height 10
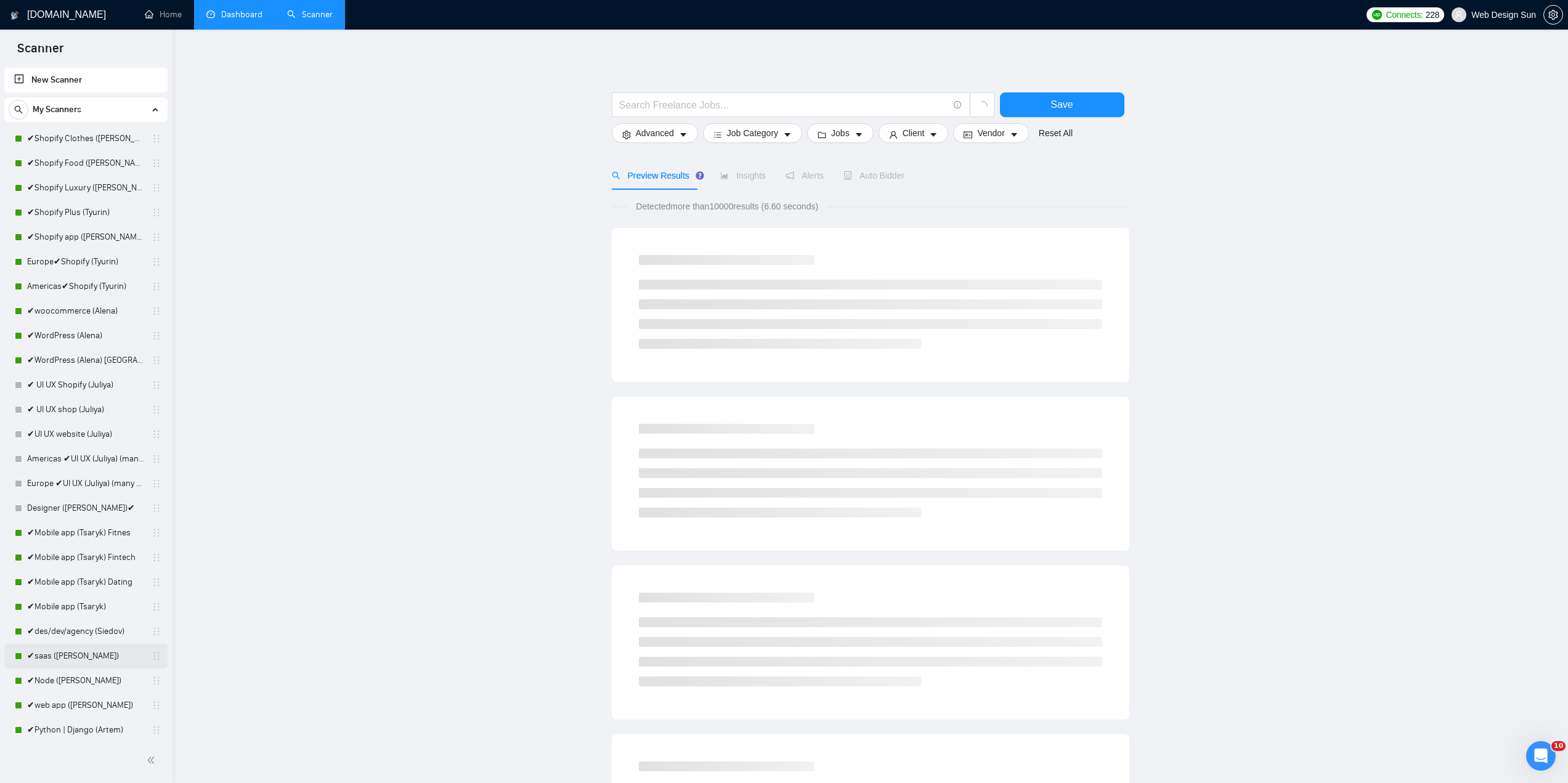
click at [83, 658] on link "✔saas ([PERSON_NAME])" at bounding box center [85, 656] width 117 height 25
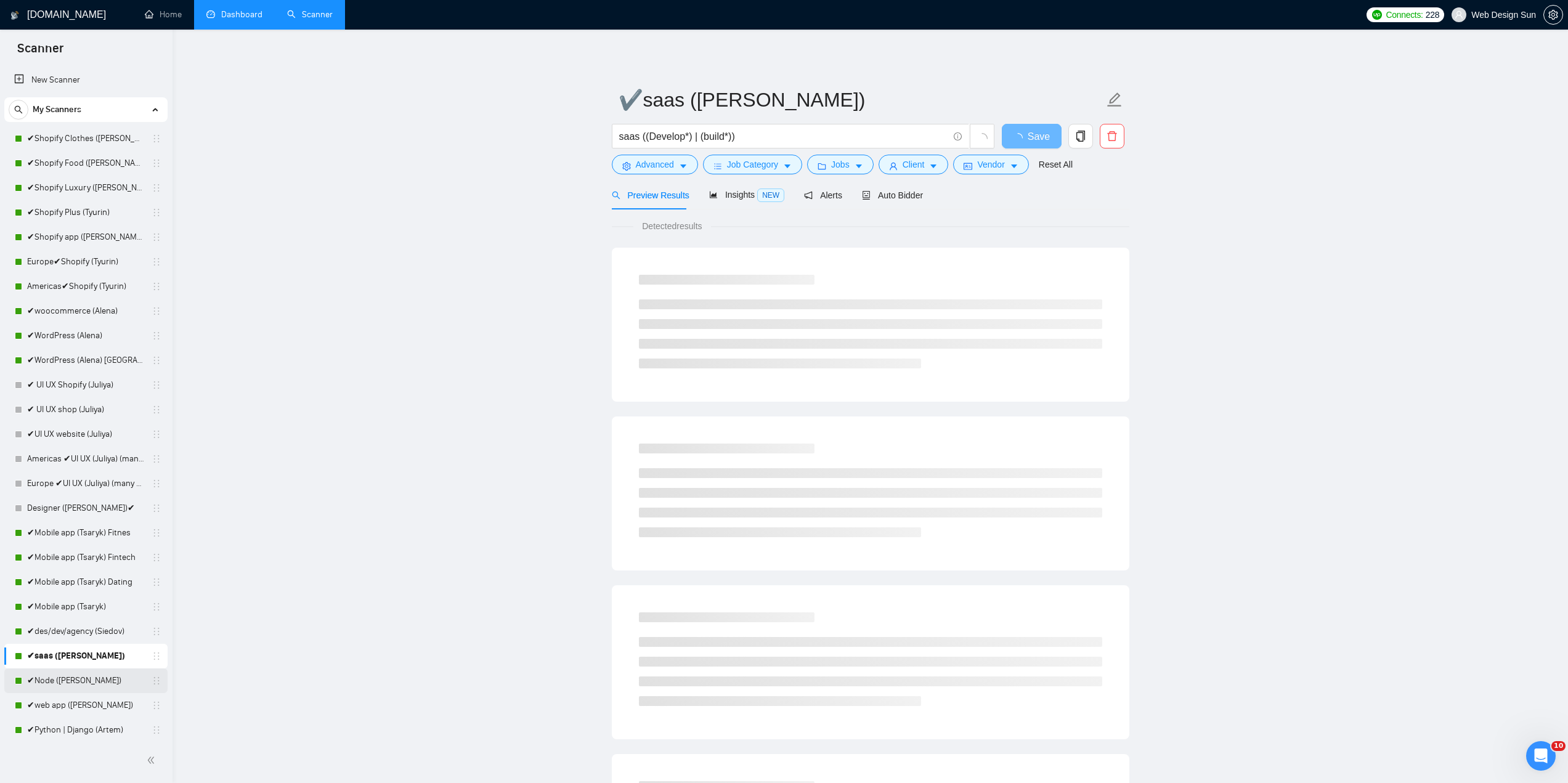
click at [81, 684] on link "✔Node ([PERSON_NAME])" at bounding box center [85, 680] width 117 height 25
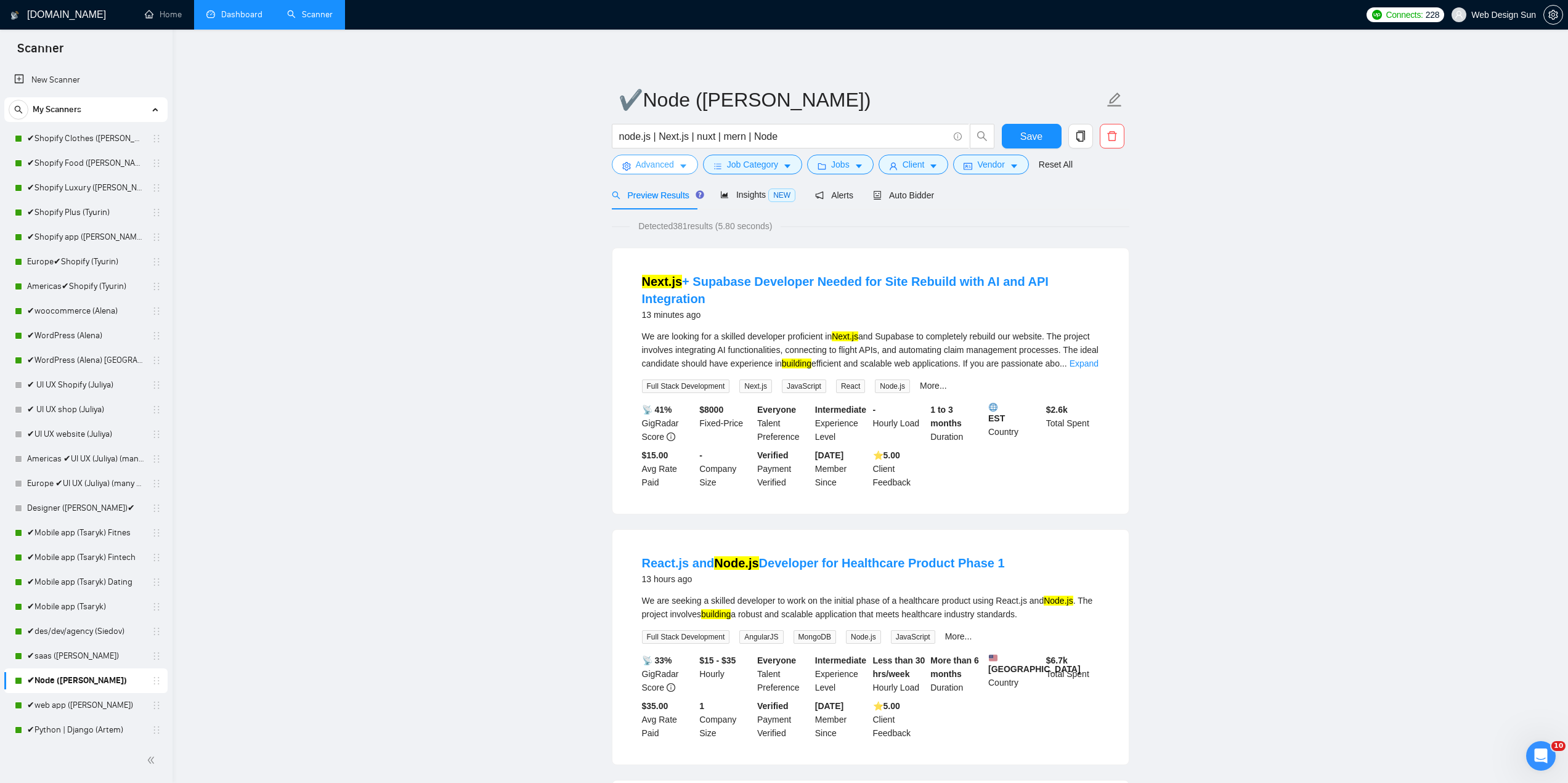
click at [661, 169] on span "Advanced" at bounding box center [655, 164] width 38 height 13
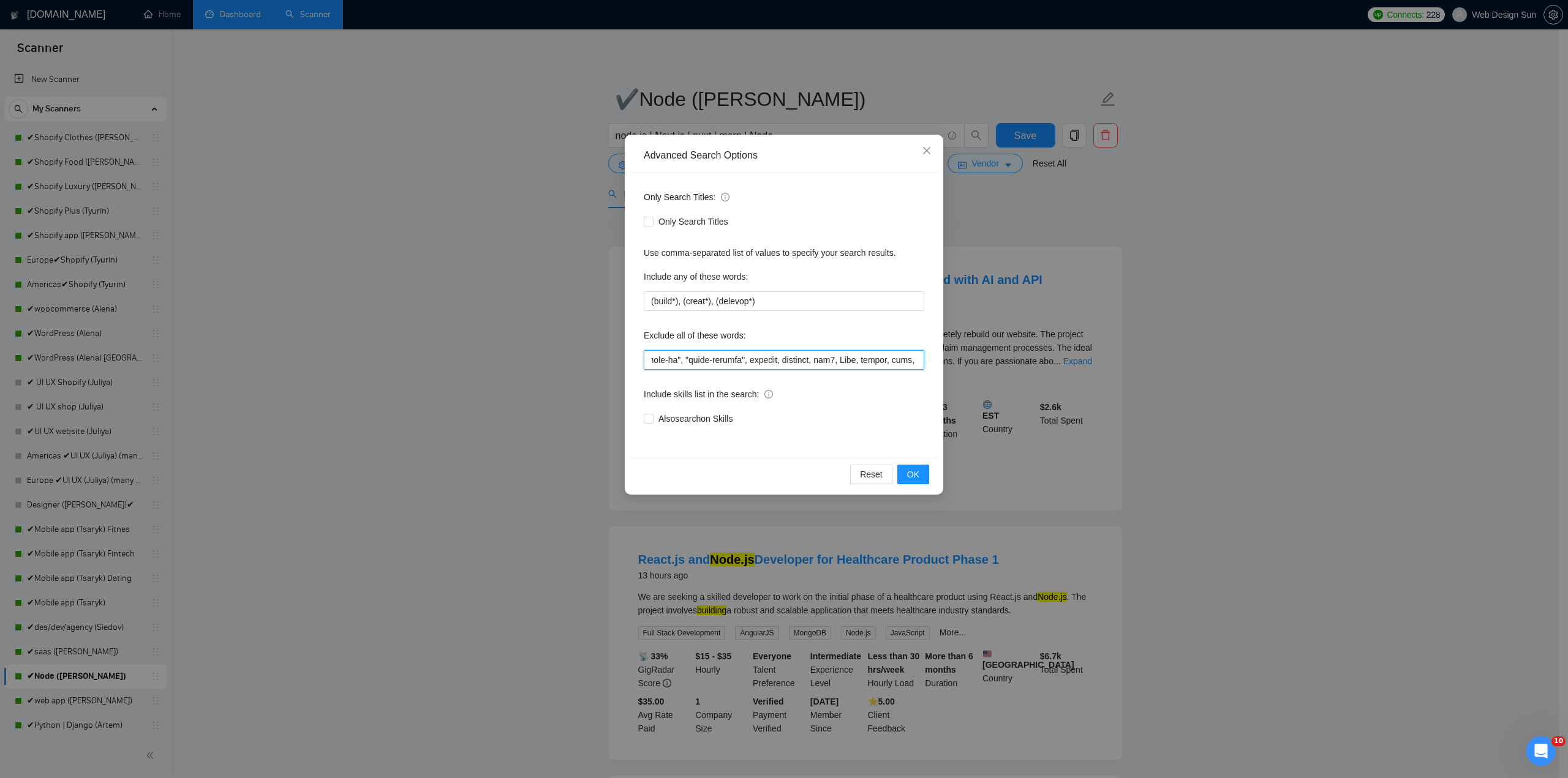
scroll to position [0, 3712]
drag, startPoint x: 654, startPoint y: 355, endPoint x: 917, endPoint y: 362, distance: 263.1
click at [916, 365] on input "text" at bounding box center [783, 359] width 280 height 20
click at [930, 151] on icon "close" at bounding box center [926, 150] width 9 height 9
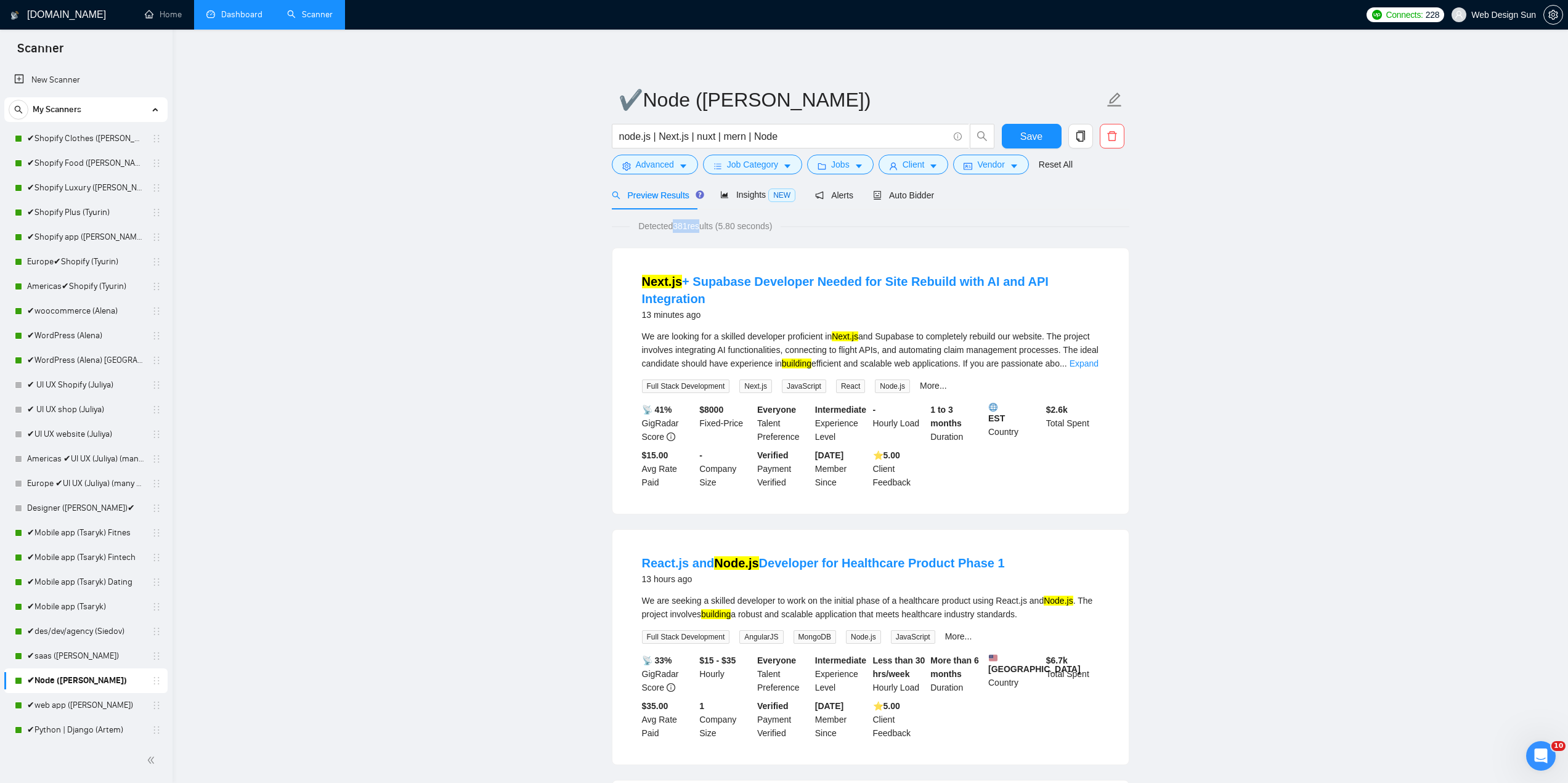
drag, startPoint x: 673, startPoint y: 226, endPoint x: 698, endPoint y: 228, distance: 25.1
click at [698, 228] on span "Detected 381 results (5.80 seconds)" at bounding box center [704, 226] width 151 height 13
click at [686, 229] on span "Detected 381 results (5.80 seconds)" at bounding box center [704, 226] width 151 height 13
click at [682, 229] on span "Detected 381 results (5.80 seconds)" at bounding box center [704, 226] width 151 height 13
drag, startPoint x: 675, startPoint y: 228, endPoint x: 692, endPoint y: 229, distance: 17.0
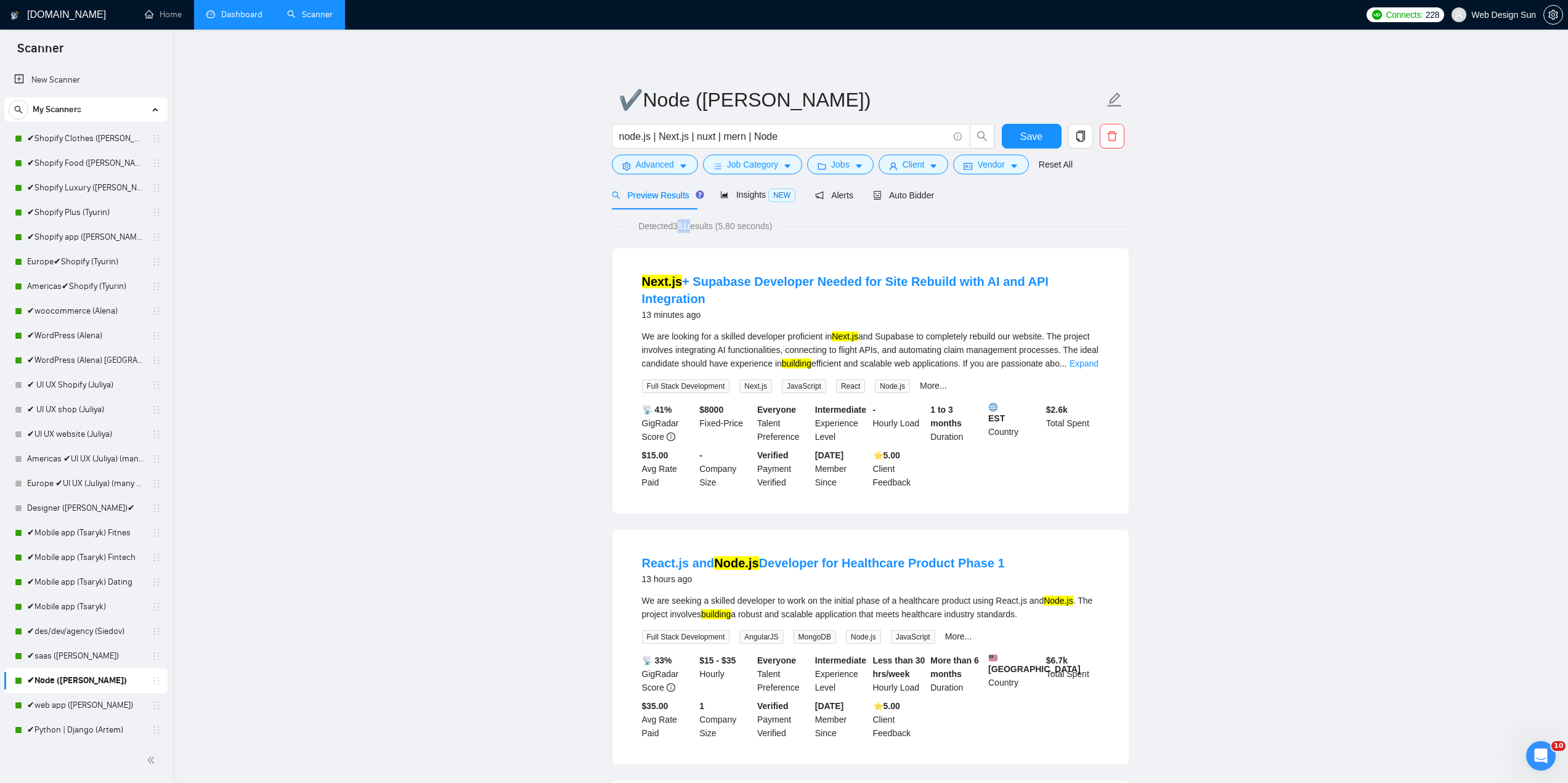
click at [692, 229] on span "Detected 381 results (5.80 seconds)" at bounding box center [704, 226] width 151 height 13
click at [689, 229] on span "Detected 381 results (5.80 seconds)" at bounding box center [704, 226] width 151 height 13
click at [685, 229] on span "Detected 381 results (5.80 seconds)" at bounding box center [704, 226] width 151 height 13
click at [731, 221] on span "Detected 381 results (5.80 seconds)" at bounding box center [704, 226] width 151 height 13
drag, startPoint x: 681, startPoint y: 226, endPoint x: 696, endPoint y: 231, distance: 15.8
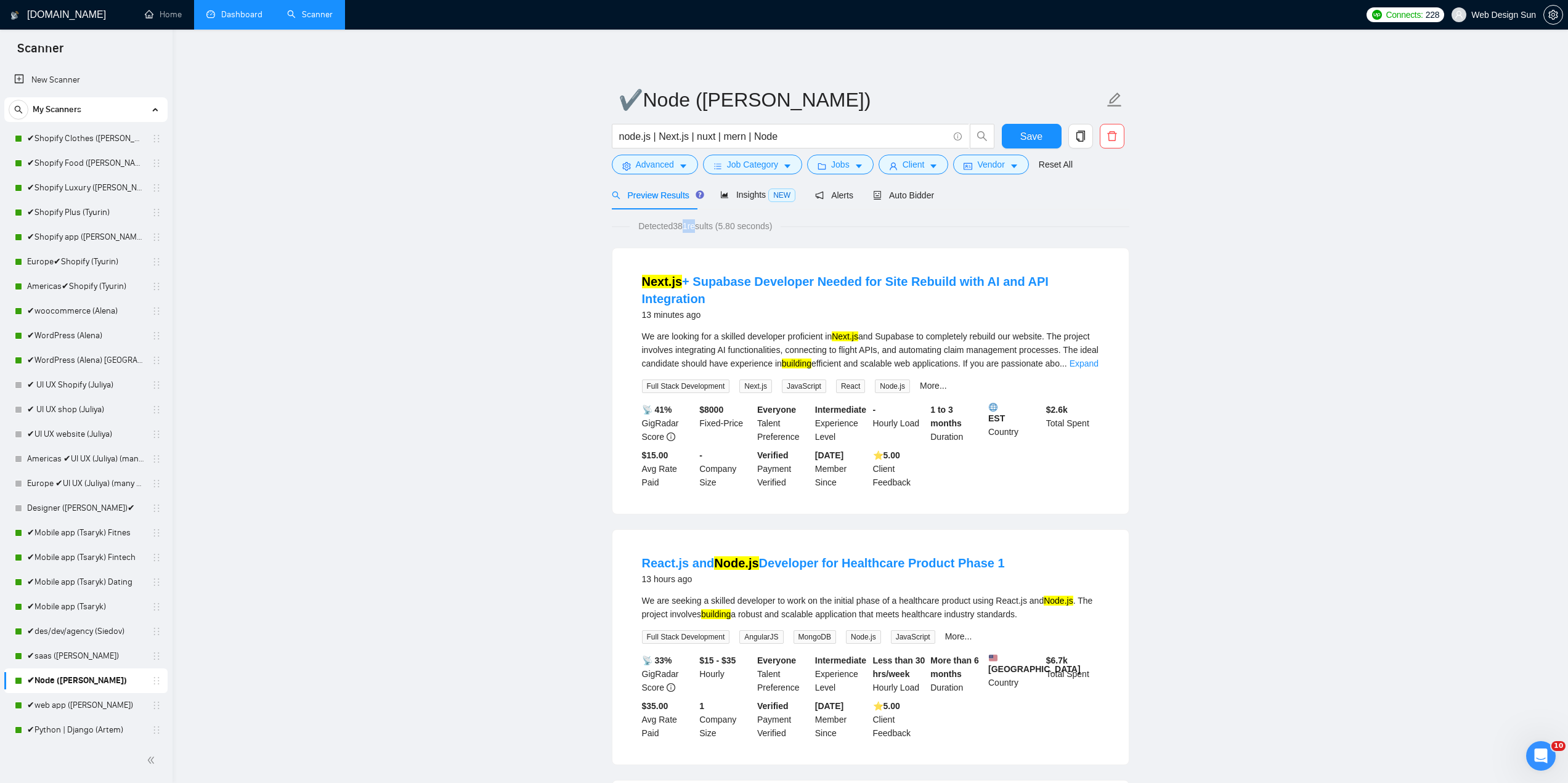
click at [696, 231] on span "Detected 381 results (5.80 seconds)" at bounding box center [704, 226] width 151 height 13
click at [695, 231] on span "Detected 381 results (5.80 seconds)" at bounding box center [704, 226] width 151 height 13
click at [663, 167] on span "Advanced" at bounding box center [655, 164] width 38 height 13
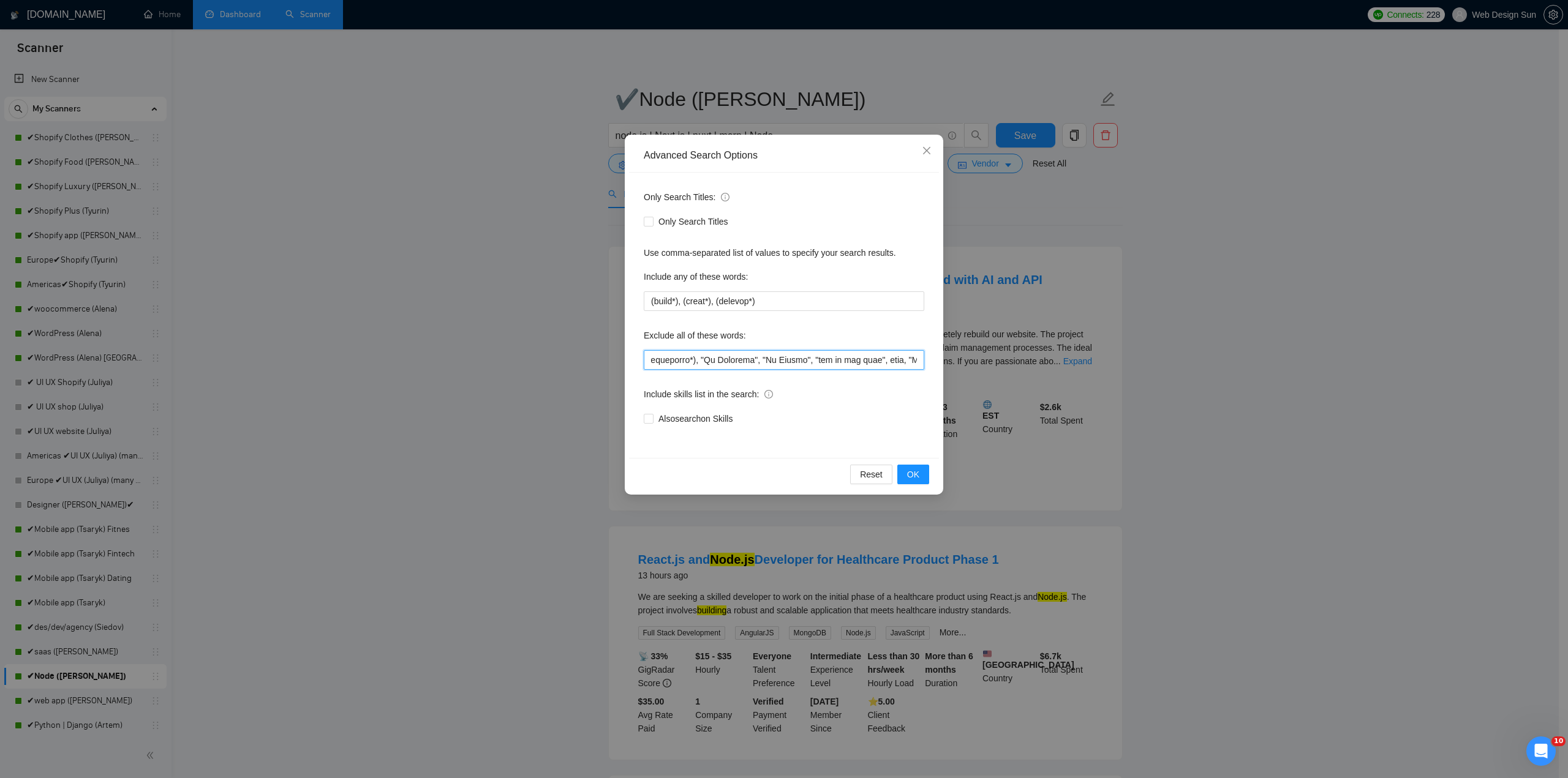
scroll to position [0, 3712]
drag, startPoint x: 650, startPoint y: 358, endPoint x: 1079, endPoint y: 370, distance: 429.2
click at [1079, 370] on div "Advanced Search Options Only Search Titles: Only Search Titles Use comma-separa…" at bounding box center [784, 389] width 1568 height 778
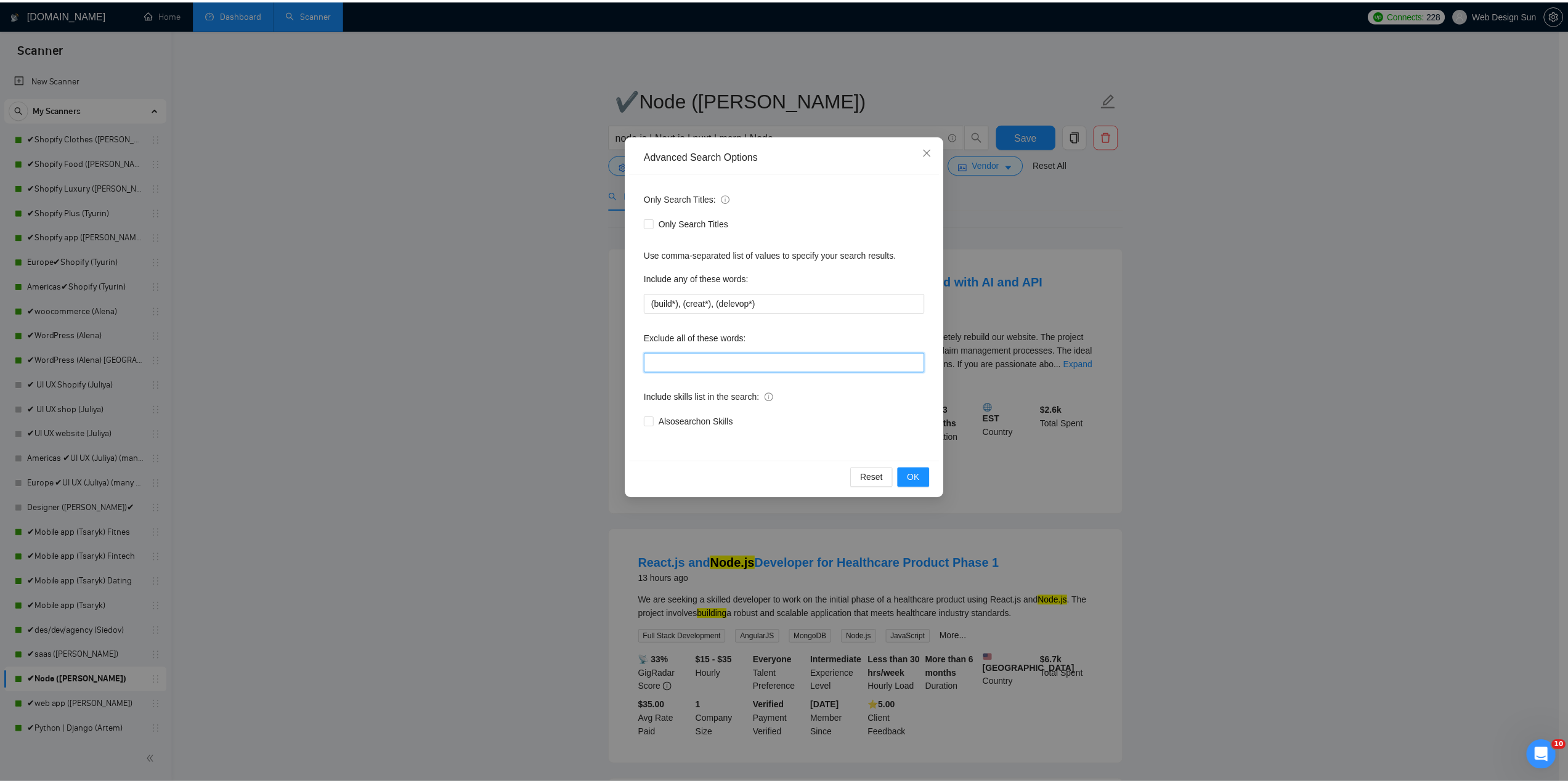
scroll to position [0, 0]
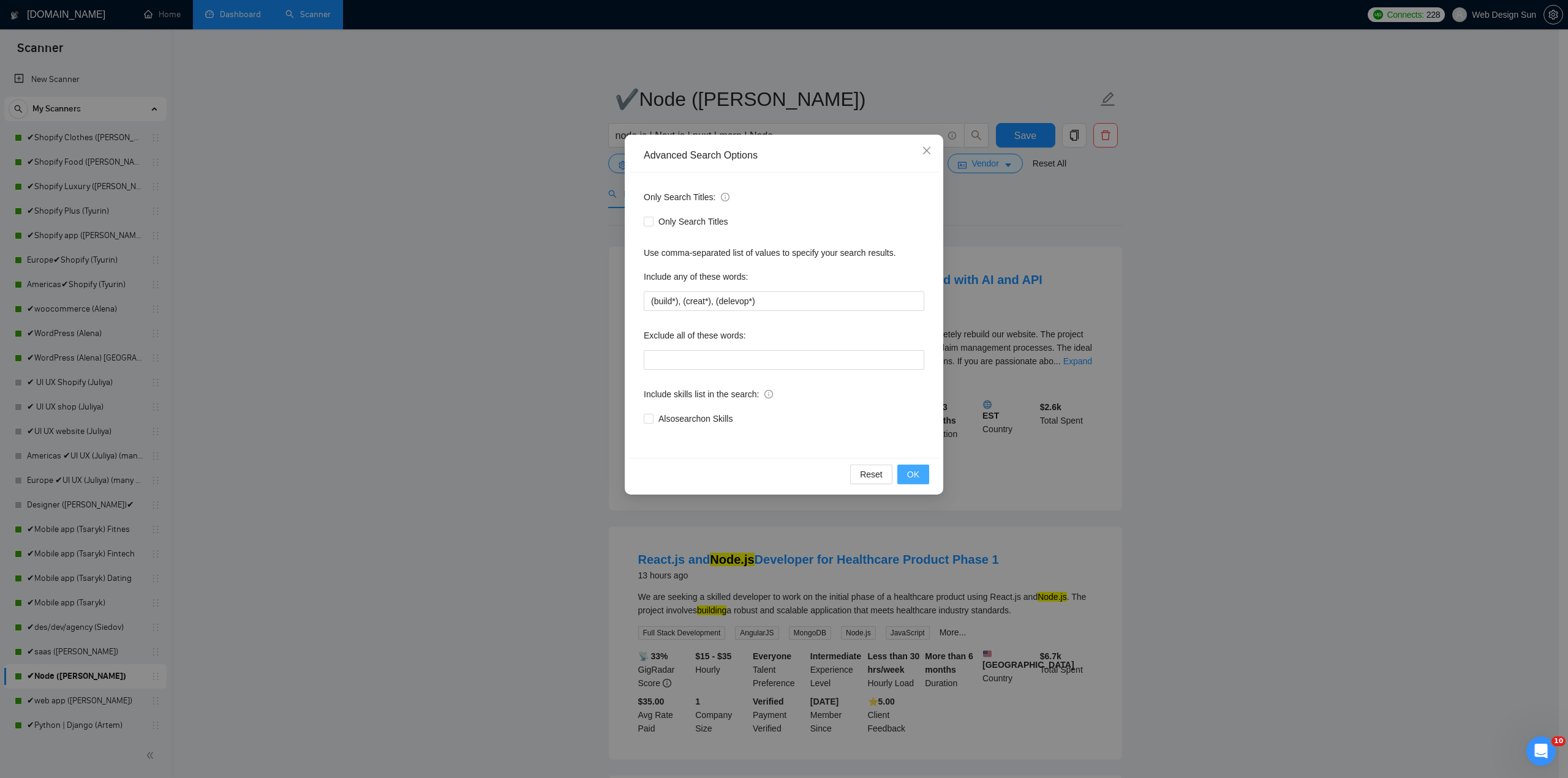
click at [917, 470] on span "OK" at bounding box center [912, 474] width 12 height 13
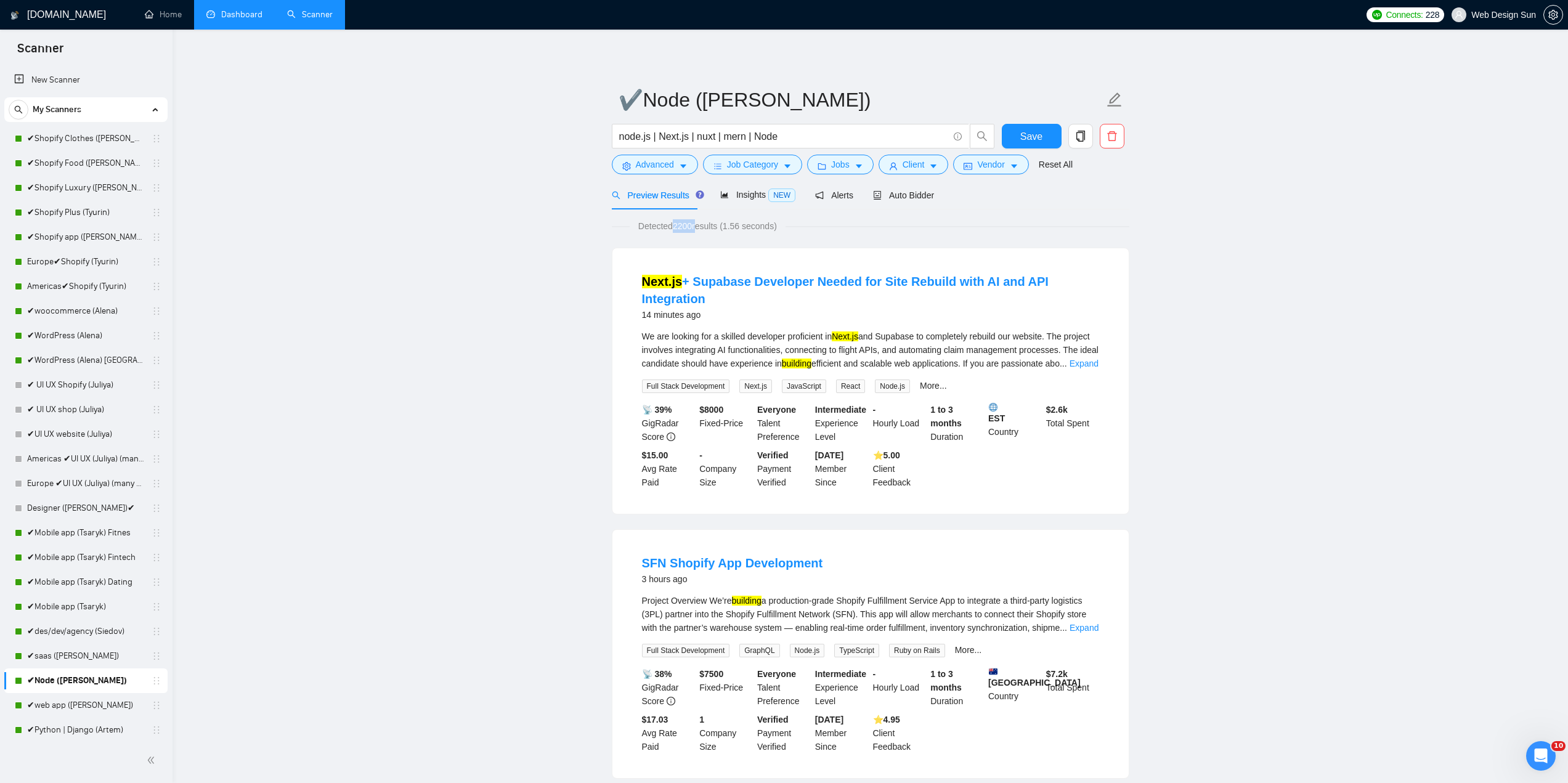
drag, startPoint x: 672, startPoint y: 226, endPoint x: 695, endPoint y: 226, distance: 23.0
click at [695, 226] on span "Detected 2200 results (1.56 seconds)" at bounding box center [707, 226] width 156 height 13
click at [695, 227] on span "Detected 2200 results (1.56 seconds)" at bounding box center [707, 226] width 156 height 13
click at [695, 228] on span "Detected 2200 results (1.56 seconds)" at bounding box center [707, 226] width 156 height 13
click at [692, 228] on span "Detected 2200 results (1.56 seconds)" at bounding box center [707, 226] width 156 height 13
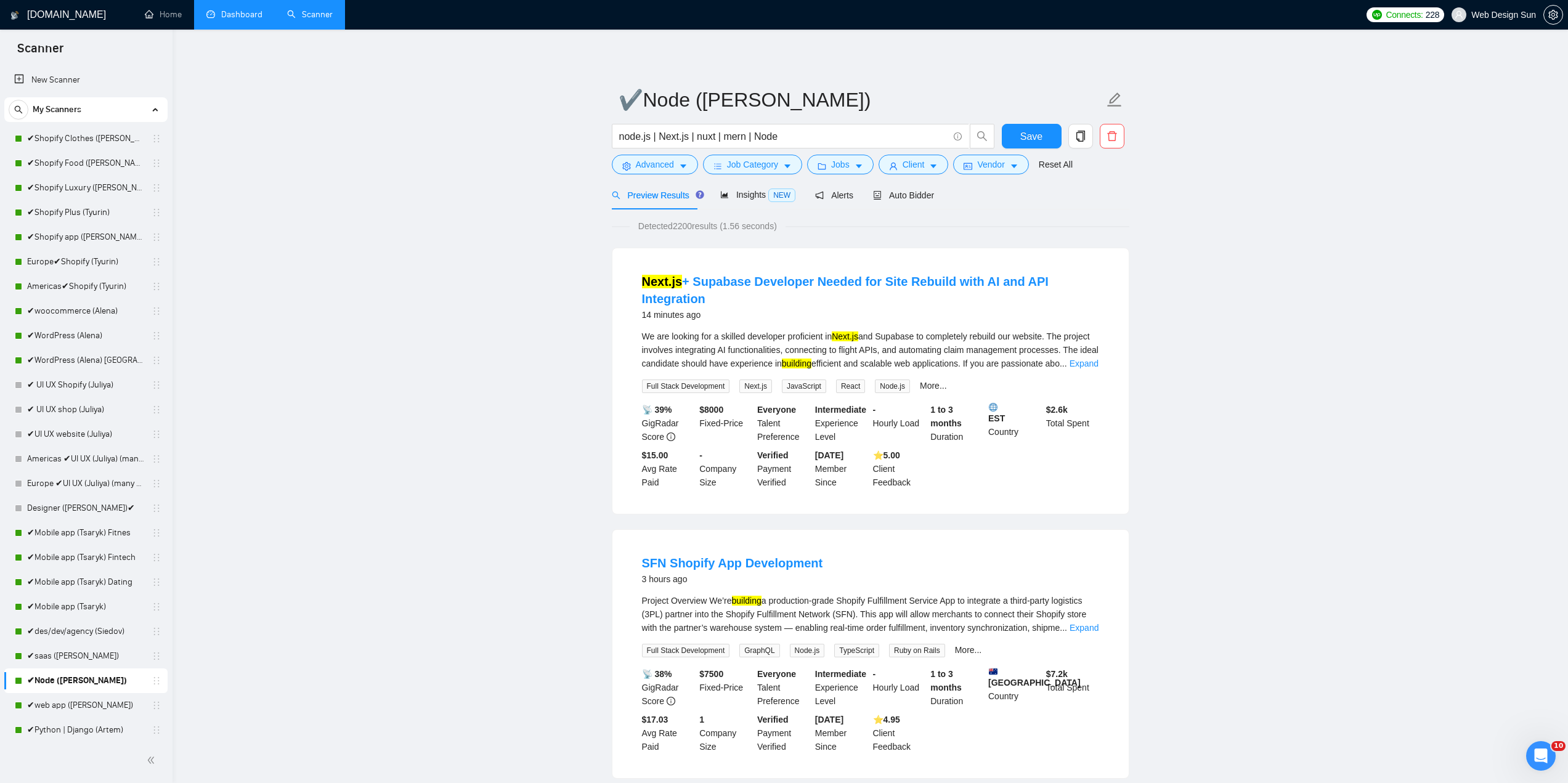
click at [692, 228] on span "Detected 2200 results (1.56 seconds)" at bounding box center [707, 226] width 156 height 13
click at [691, 225] on span "Detected 2200 results (1.56 seconds)" at bounding box center [707, 226] width 156 height 13
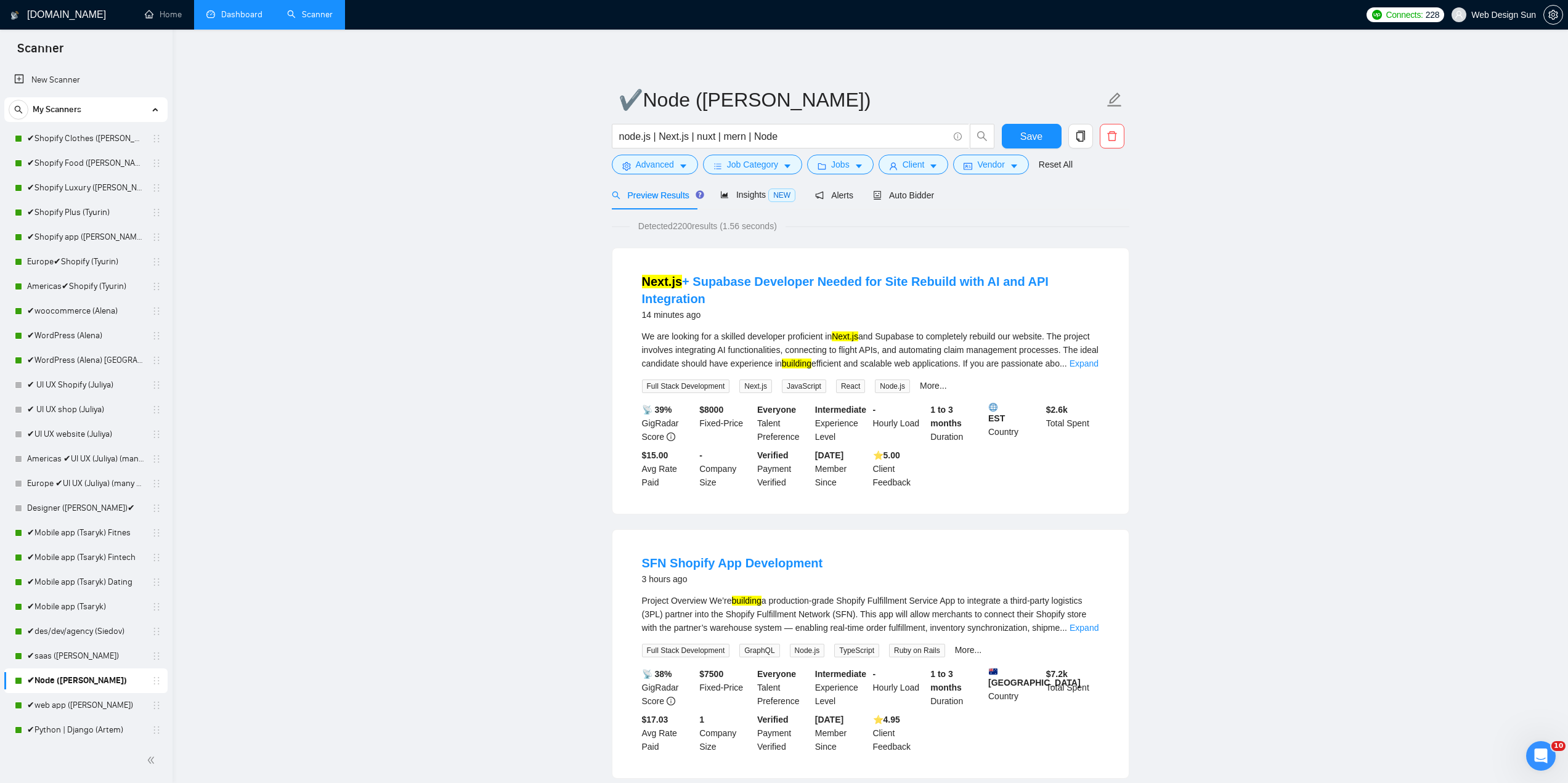
drag, startPoint x: 68, startPoint y: 656, endPoint x: 845, endPoint y: 57, distance: 981.1
click at [68, 656] on link "✔saas ([PERSON_NAME])" at bounding box center [85, 656] width 117 height 25
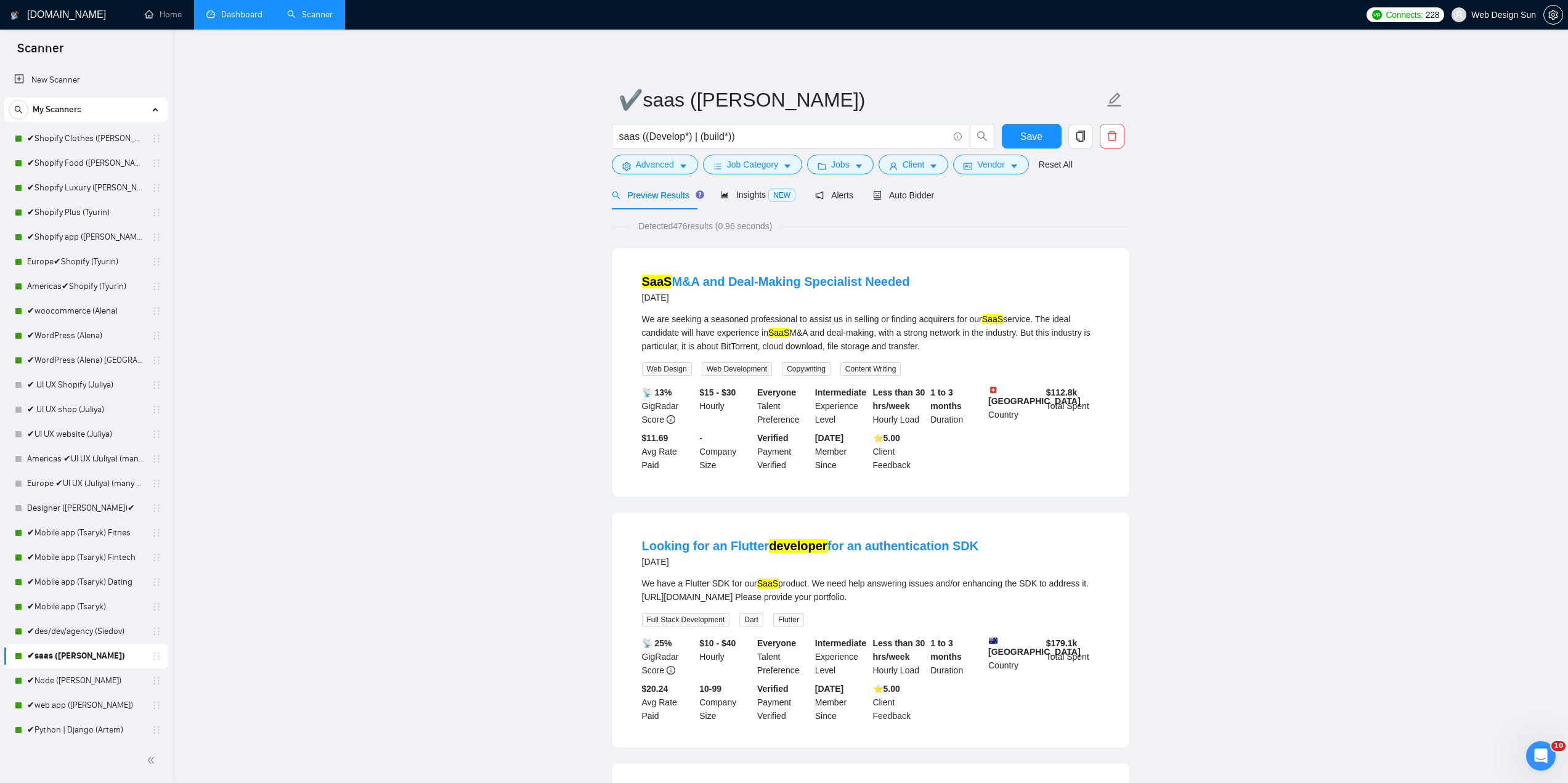
click at [239, 11] on link "Dashboard" at bounding box center [233, 14] width 56 height 10
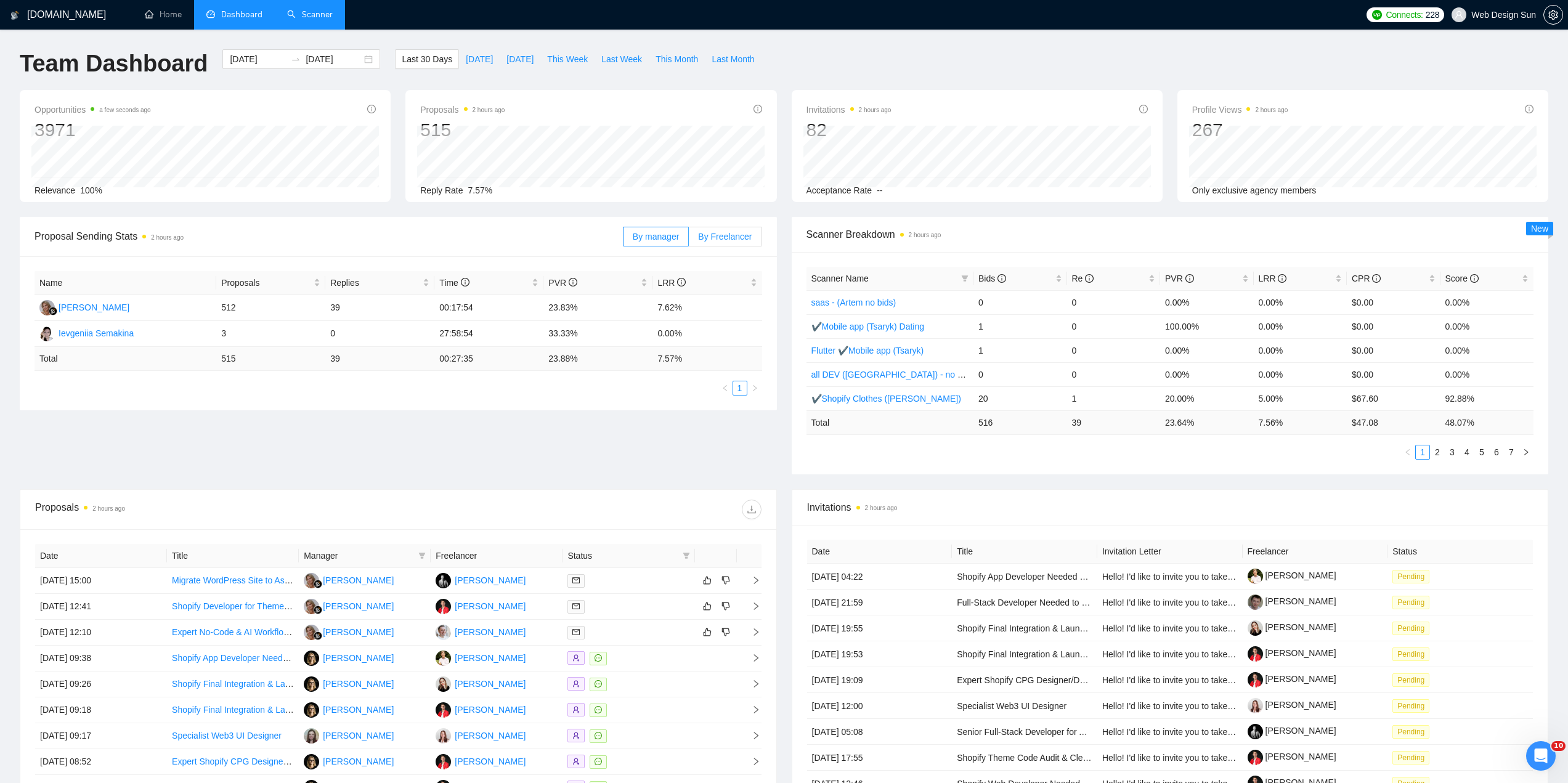
click at [719, 236] on span "By Freelancer" at bounding box center [724, 236] width 53 height 9
click at [689, 239] on input "By Freelancer" at bounding box center [689, 239] width 0 height 0
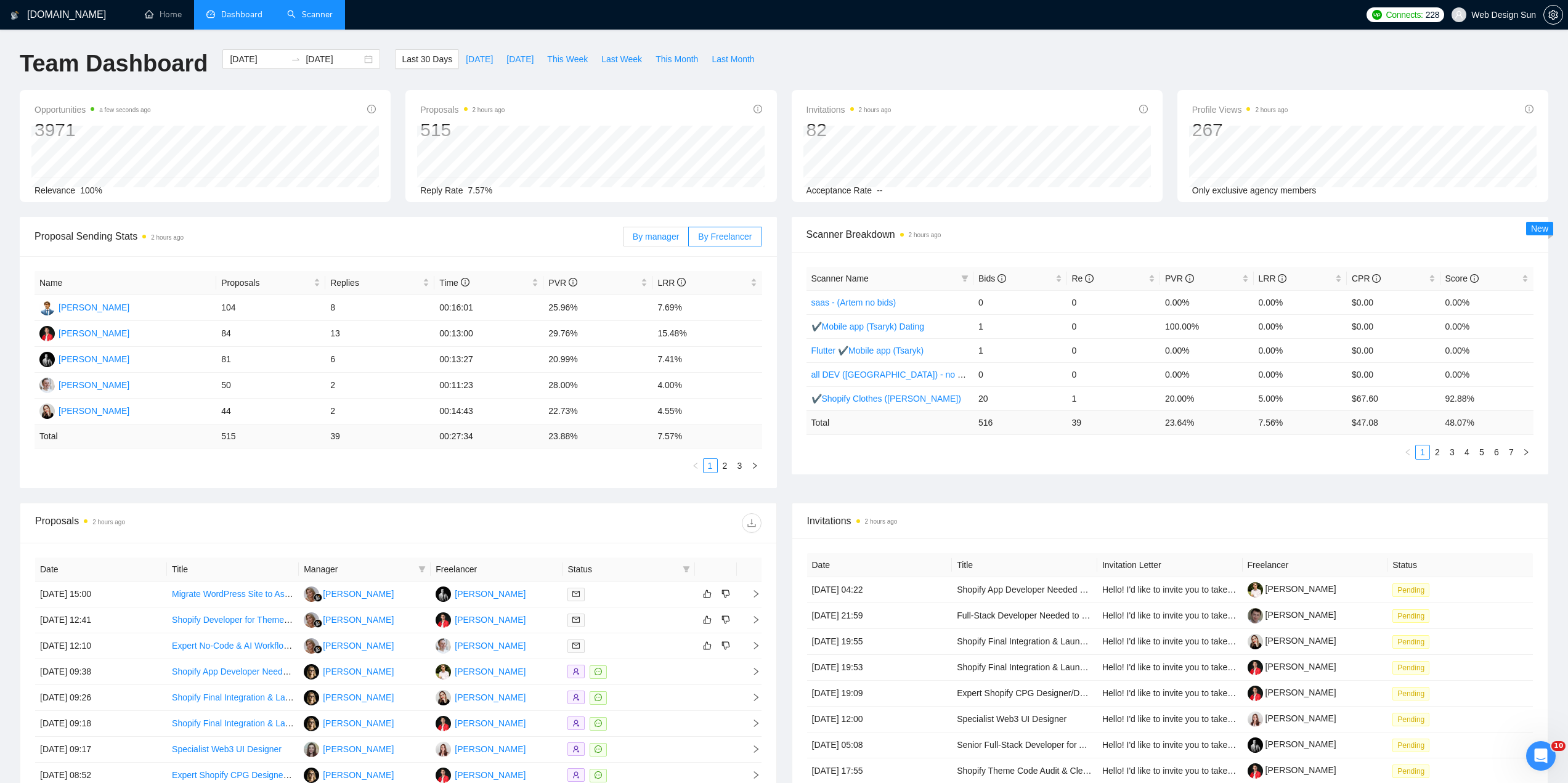
click at [669, 233] on span "By manager" at bounding box center [656, 236] width 47 height 9
click at [624, 239] on input "By manager" at bounding box center [624, 239] width 0 height 0
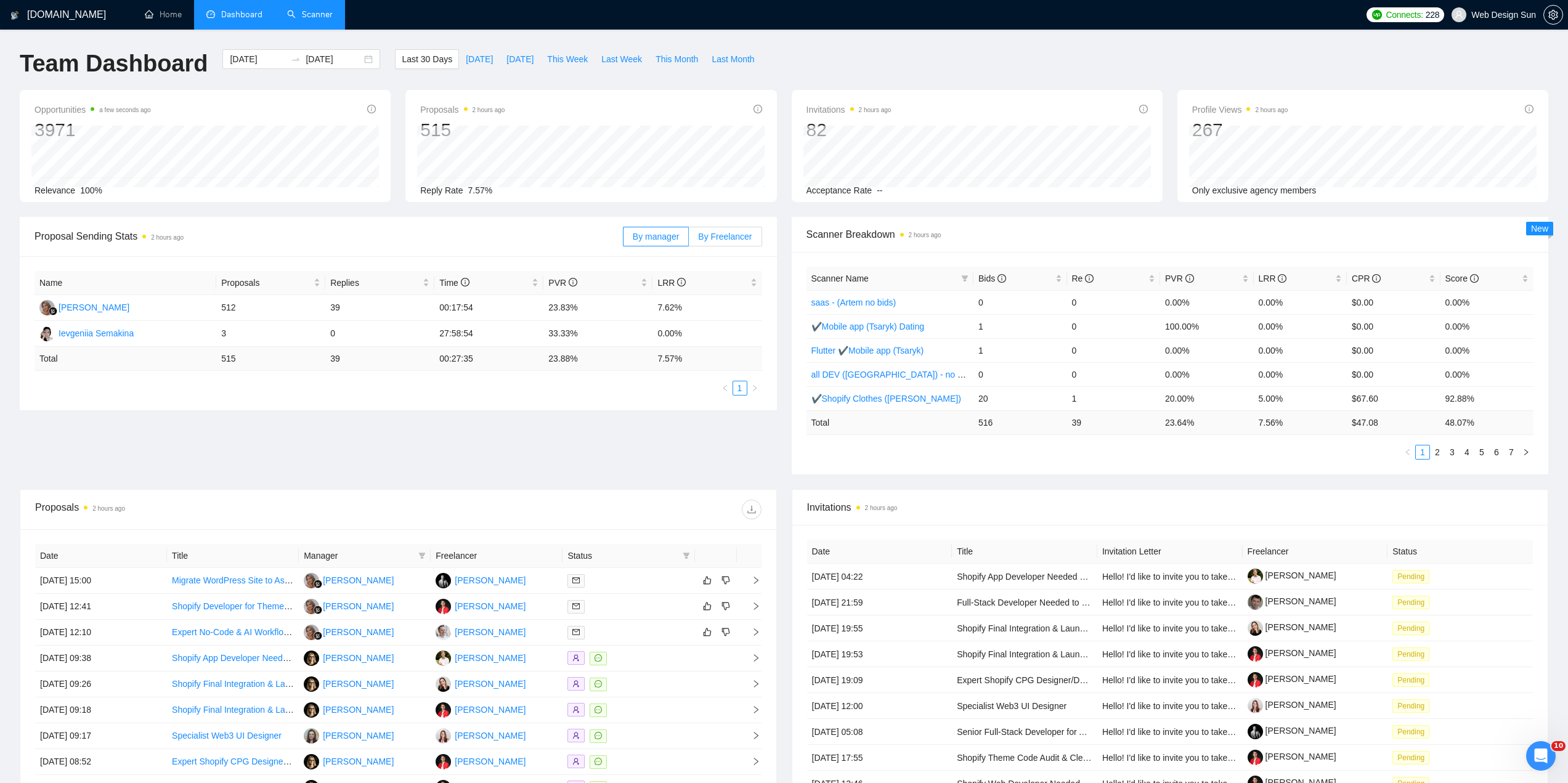
click at [709, 232] on span "By Freelancer" at bounding box center [724, 236] width 53 height 9
click at [689, 239] on input "By Freelancer" at bounding box center [689, 239] width 0 height 0
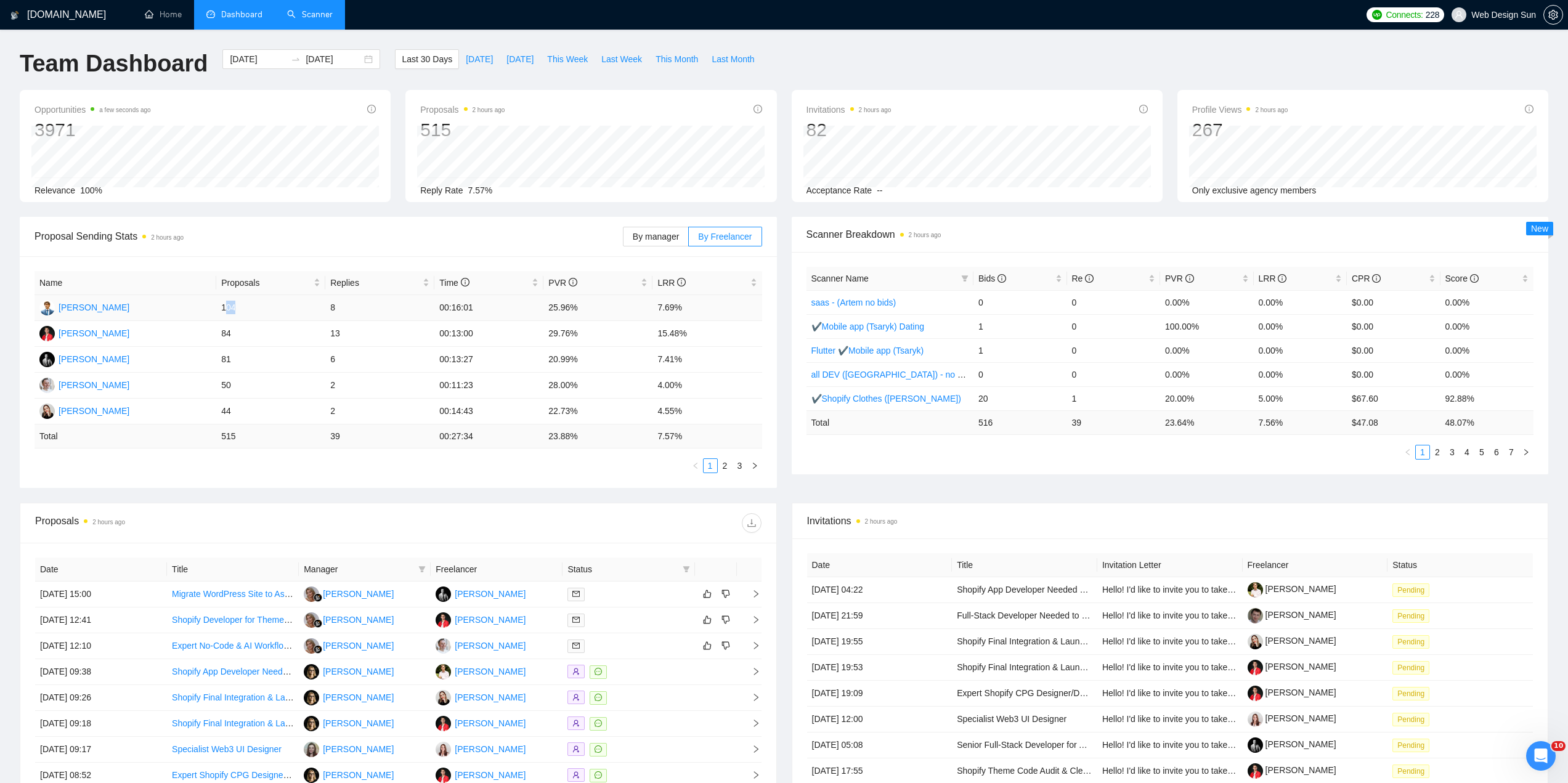
click at [233, 307] on td "104" at bounding box center [271, 308] width 109 height 26
click at [234, 308] on td "104" at bounding box center [271, 308] width 109 height 26
click at [231, 316] on td "104" at bounding box center [271, 308] width 109 height 26
click at [234, 309] on td "104" at bounding box center [271, 308] width 109 height 26
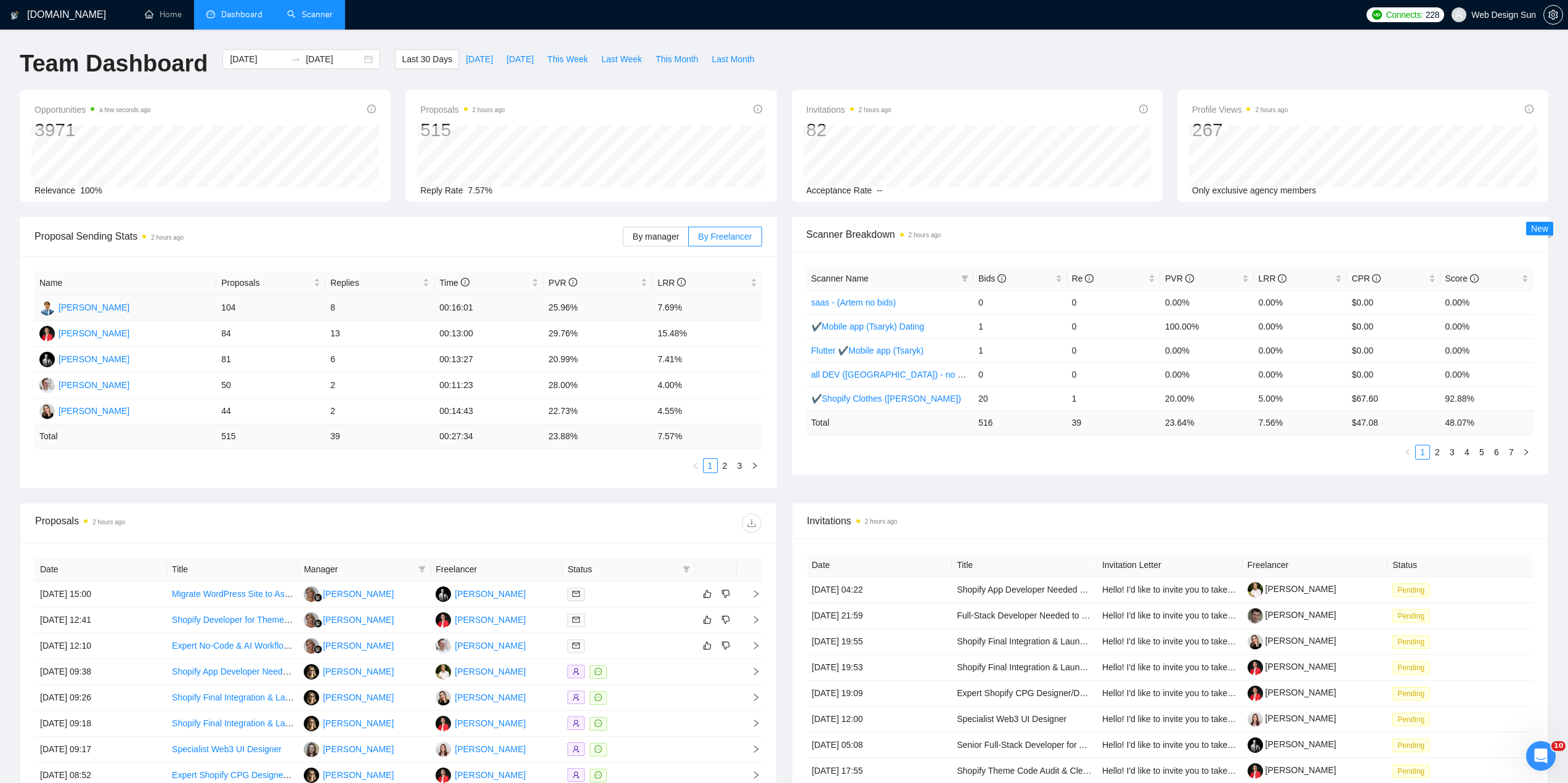
click at [234, 309] on td "104" at bounding box center [271, 308] width 109 height 26
click at [232, 308] on td "104" at bounding box center [271, 308] width 109 height 26
click at [230, 308] on td "104" at bounding box center [271, 308] width 109 height 26
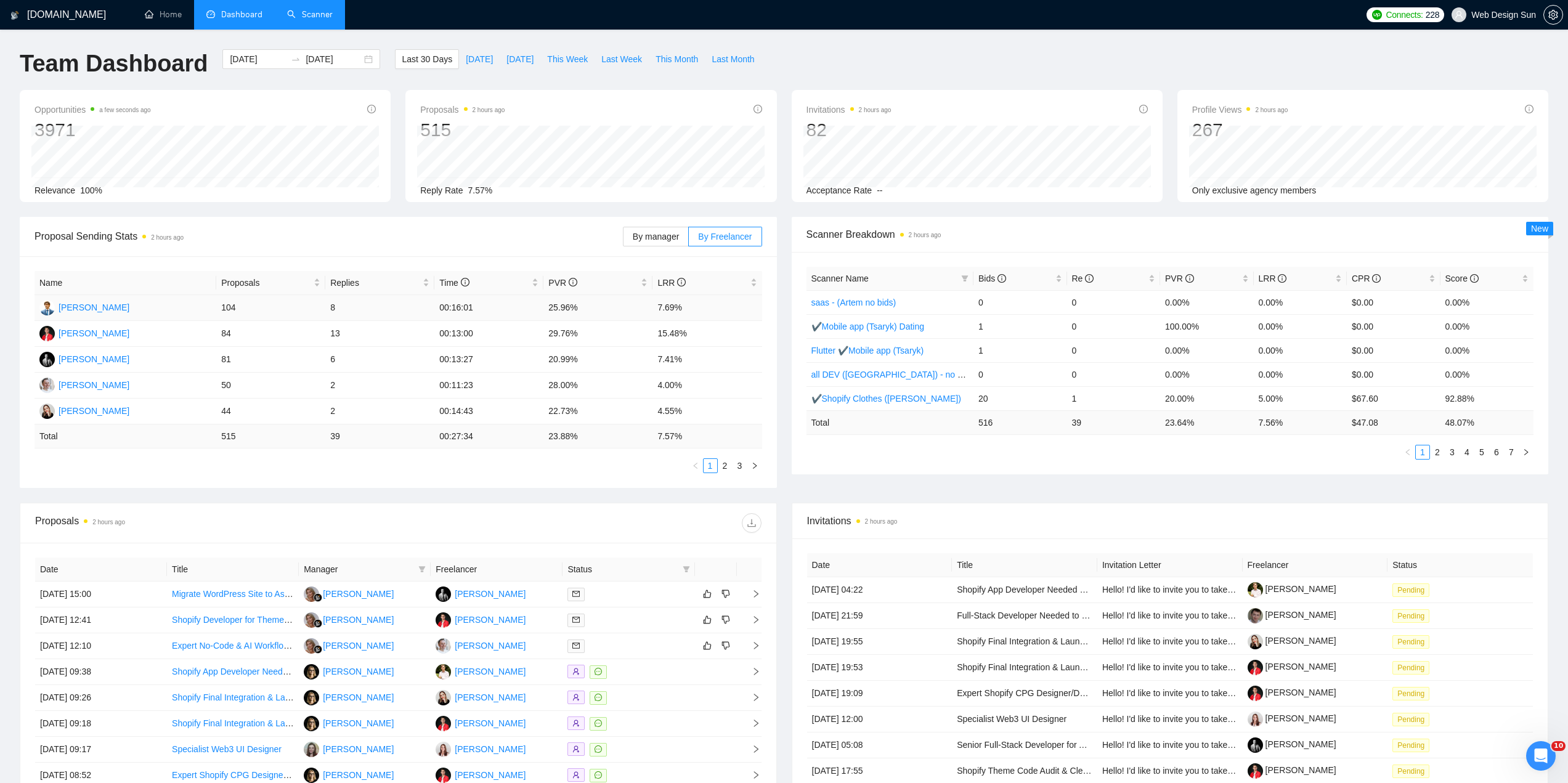
click at [227, 308] on td "104" at bounding box center [271, 308] width 109 height 26
click at [228, 308] on td "104" at bounding box center [271, 308] width 109 height 26
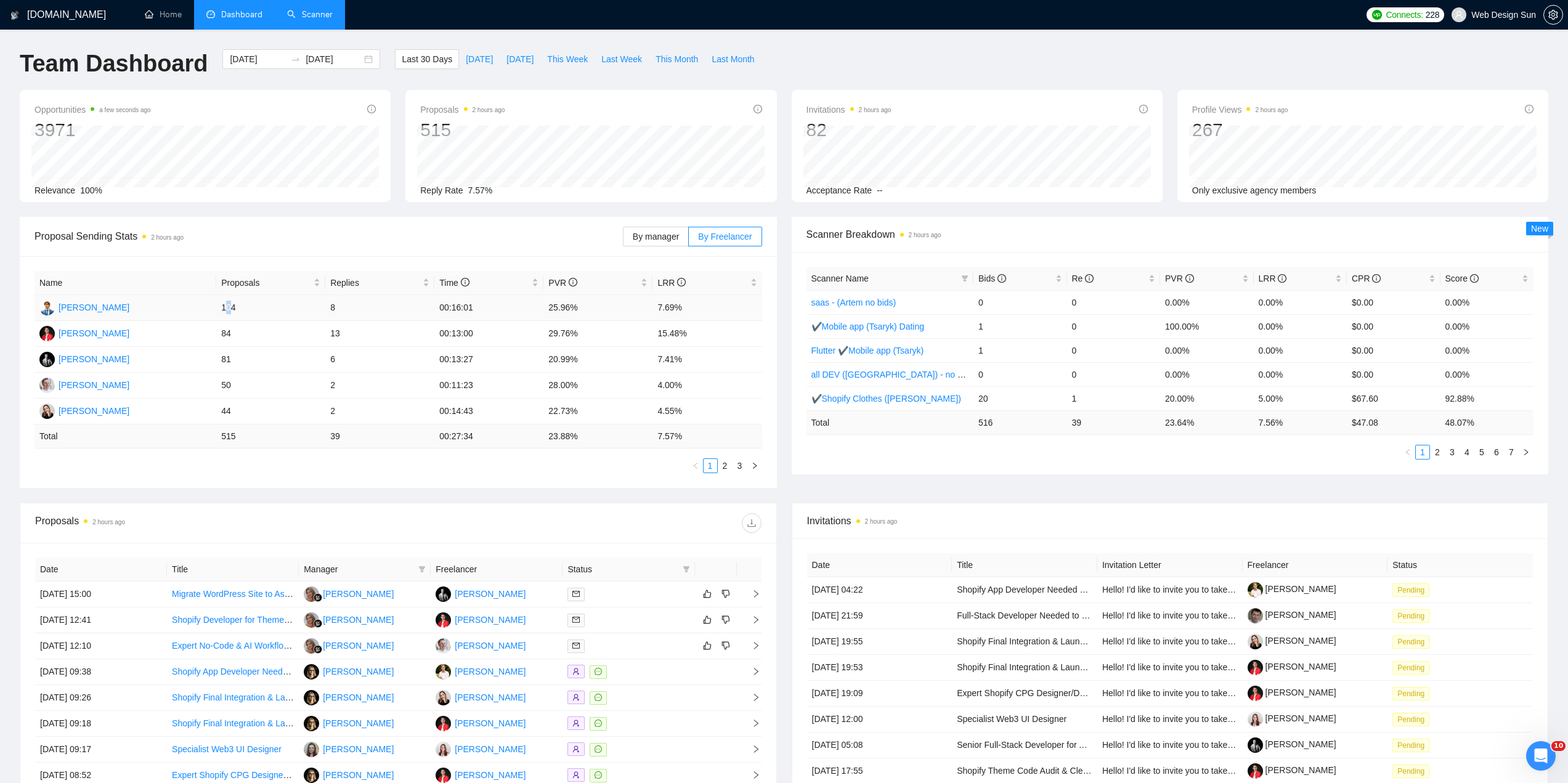
click at [229, 308] on td "104" at bounding box center [271, 308] width 109 height 26
click at [311, 20] on link "Scanner" at bounding box center [309, 14] width 46 height 10
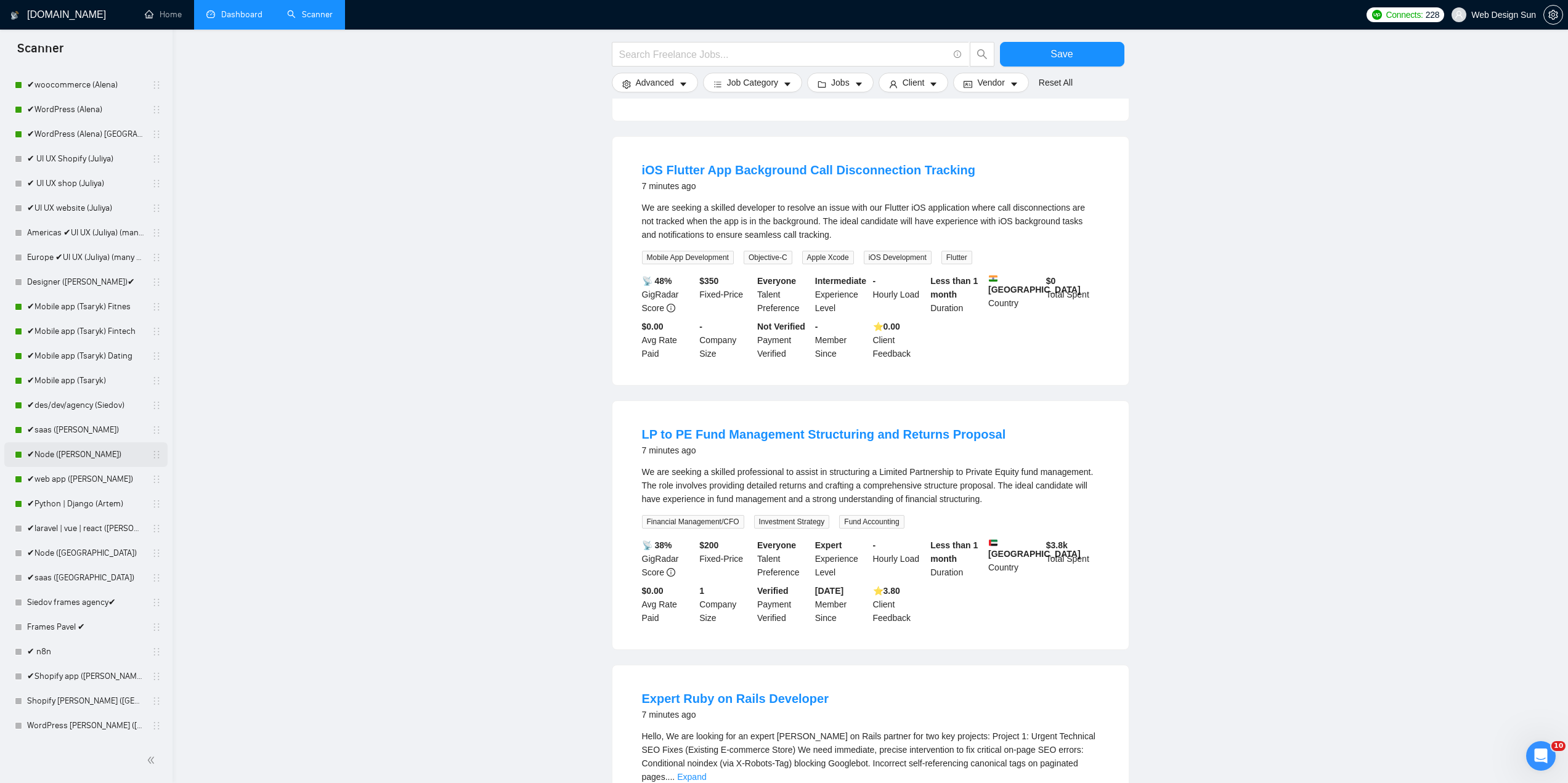
scroll to position [164, 0]
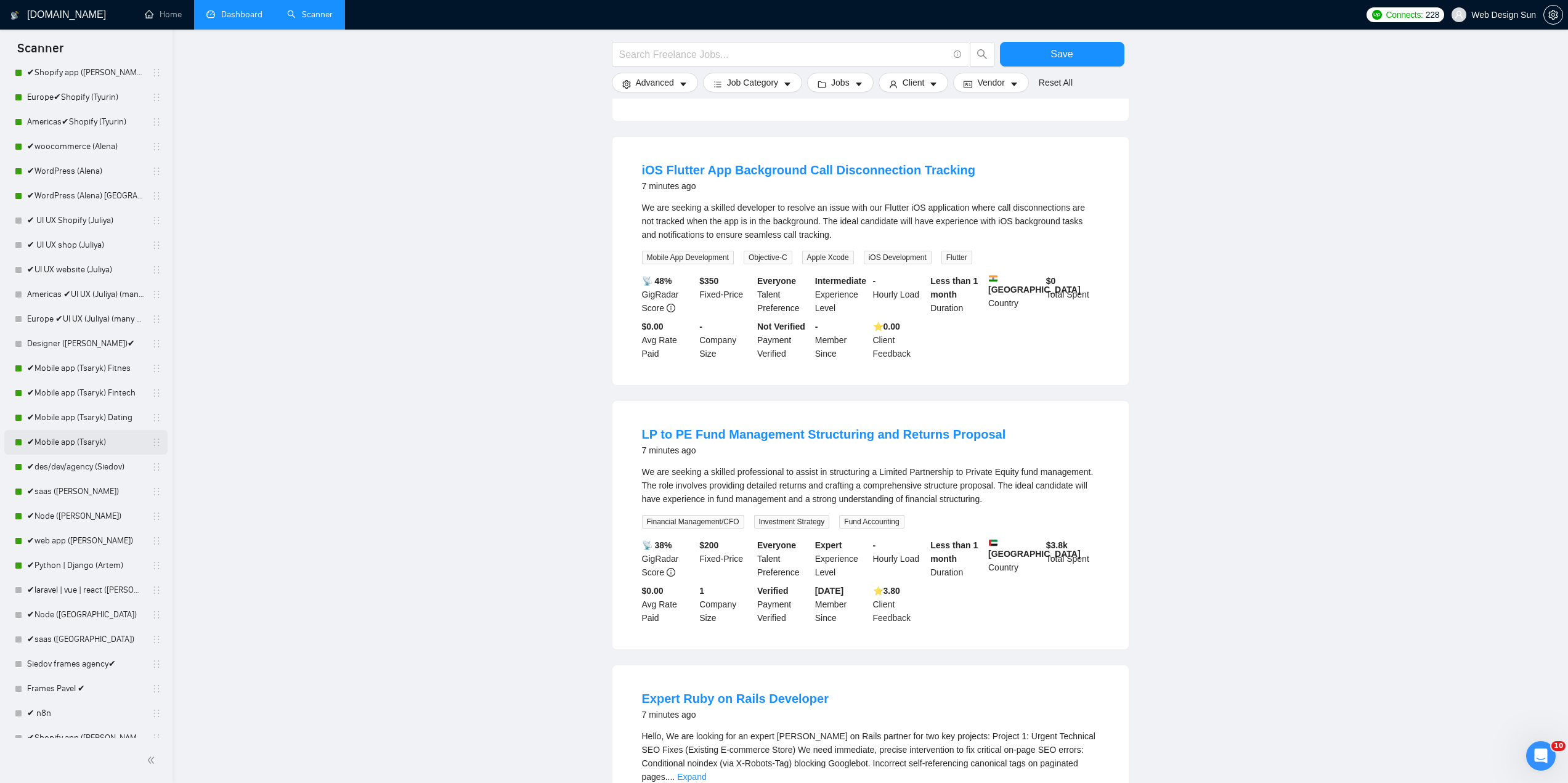
click at [96, 447] on link "✔Mobile app (Tsaryk)" at bounding box center [85, 442] width 117 height 25
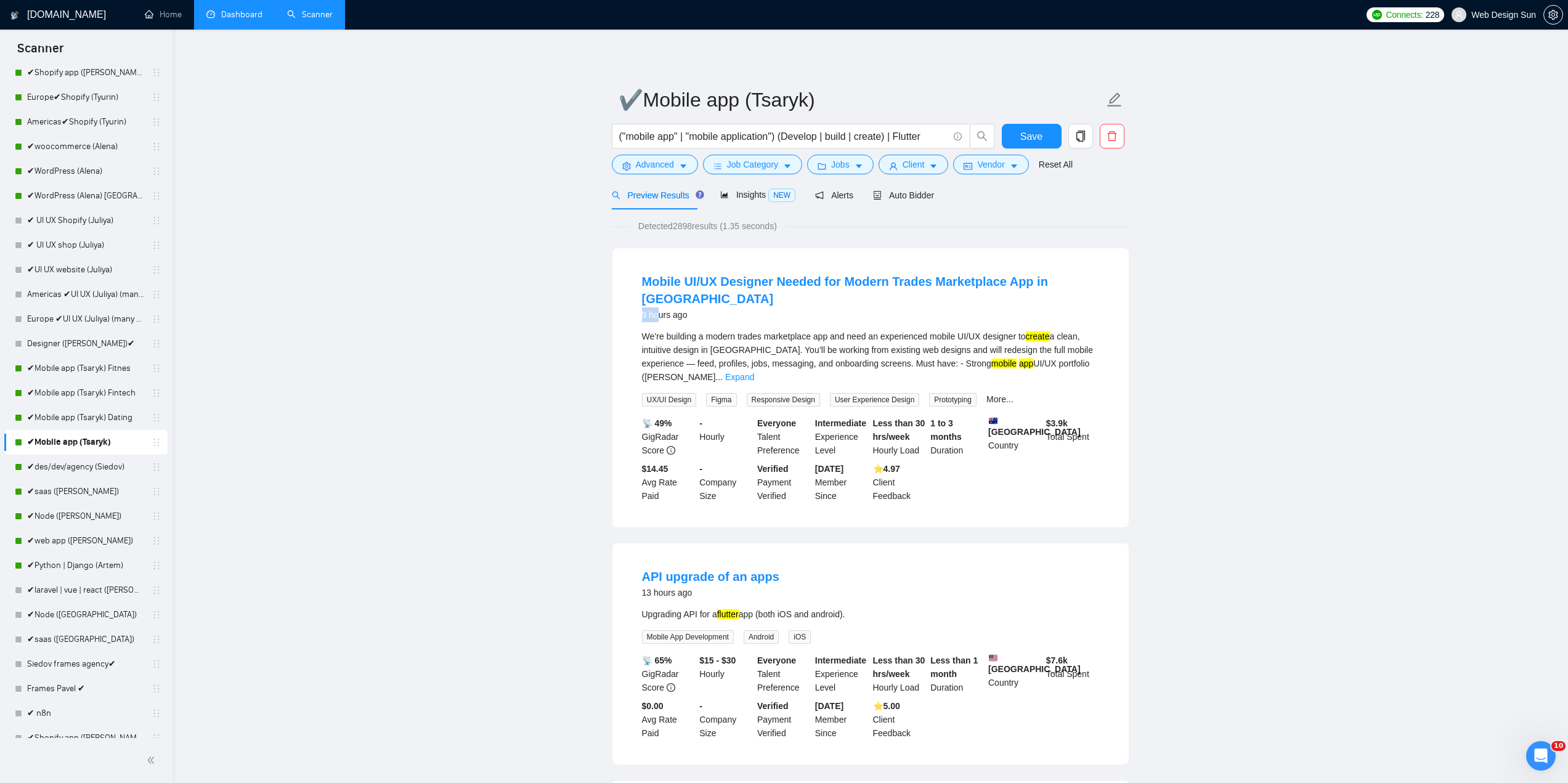
drag, startPoint x: 638, startPoint y: 301, endPoint x: 660, endPoint y: 301, distance: 22.0
click at [660, 300] on li "Mobile UI/UX Designer Needed for Modern Trades Marketplace App in Figma 9 hours…" at bounding box center [870, 387] width 487 height 250
drag, startPoint x: 252, startPoint y: 21, endPoint x: 260, endPoint y: 48, distance: 28.2
click at [252, 20] on link "Dashboard" at bounding box center [233, 14] width 56 height 10
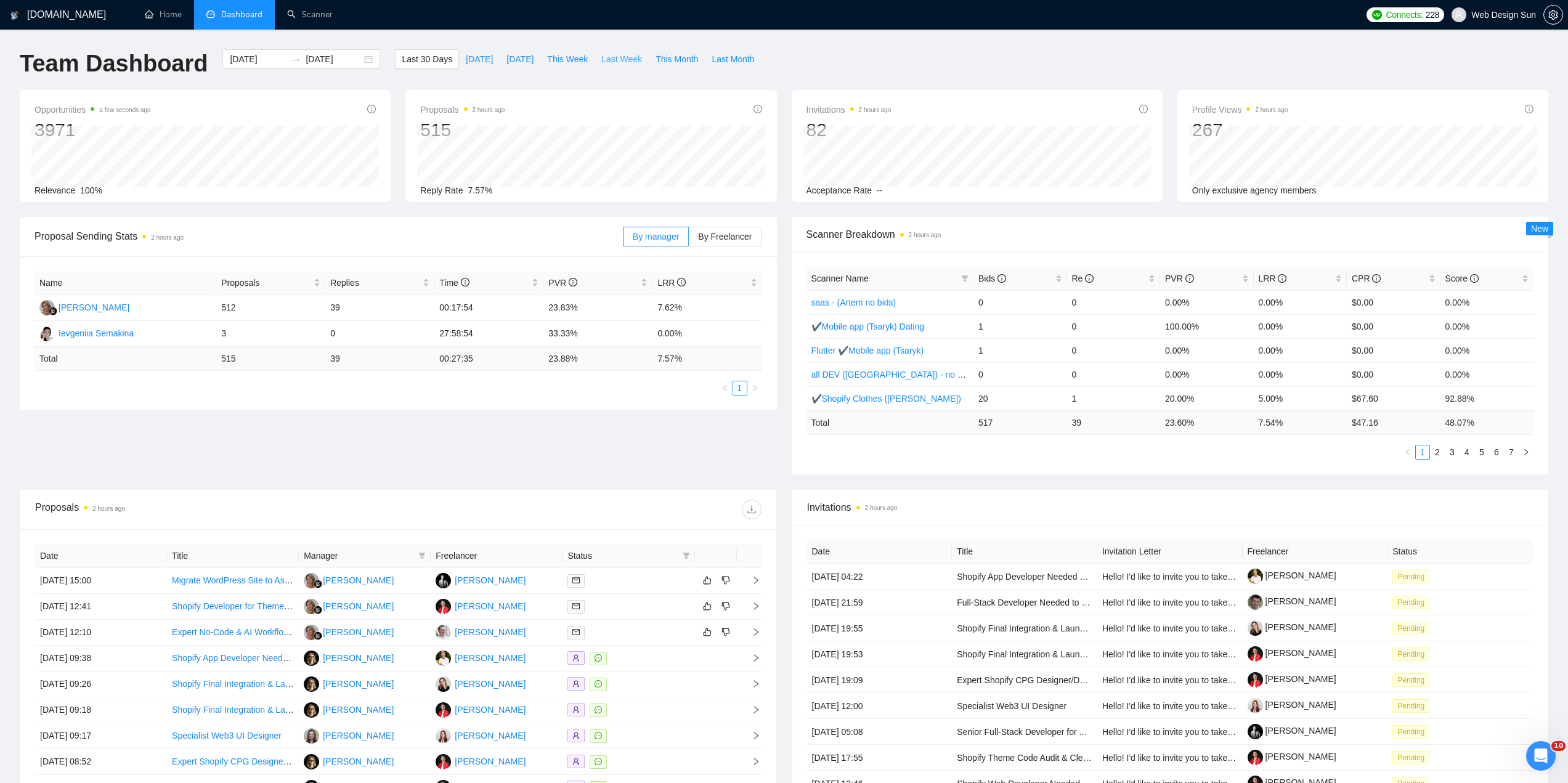
click at [606, 55] on span "Last Week" at bounding box center [621, 59] width 41 height 13
type input "[DATE]"
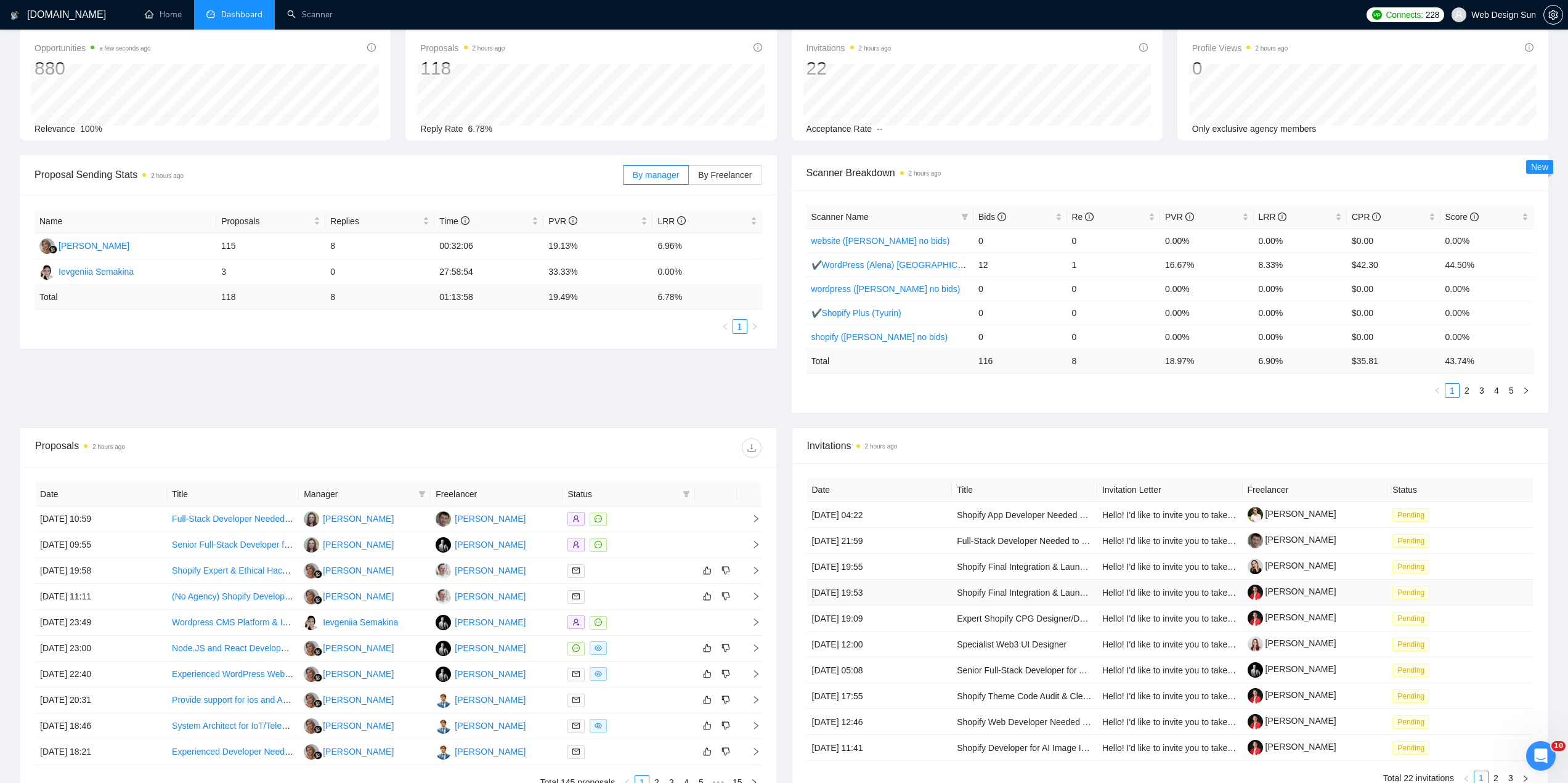
scroll to position [185, 0]
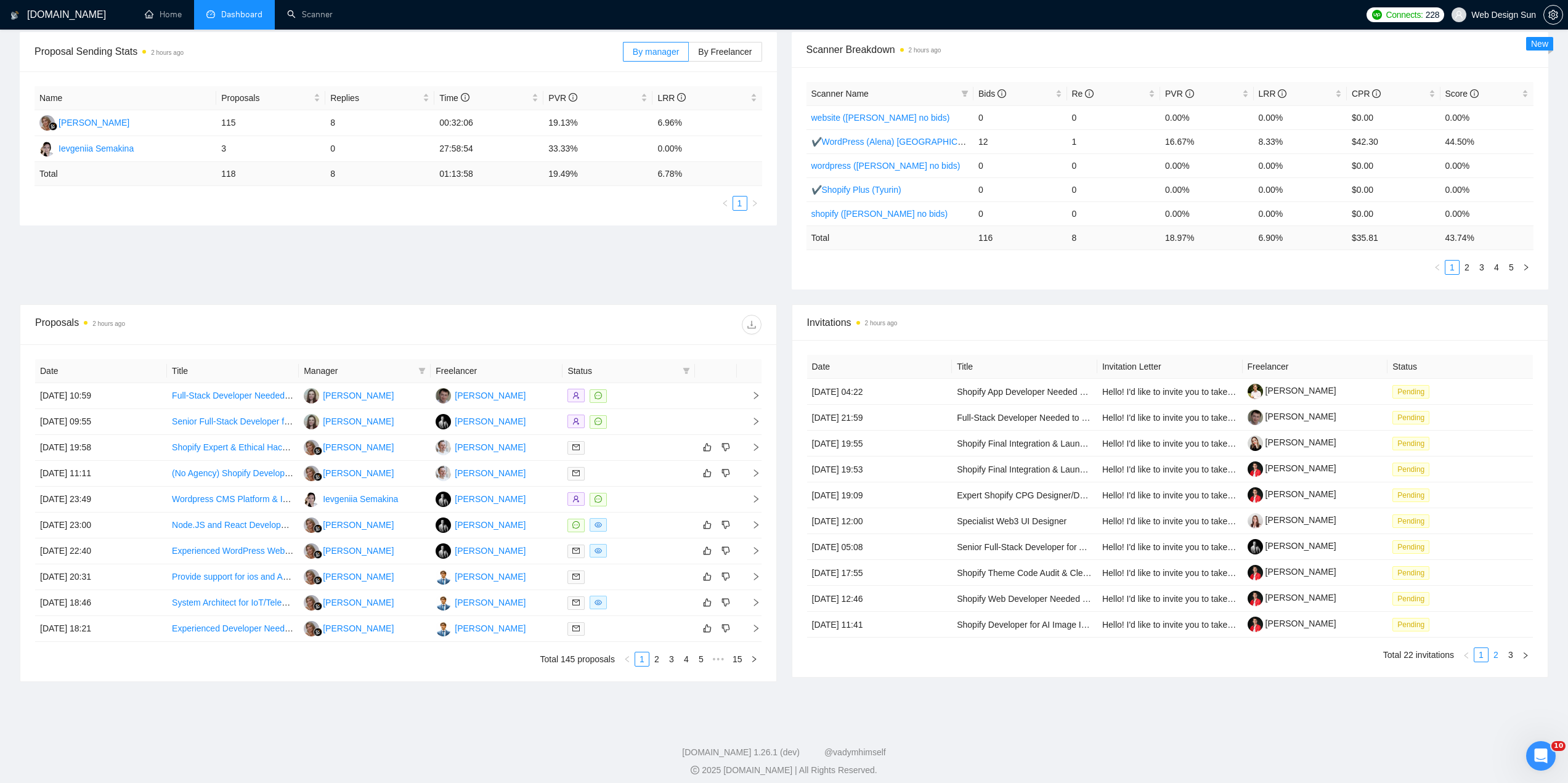
click at [1494, 656] on link "2" at bounding box center [1496, 655] width 13 height 13
click at [1510, 660] on link "3" at bounding box center [1510, 655] width 13 height 13
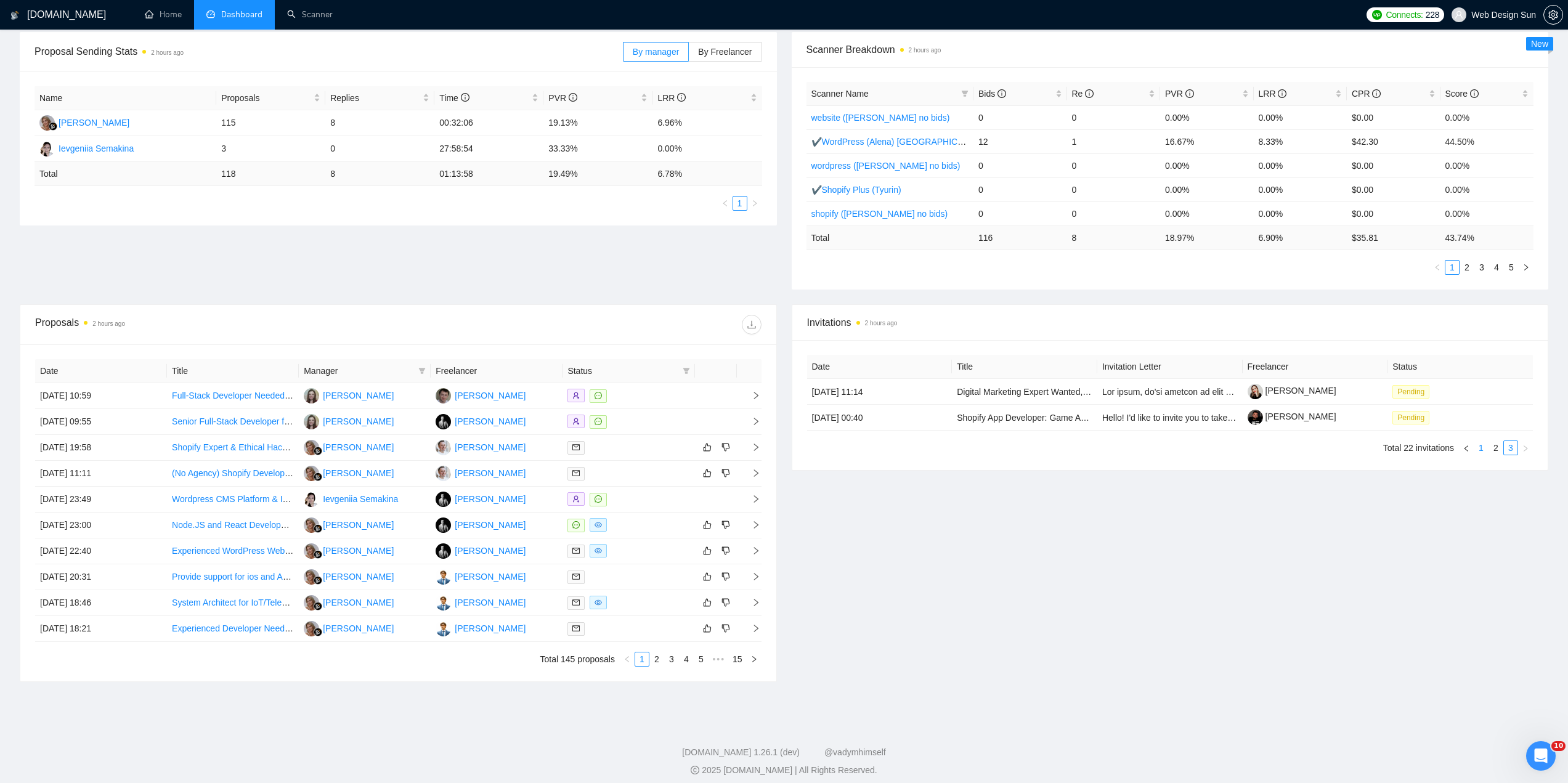
click at [1483, 446] on link "1" at bounding box center [1481, 448] width 13 height 13
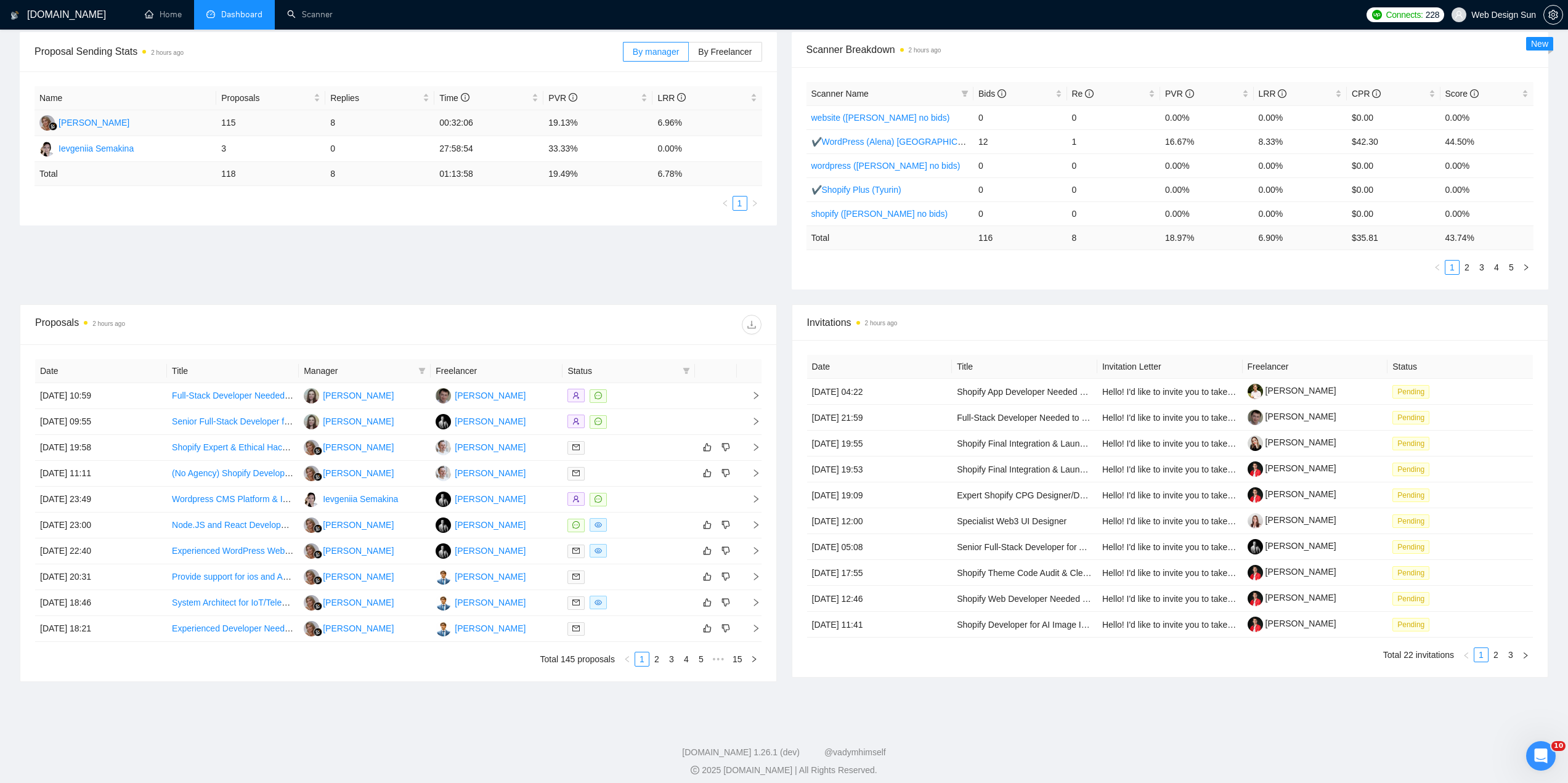
scroll to position [0, 0]
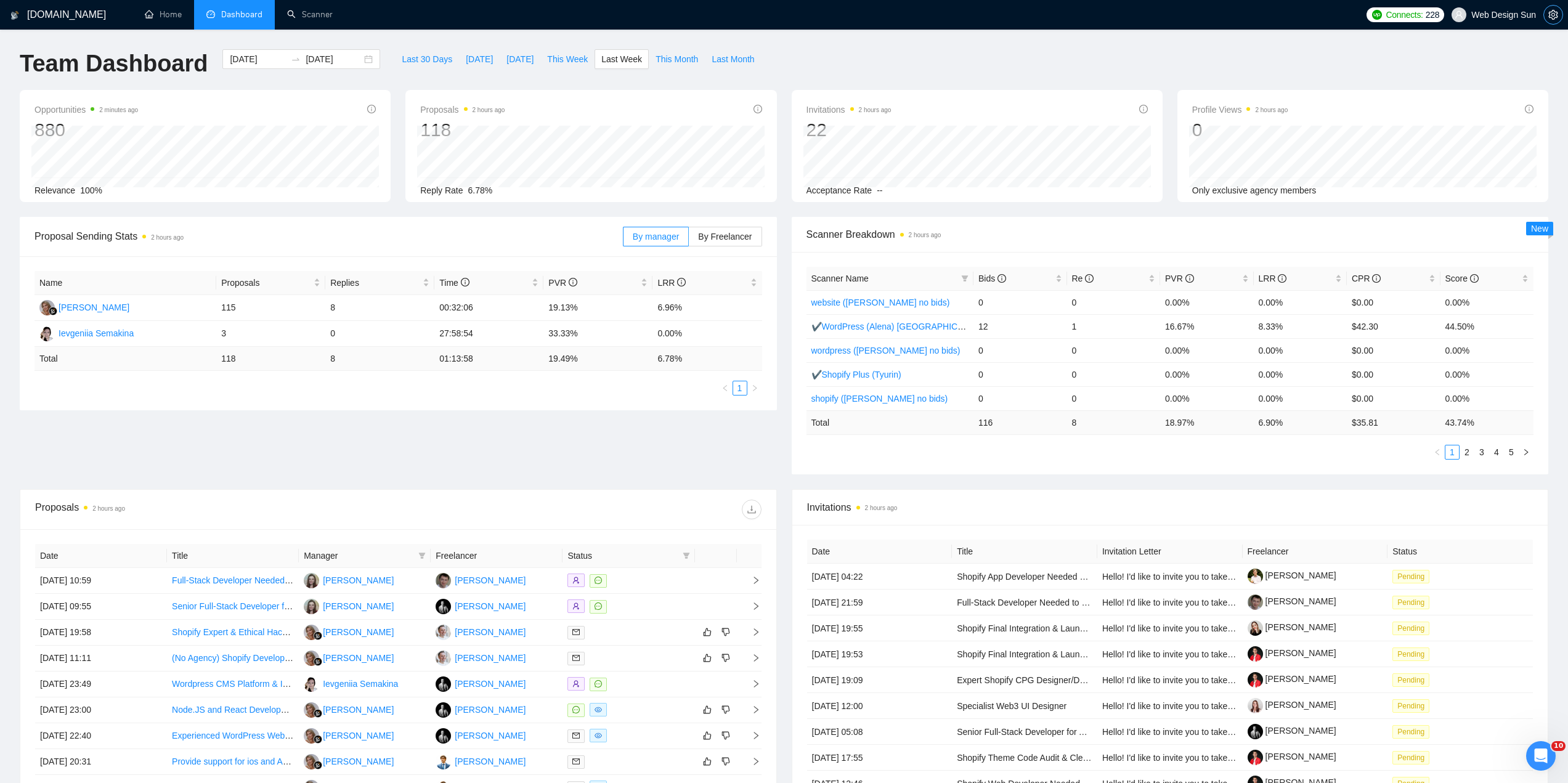
click at [1557, 10] on icon "setting" at bounding box center [1553, 14] width 9 height 9
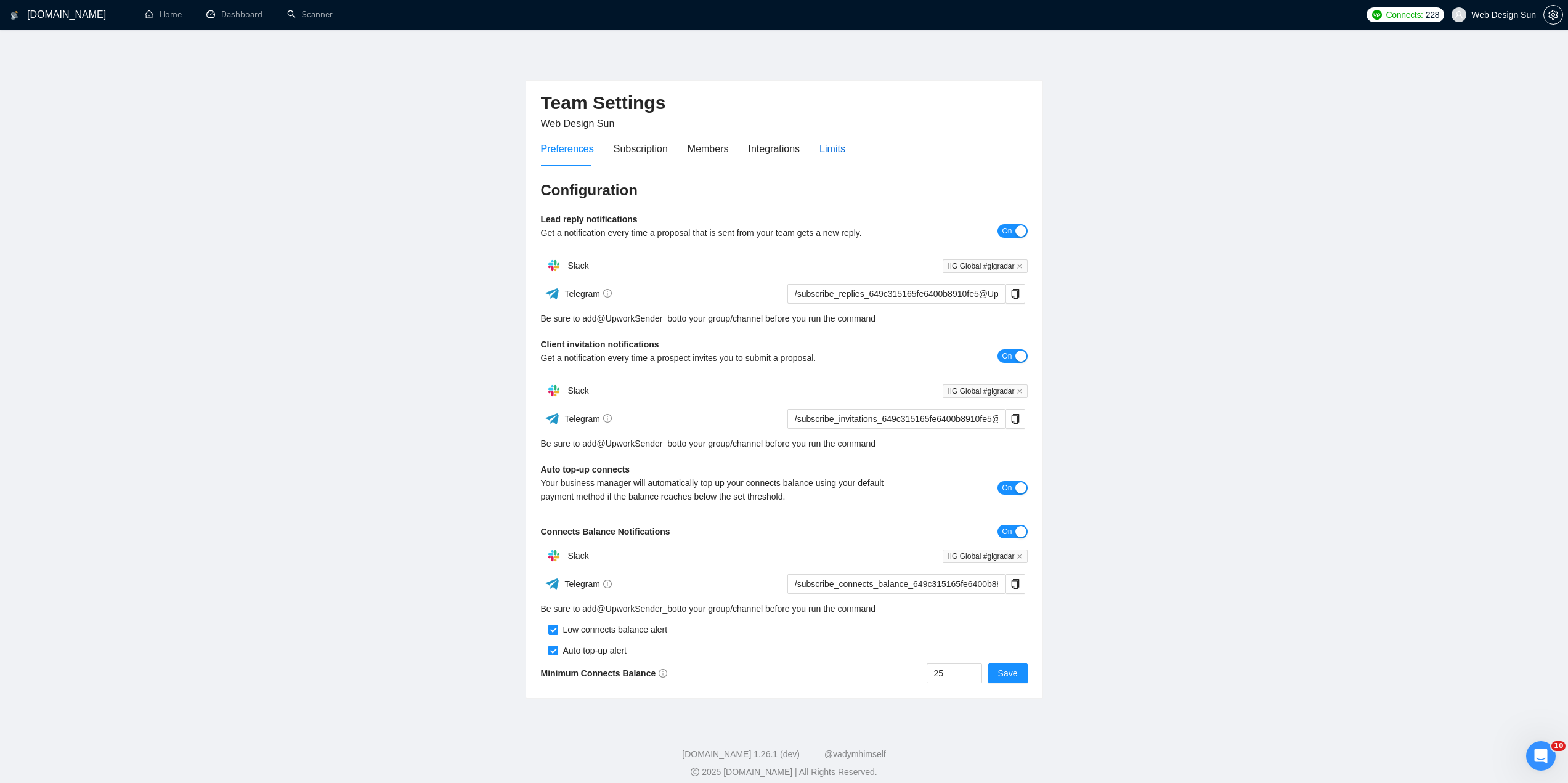
click at [831, 152] on div "Limits" at bounding box center [831, 149] width 26 height 15
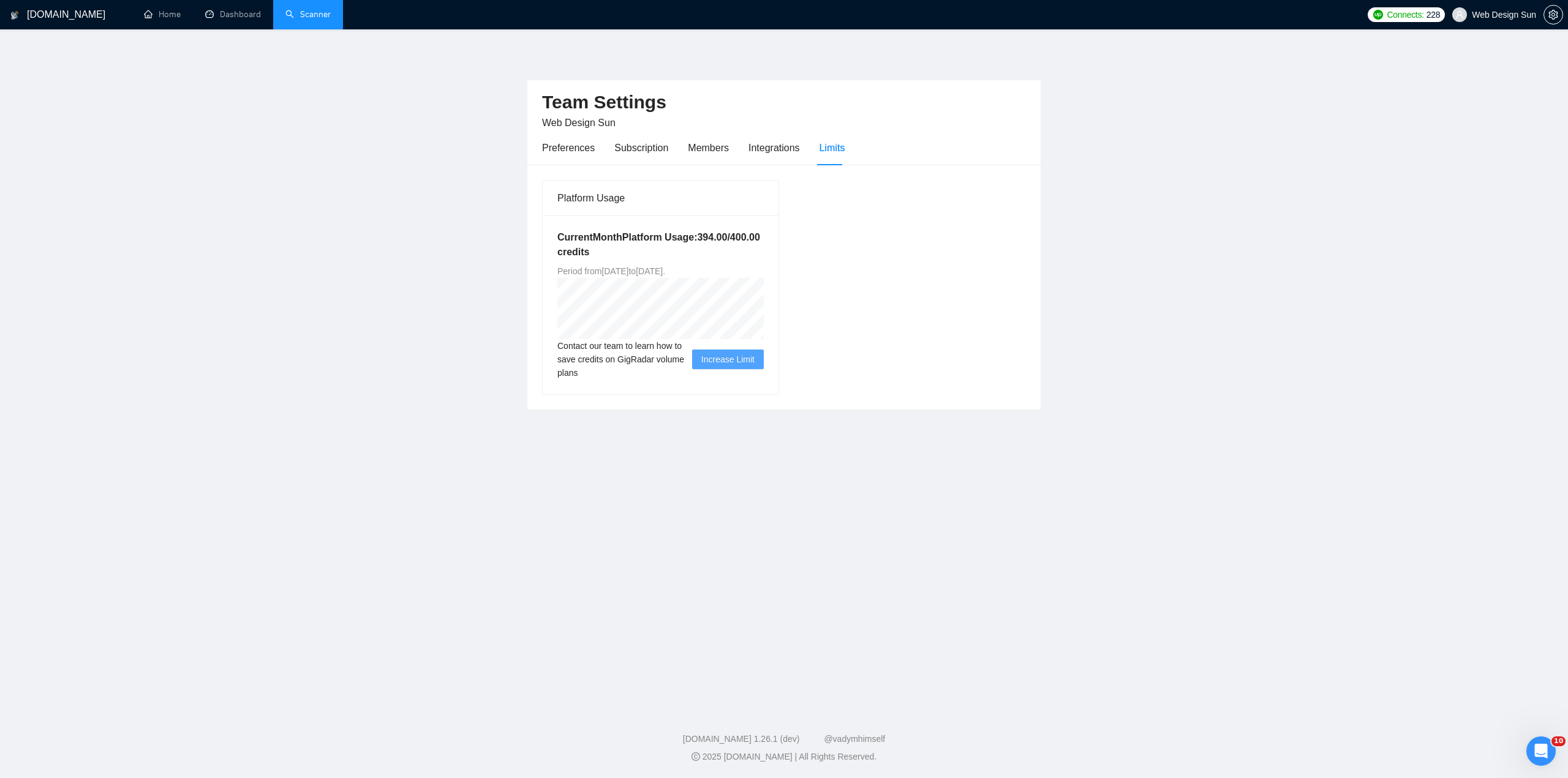
click at [303, 17] on link "Scanner" at bounding box center [308, 14] width 45 height 10
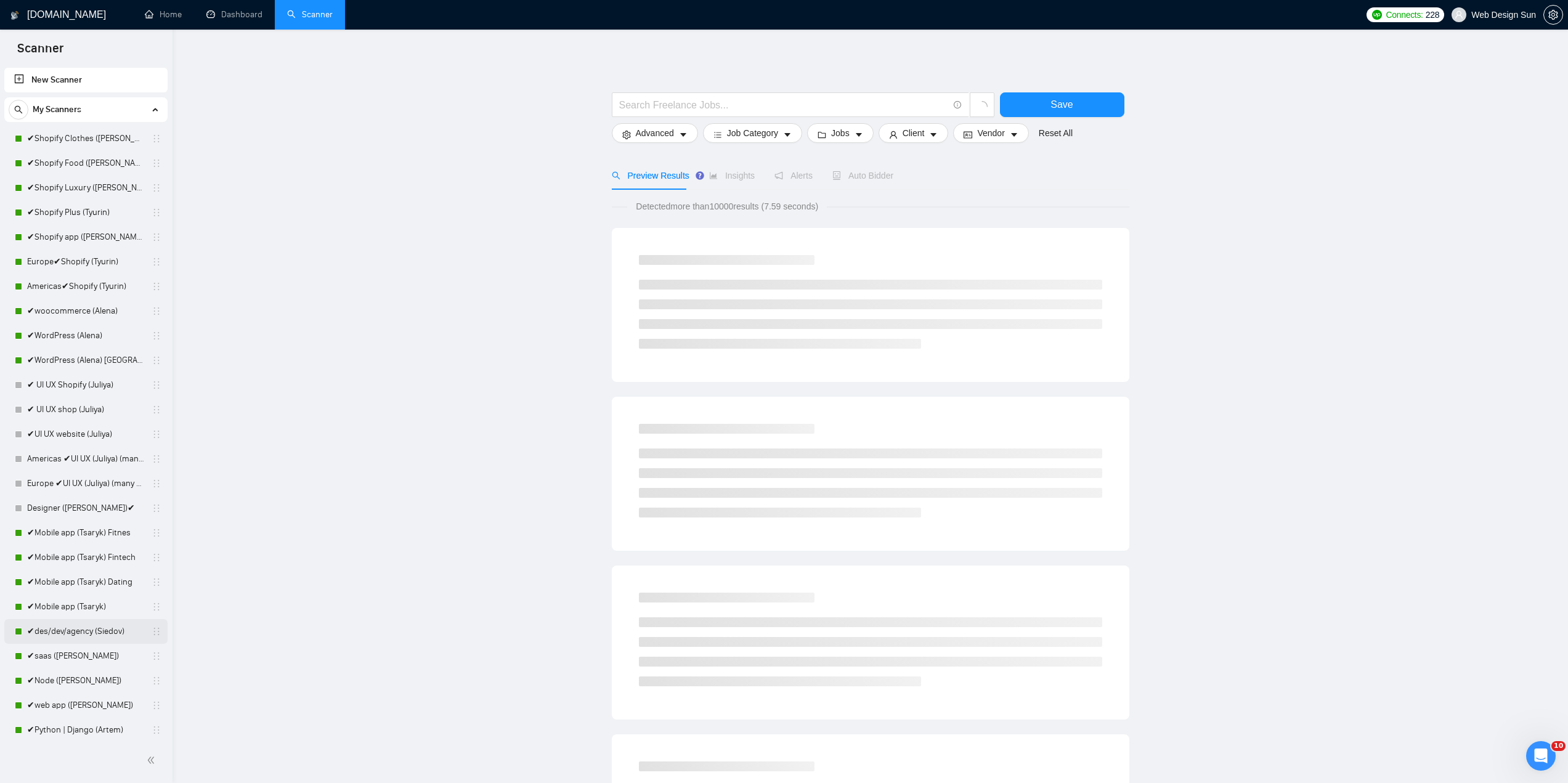
scroll to position [62, 0]
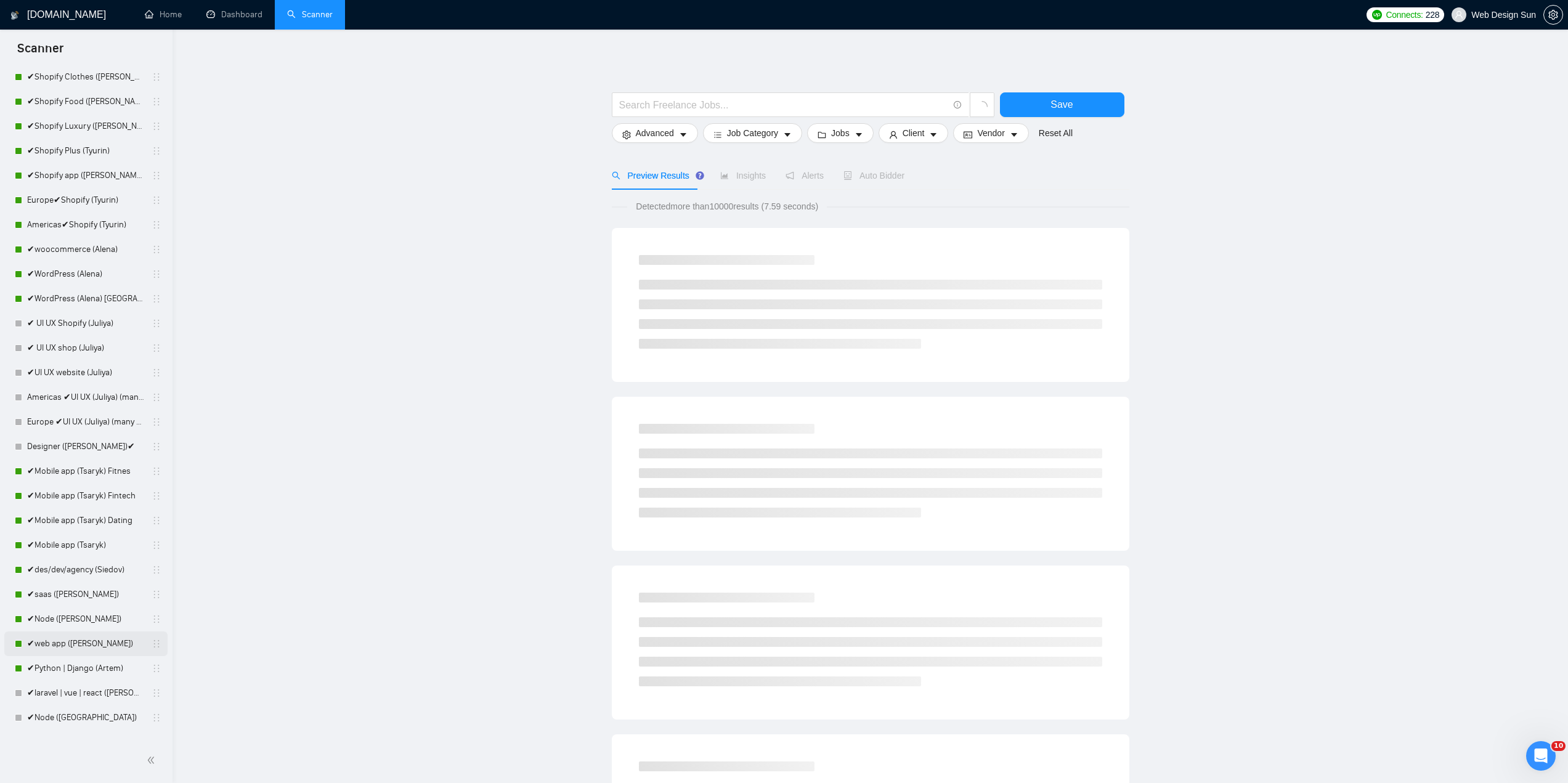
click at [88, 647] on link "✔web app ([PERSON_NAME])" at bounding box center [85, 643] width 117 height 25
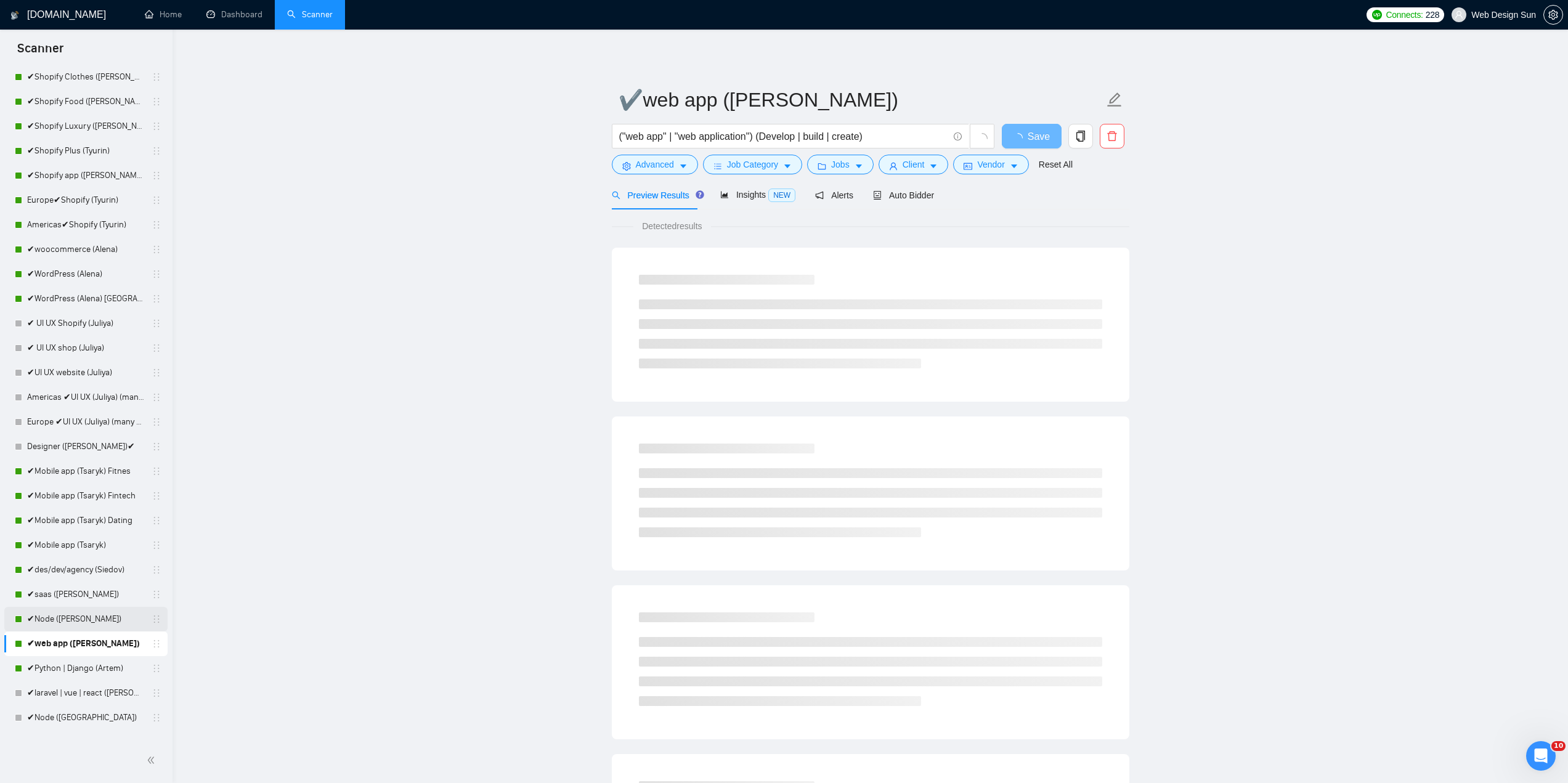
click at [72, 621] on link "✔Node ([PERSON_NAME])" at bounding box center [85, 619] width 117 height 25
click at [71, 592] on link "✔saas ([PERSON_NAME])" at bounding box center [85, 594] width 117 height 25
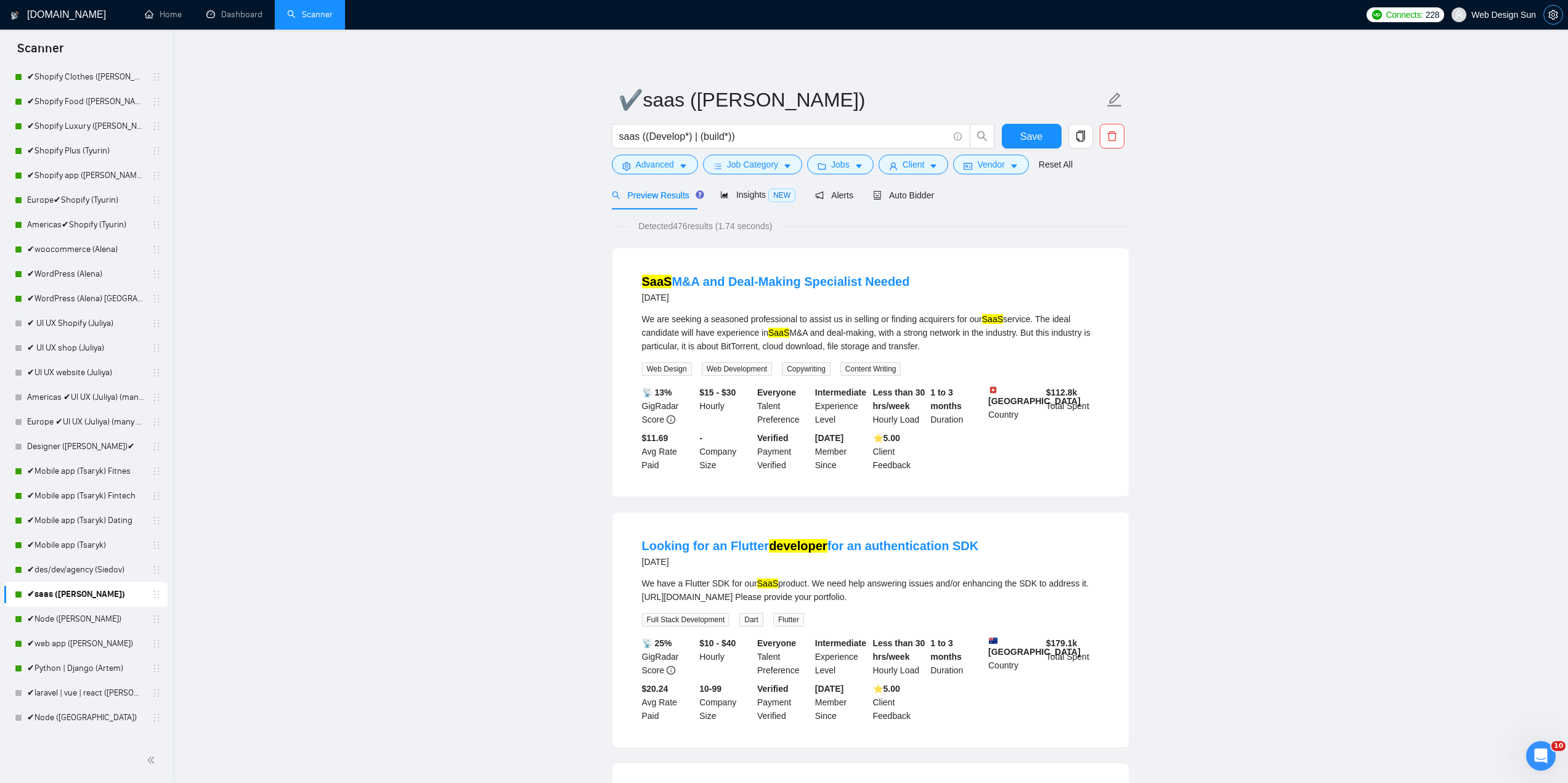
click at [1551, 15] on icon "setting" at bounding box center [1553, 14] width 9 height 9
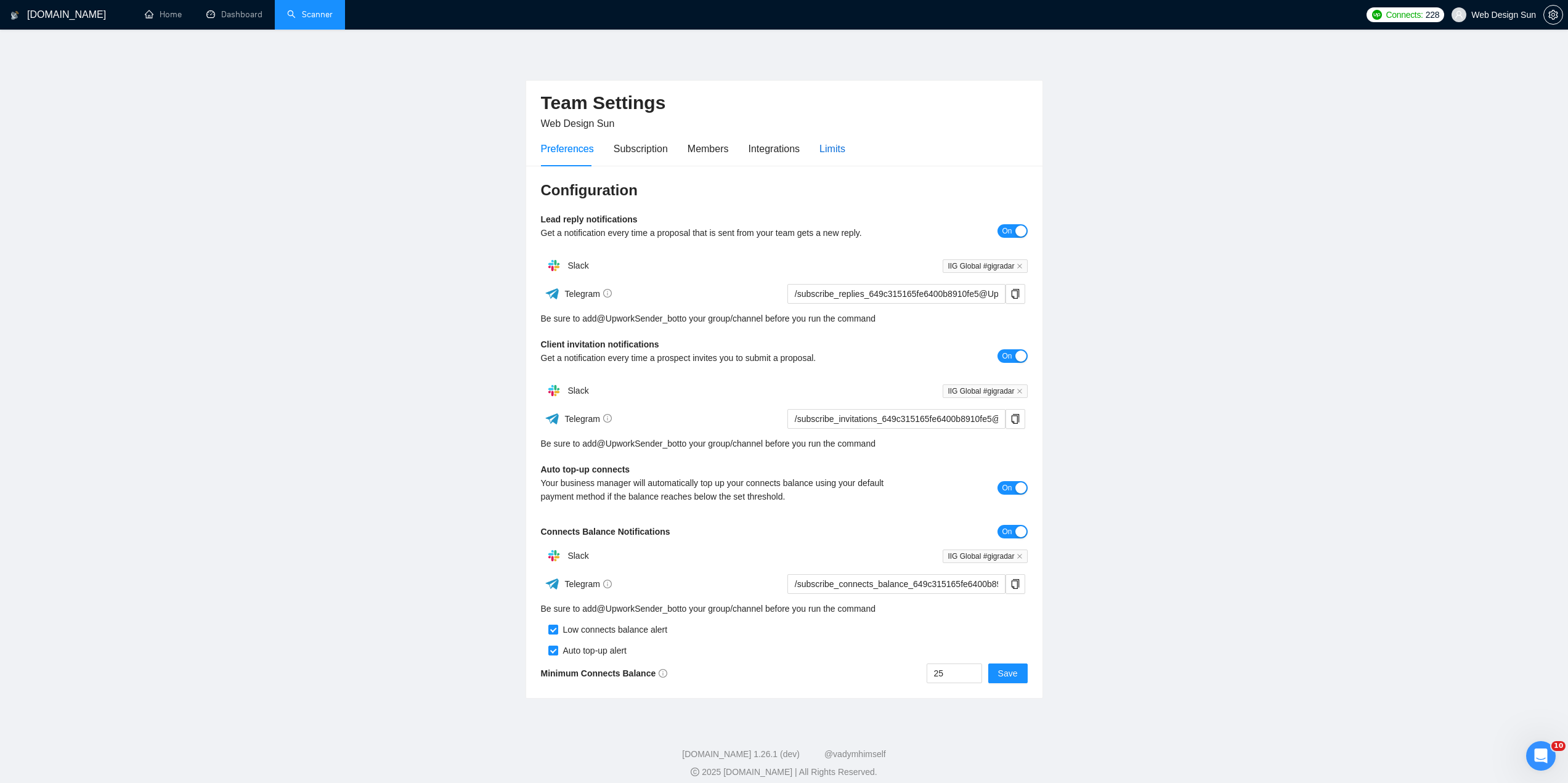
click at [839, 148] on div "Limits" at bounding box center [831, 149] width 26 height 15
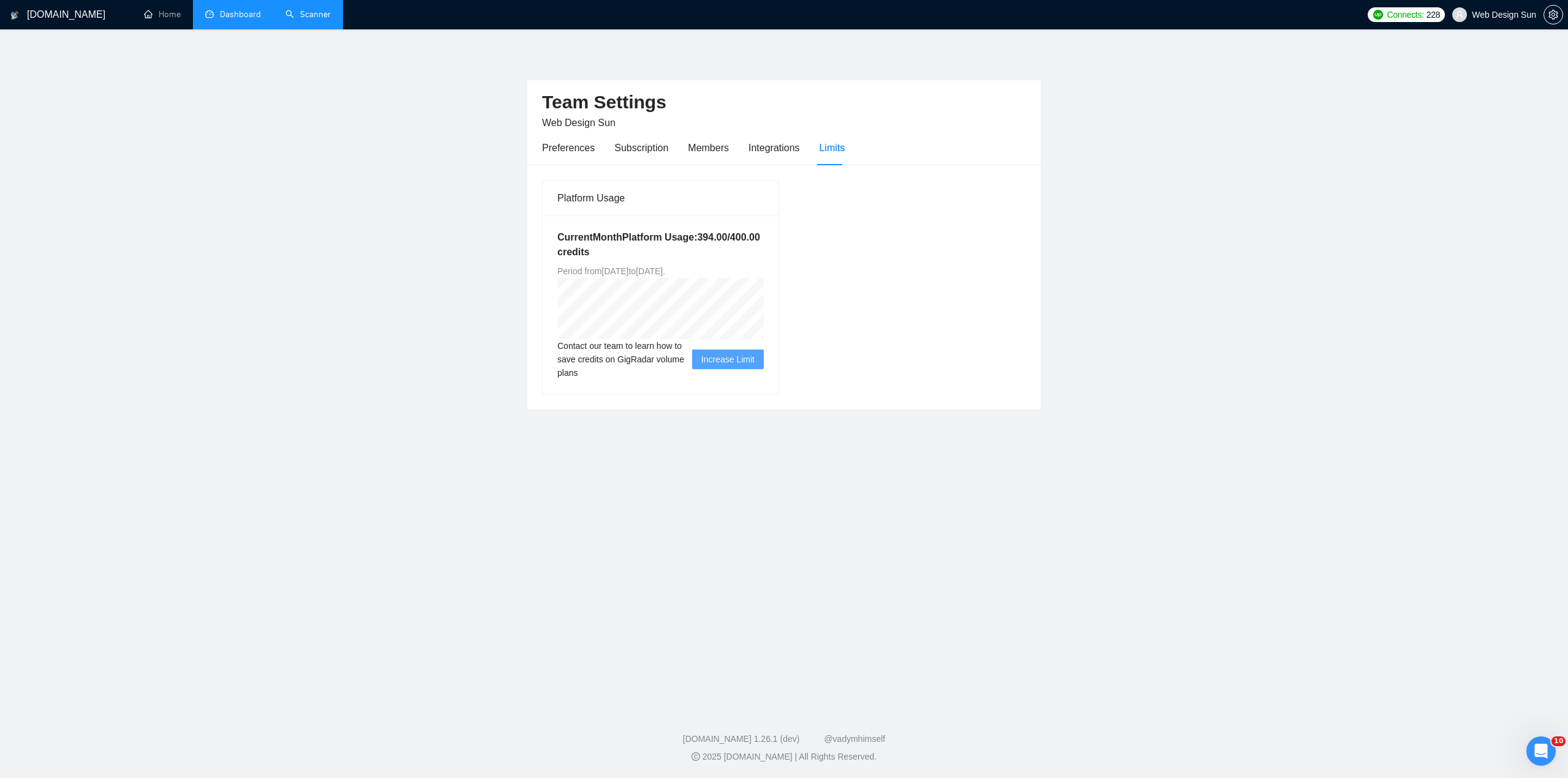
click at [247, 20] on link "Dashboard" at bounding box center [232, 14] width 56 height 10
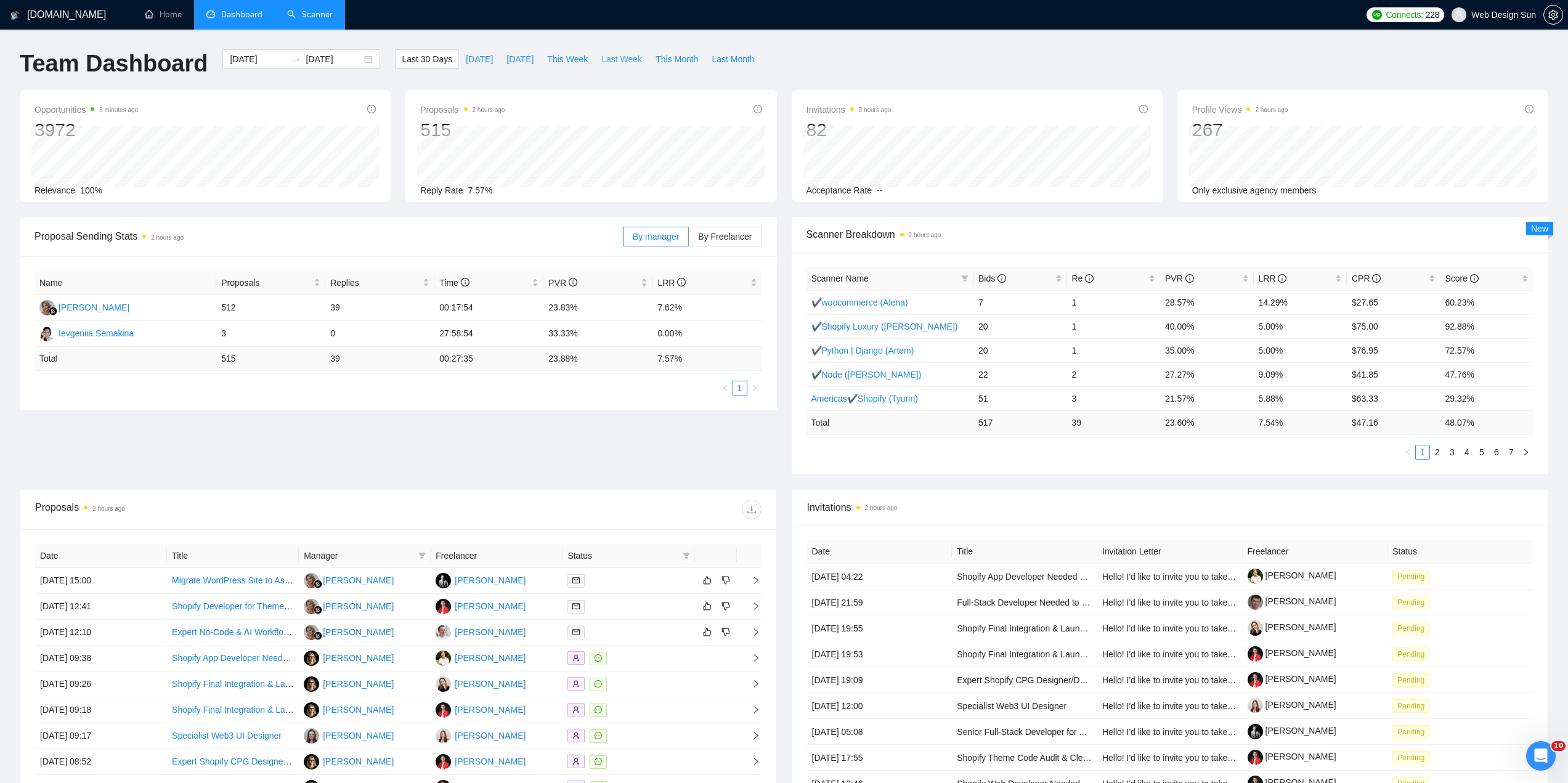
click at [607, 63] on span "Last Week" at bounding box center [621, 59] width 41 height 13
type input "[DATE]"
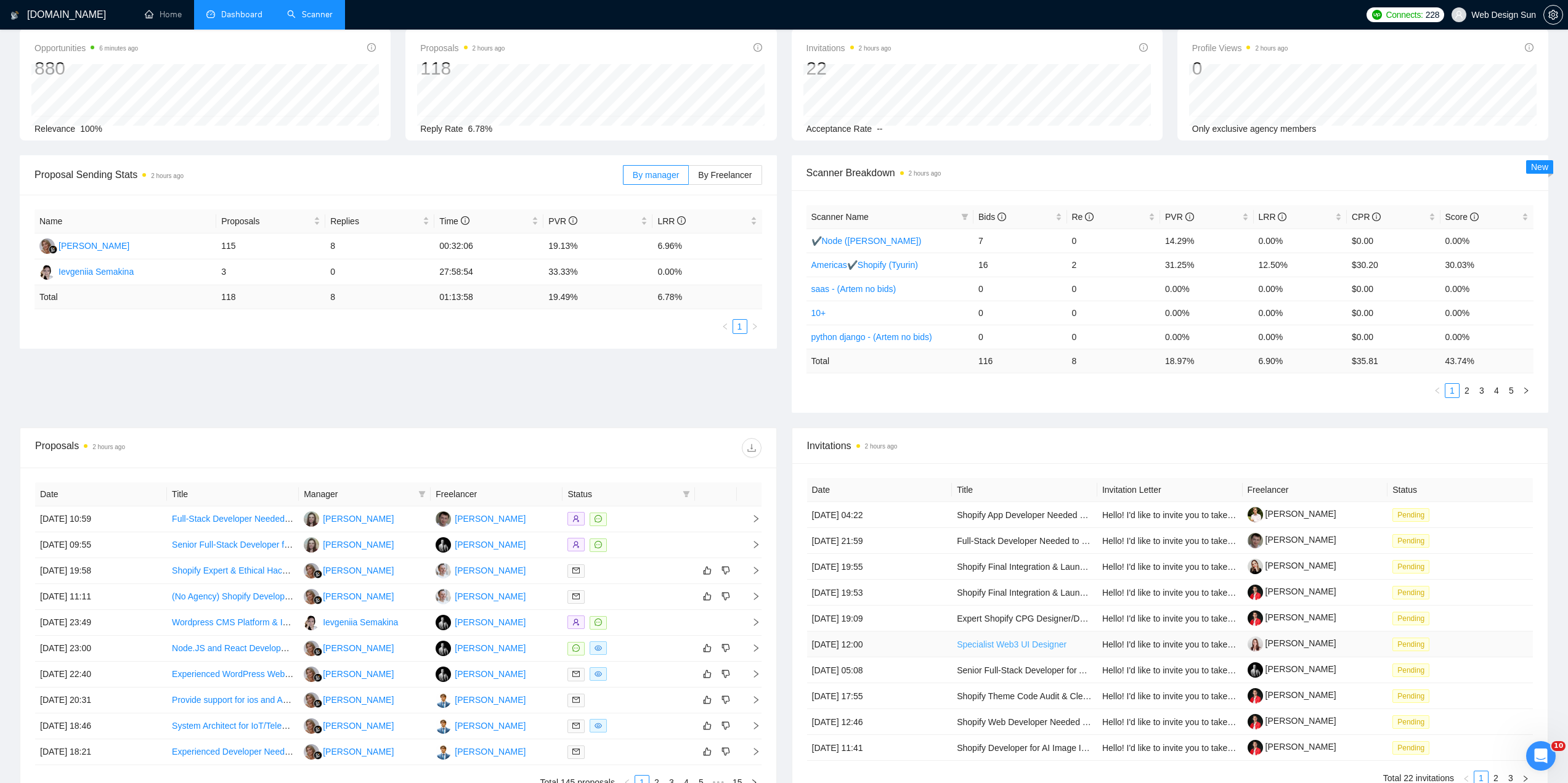
scroll to position [123, 0]
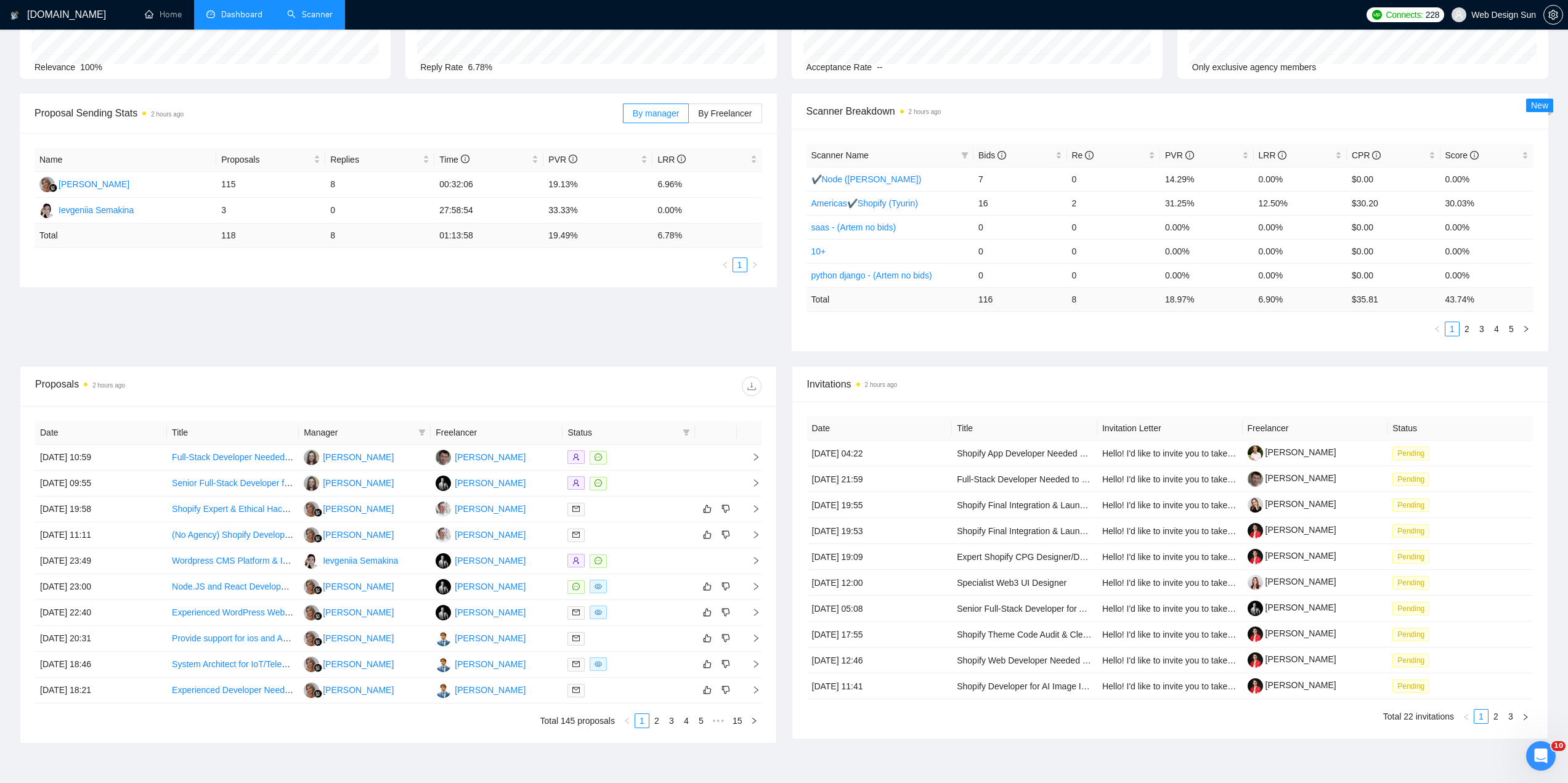
click at [1496, 718] on link "2" at bounding box center [1496, 717] width 13 height 13
click at [1509, 718] on link "3" at bounding box center [1510, 717] width 13 height 13
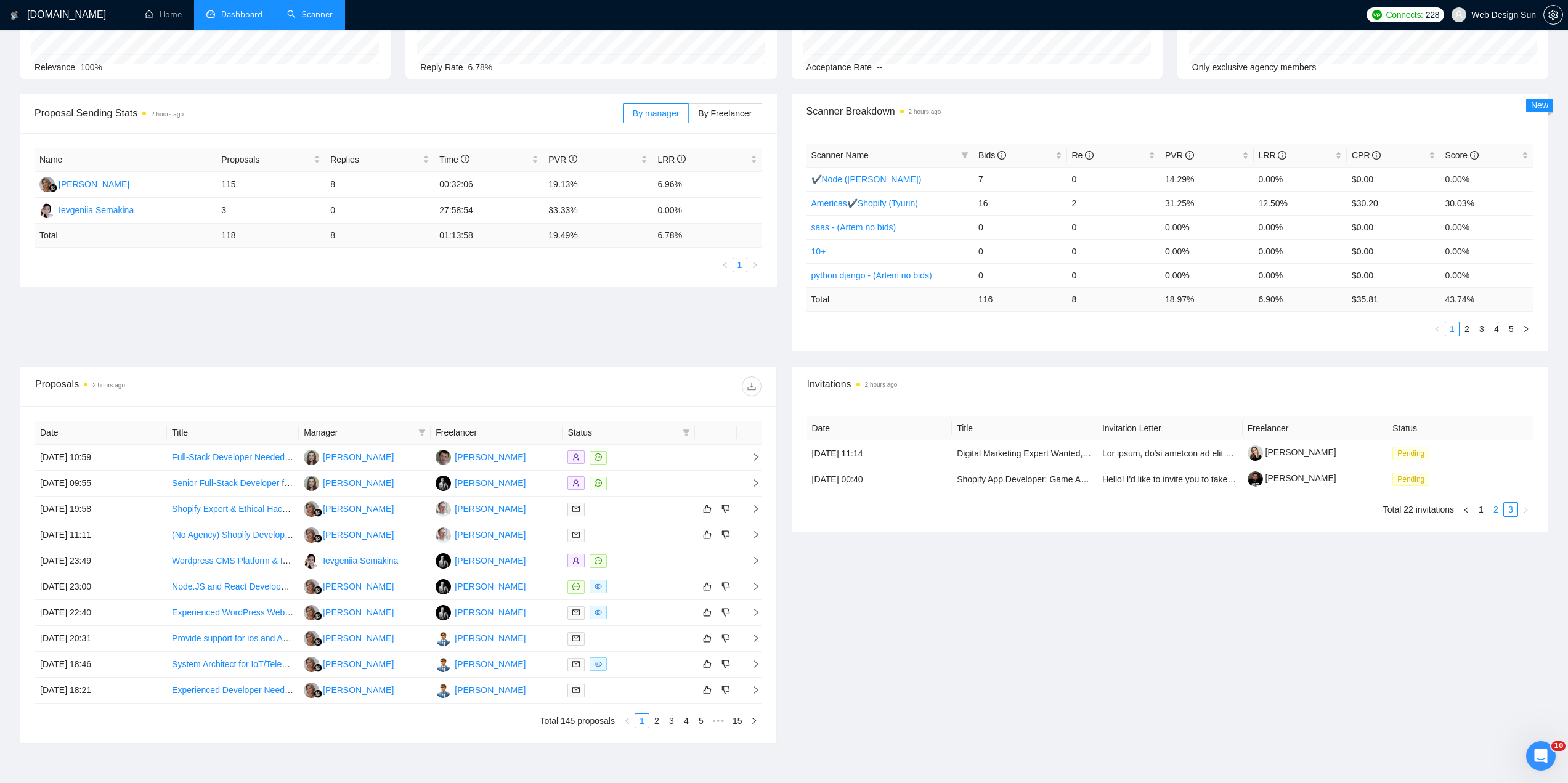
click at [1497, 508] on link "2" at bounding box center [1496, 510] width 13 height 13
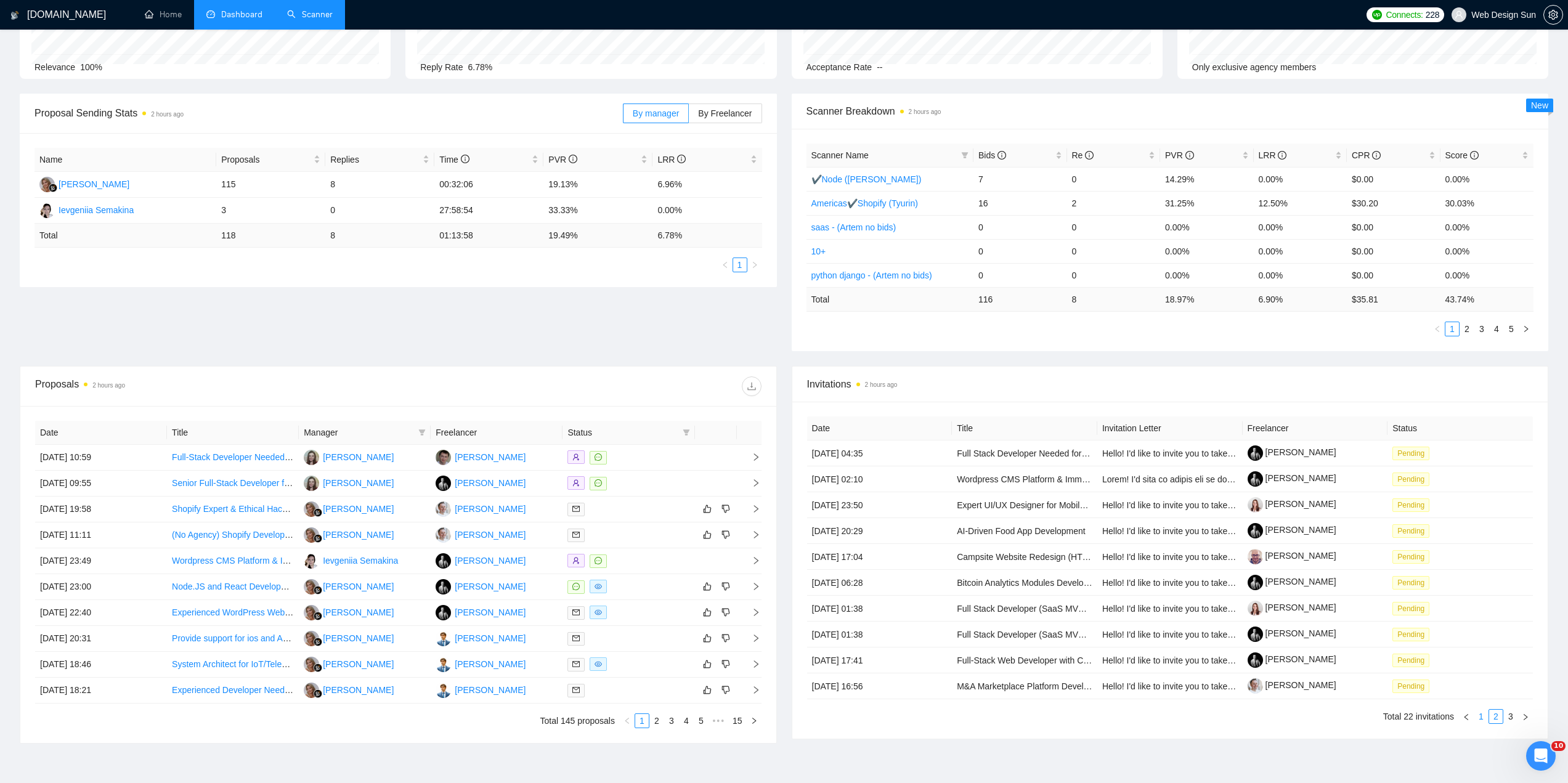
click at [1479, 718] on link "1" at bounding box center [1481, 717] width 13 height 13
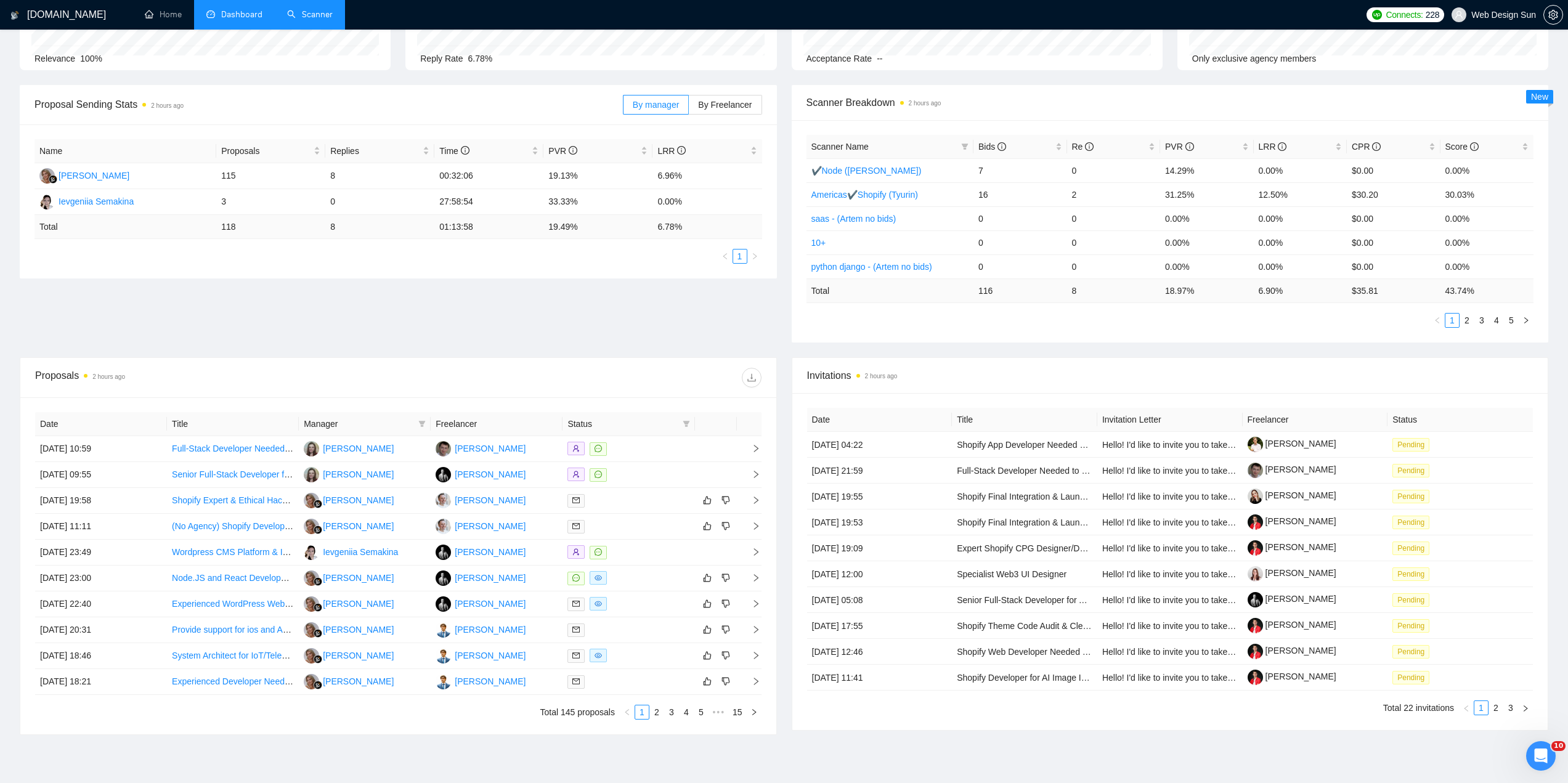
scroll to position [0, 0]
